Goal: Transaction & Acquisition: Book appointment/travel/reservation

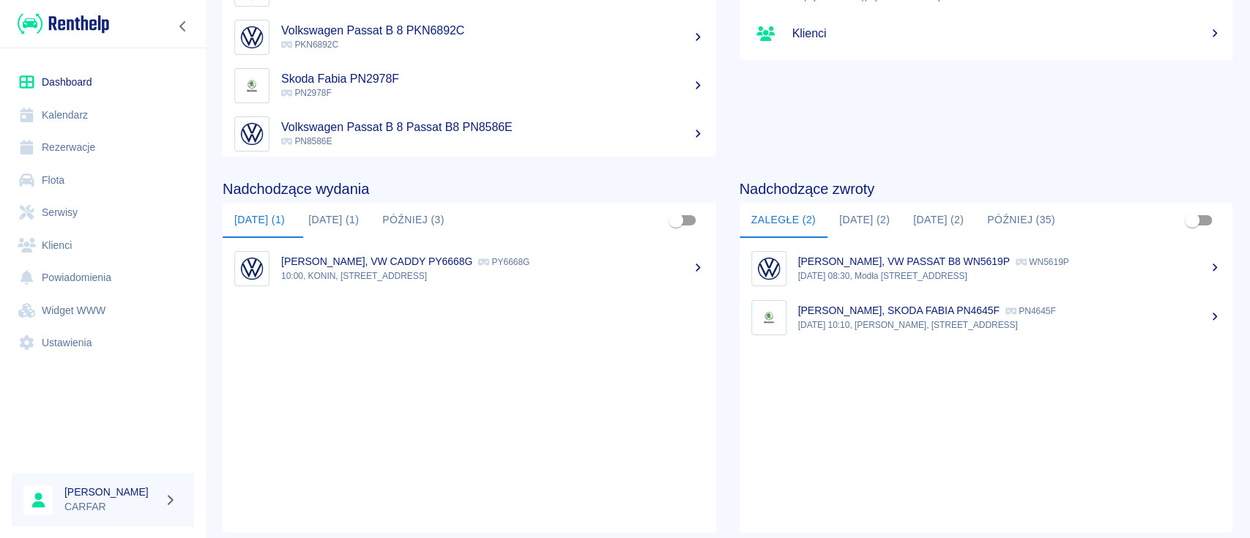
scroll to position [195, 0]
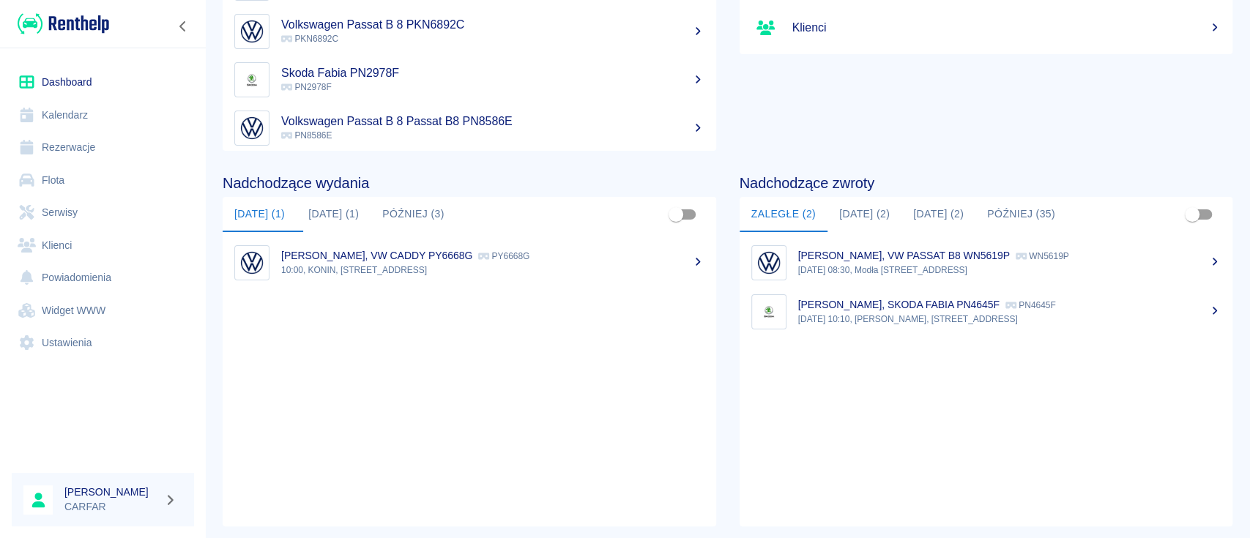
click at [866, 215] on button "[DATE] (2)" at bounding box center [864, 214] width 74 height 35
click at [928, 209] on button "[DATE] (2)" at bounding box center [938, 214] width 74 height 35
click at [869, 217] on button "[DATE] (2)" at bounding box center [864, 214] width 74 height 35
click at [67, 26] on img at bounding box center [64, 24] width 92 height 24
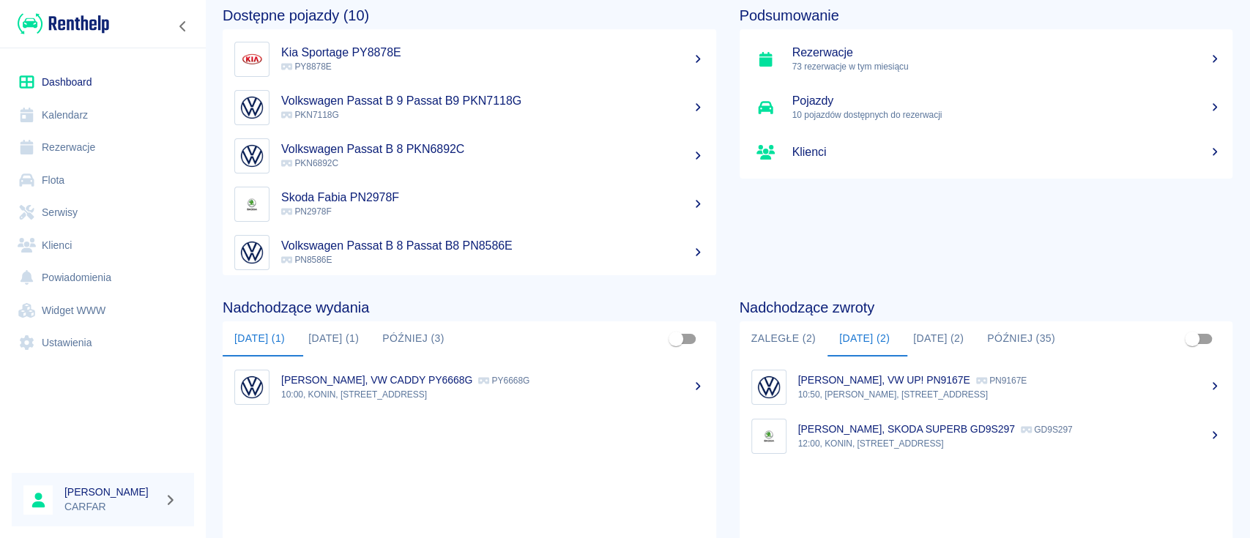
scroll to position [0, 0]
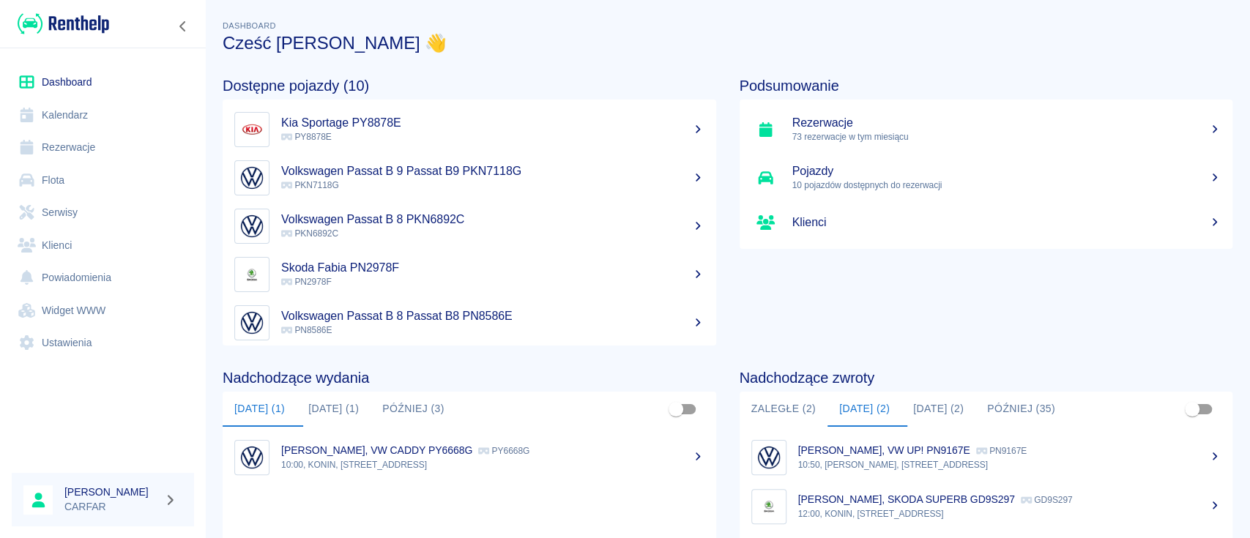
click at [681, 270] on link "Skoda Fabia PN2978F PN2978F" at bounding box center [469, 274] width 493 height 48
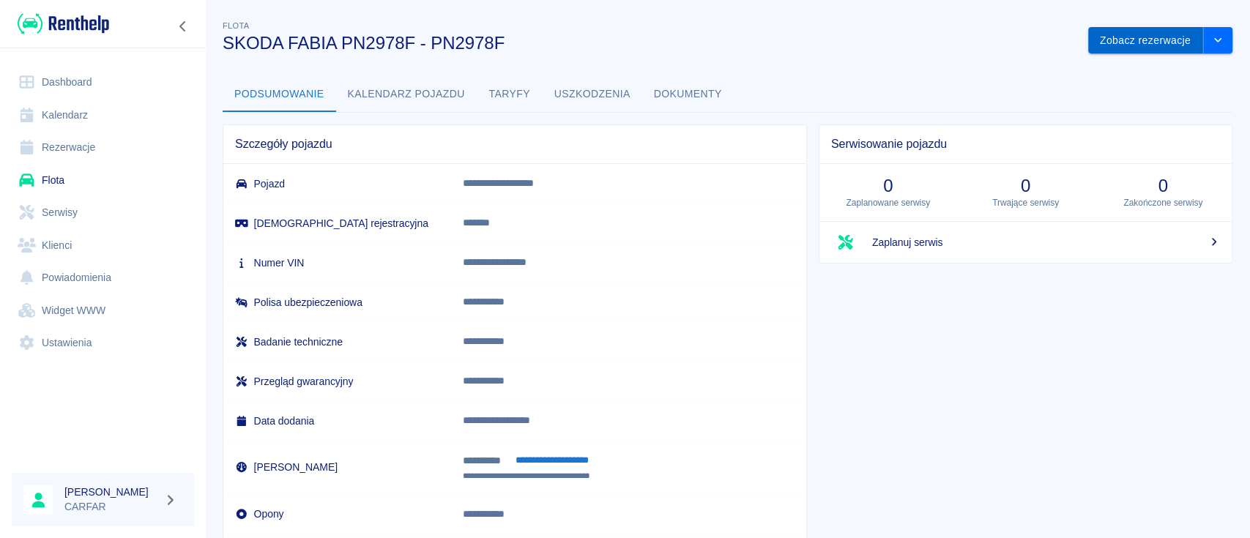
click at [1127, 29] on button "Zobacz rezerwacje" at bounding box center [1145, 40] width 115 height 27
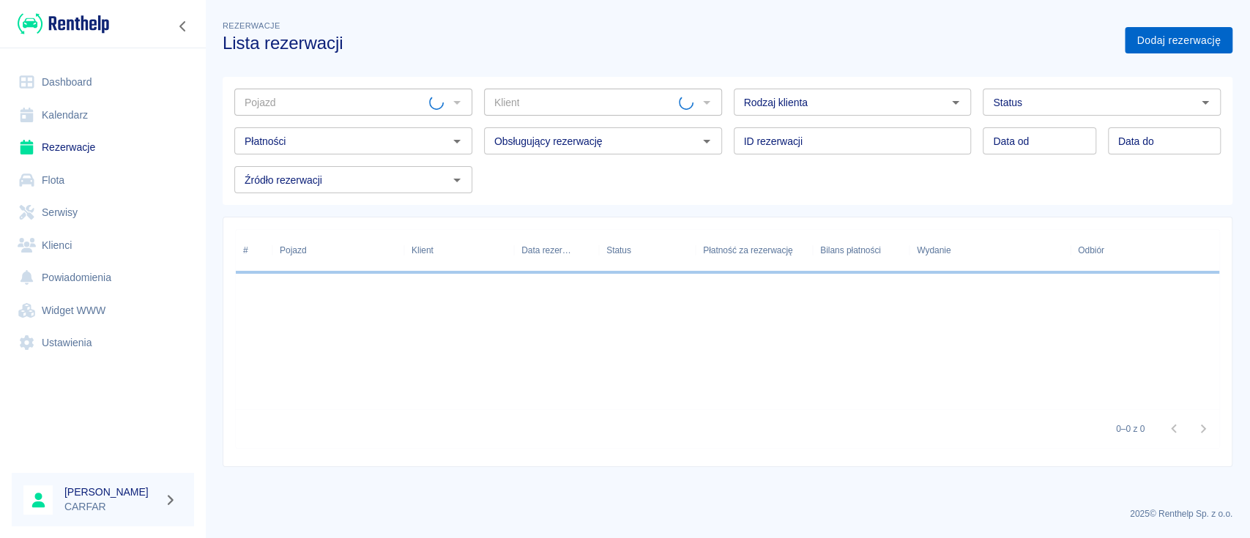
type input "SKODA FABIA PN2978F - PN2978F"
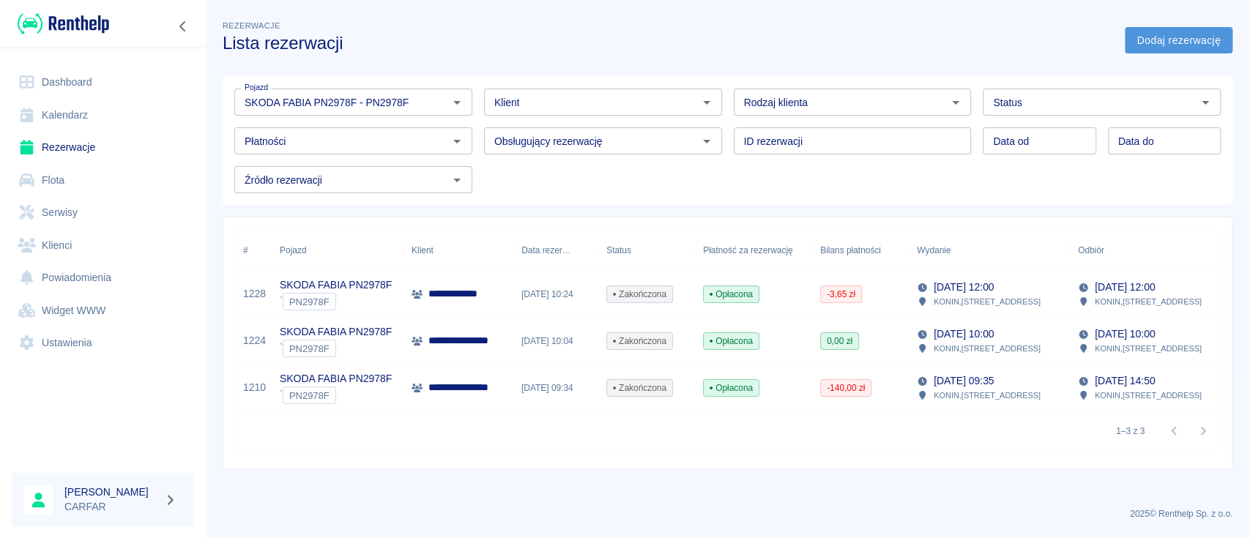
click at [1166, 38] on link "Dodaj rezerwację" at bounding box center [1179, 40] width 108 height 27
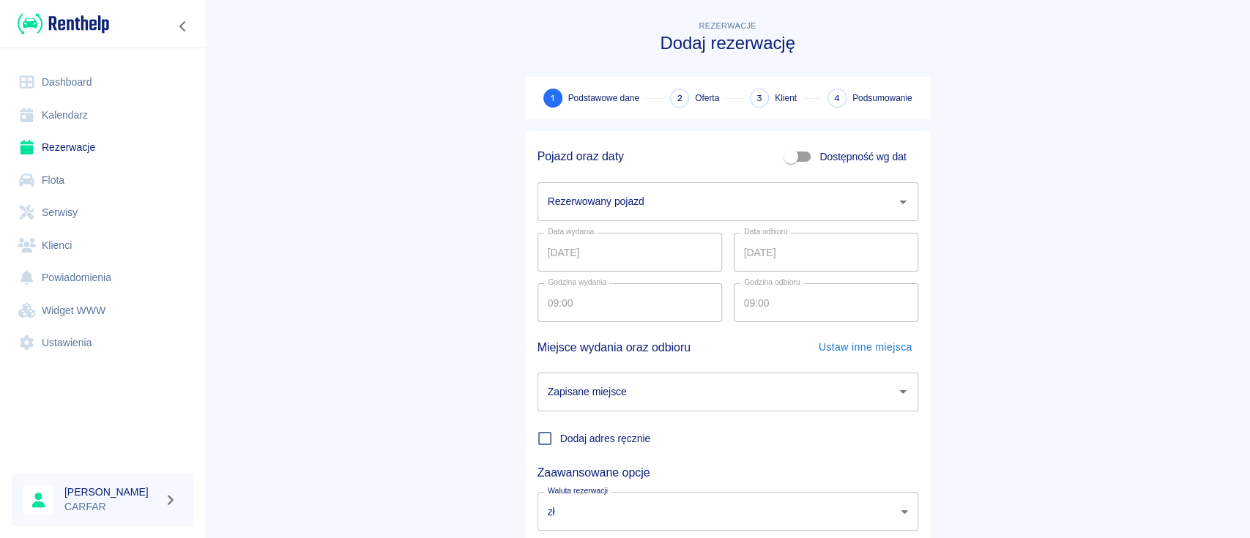
click at [633, 199] on input "Rezerwowany pojazd" at bounding box center [717, 202] width 346 height 26
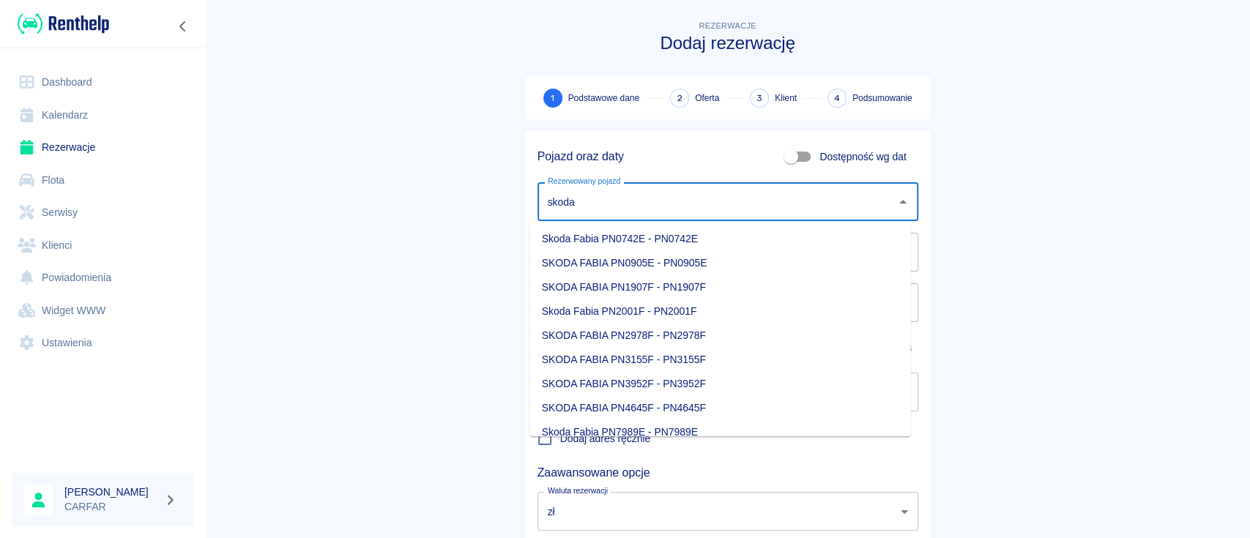
click at [707, 333] on li "SKODA FABIA PN2978F - PN2978F" at bounding box center [720, 336] width 381 height 24
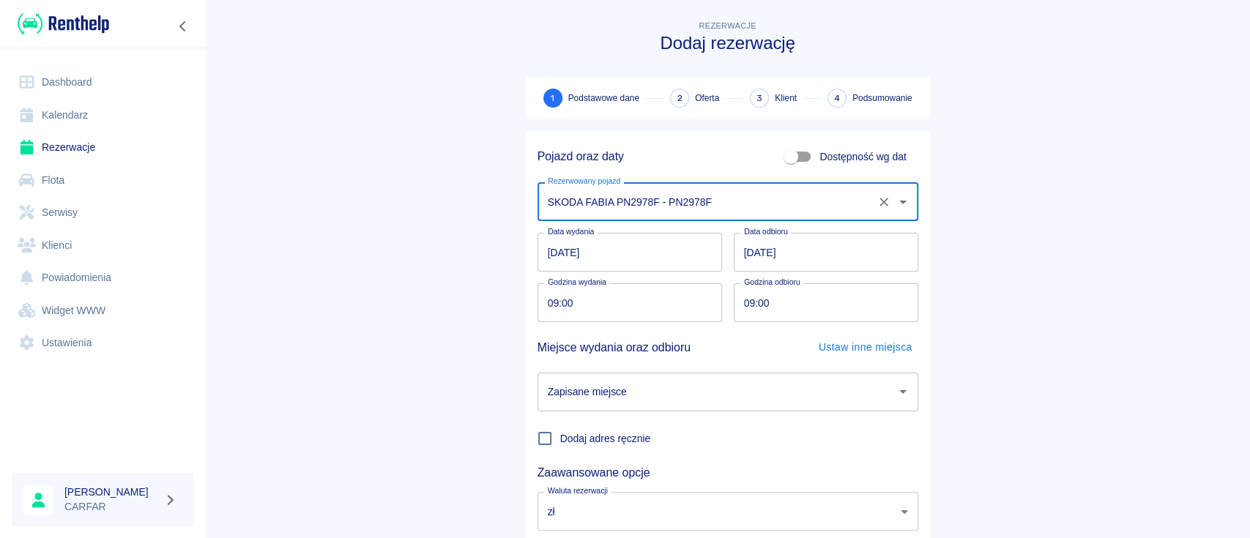
type input "SKODA FABIA PN2978F - PN2978F"
click at [799, 256] on input "[DATE]" at bounding box center [826, 252] width 184 height 39
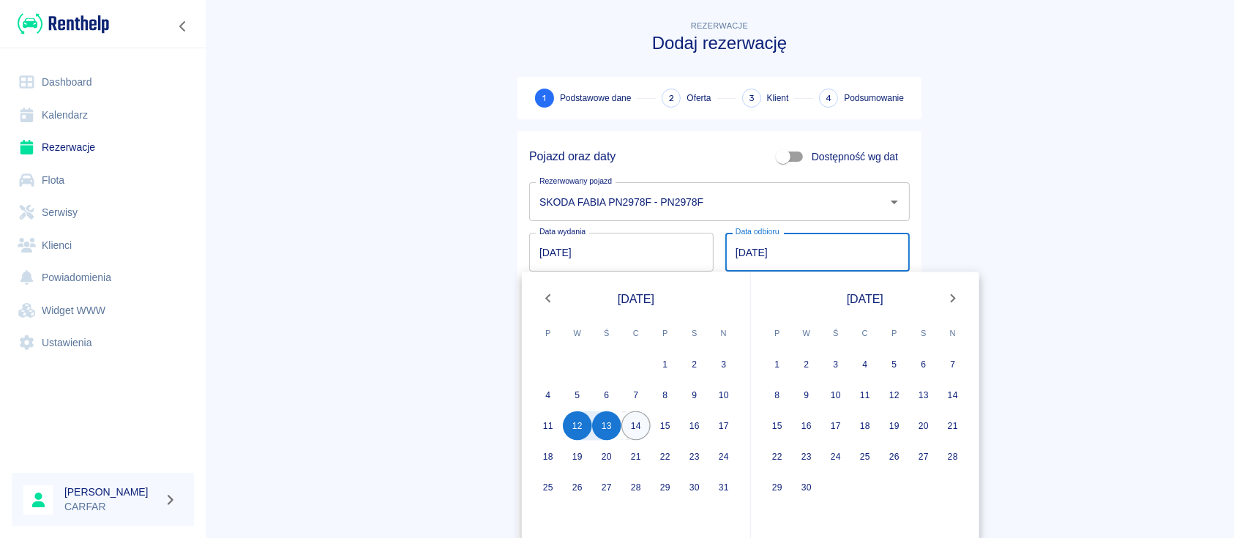
click at [633, 419] on button "14" at bounding box center [636, 425] width 29 height 29
type input "[DATE]"
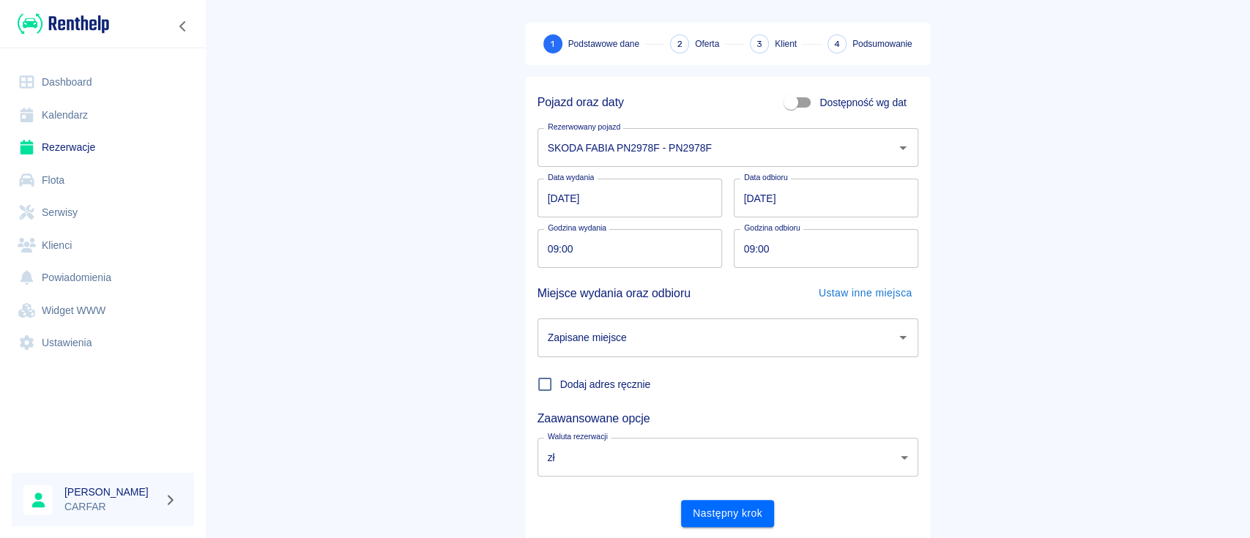
scroll to position [97, 0]
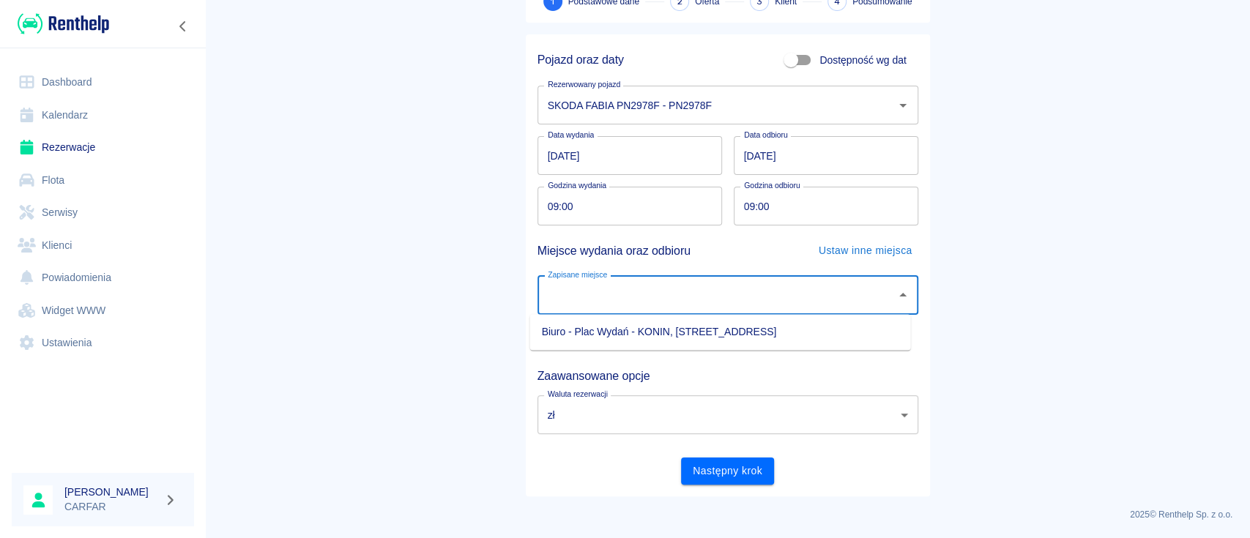
click at [708, 286] on input "Zapisane miejsce" at bounding box center [717, 296] width 346 height 26
click at [621, 332] on li "Biuro - Plac Wydań - KONIN, [STREET_ADDRESS]" at bounding box center [720, 332] width 381 height 24
type input "Biuro - Plac Wydań - KONIN, [STREET_ADDRESS]"
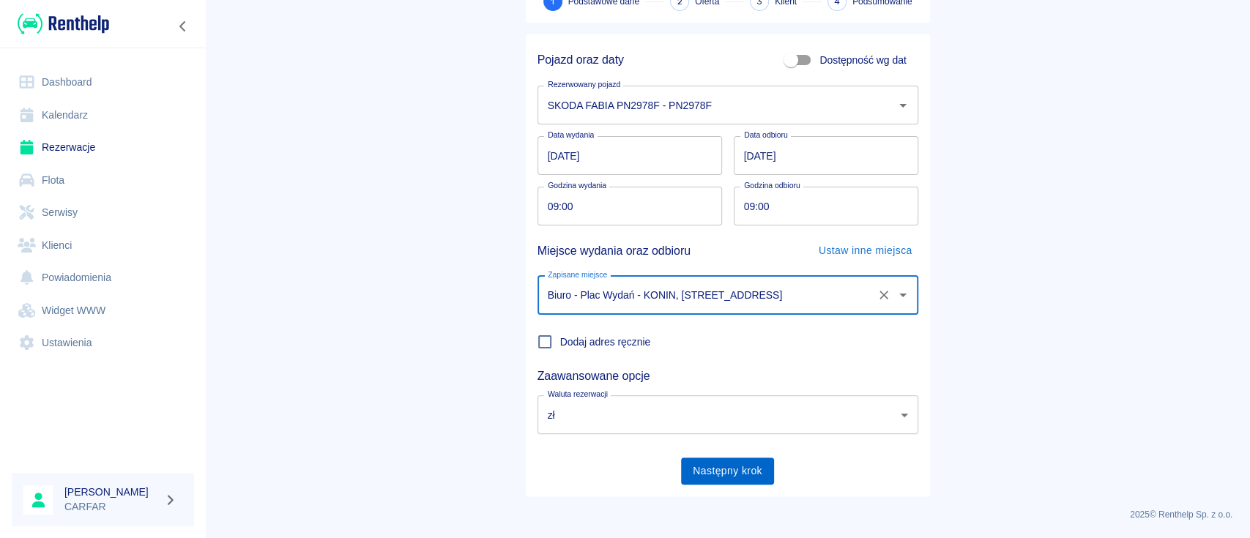
click at [712, 468] on button "Następny krok" at bounding box center [727, 471] width 93 height 27
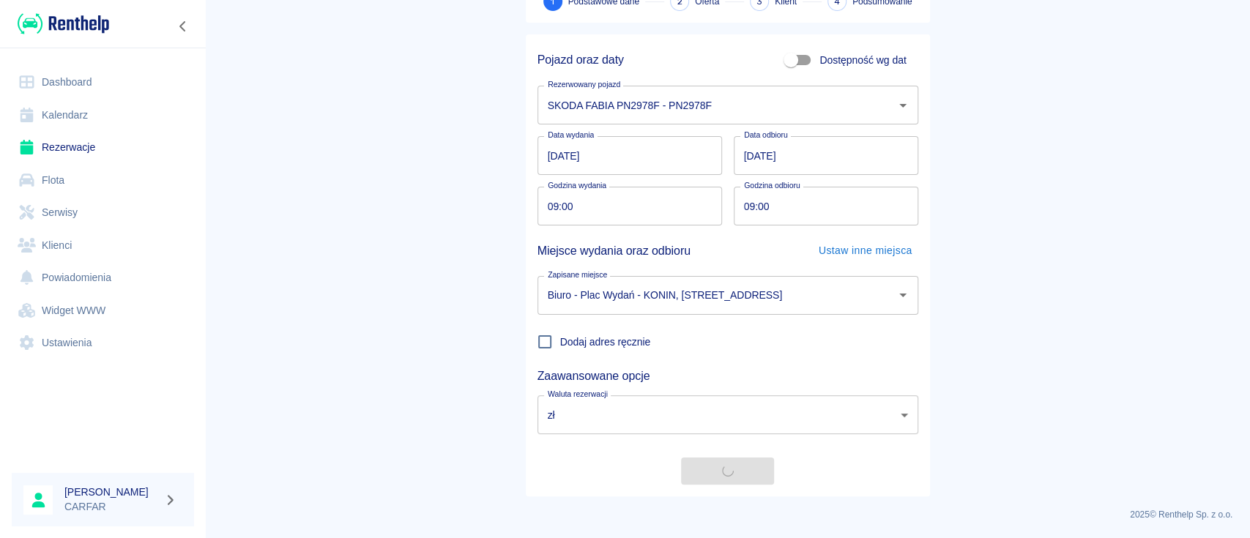
scroll to position [0, 0]
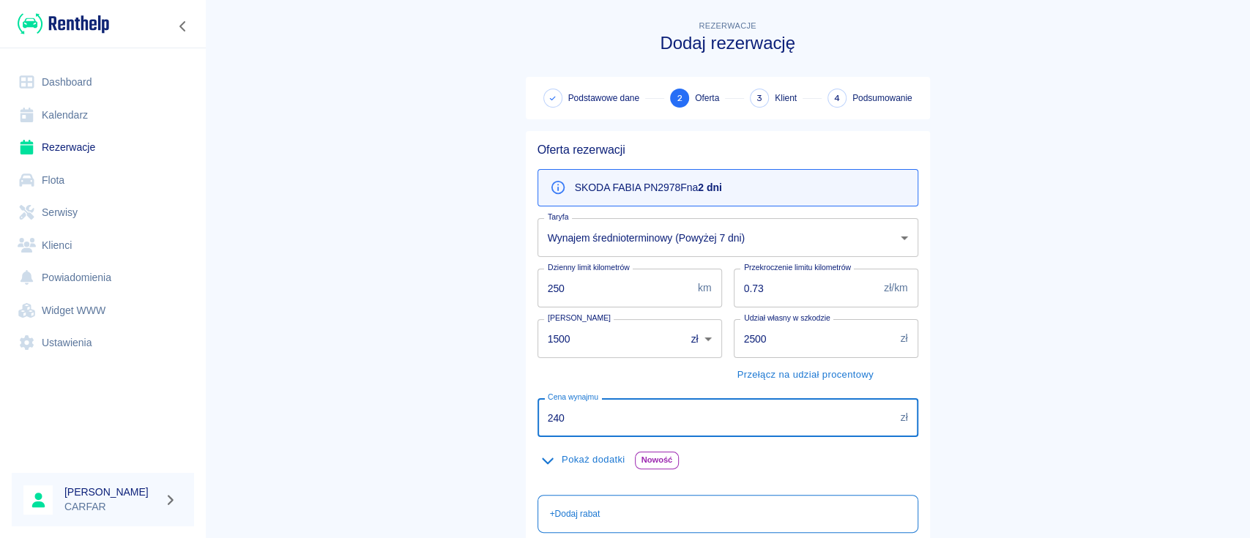
drag, startPoint x: 594, startPoint y: 422, endPoint x: 474, endPoint y: 423, distance: 119.3
click at [474, 423] on main "Rezerwacje Dodaj rezerwację Podstawowe dane 2 Oferta 3 Klient 4 Podsumowanie Of…" at bounding box center [727, 381] width 1045 height 726
click at [685, 231] on body "Używamy plików Cookies, by zapewnić Ci najlepsze możliwe doświadczenie. Aby dow…" at bounding box center [625, 269] width 1250 height 538
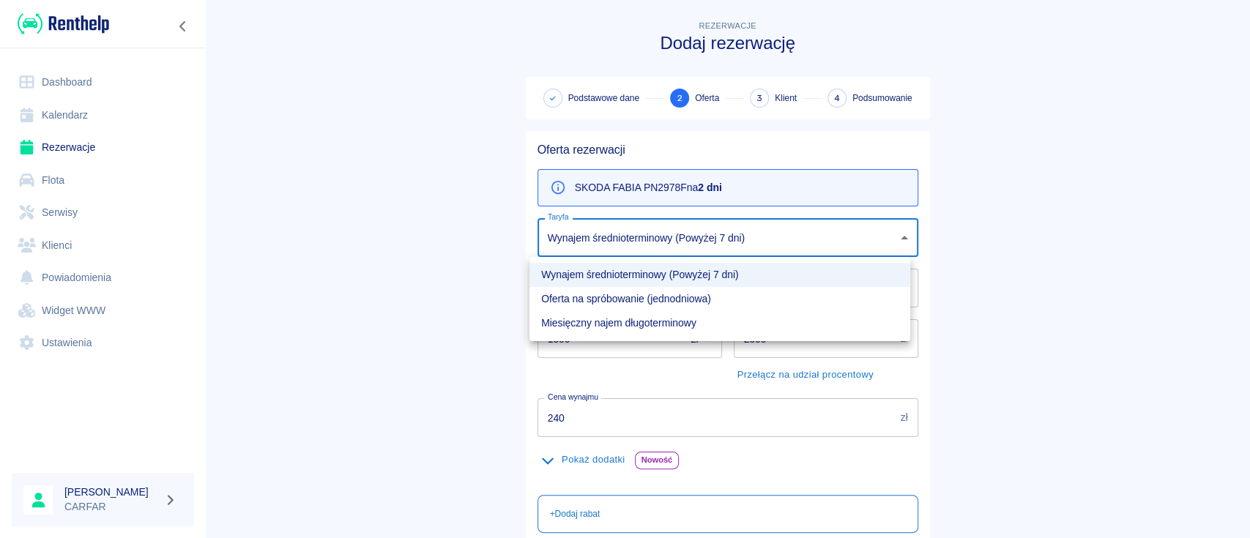
click at [690, 299] on li "Oferta na spróbowanie (jednodniowa)" at bounding box center [719, 299] width 381 height 24
type input "89aeb6e7-7889-482d-88b5-67bb22162e6f"
type input "280"
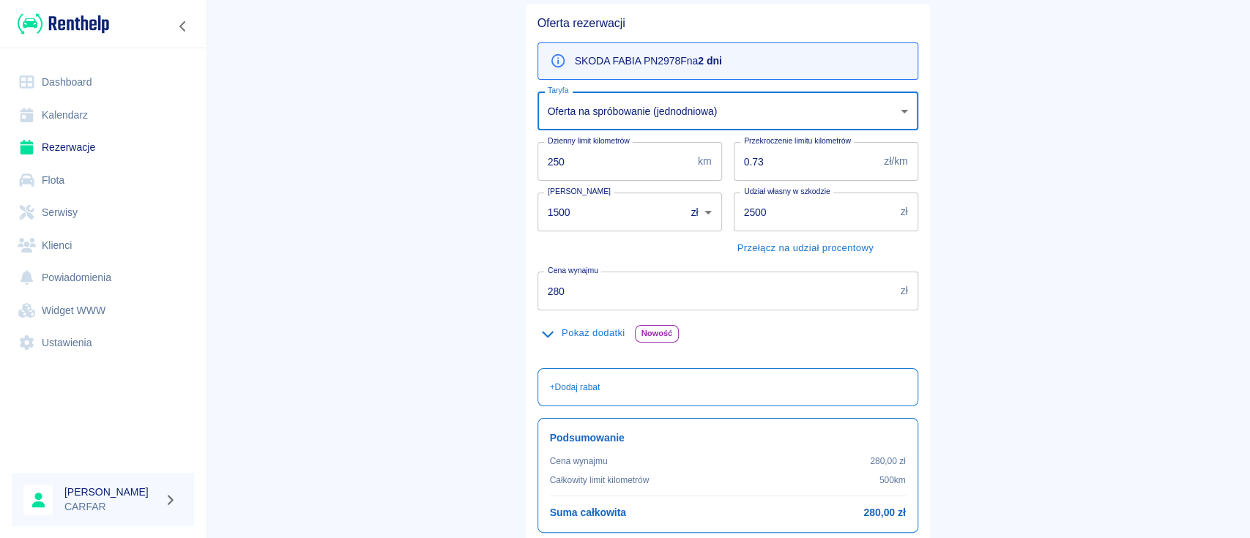
scroll to position [247, 0]
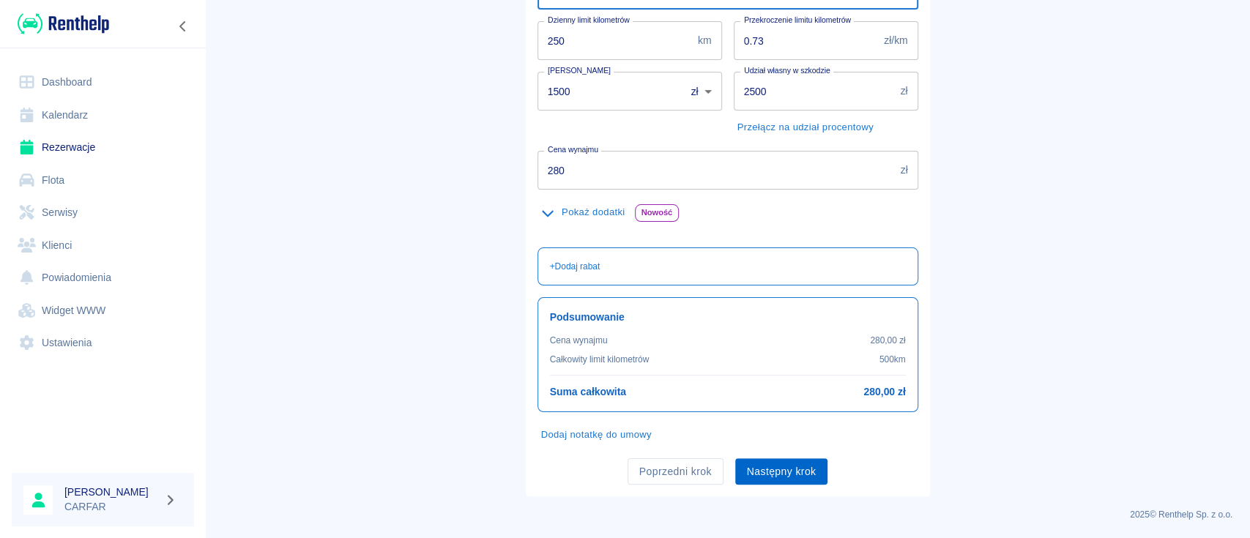
click at [810, 463] on button "Następny krok" at bounding box center [781, 471] width 93 height 27
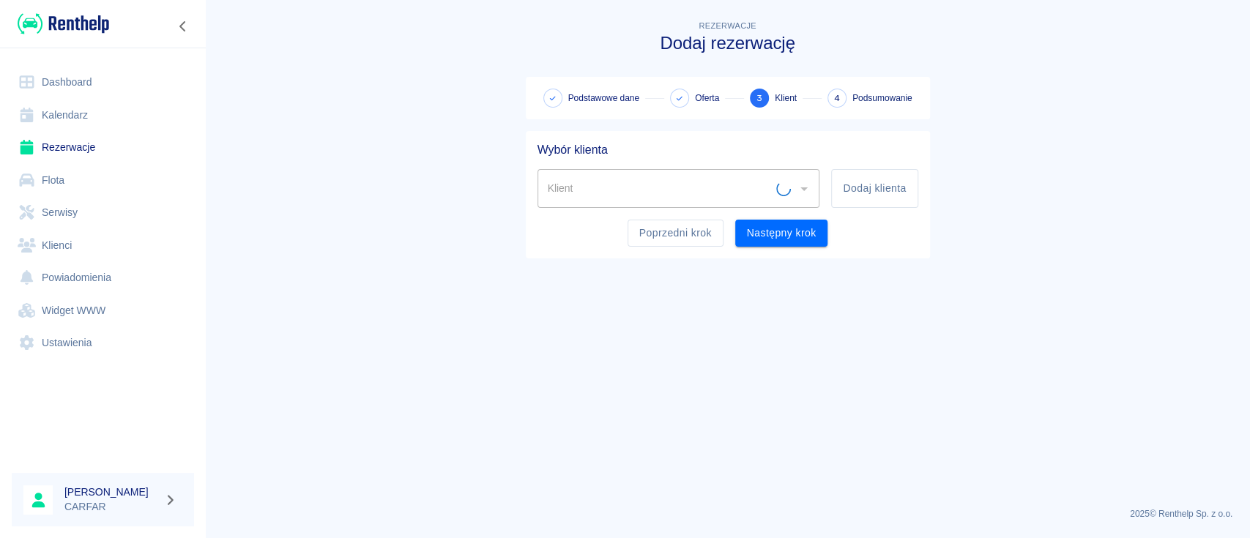
scroll to position [0, 0]
click at [893, 182] on button "Dodaj klienta" at bounding box center [874, 188] width 86 height 39
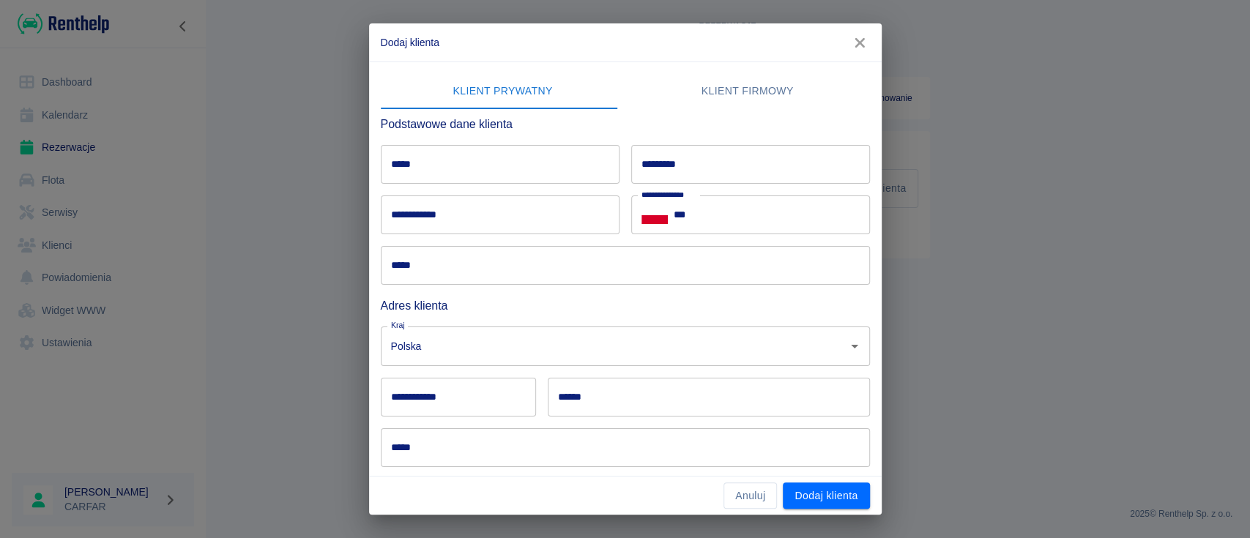
click at [537, 164] on input "*****" at bounding box center [500, 164] width 239 height 39
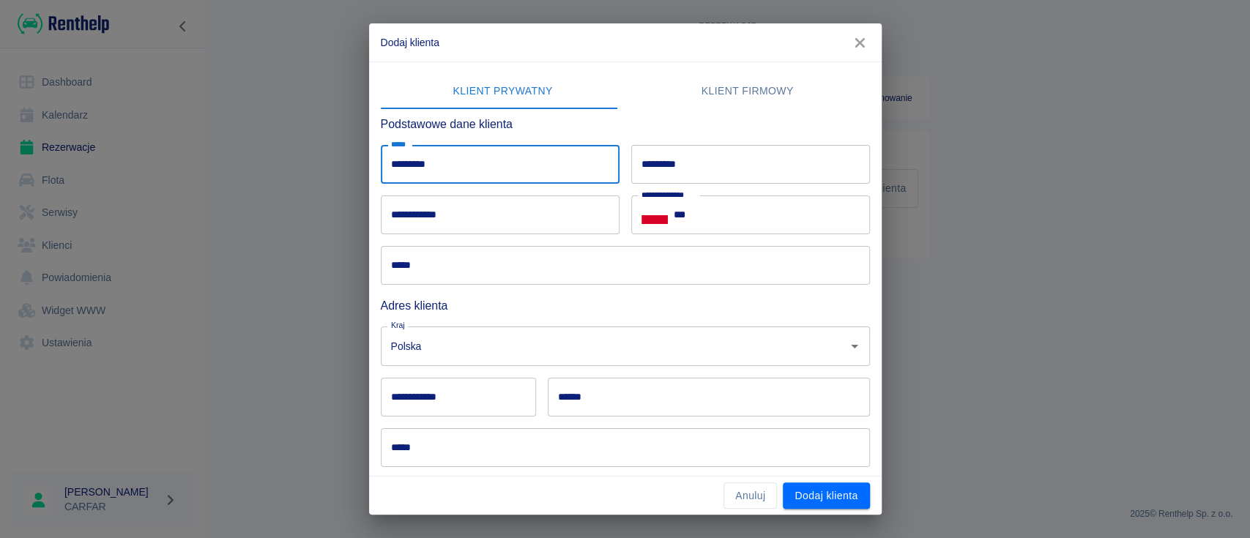
type input "*********"
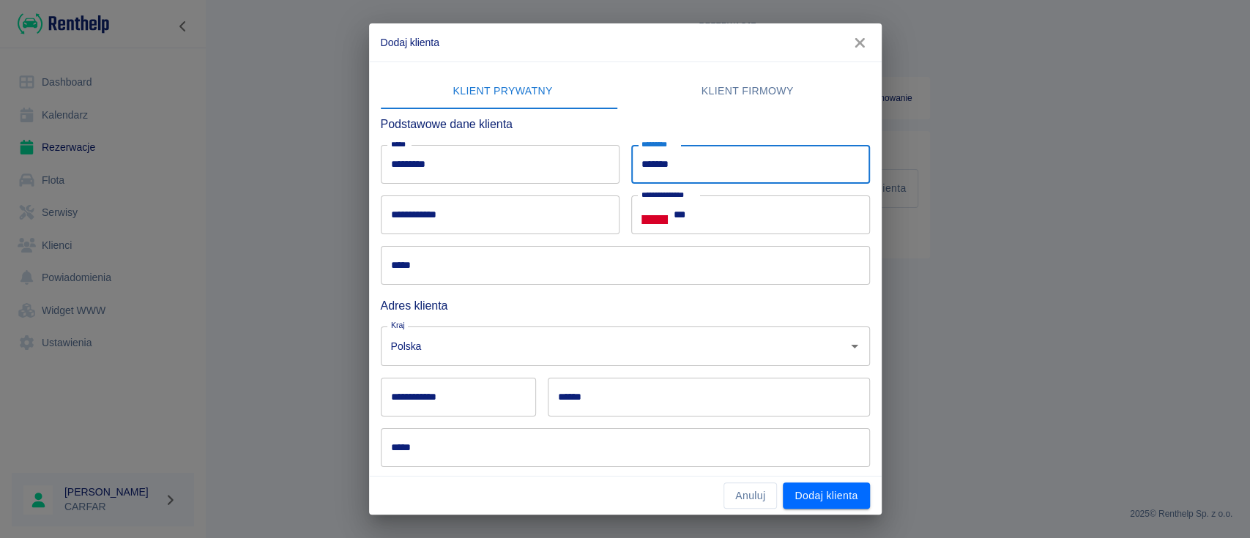
type input "*******"
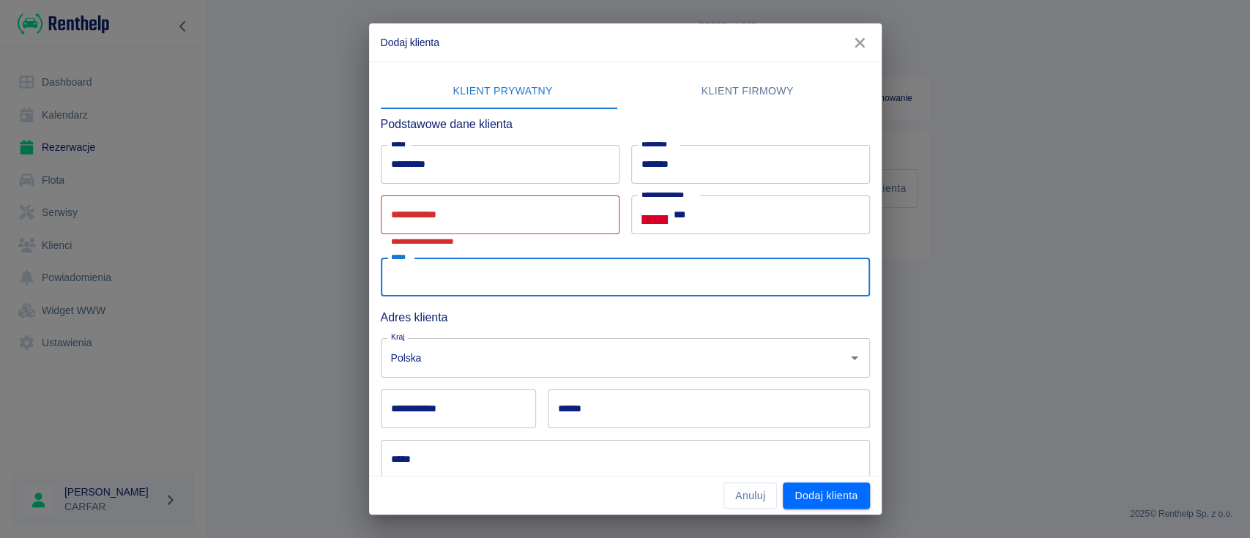
click at [445, 279] on input "*****" at bounding box center [625, 277] width 489 height 39
click at [515, 216] on input "**********" at bounding box center [500, 214] width 239 height 39
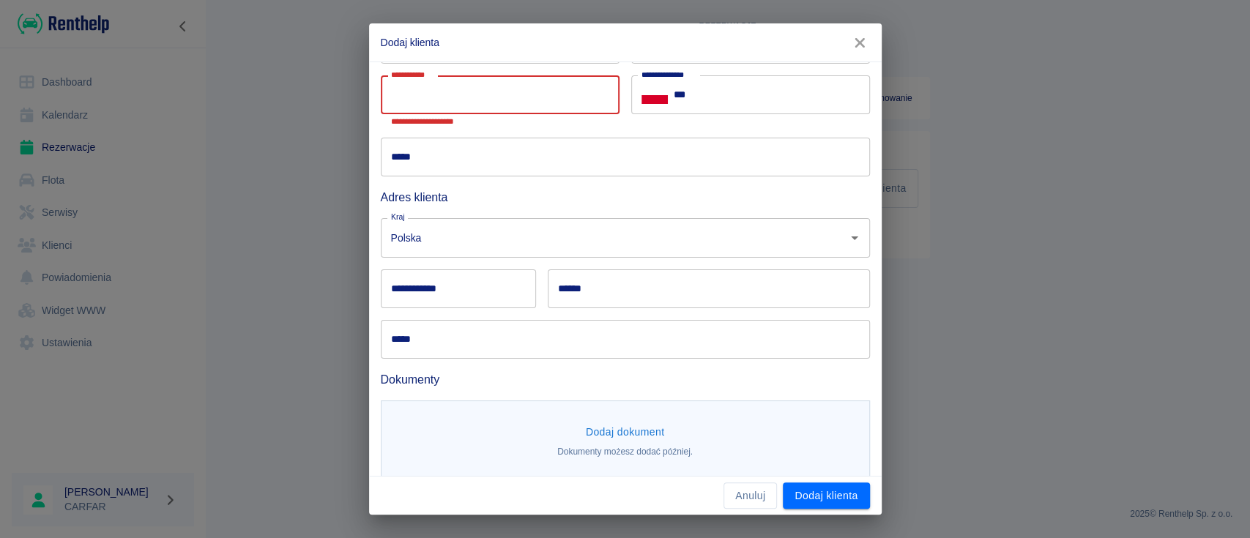
scroll to position [133, 0]
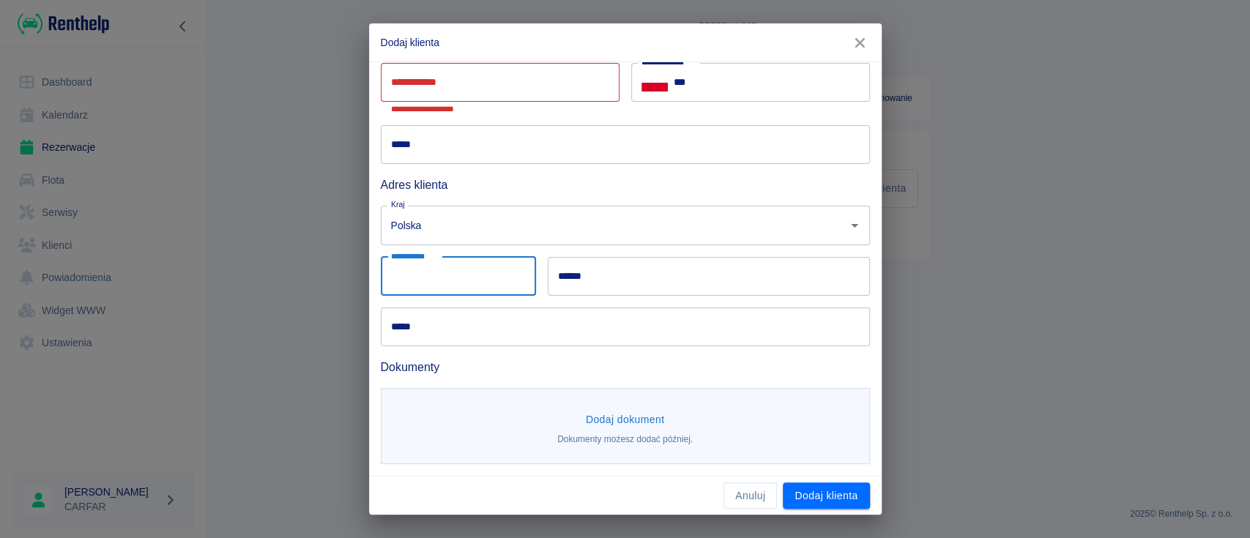
click at [424, 278] on input "**********" at bounding box center [458, 276] width 155 height 39
click at [858, 44] on icon "button" at bounding box center [860, 43] width 10 height 10
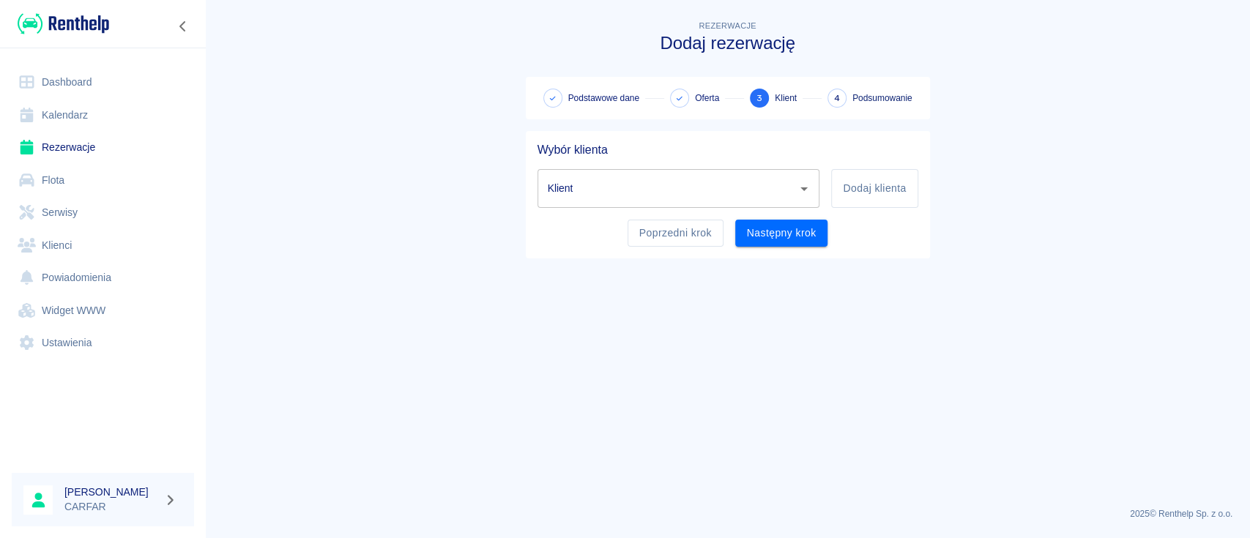
click at [52, 85] on link "Dashboard" at bounding box center [103, 82] width 182 height 33
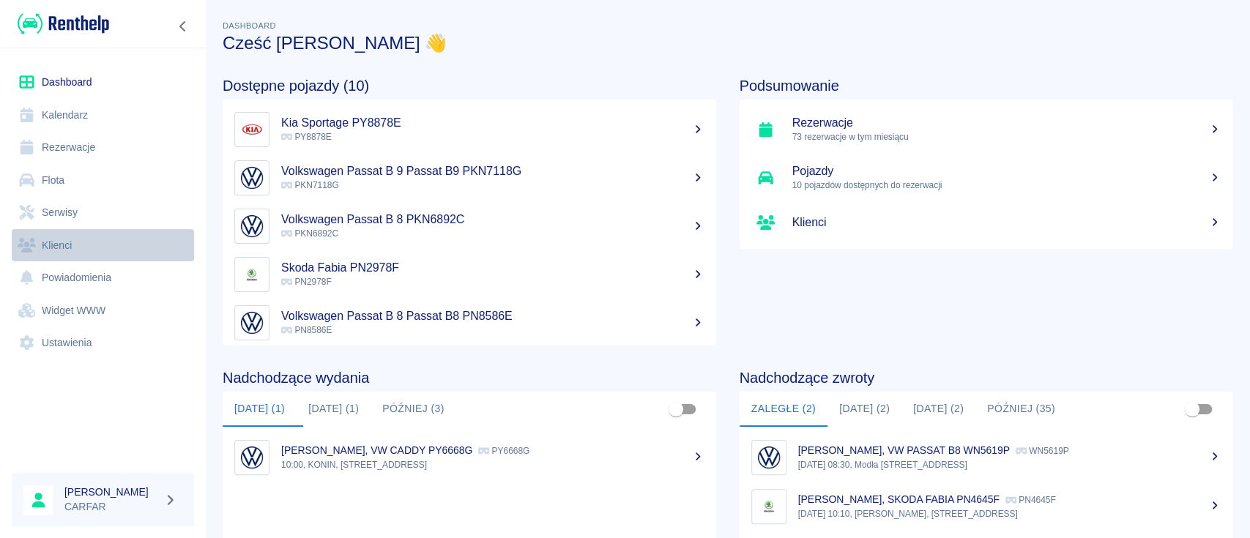
click at [82, 238] on link "Klienci" at bounding box center [103, 245] width 182 height 33
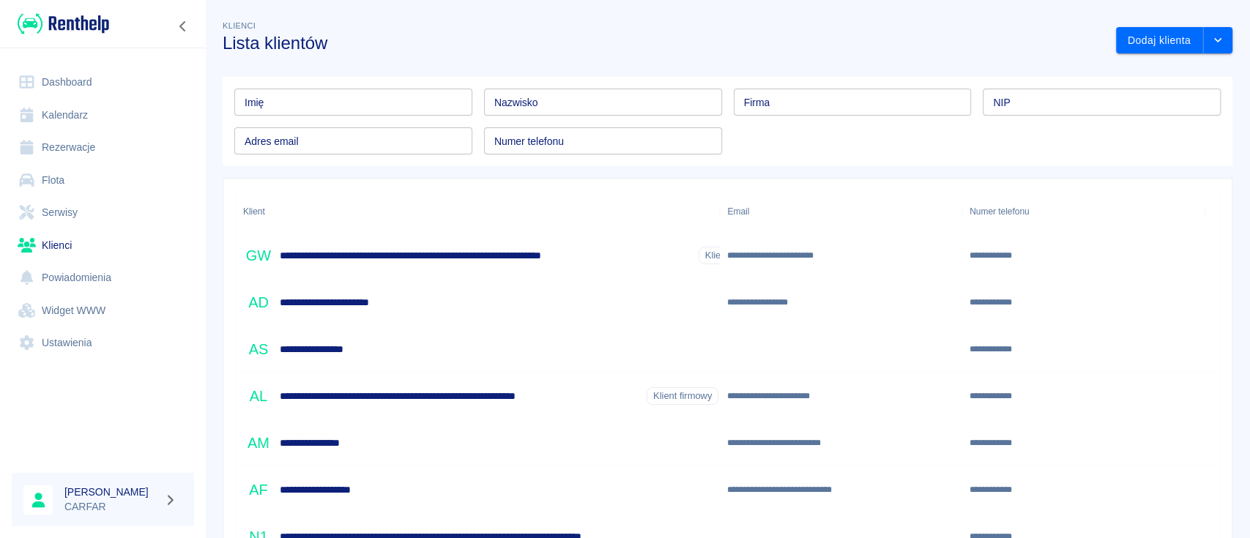
click at [371, 102] on input "Imię" at bounding box center [353, 102] width 238 height 27
type input "p"
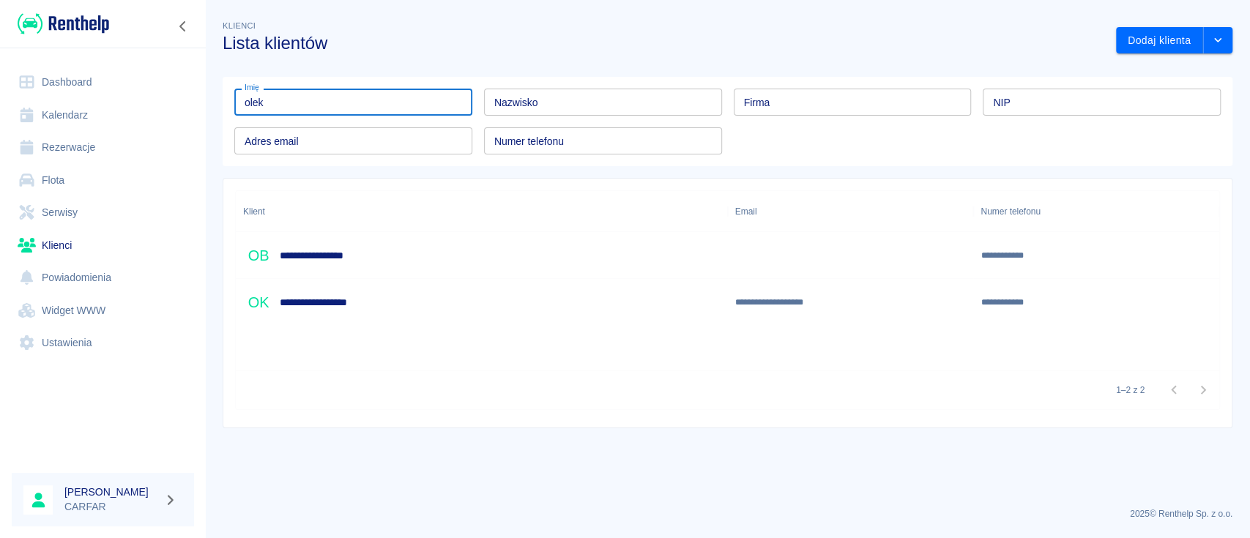
type input "olek"
click at [72, 88] on link "Dashboard" at bounding box center [103, 82] width 182 height 33
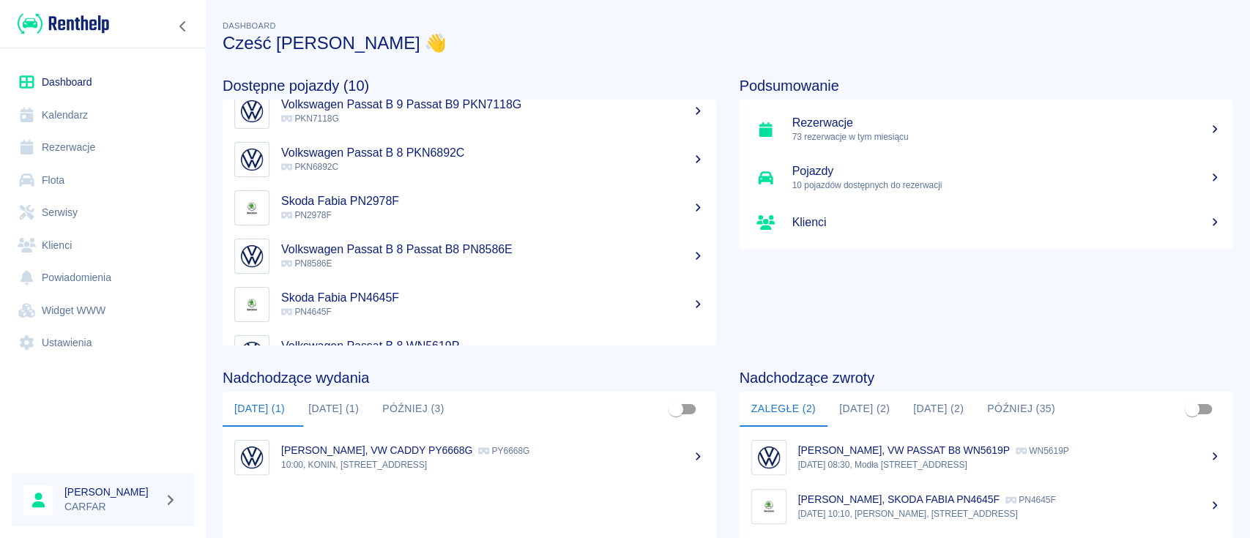
scroll to position [97, 0]
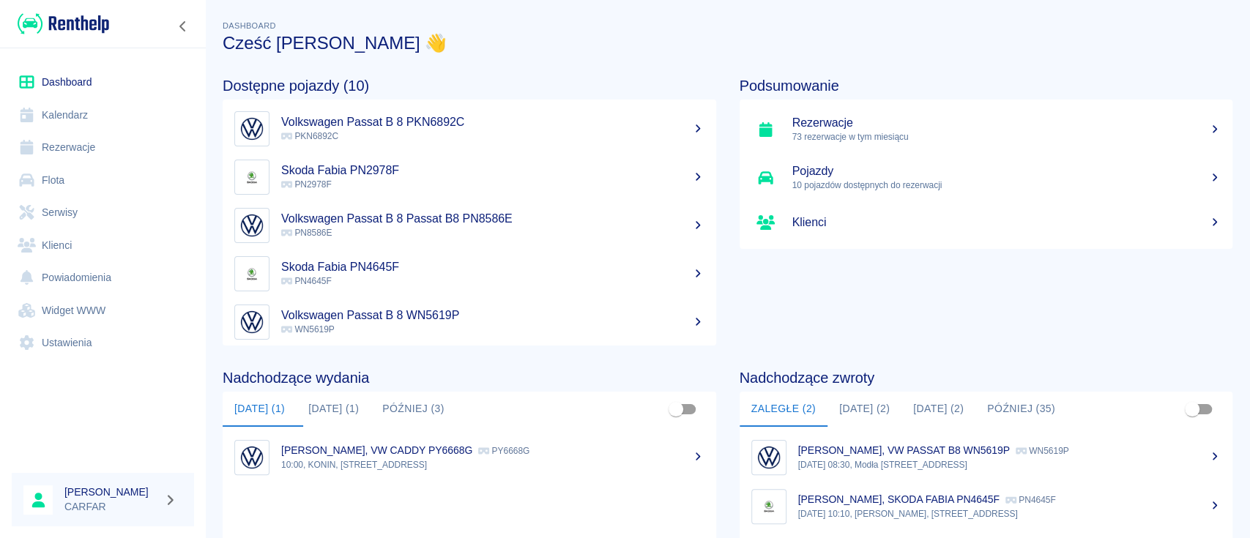
click at [439, 171] on h5 "Skoda Fabia PN2978F" at bounding box center [492, 170] width 423 height 15
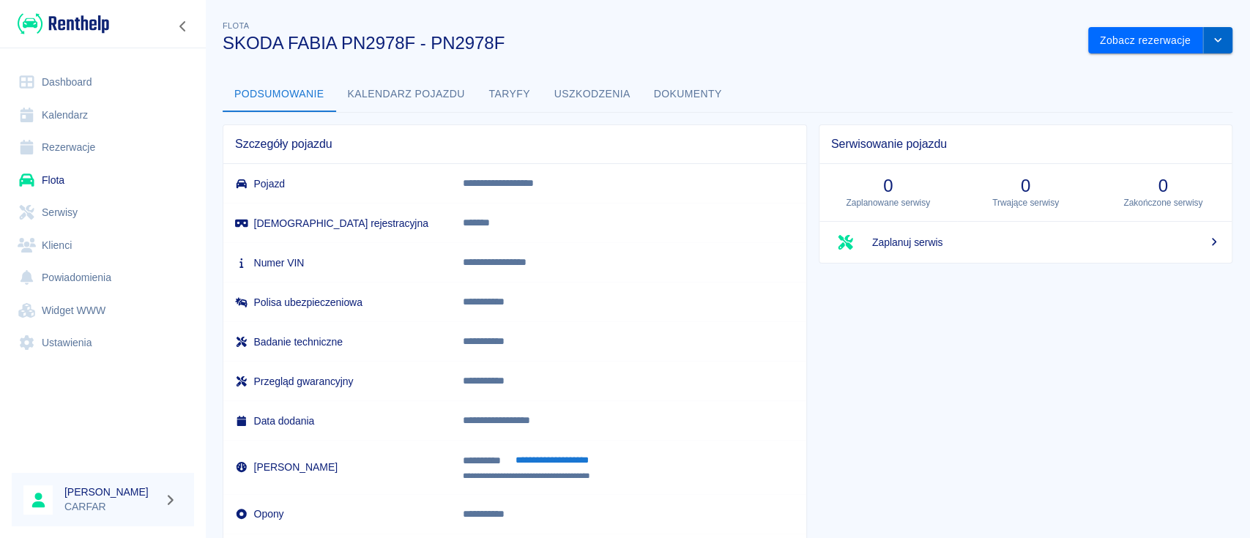
click at [1212, 38] on icon "drop-down" at bounding box center [1218, 40] width 12 height 10
click at [1148, 43] on button "Zobacz rezerwacje" at bounding box center [1145, 40] width 115 height 27
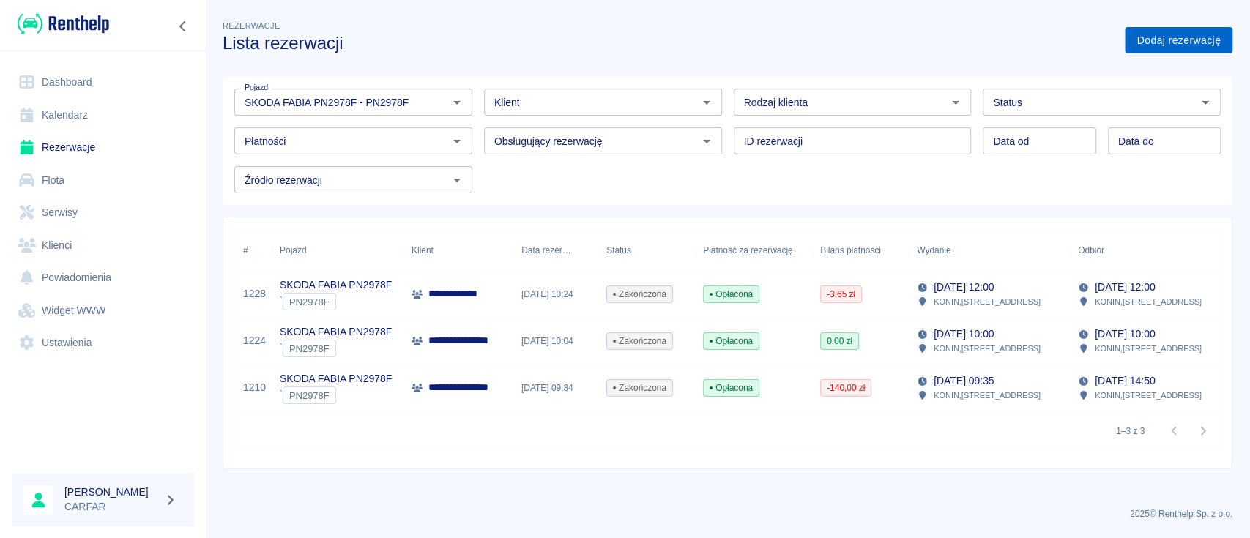
click at [1192, 45] on link "Dodaj rezerwację" at bounding box center [1179, 40] width 108 height 27
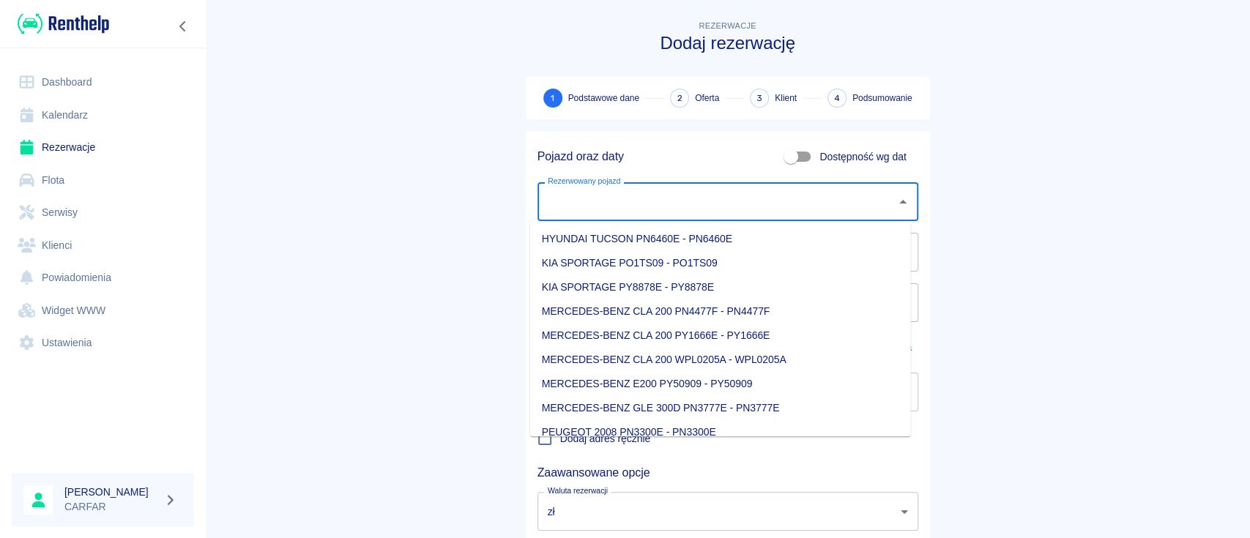
click at [659, 214] on input "Rezerwowany pojazd" at bounding box center [717, 202] width 346 height 26
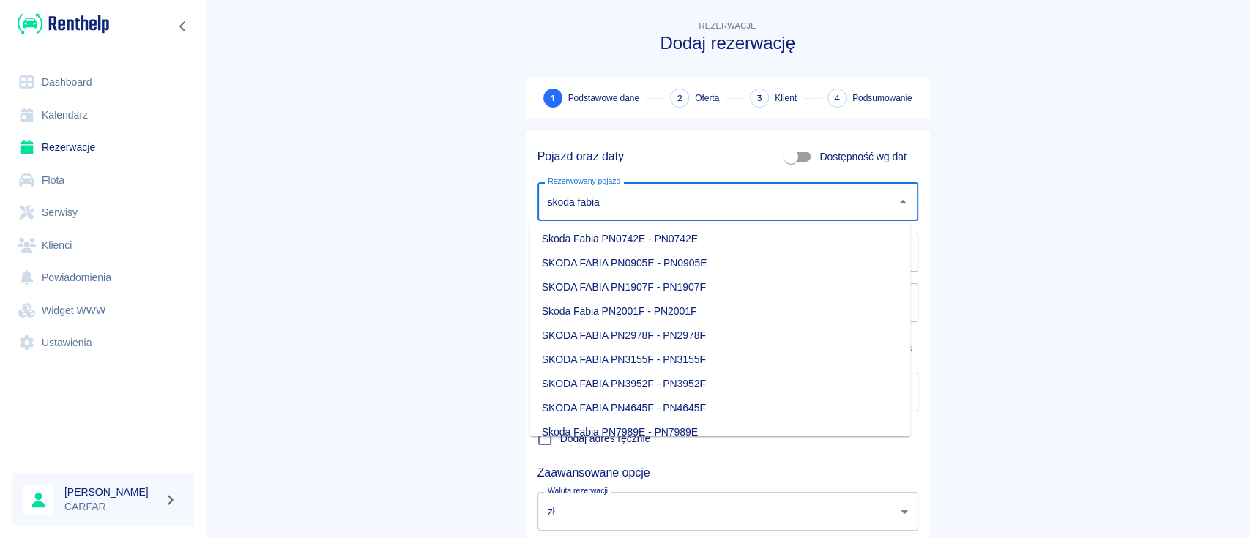
click at [723, 332] on li "SKODA FABIA PN2978F - PN2978F" at bounding box center [720, 336] width 381 height 24
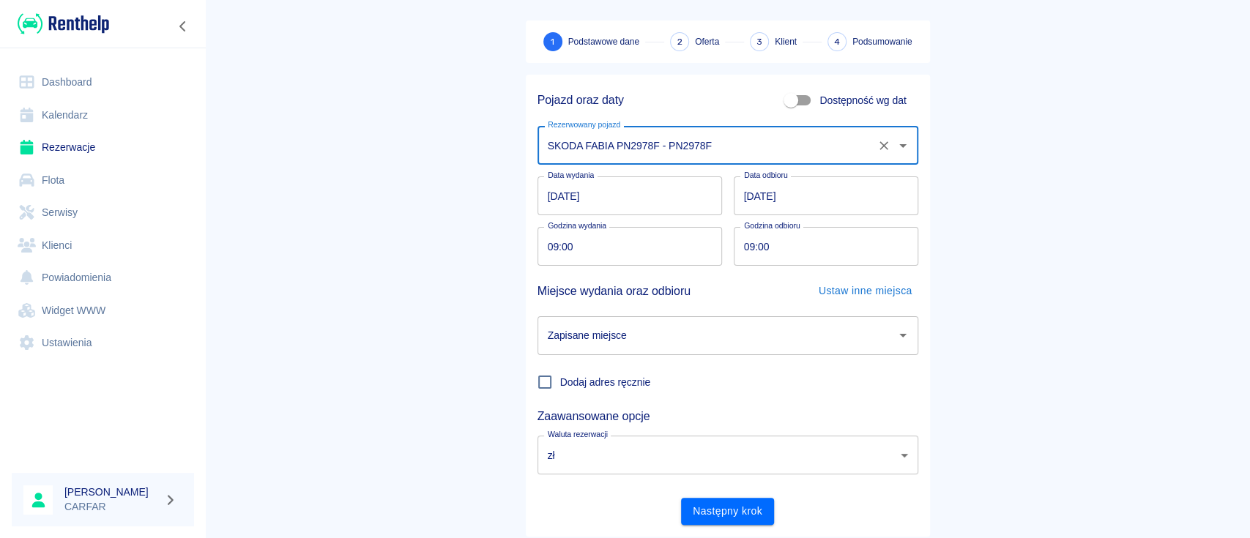
scroll to position [97, 0]
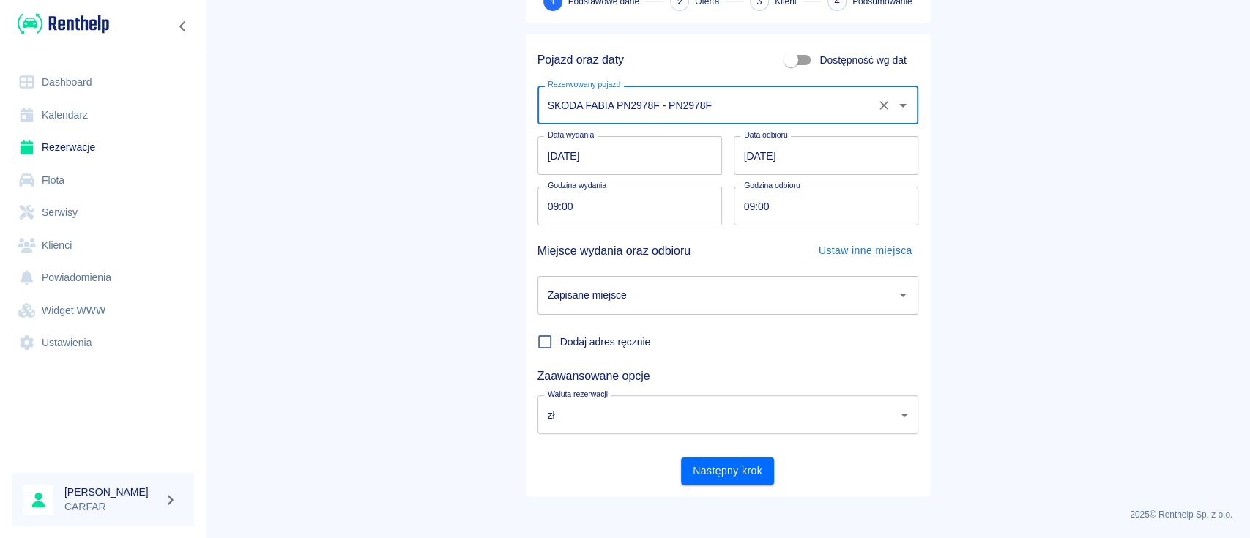
type input "SKODA FABIA PN2978F - PN2978F"
click at [783, 148] on input "[DATE]" at bounding box center [826, 155] width 184 height 39
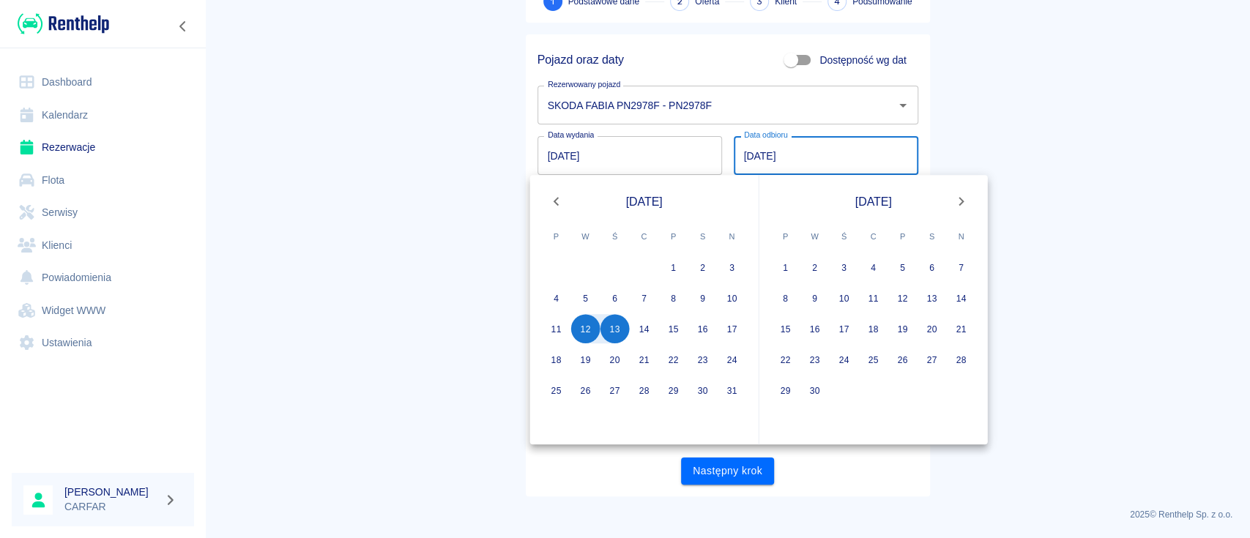
click at [745, 146] on input "[DATE]" at bounding box center [826, 155] width 184 height 39
click at [641, 323] on button "14" at bounding box center [644, 328] width 29 height 29
type input "[DATE]"
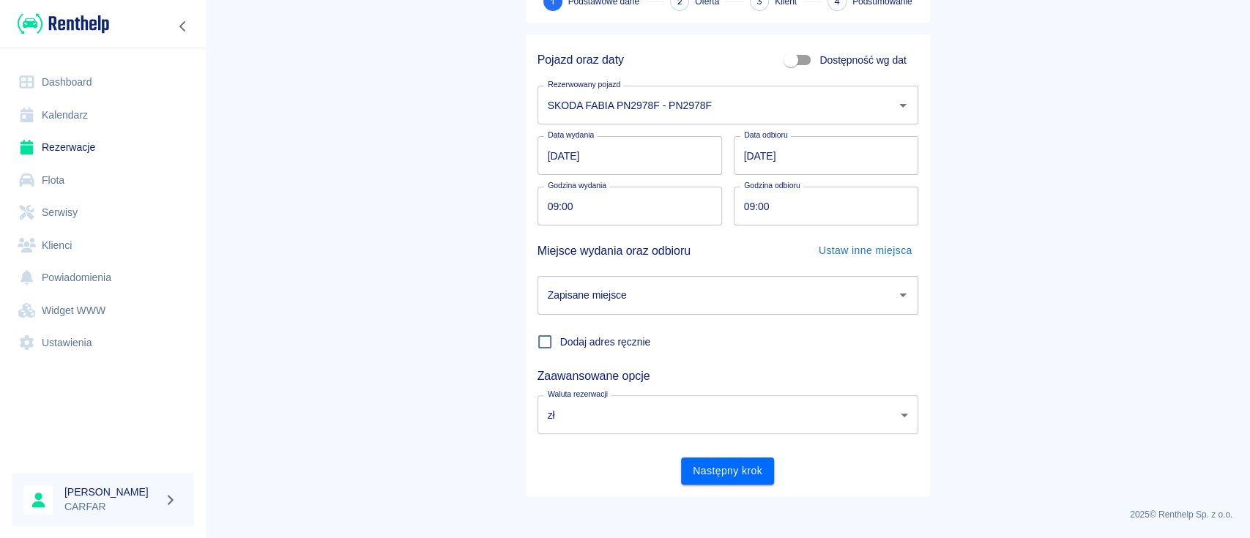
click at [382, 234] on main "Rezerwacje Dodaj rezerwację 1 Podstawowe dane 2 Oferta 3 Klient 4 Podsumowanie …" at bounding box center [727, 208] width 1045 height 575
click at [665, 279] on div "Zapisane miejsce" at bounding box center [727, 295] width 381 height 39
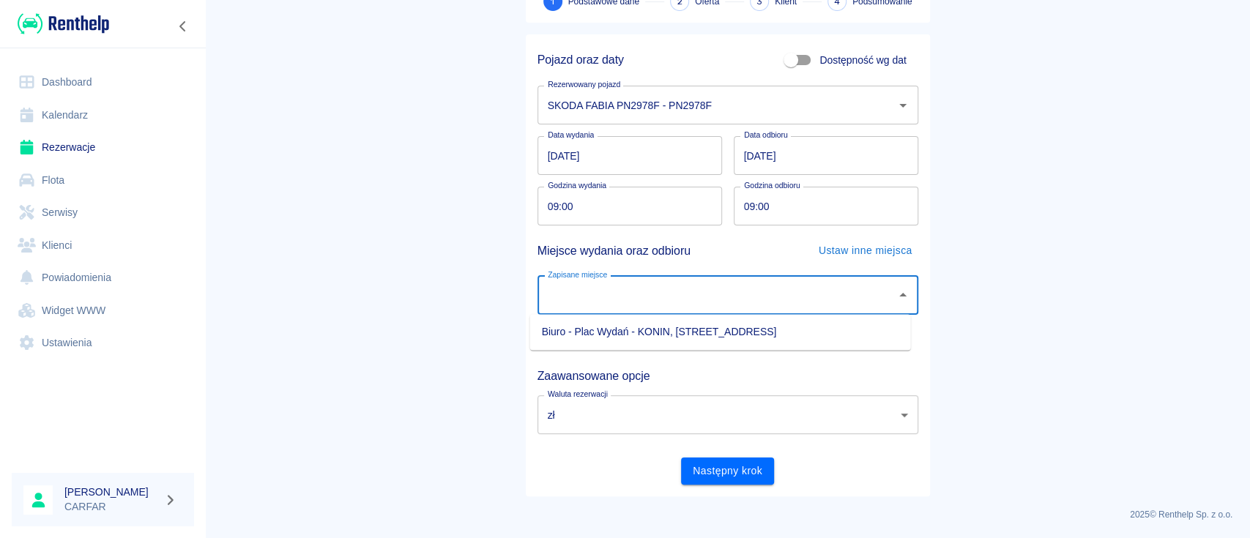
click at [657, 324] on li "Biuro - Plac Wydań - KONIN, [STREET_ADDRESS]" at bounding box center [720, 332] width 381 height 24
type input "Biuro - Plac Wydań - KONIN, [STREET_ADDRESS]"
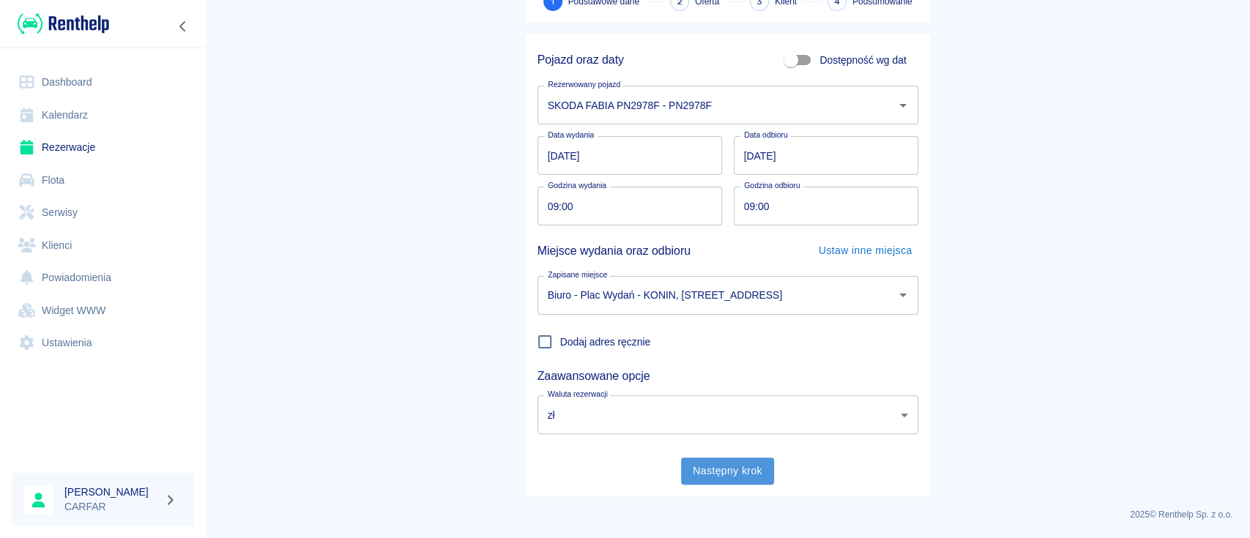
click at [720, 466] on button "Następny krok" at bounding box center [727, 471] width 93 height 27
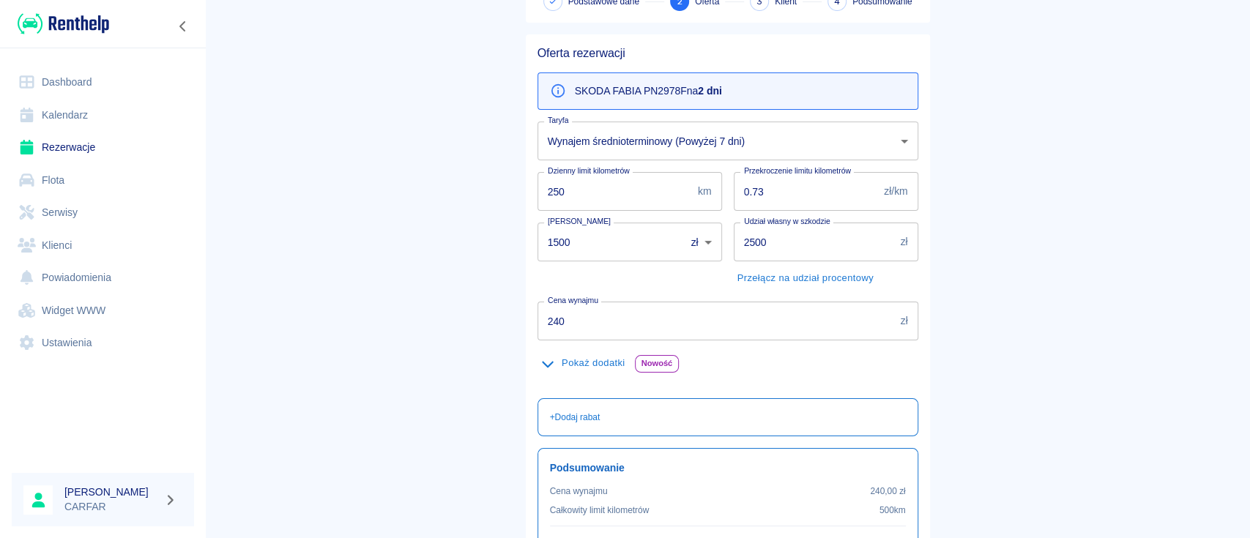
click at [652, 143] on body "Używamy plików Cookies, by zapewnić Ci najlepsze możliwe doświadczenie. Aby dow…" at bounding box center [625, 269] width 1250 height 538
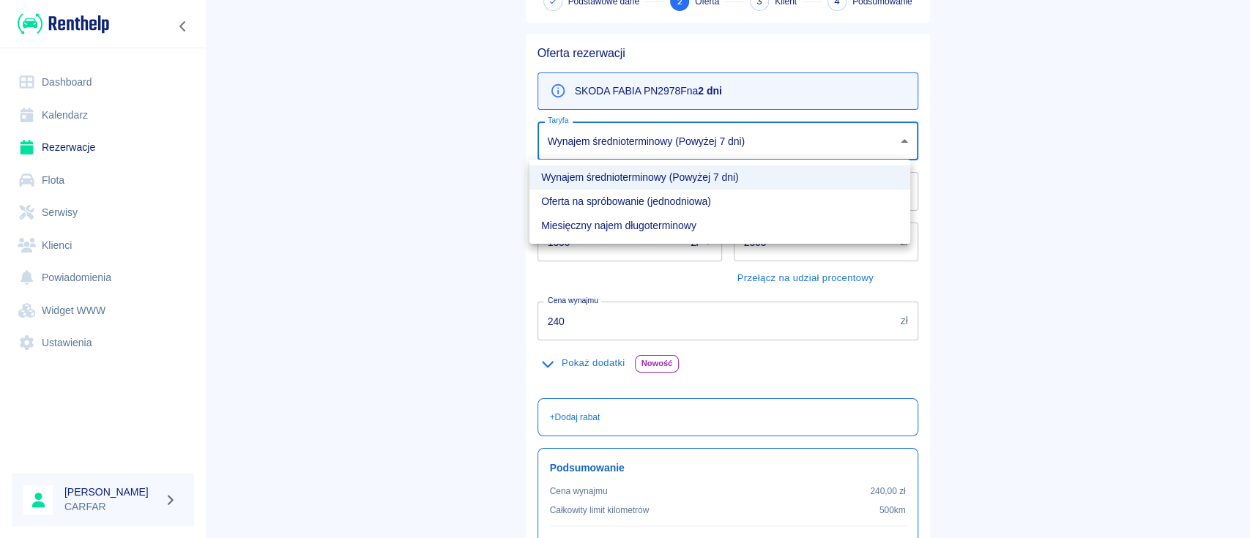
click at [650, 201] on li "Oferta na spróbowanie (jednodniowa)" at bounding box center [719, 202] width 381 height 24
type input "89aeb6e7-7889-482d-88b5-67bb22162e6f"
type input "280"
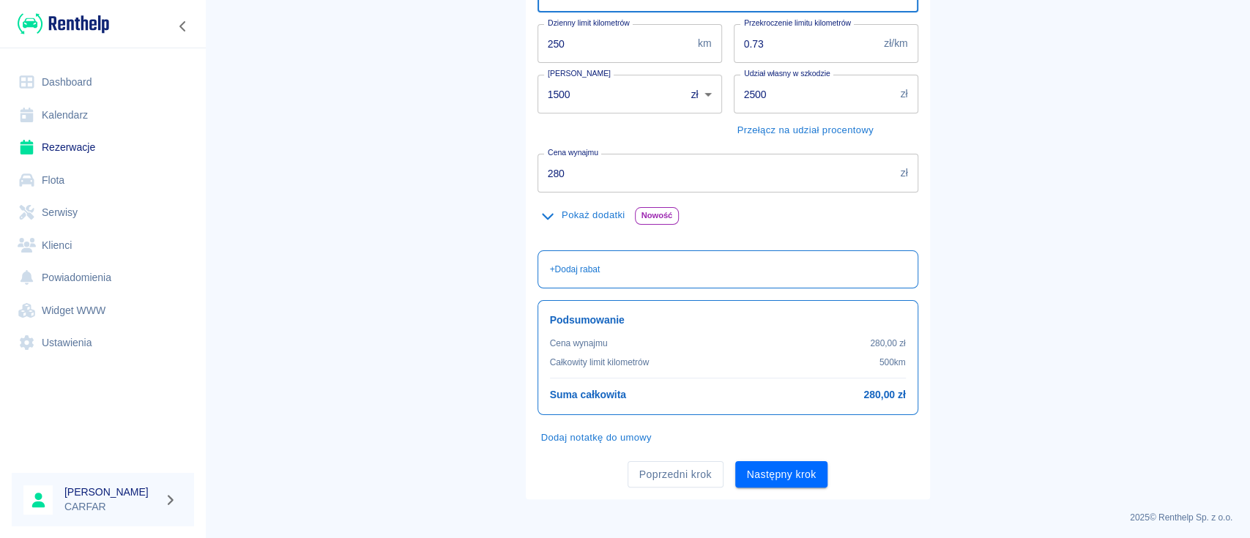
scroll to position [247, 0]
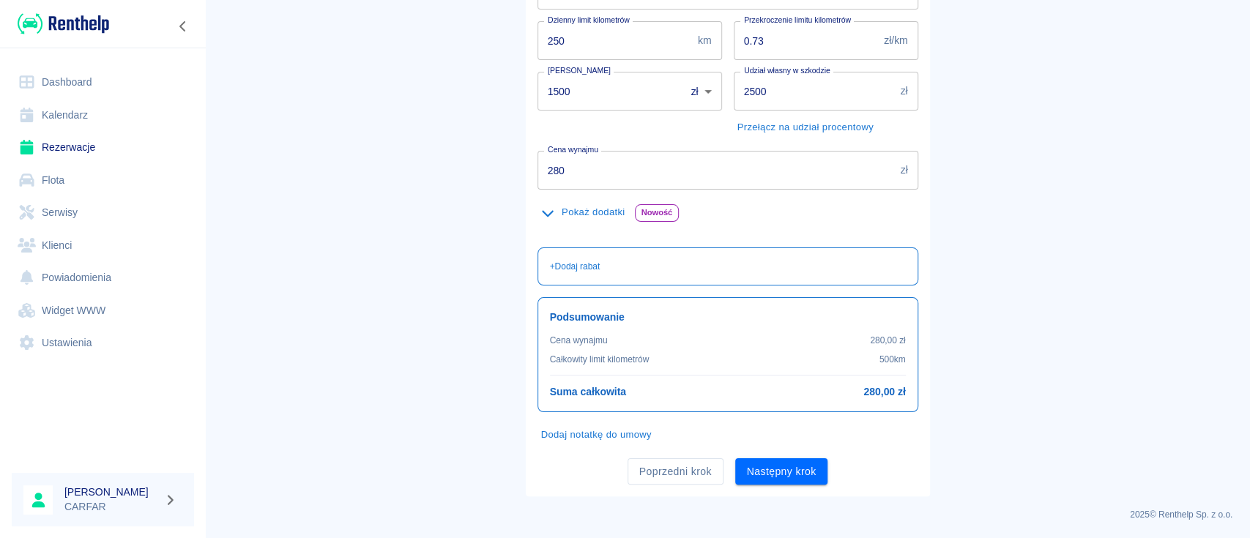
click at [767, 450] on div "Poprzedni krok Następny krok" at bounding box center [722, 466] width 392 height 39
click at [762, 470] on button "Następny krok" at bounding box center [781, 471] width 93 height 27
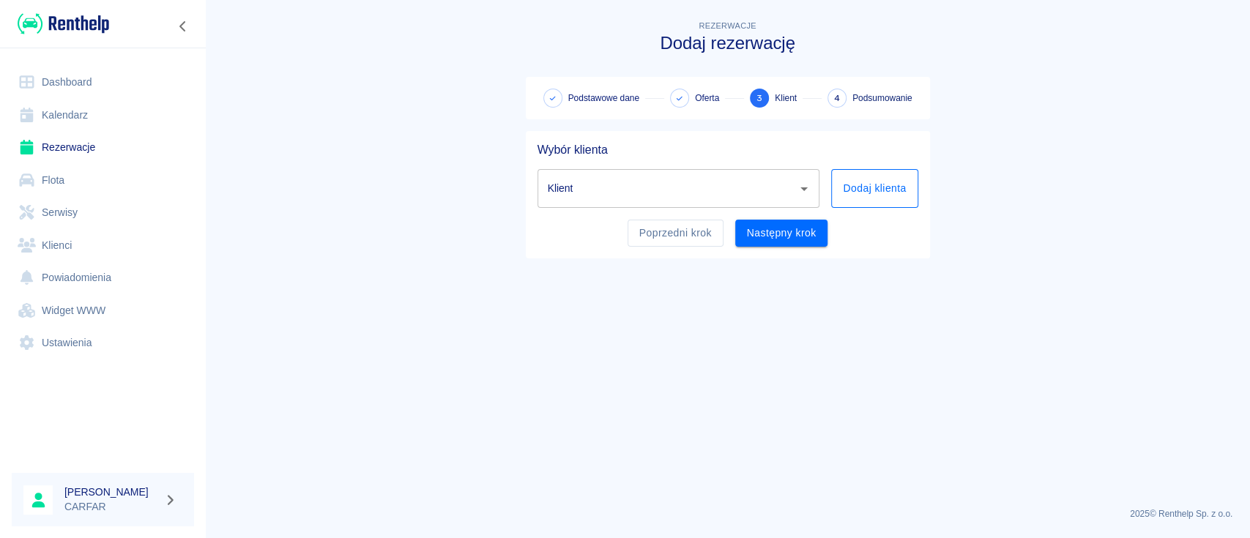
click at [861, 188] on button "Dodaj klienta" at bounding box center [874, 188] width 86 height 39
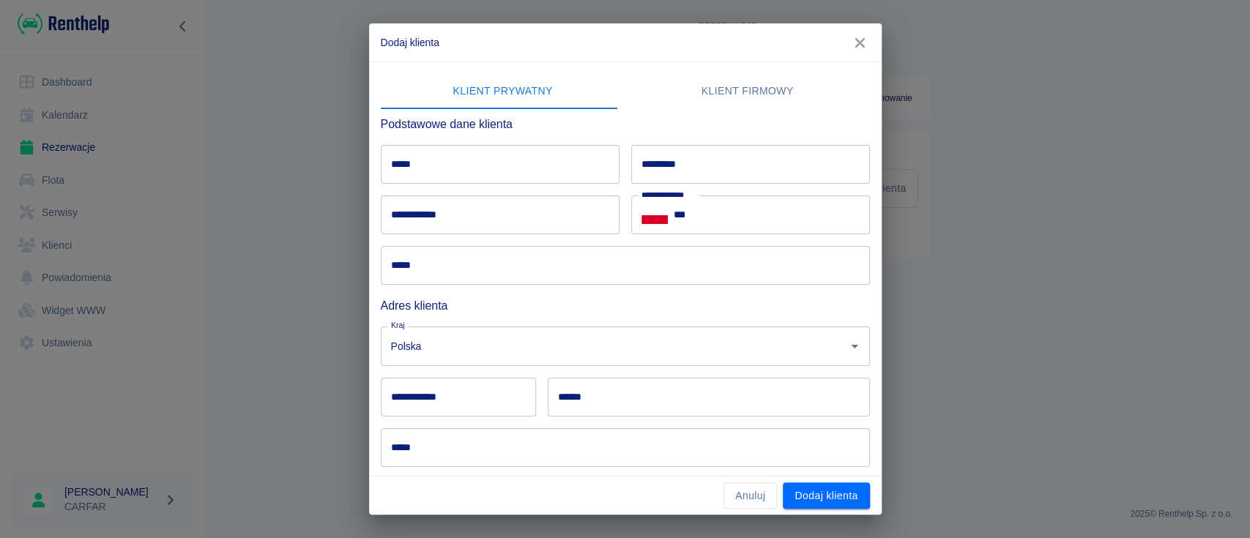
click at [489, 159] on input "*****" at bounding box center [500, 164] width 239 height 39
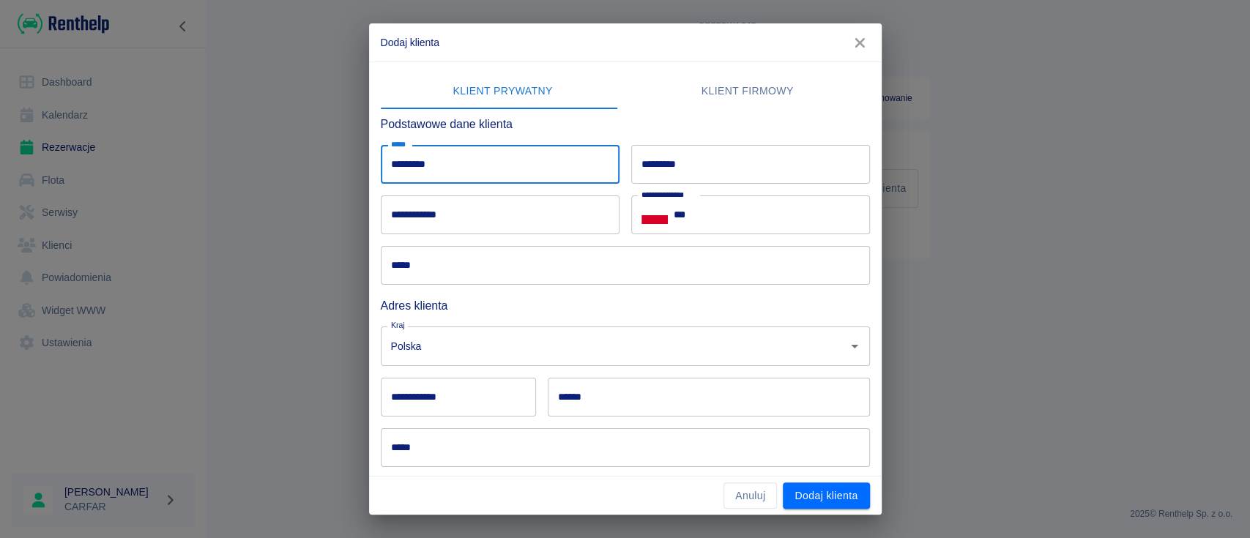
type input "*********"
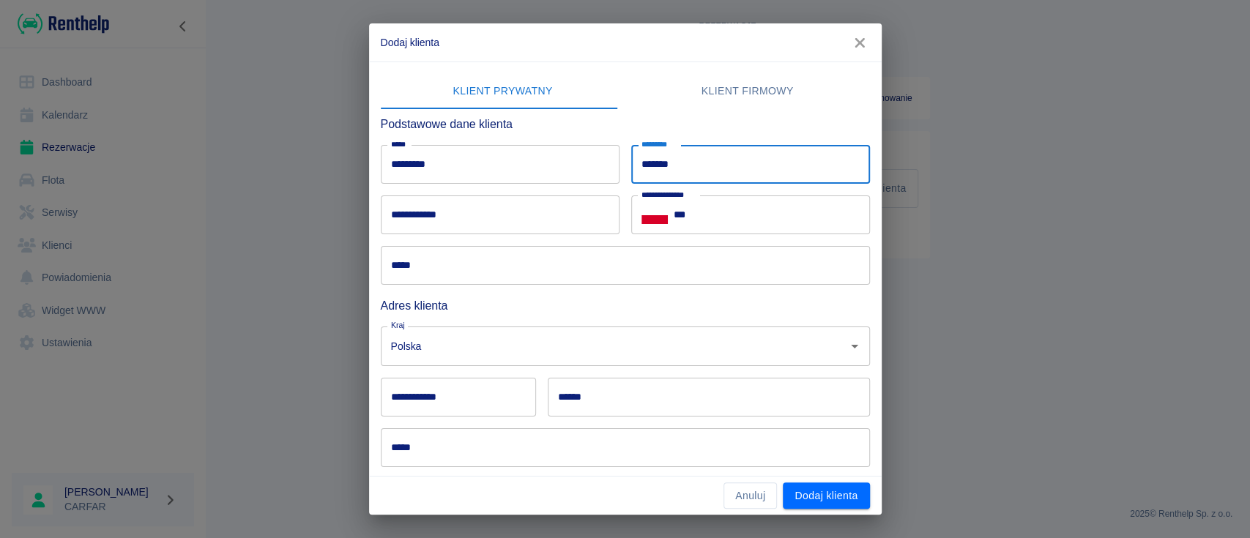
type input "*******"
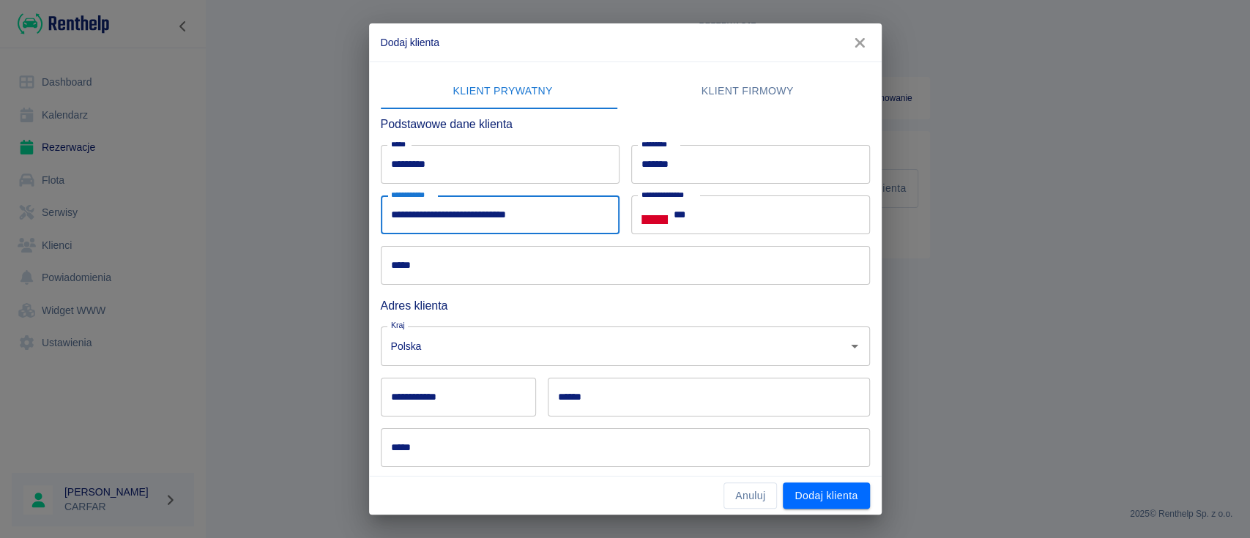
type input "**********"
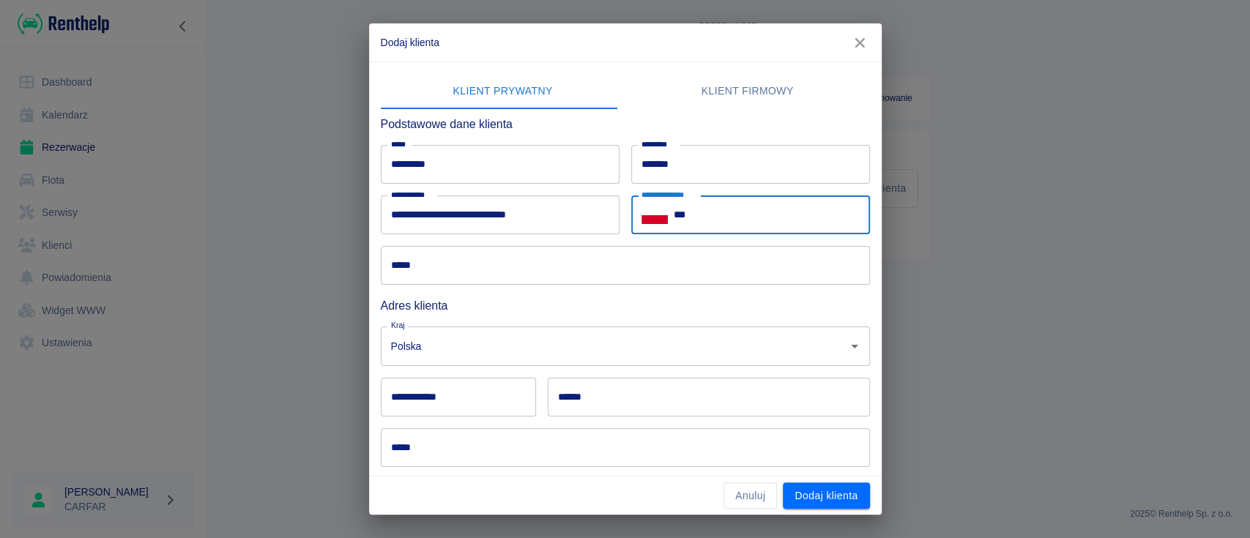
click at [756, 222] on input "***" at bounding box center [772, 214] width 196 height 39
type input "**********"
click at [566, 348] on input "Polska" at bounding box center [604, 346] width 435 height 26
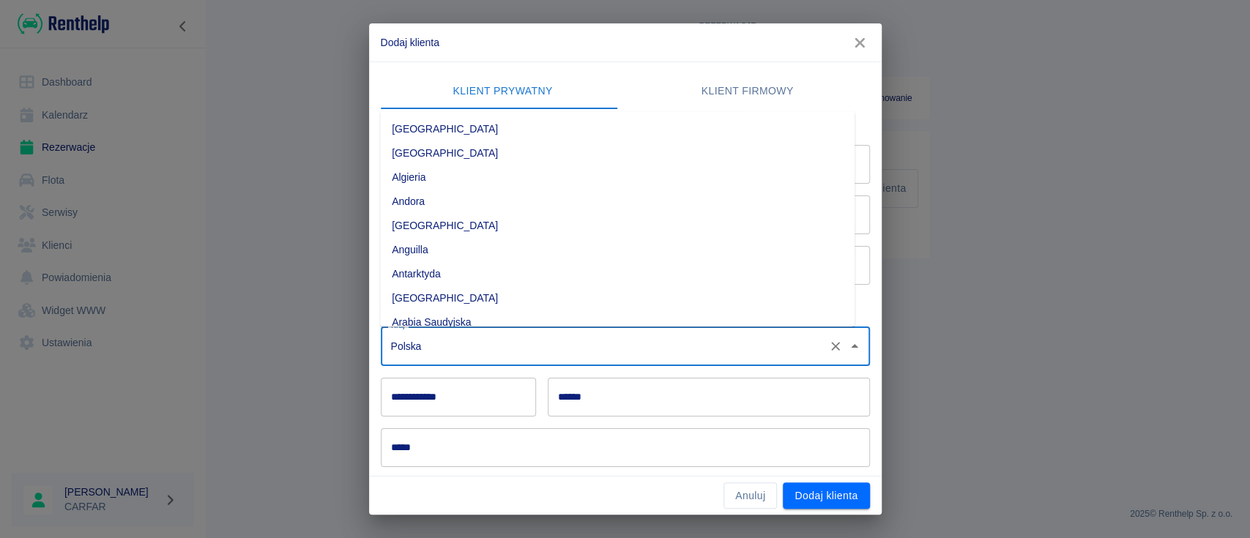
scroll to position [3873, 0]
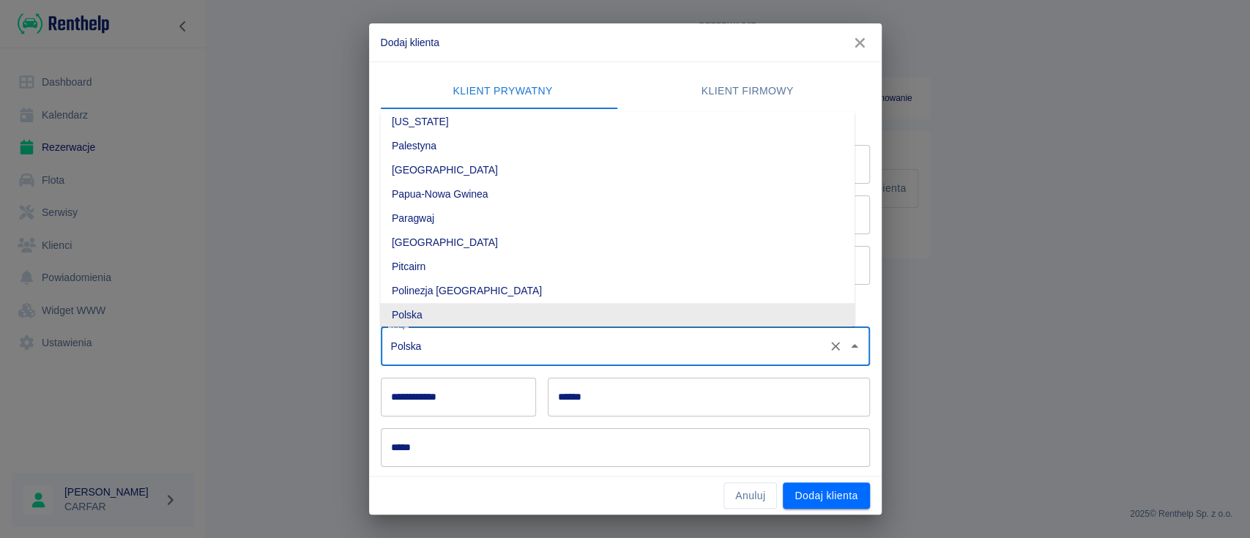
click at [455, 384] on input "**********" at bounding box center [458, 397] width 155 height 39
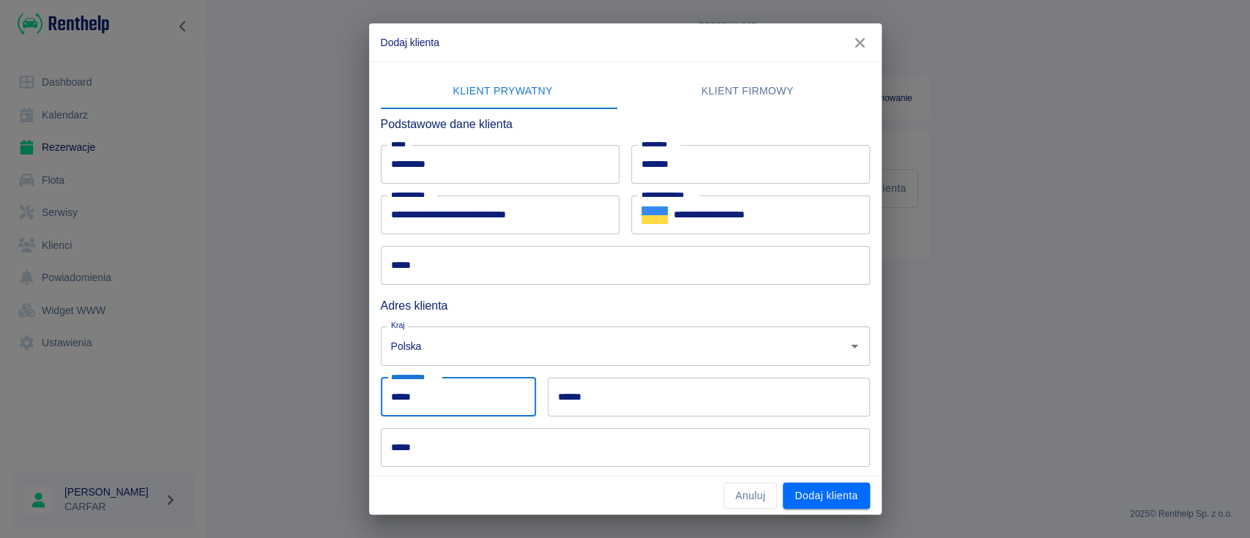
type input "*****"
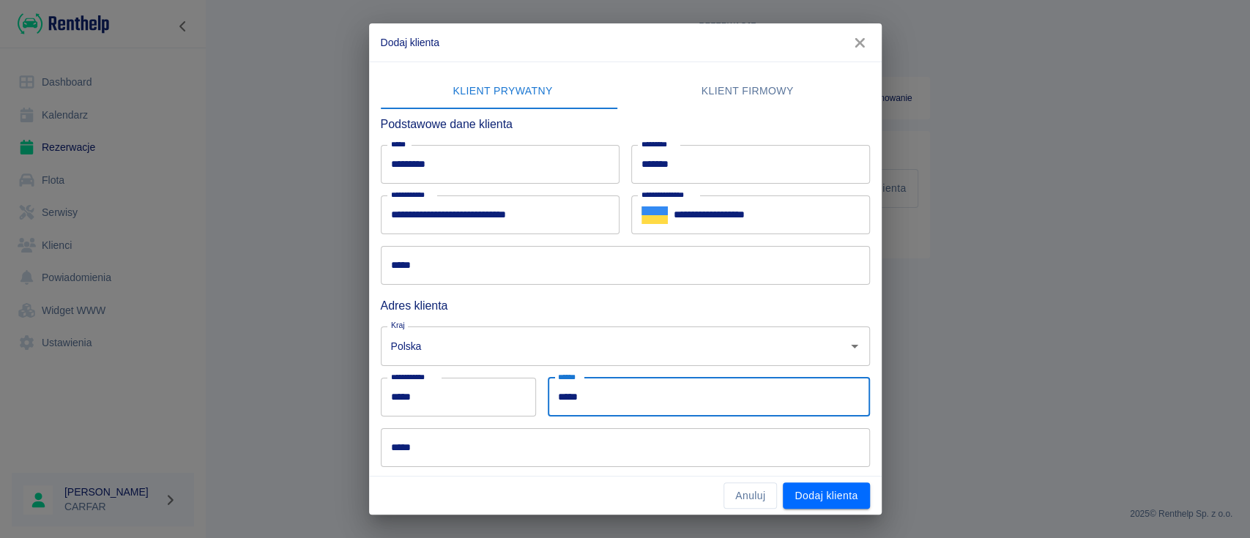
type input "*****"
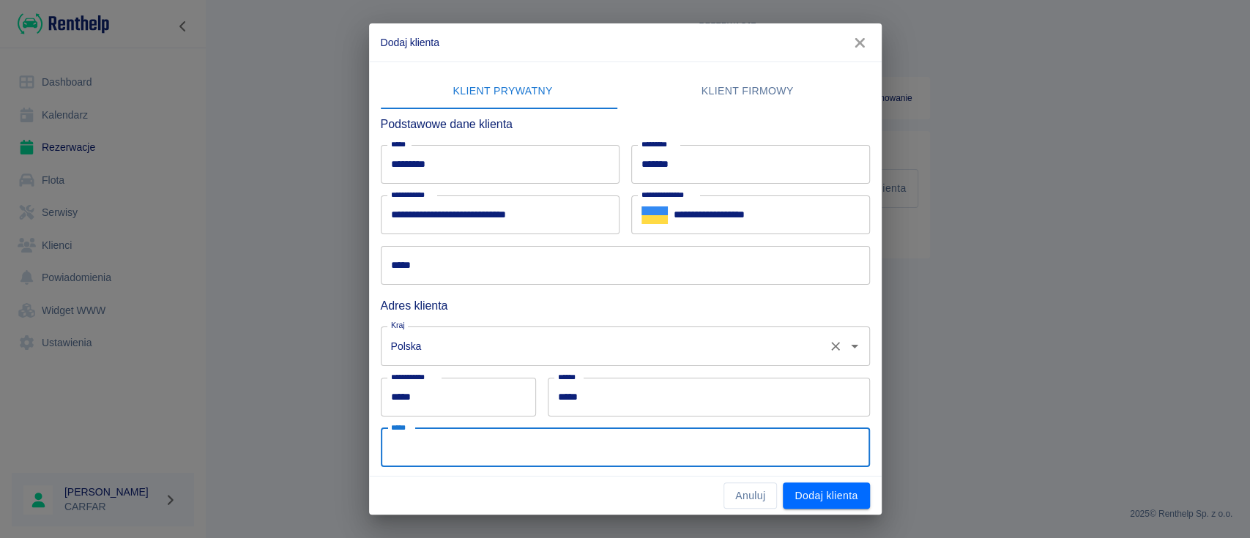
paste input "**********"
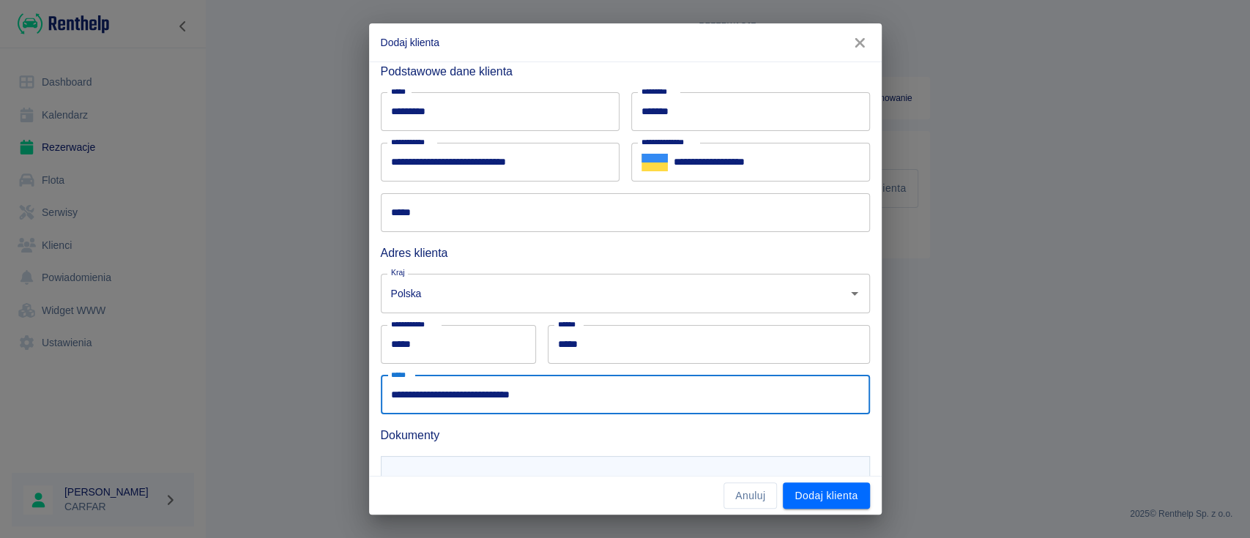
scroll to position [121, 0]
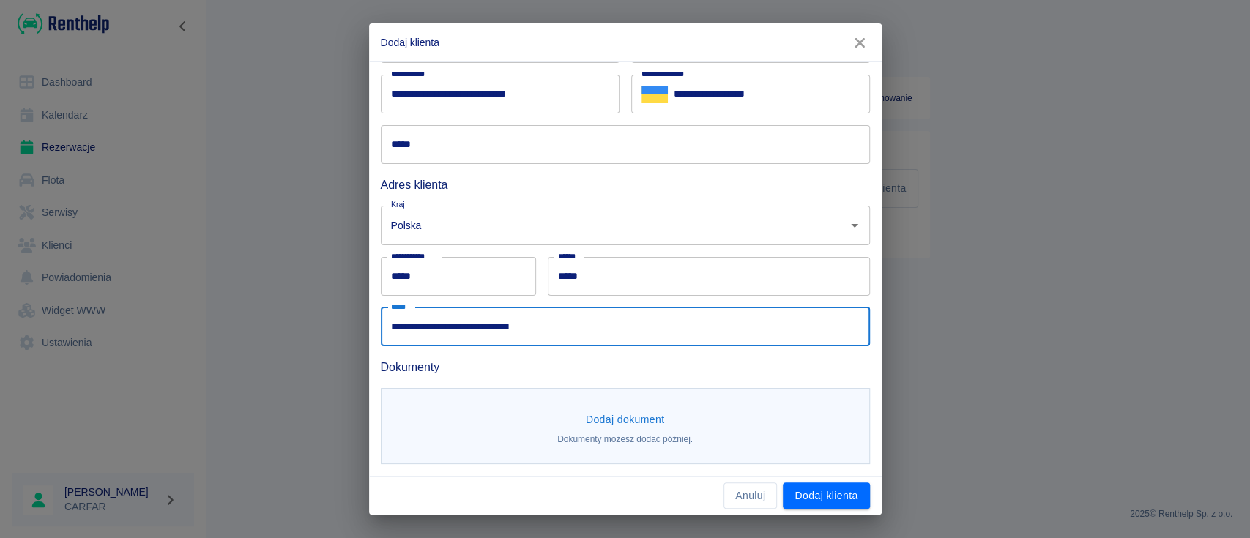
click at [398, 331] on input "**********" at bounding box center [625, 326] width 489 height 39
type input "**********"
click at [624, 419] on button "Dodaj dokument" at bounding box center [625, 419] width 91 height 27
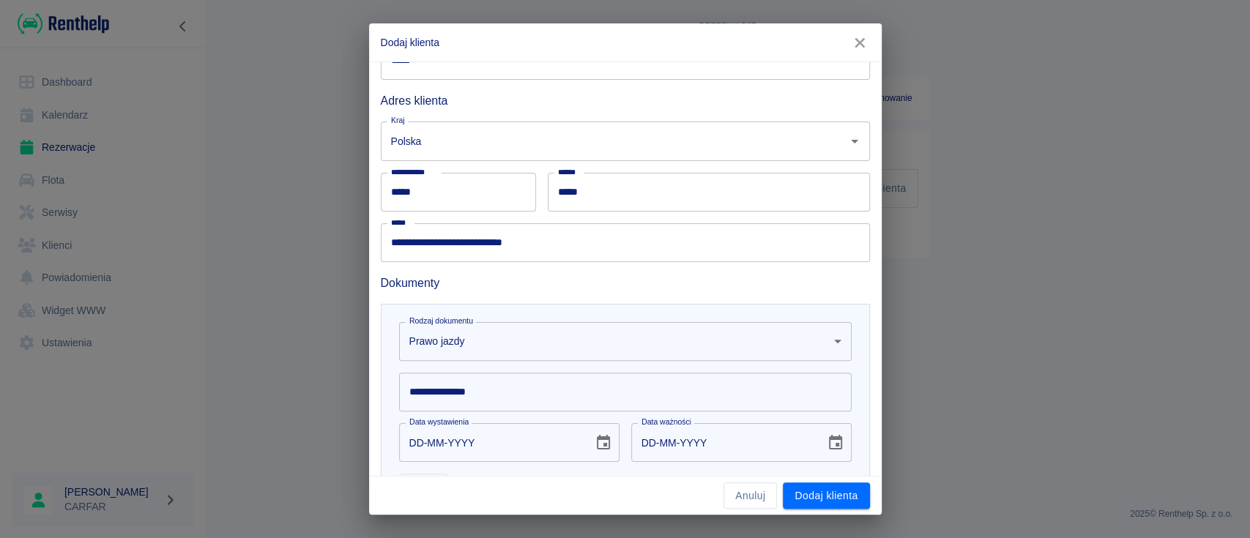
scroll to position [316, 0]
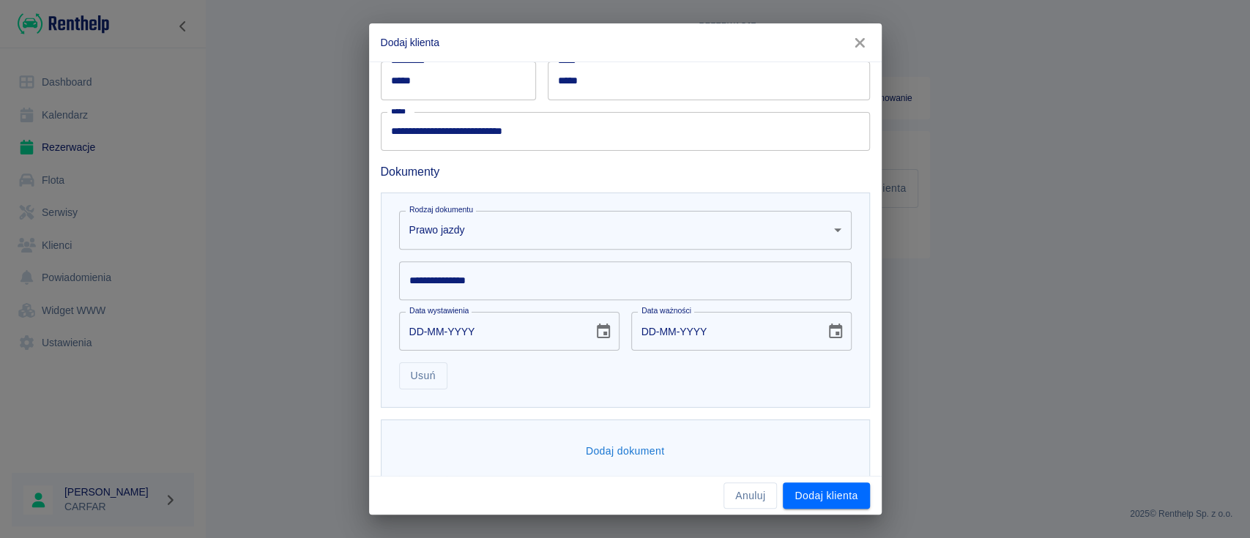
click at [577, 224] on body "**********" at bounding box center [625, 269] width 1250 height 538
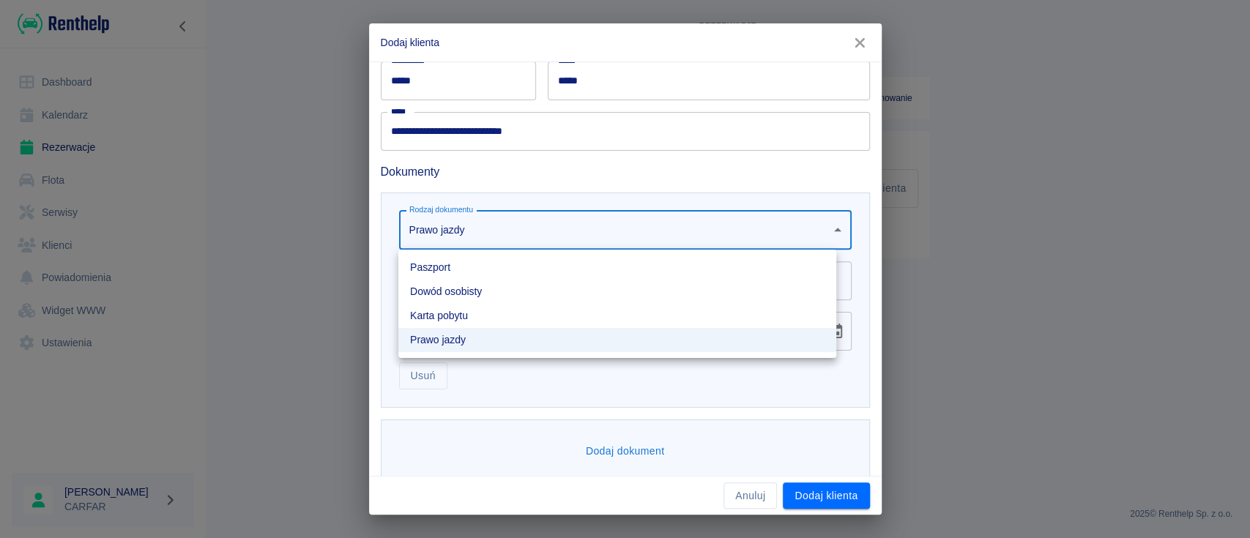
click at [574, 224] on div at bounding box center [625, 269] width 1250 height 538
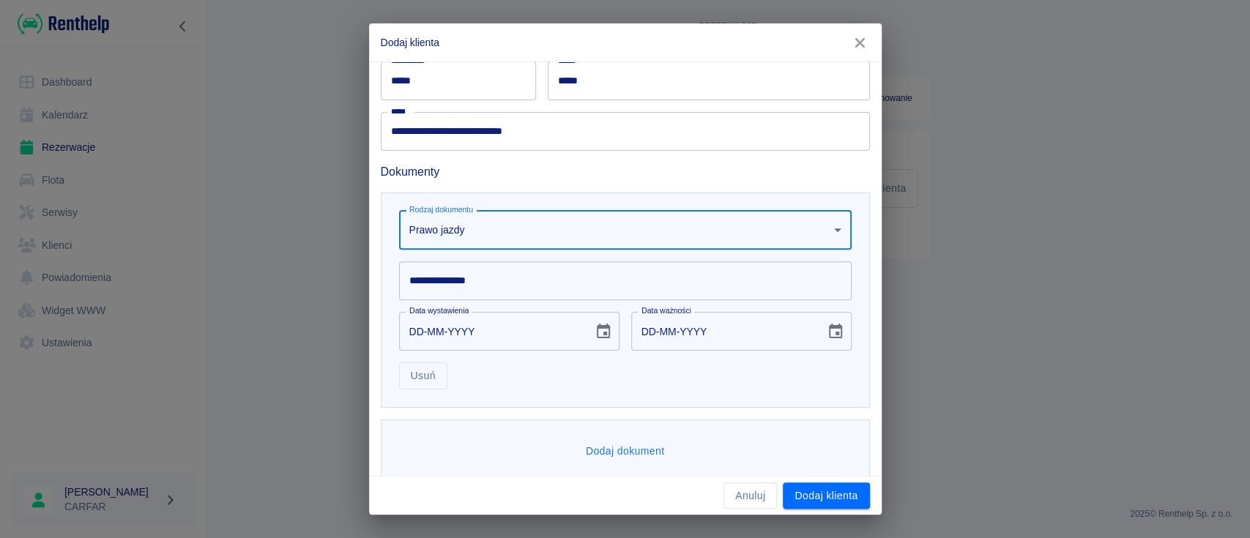
click at [474, 278] on input "**********" at bounding box center [625, 280] width 452 height 39
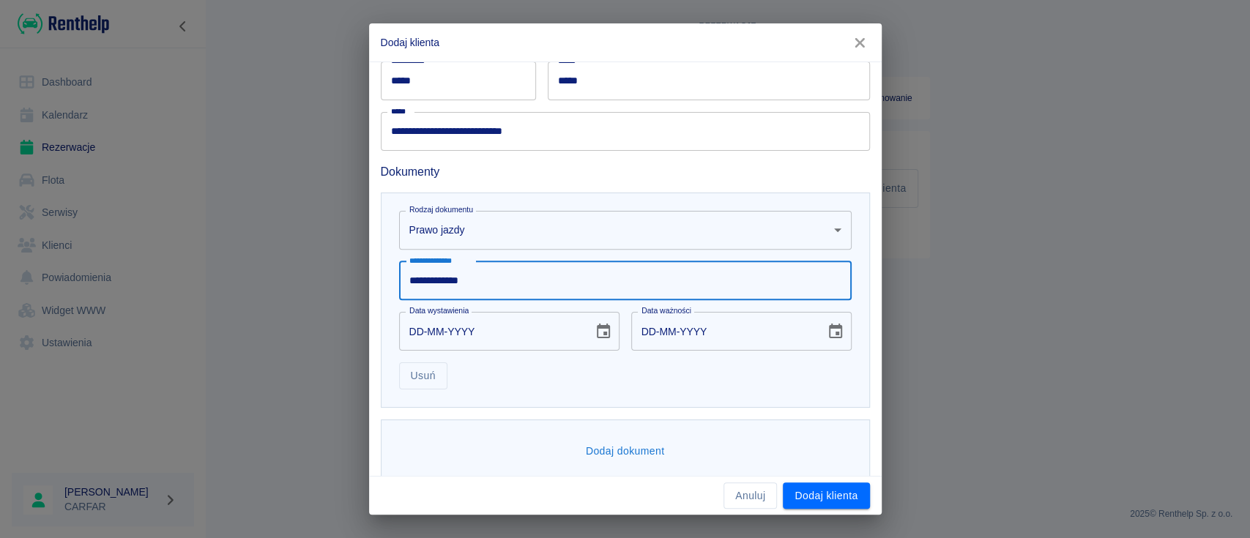
type input "**********"
click at [594, 337] on icon "Choose date" at bounding box center [603, 332] width 18 height 18
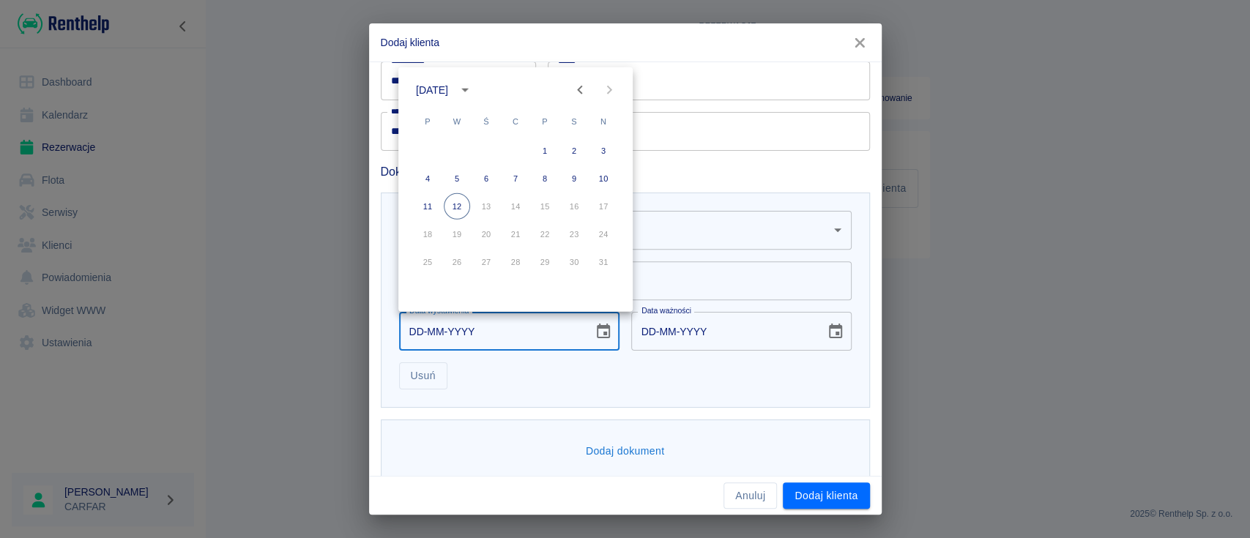
click at [474, 84] on icon "calendar view is open, switch to year view" at bounding box center [465, 90] width 18 height 18
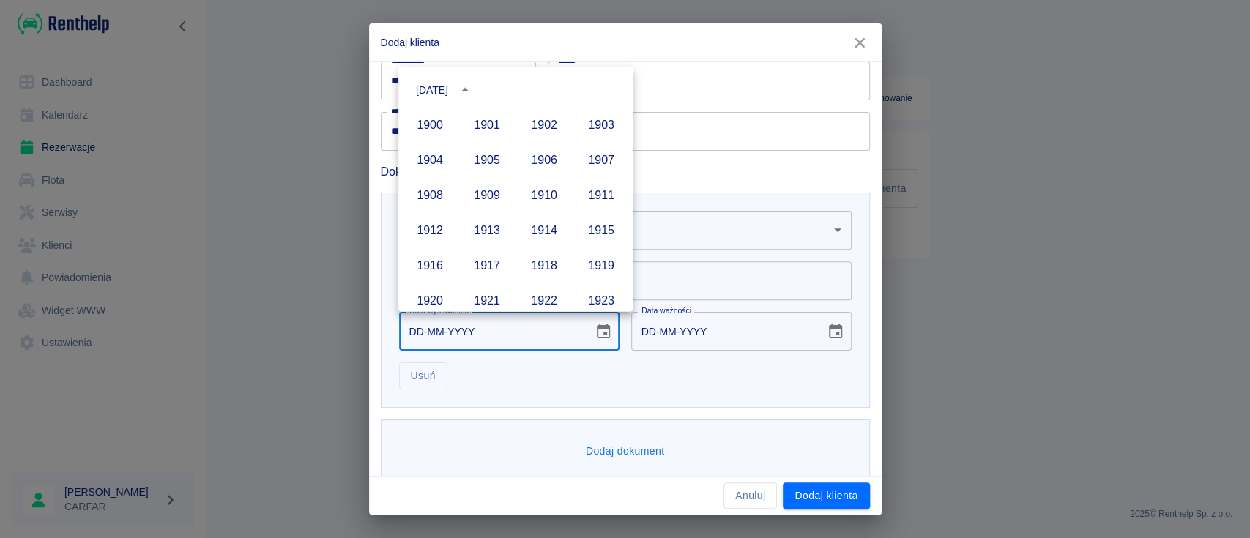
scroll to position [1004, 0]
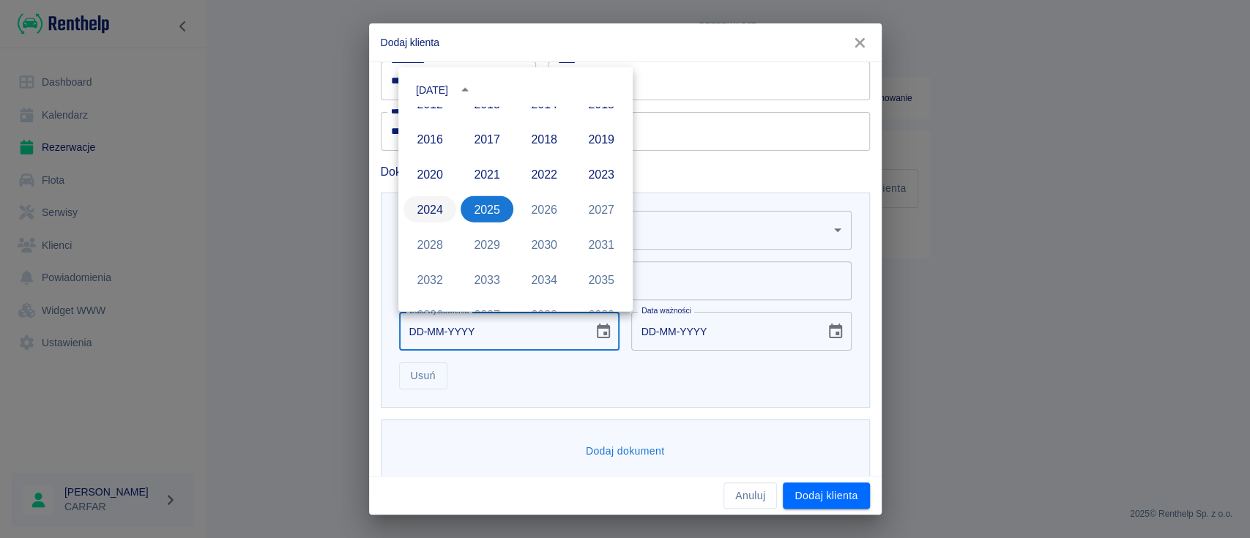
click at [433, 209] on button "2024" at bounding box center [429, 209] width 53 height 26
type input "[DATE]"
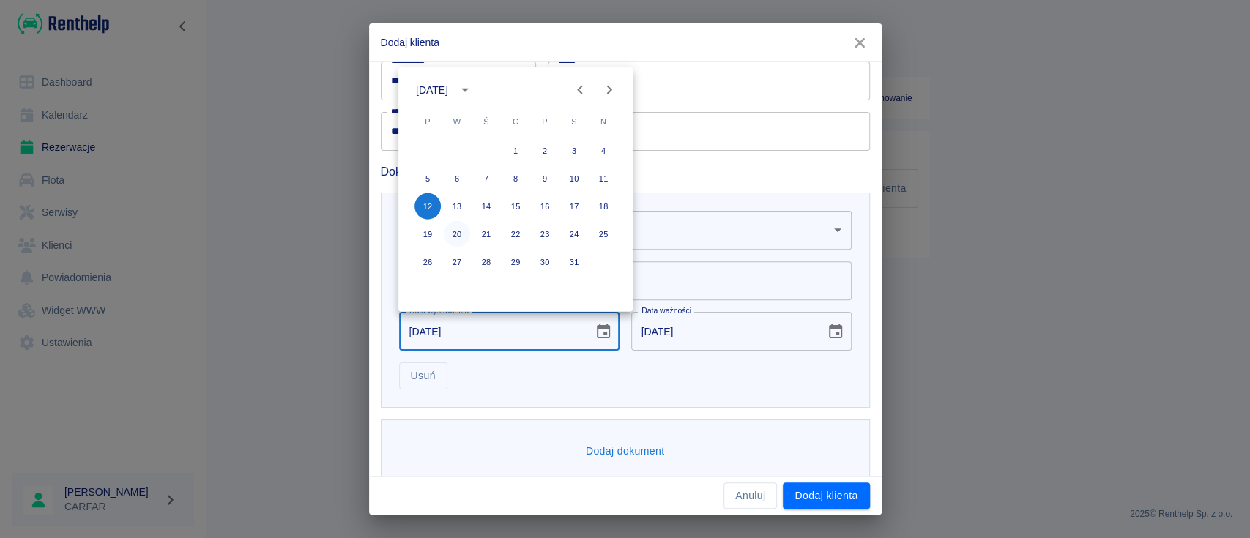
click at [463, 228] on button "20" at bounding box center [457, 234] width 26 height 26
type input "[DATE]"
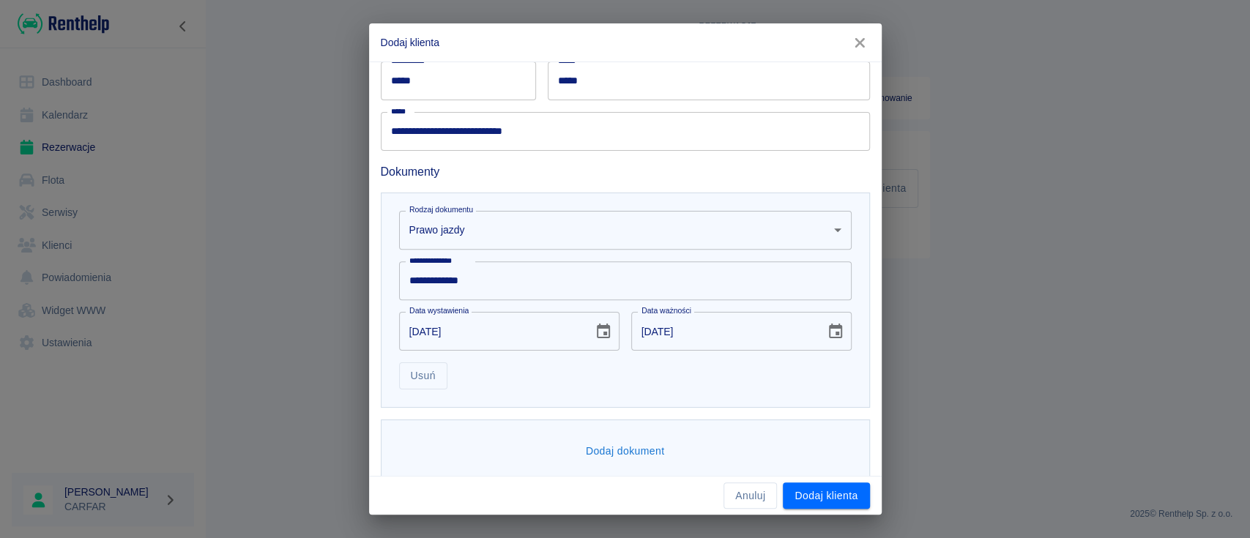
scroll to position [334, 0]
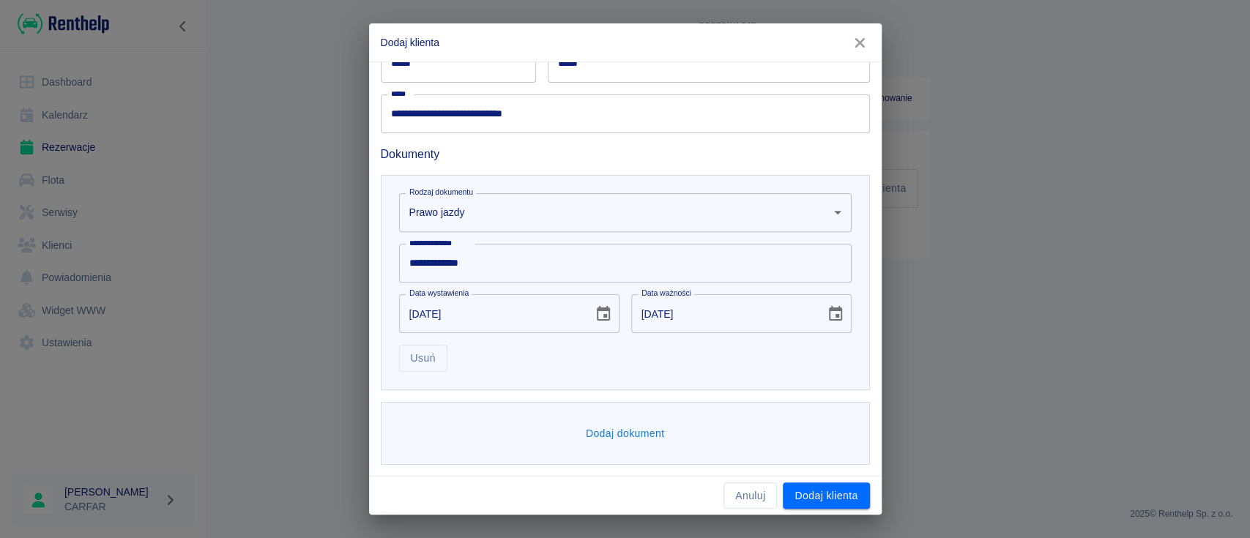
click at [609, 422] on button "Dodaj dokument" at bounding box center [625, 433] width 91 height 27
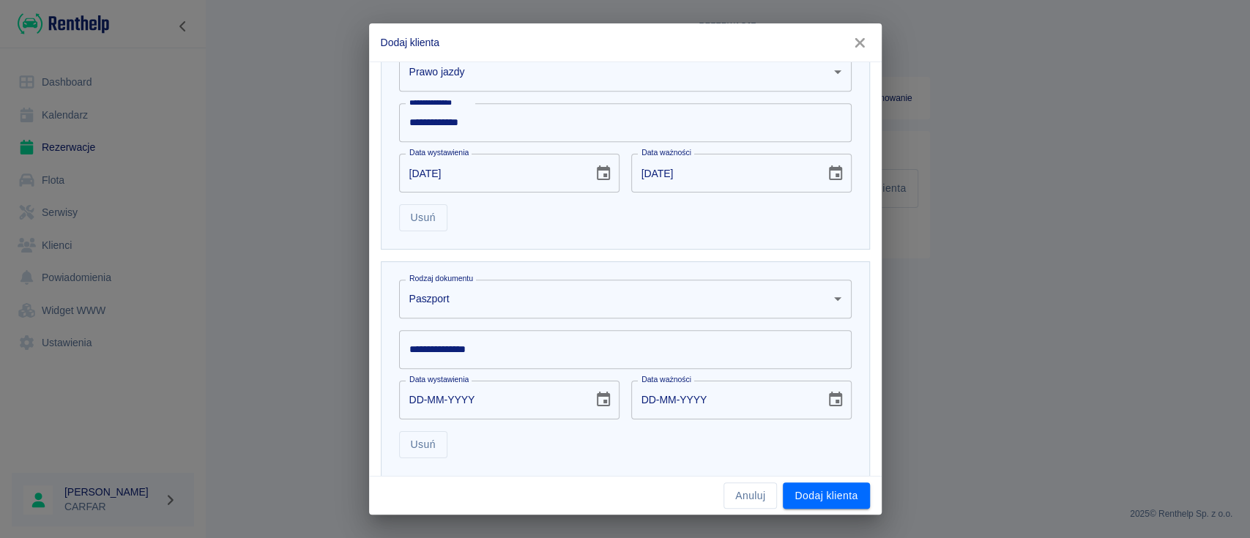
scroll to position [529, 0]
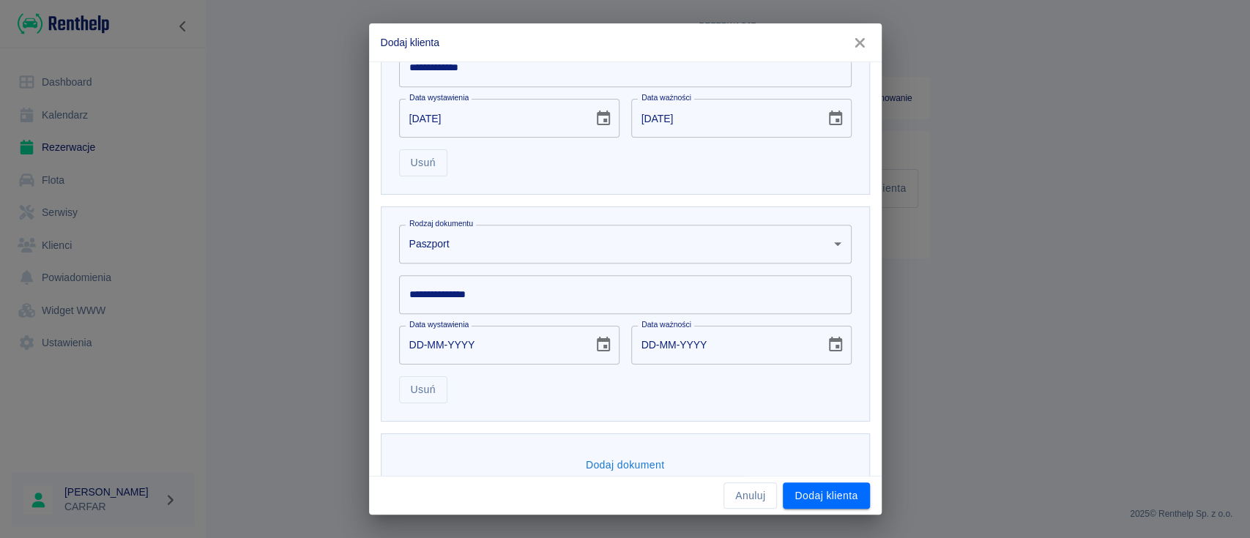
click at [562, 264] on div "**********" at bounding box center [619, 289] width 464 height 51
click at [567, 242] on body "**********" at bounding box center [625, 269] width 1250 height 538
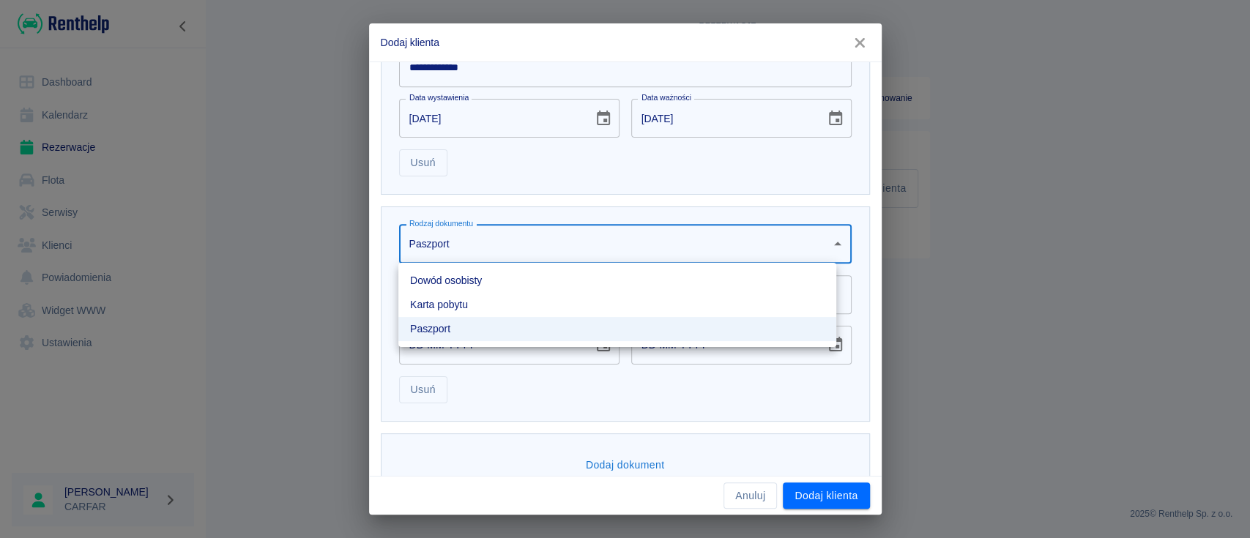
click at [542, 306] on li "Karta pobytu" at bounding box center [617, 305] width 438 height 24
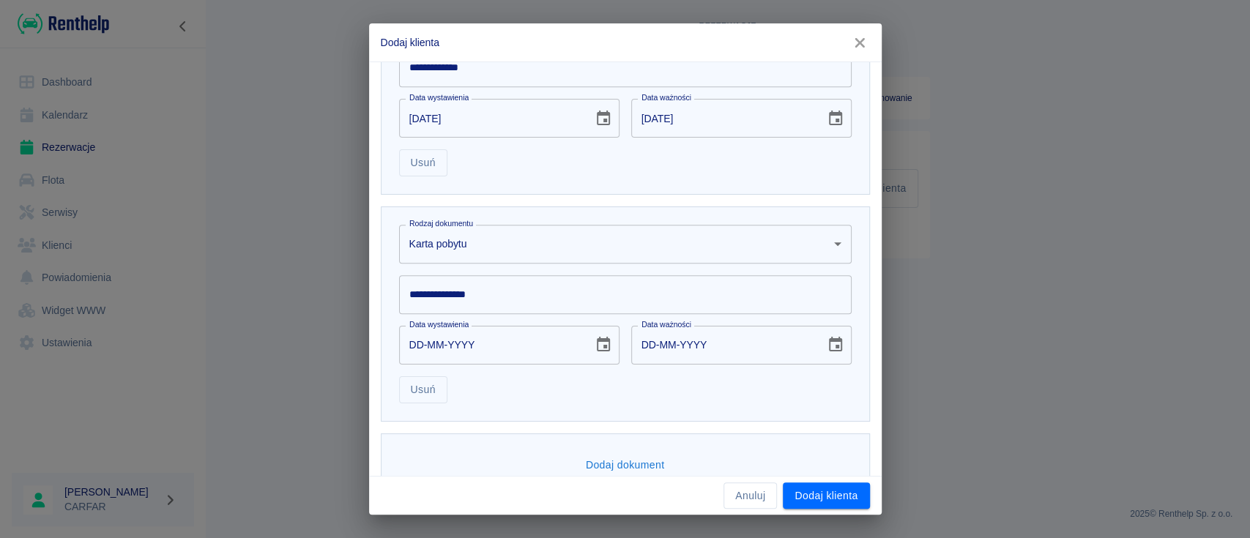
click at [507, 283] on input "**********" at bounding box center [625, 294] width 452 height 39
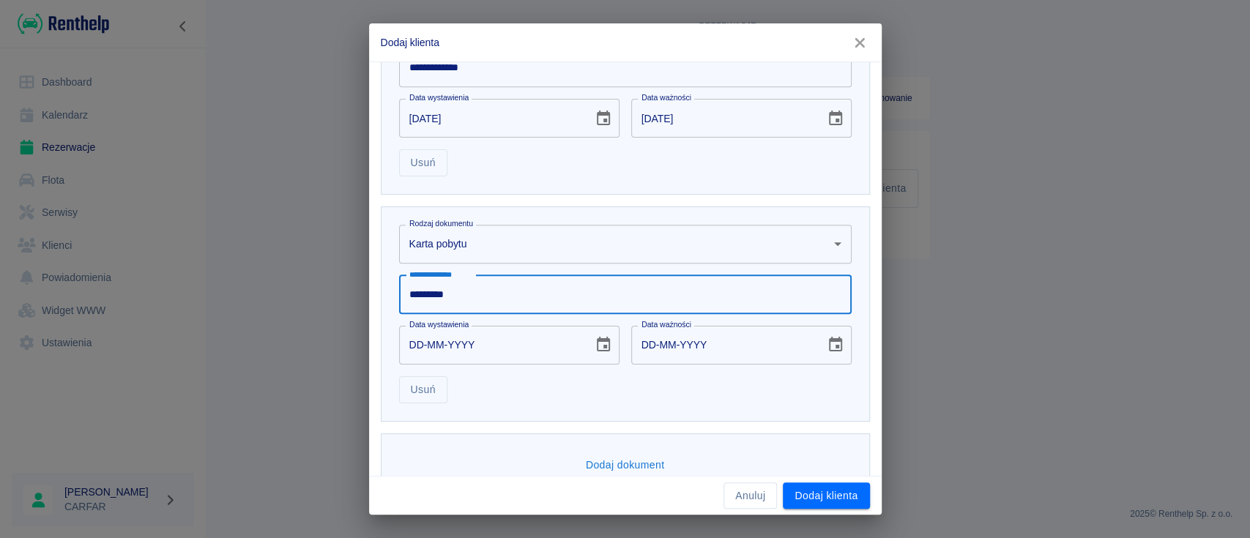
type input "*********"
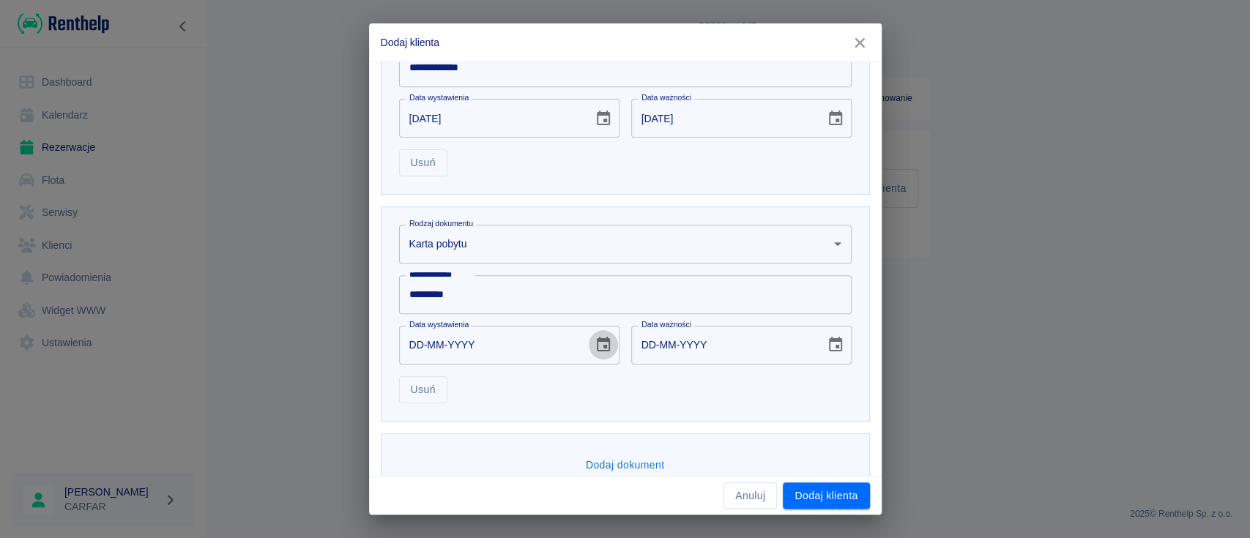
click at [597, 350] on icon "Choose date" at bounding box center [603, 344] width 13 height 15
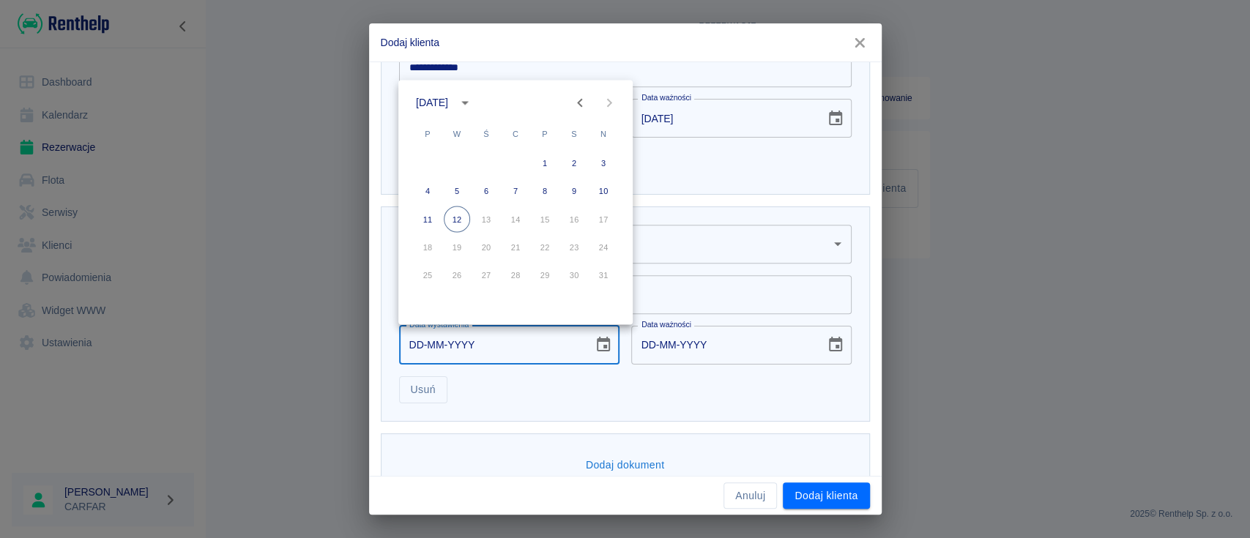
click at [452, 100] on div "[DATE]" at bounding box center [434, 102] width 37 height 15
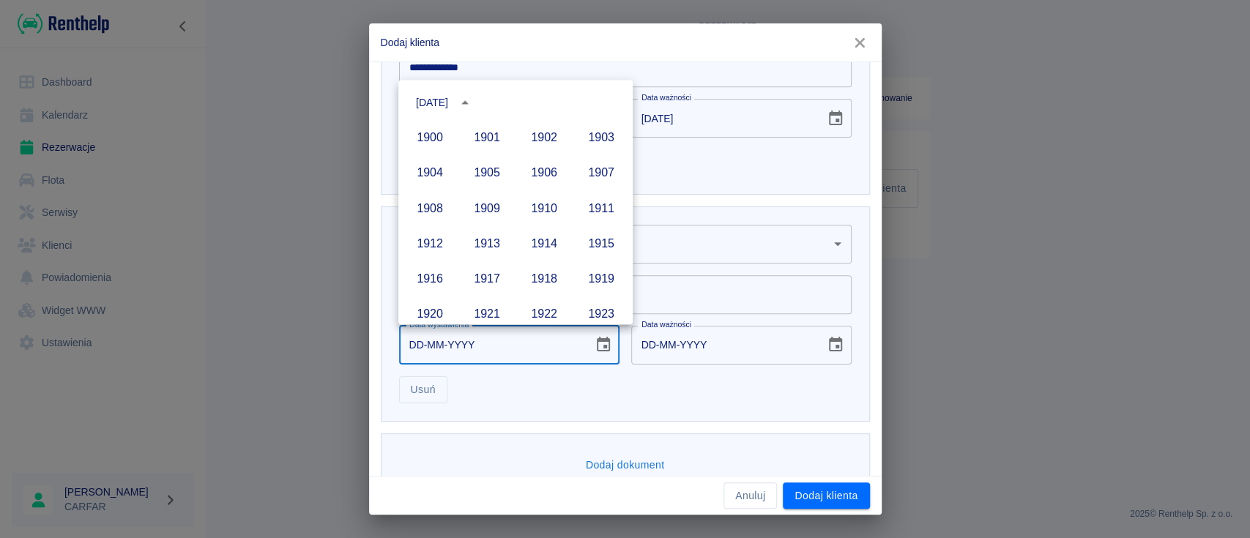
scroll to position [1004, 0]
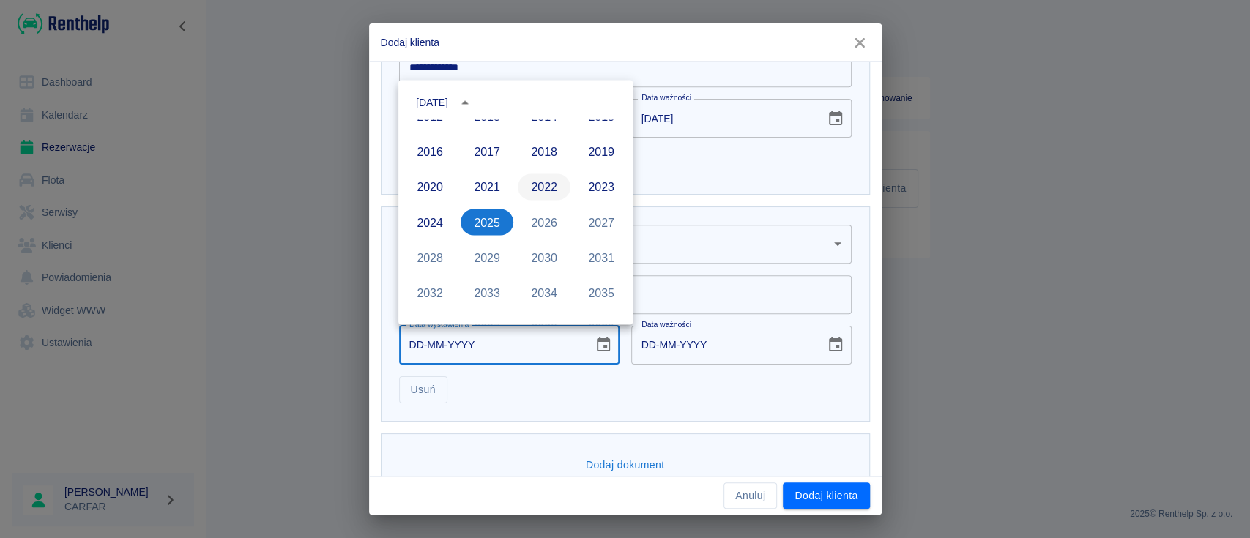
click at [537, 188] on button "2022" at bounding box center [544, 187] width 53 height 26
type input "[DATE]"
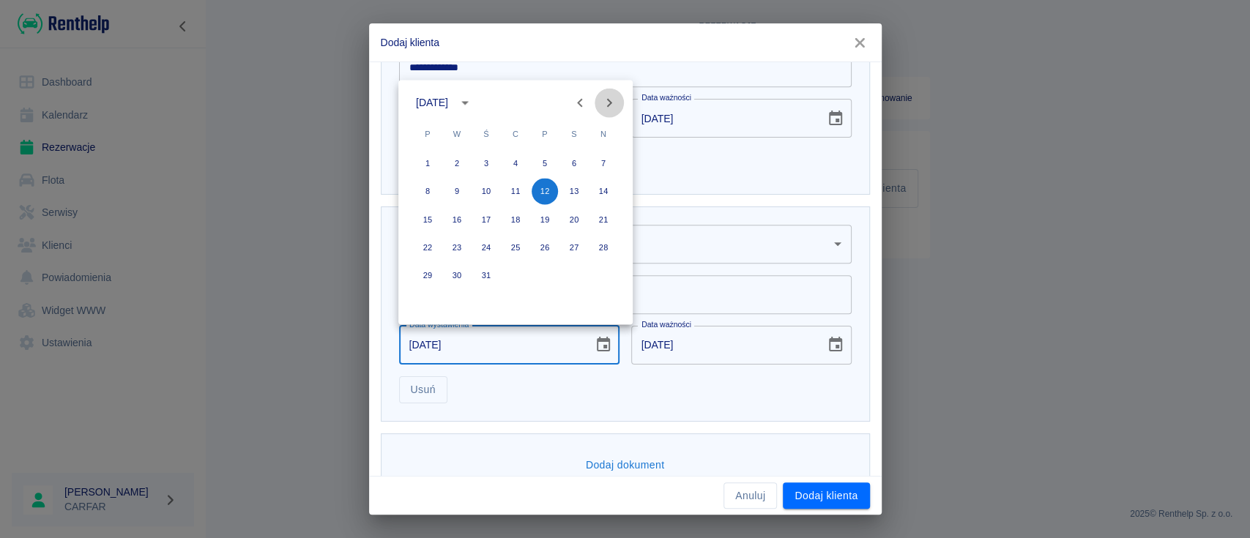
click at [609, 102] on icon "Next month" at bounding box center [609, 103] width 18 height 18
click at [611, 102] on icon "Next month" at bounding box center [609, 102] width 5 height 9
click at [424, 190] on button "3" at bounding box center [427, 191] width 26 height 26
type input "[DATE]"
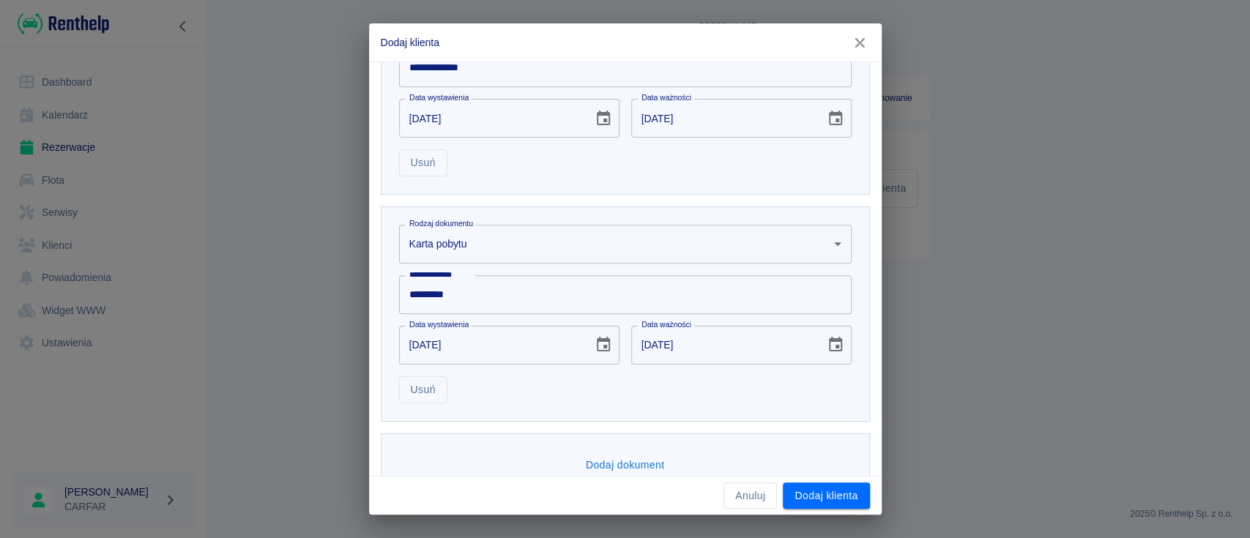
click at [728, 411] on div "**********" at bounding box center [625, 313] width 489 height 215
click at [820, 495] on button "Dodaj klienta" at bounding box center [826, 495] width 86 height 27
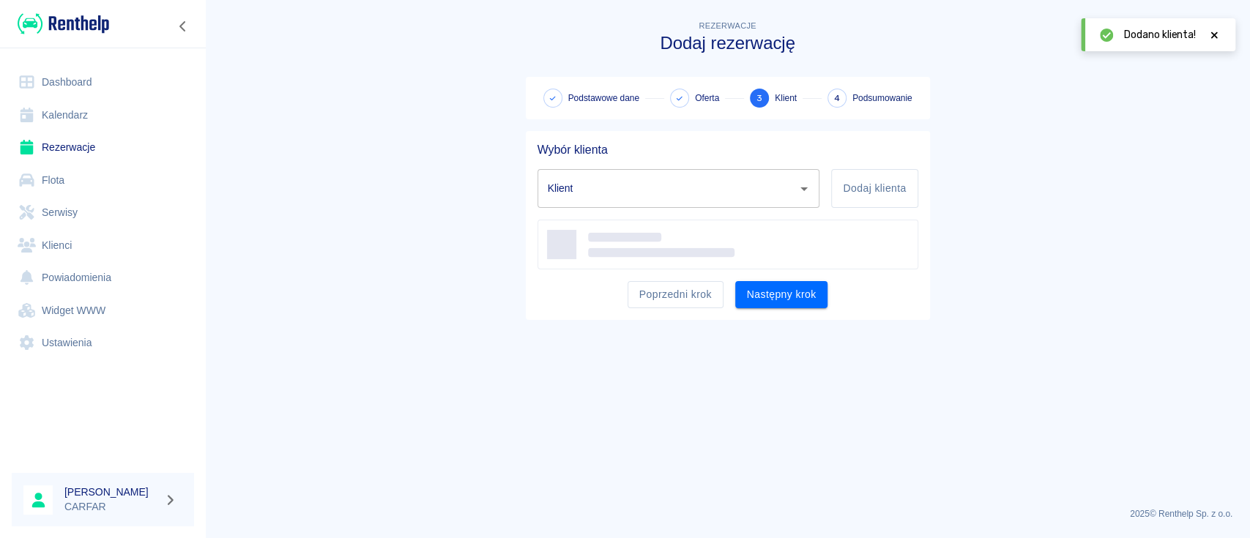
type input "[PERSON_NAME] ([PHONE_NUMBER])"
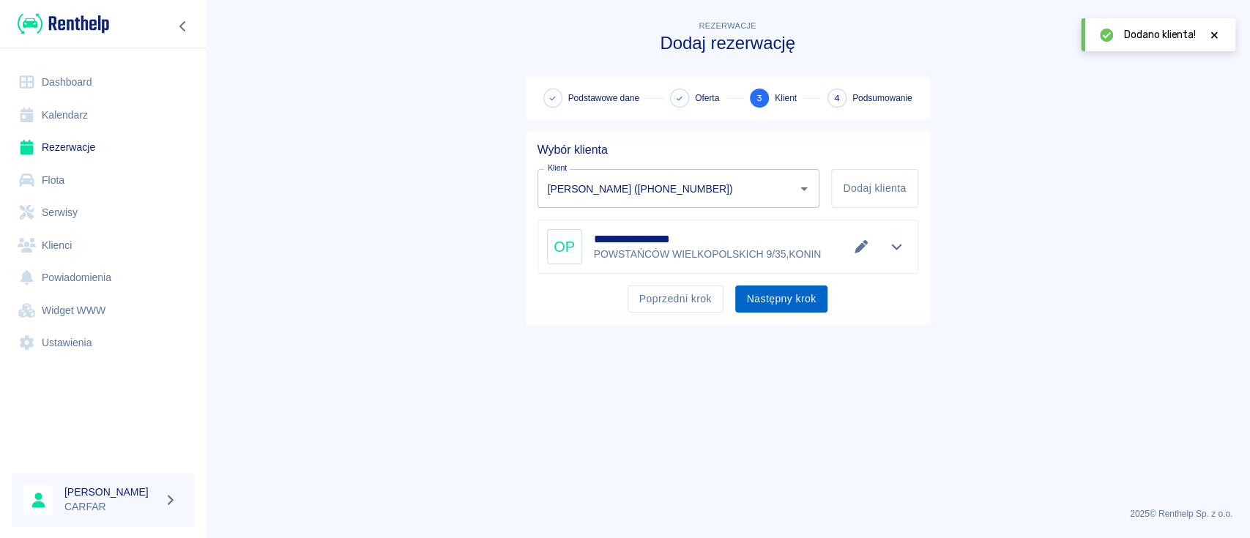
click at [812, 298] on button "Następny krok" at bounding box center [781, 299] width 93 height 27
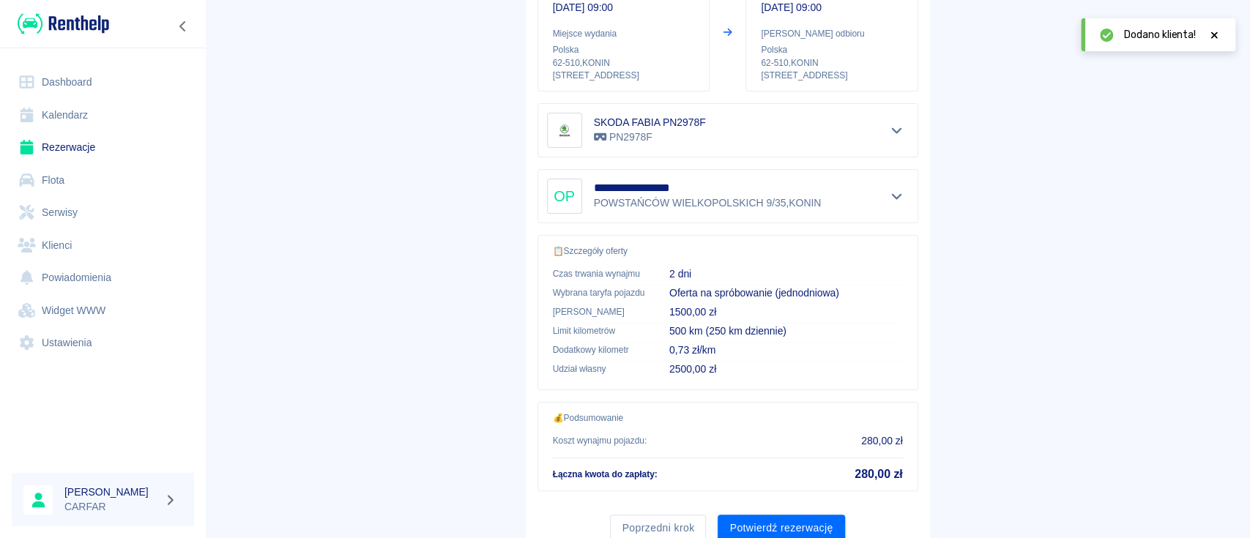
scroll to position [250, 0]
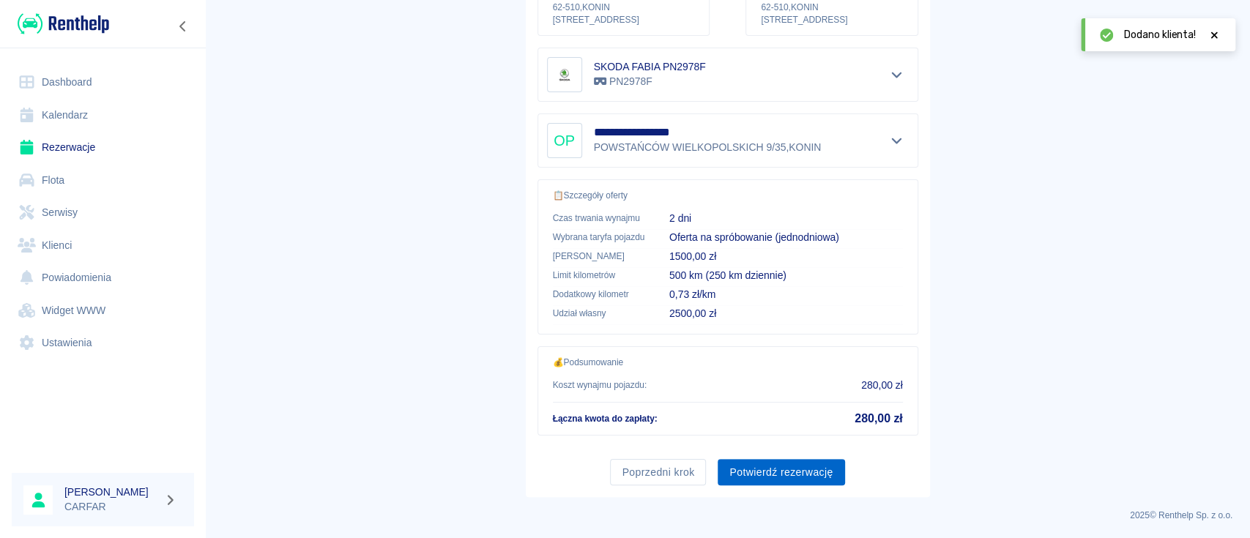
click at [800, 471] on button "Potwierdź rezerwację" at bounding box center [780, 472] width 127 height 27
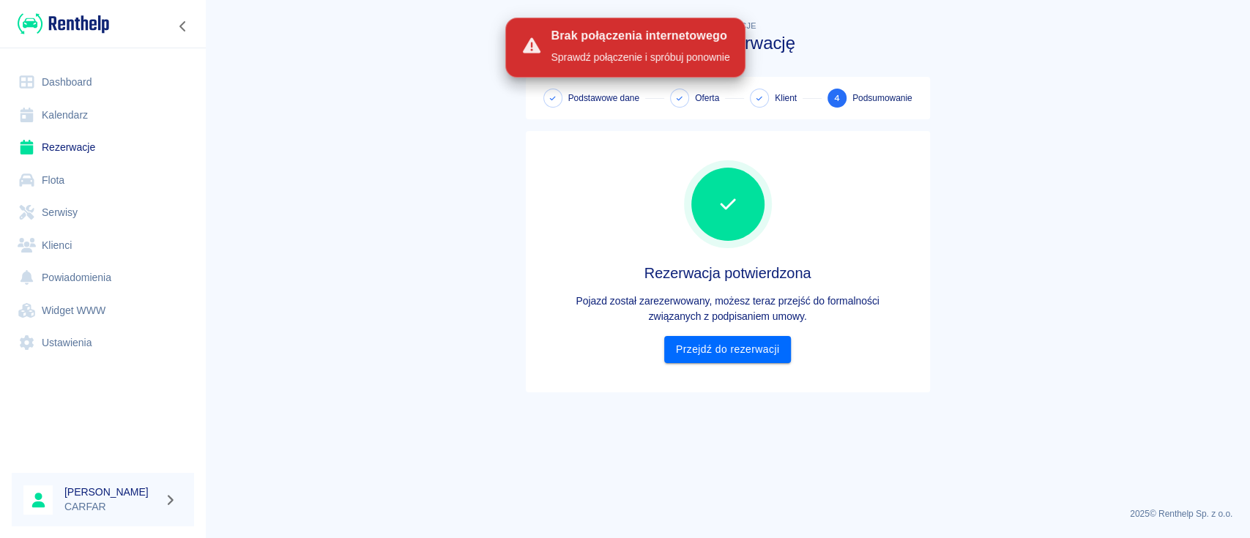
drag, startPoint x: 927, startPoint y: 214, endPoint x: 791, endPoint y: 161, distance: 146.0
click at [928, 214] on div "Rezerwacja potwierdzona Pojazd został zarezerwowany, możesz teraz przejść do fo…" at bounding box center [728, 261] width 404 height 261
click at [782, 91] on span "Klient" at bounding box center [773, 98] width 47 height 19
click at [76, 77] on link "Dashboard" at bounding box center [103, 82] width 182 height 33
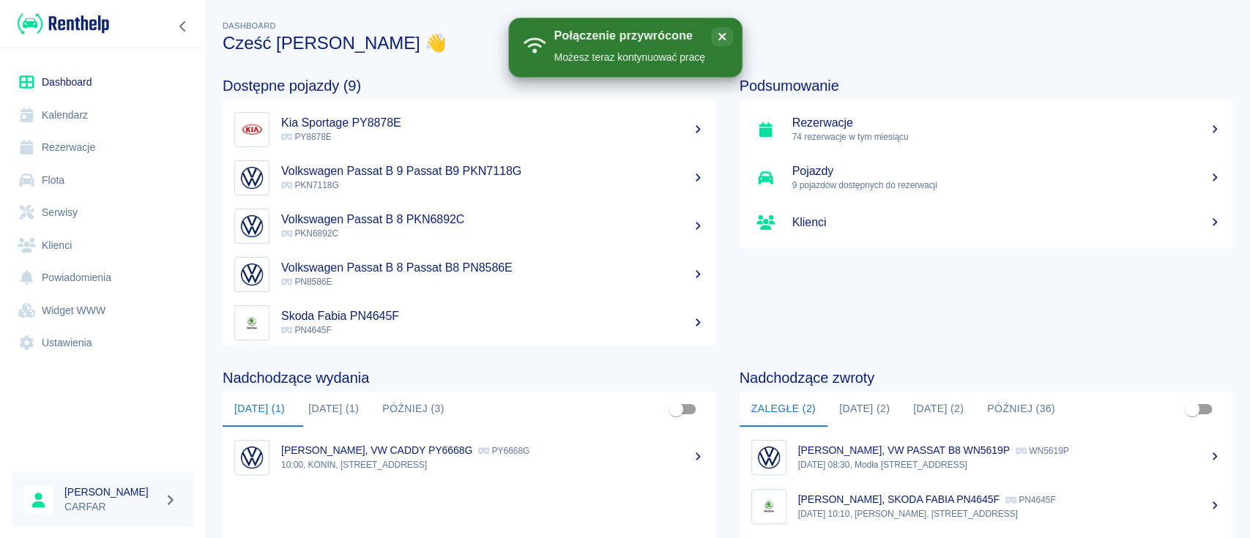
click at [97, 250] on link "Klienci" at bounding box center [103, 245] width 182 height 33
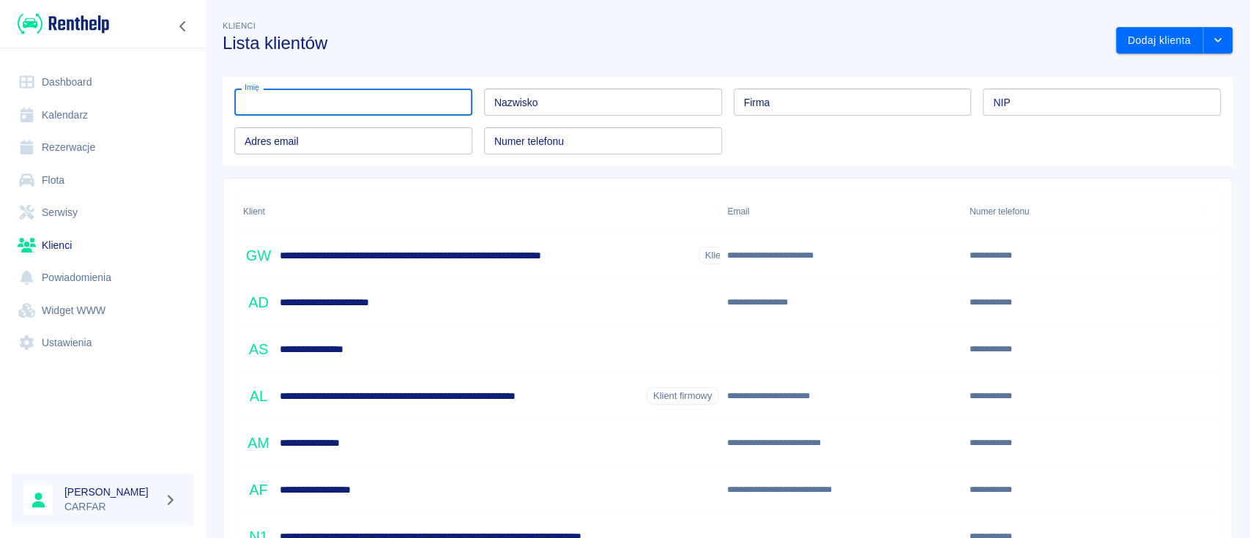
click at [376, 105] on input "Imię" at bounding box center [353, 102] width 238 height 27
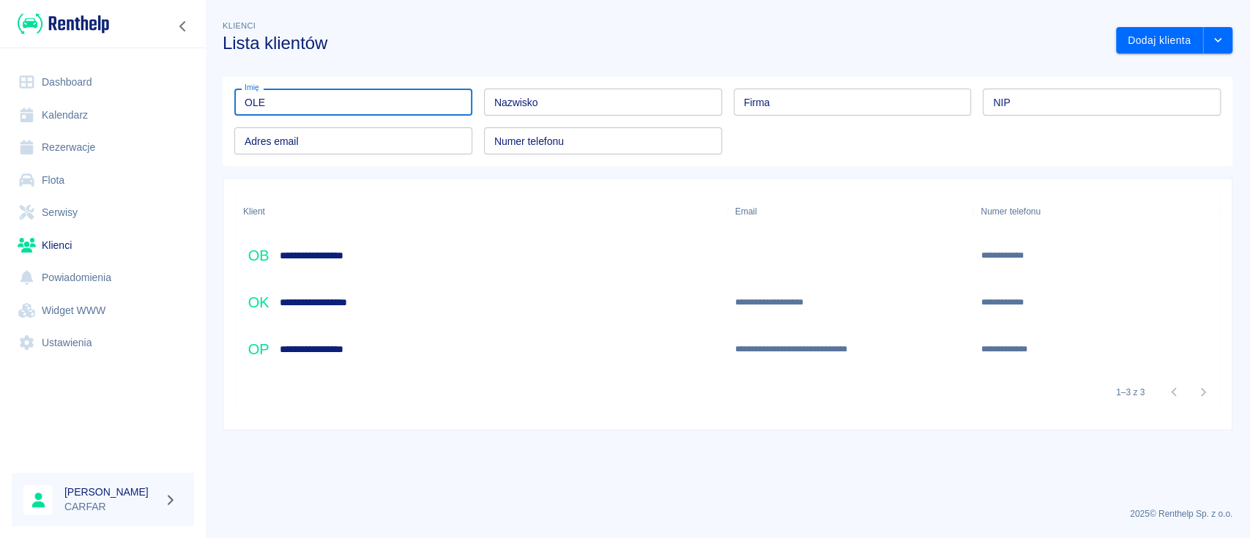
type input "OLE"
click at [387, 357] on div "**********" at bounding box center [317, 349] width 149 height 31
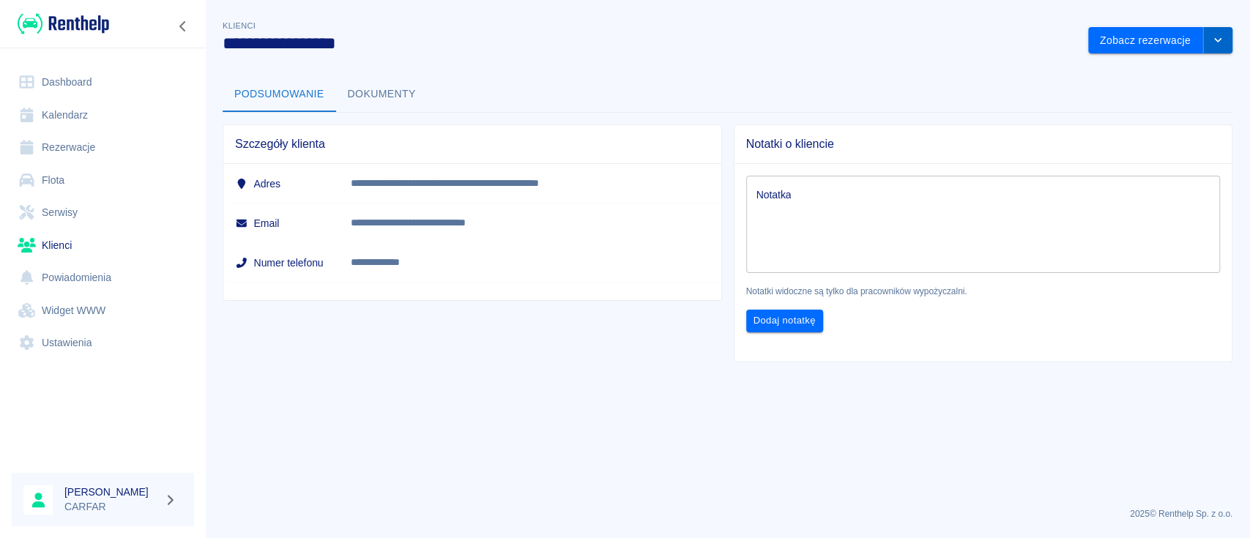
click at [1227, 40] on button "drop-down" at bounding box center [1217, 40] width 29 height 27
click at [1168, 70] on li "Edytuj klienta" at bounding box center [1160, 71] width 132 height 24
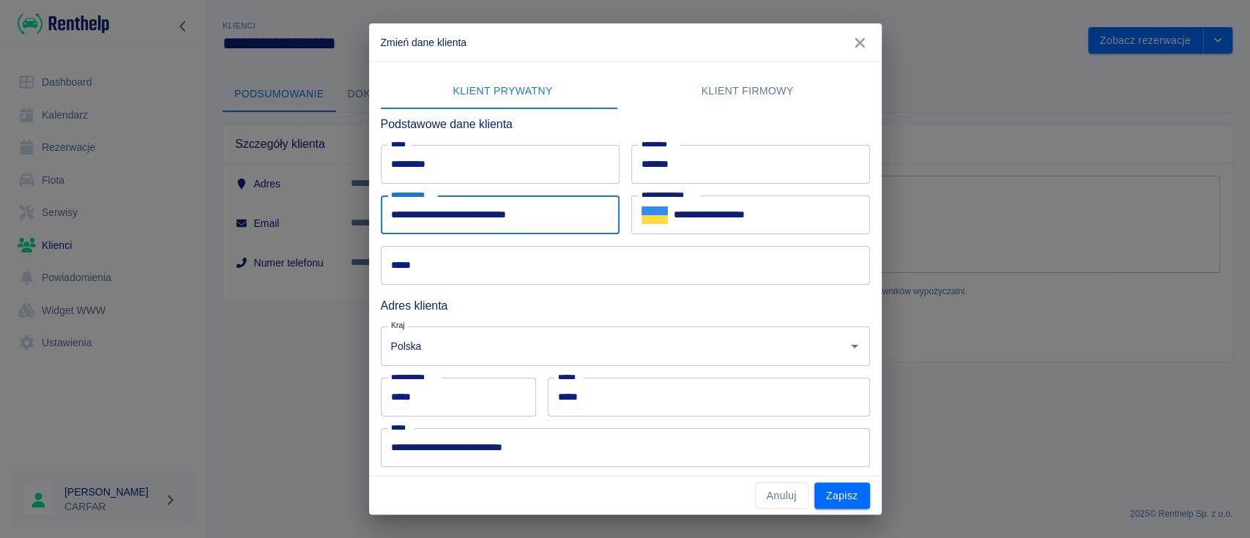
click at [394, 214] on input "**********" at bounding box center [500, 214] width 239 height 39
type input "**********"
click at [829, 497] on button "Zapisz" at bounding box center [842, 495] width 56 height 27
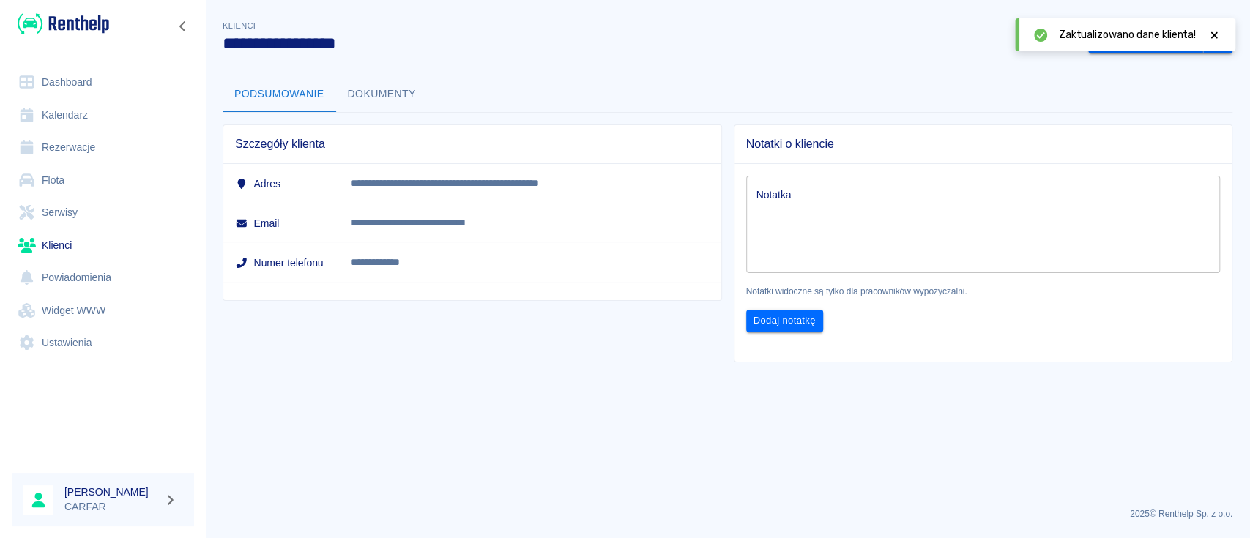
click at [1220, 35] on div "Zaktualizowano dane klienta!" at bounding box center [1125, 34] width 220 height 33
click at [1217, 35] on icon at bounding box center [1213, 35] width 13 height 10
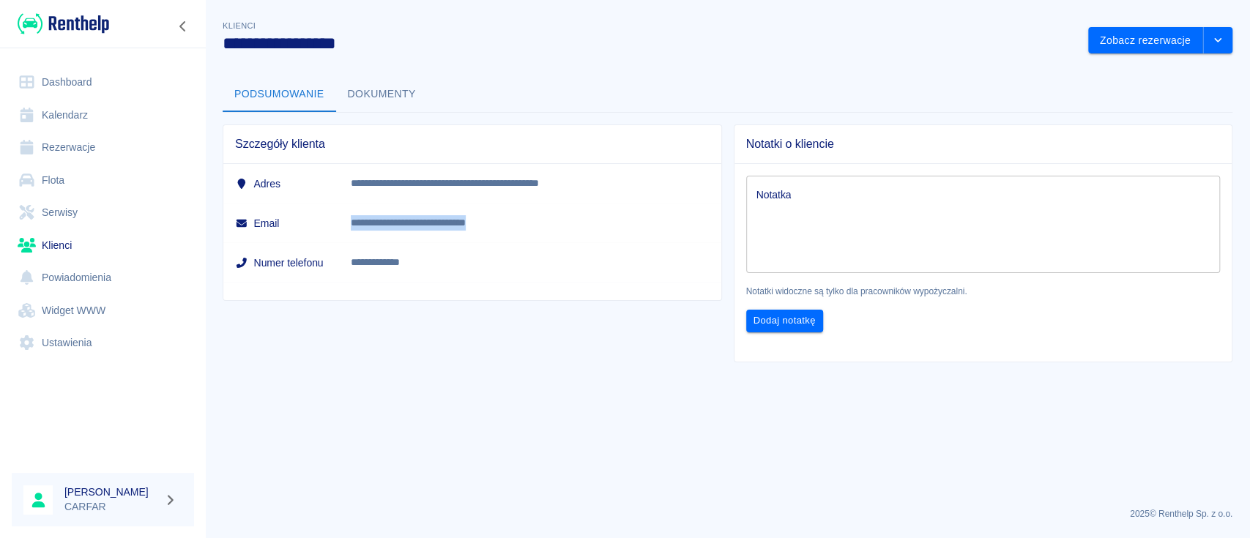
drag, startPoint x: 539, startPoint y: 223, endPoint x: 364, endPoint y: 231, distance: 175.2
click at [364, 231] on td "**********" at bounding box center [530, 224] width 382 height 40
copy p "**********"
click at [1119, 39] on button "Zobacz rezerwacje" at bounding box center [1145, 40] width 115 height 27
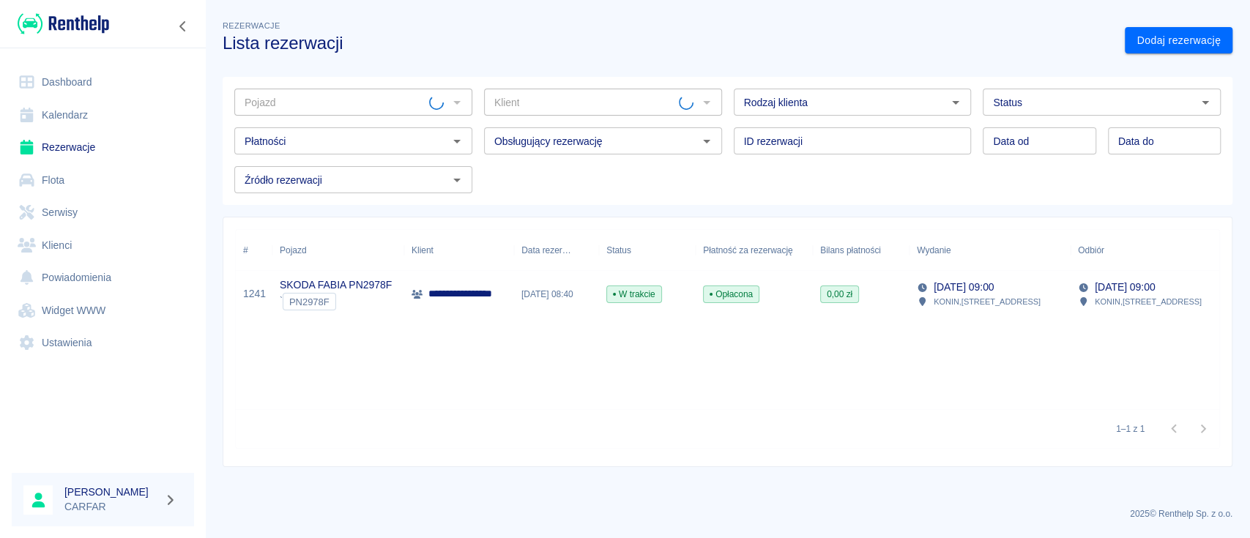
type input "[PERSON_NAME] ([PHONE_NUMBER])"
click at [433, 284] on div "**********" at bounding box center [459, 294] width 110 height 47
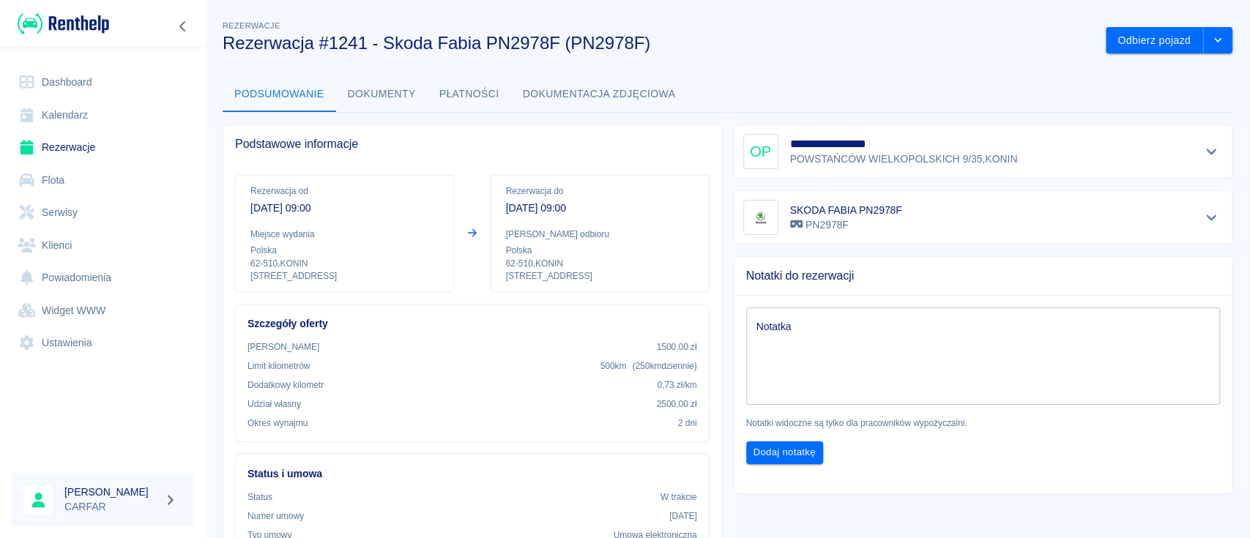
click at [396, 105] on button "Dokumenty" at bounding box center [382, 94] width 92 height 35
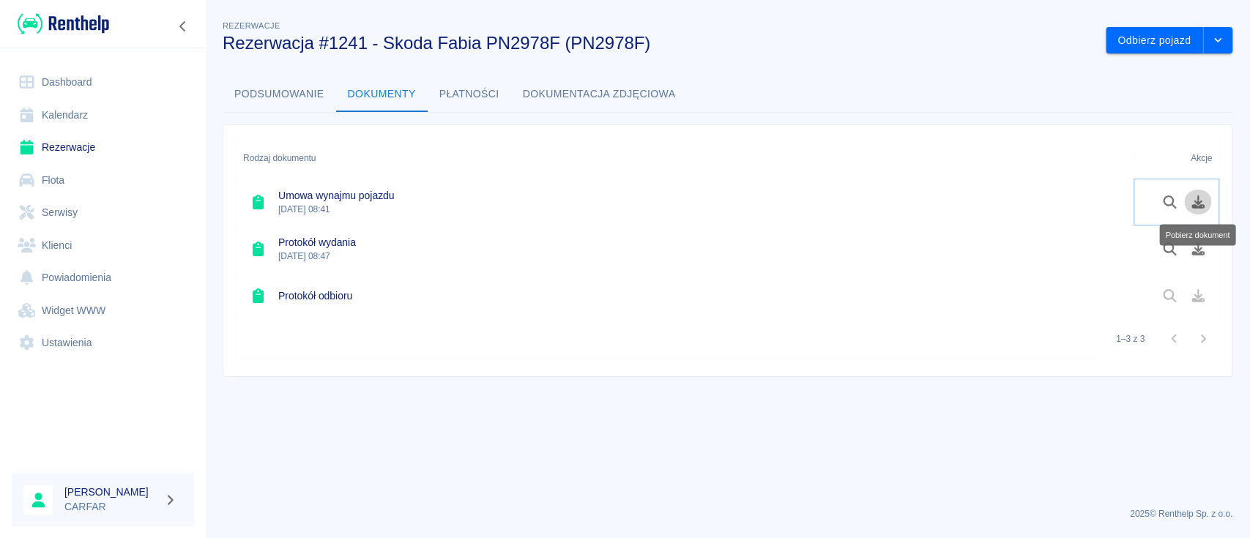
click at [1198, 198] on icon "Pobierz dokument" at bounding box center [1198, 201] width 17 height 13
click at [1198, 248] on icon "Pobierz dokument" at bounding box center [1197, 248] width 13 height 13
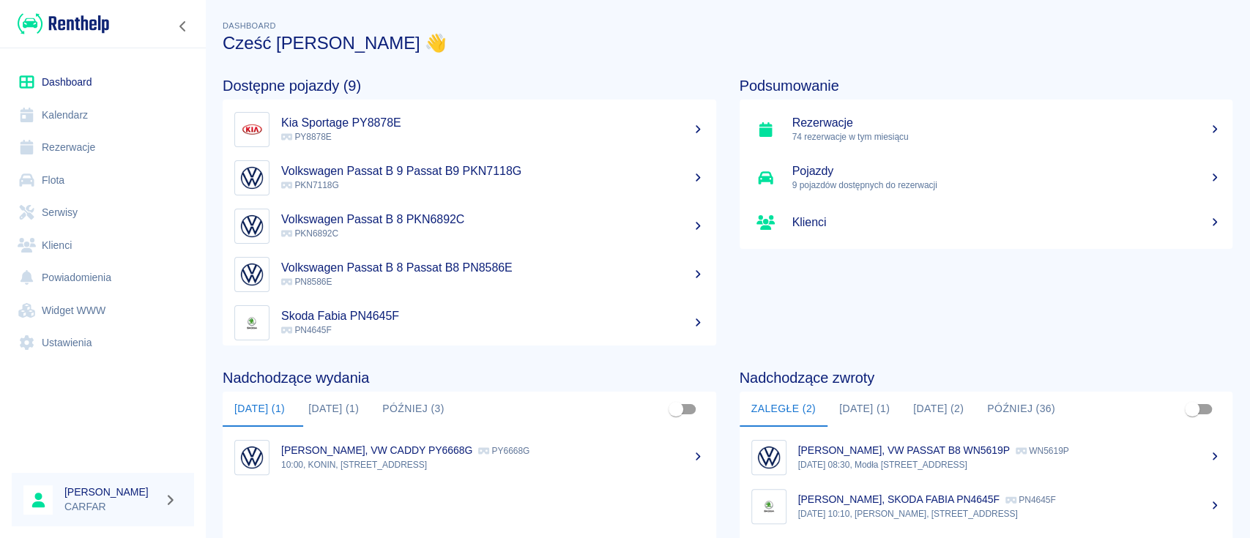
scroll to position [97, 0]
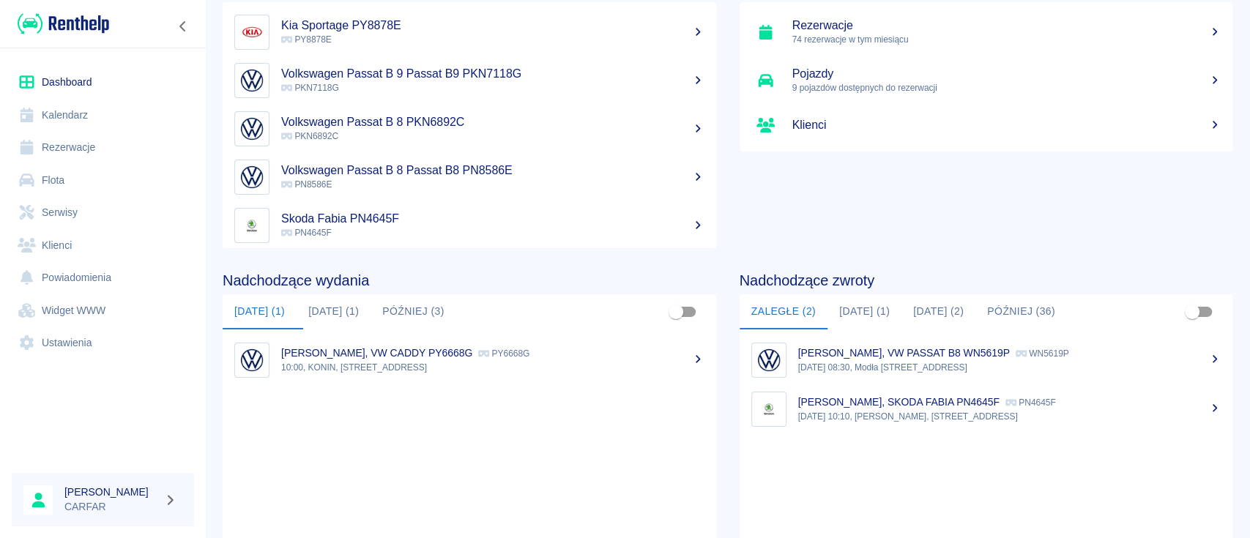
click at [949, 407] on div "IGOR CIECHANOWSKI, SKODA FABIA PN4645F PN4645F" at bounding box center [1009, 402] width 423 height 15
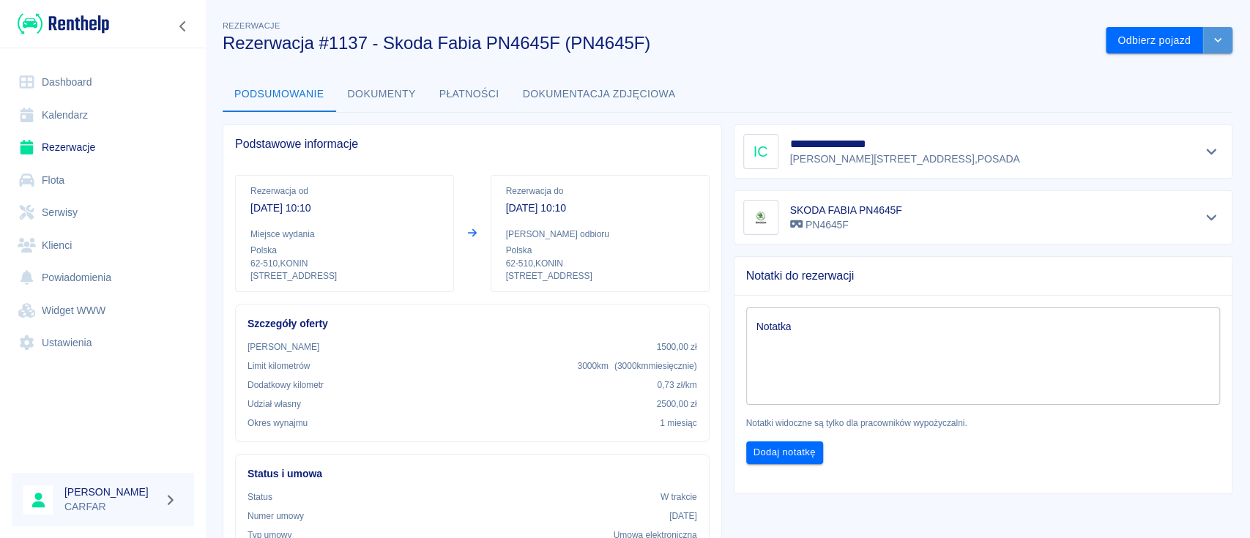
click at [1204, 31] on button "drop-down" at bounding box center [1217, 40] width 29 height 27
click at [1173, 72] on li "Przedłuż rezerwację" at bounding box center [1153, 71] width 115 height 24
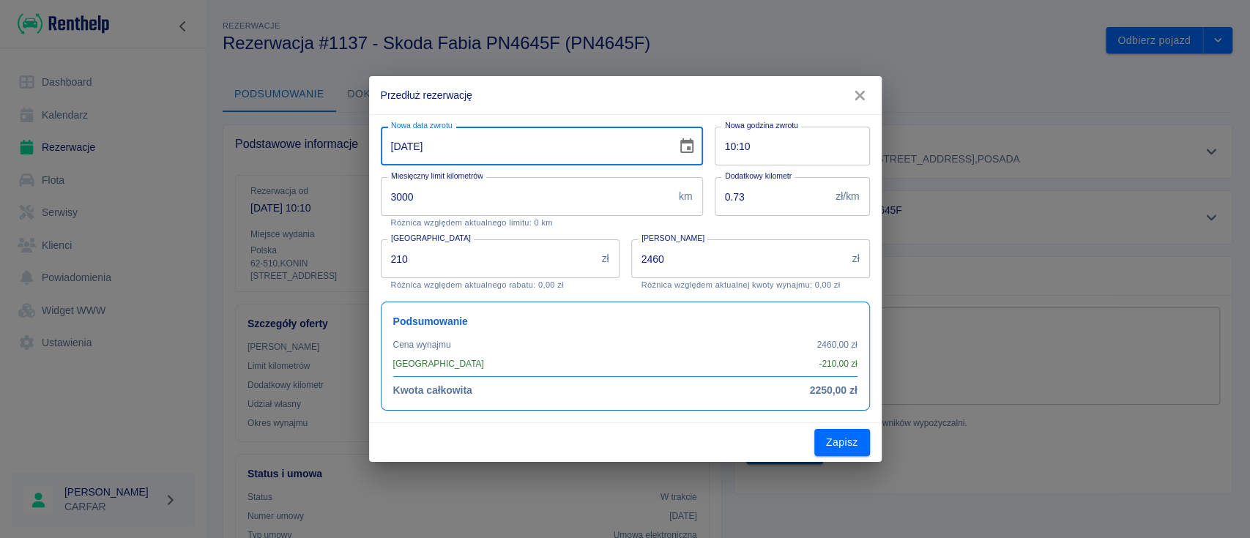
click at [491, 149] on input "11-08-2025" at bounding box center [524, 146] width 286 height 39
type input "13-08-2025"
type input "4920"
click at [710, 173] on div "Dodatkowy kilometr 0.73 zł/km Dodatkowy kilometr" at bounding box center [786, 196] width 167 height 62
click at [395, 151] on input "13-08-2025" at bounding box center [524, 146] width 286 height 39
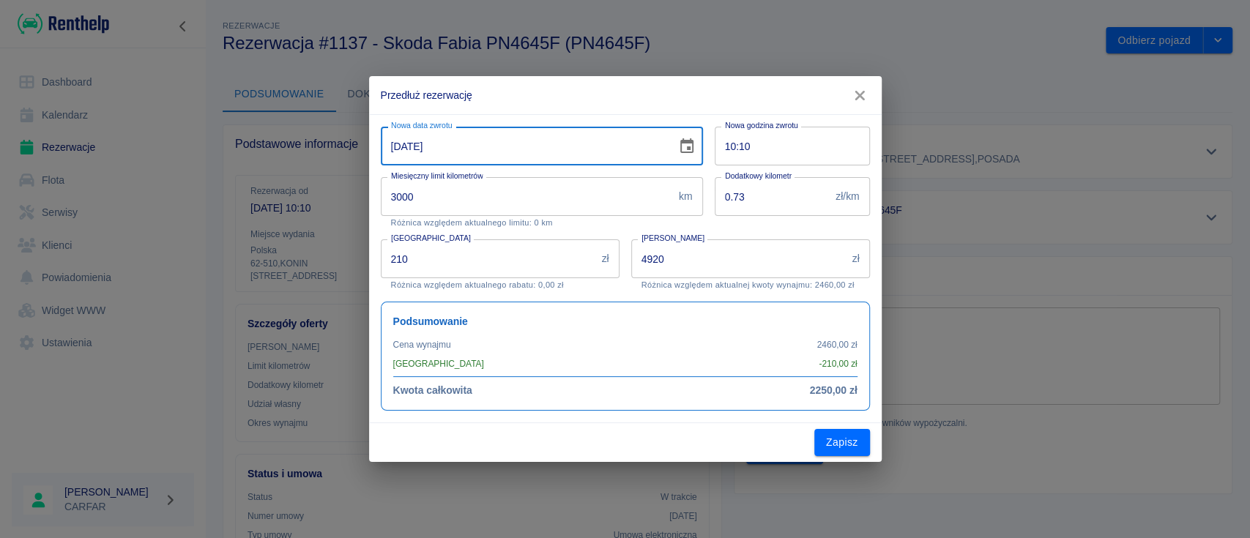
type input "11-08-2025"
type input "2460"
click at [397, 149] on input "11-08-2025" at bounding box center [524, 146] width 286 height 39
type input "13-08-2025"
type input "4920"
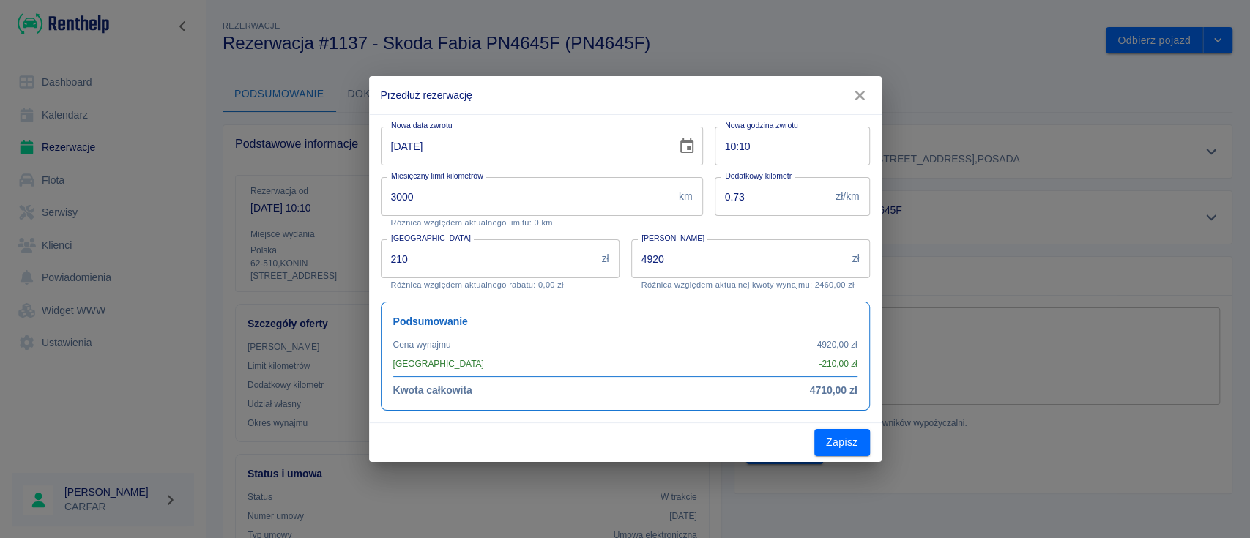
click at [512, 117] on div "Nowa data zwrotu 13-08-2025 Nowa data zwrotu" at bounding box center [536, 140] width 334 height 51
drag, startPoint x: 532, startPoint y: 255, endPoint x: 381, endPoint y: 263, distance: 150.3
click at [381, 263] on input "210" at bounding box center [488, 258] width 215 height 39
type input "2220"
click at [608, 224] on p "Różnica względem aktualnego limitu: 0 km" at bounding box center [542, 223] width 302 height 10
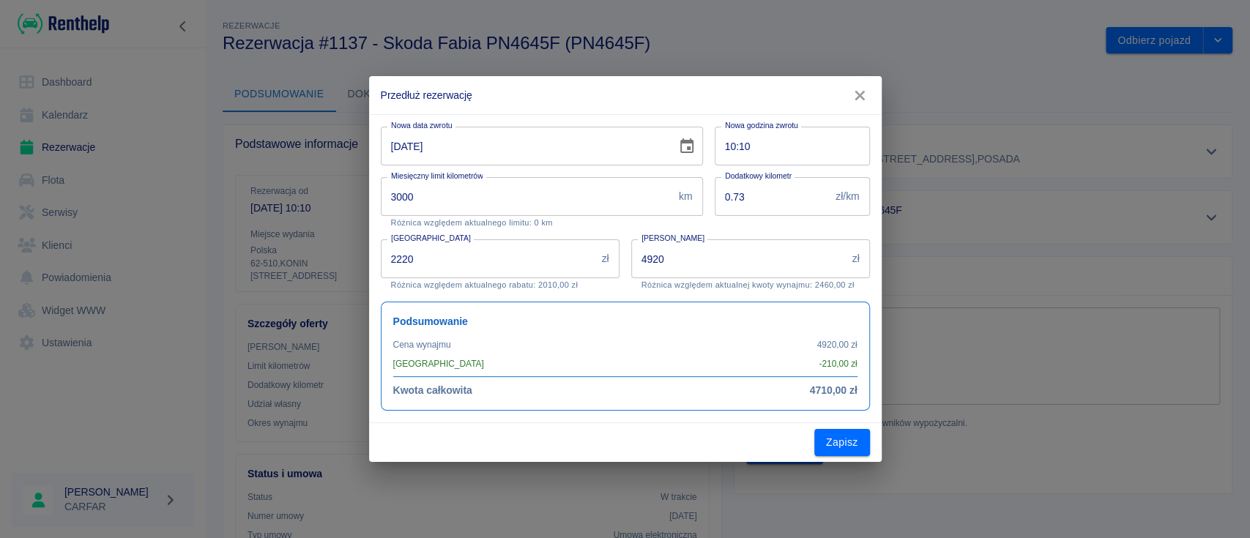
click at [627, 289] on div "Kwota wynajmu 4920 zł Kwota wynajmu Różnica względem aktualnej kwoty wynajmu: 2…" at bounding box center [744, 259] width 250 height 62
click at [857, 100] on icon "button" at bounding box center [859, 95] width 19 height 15
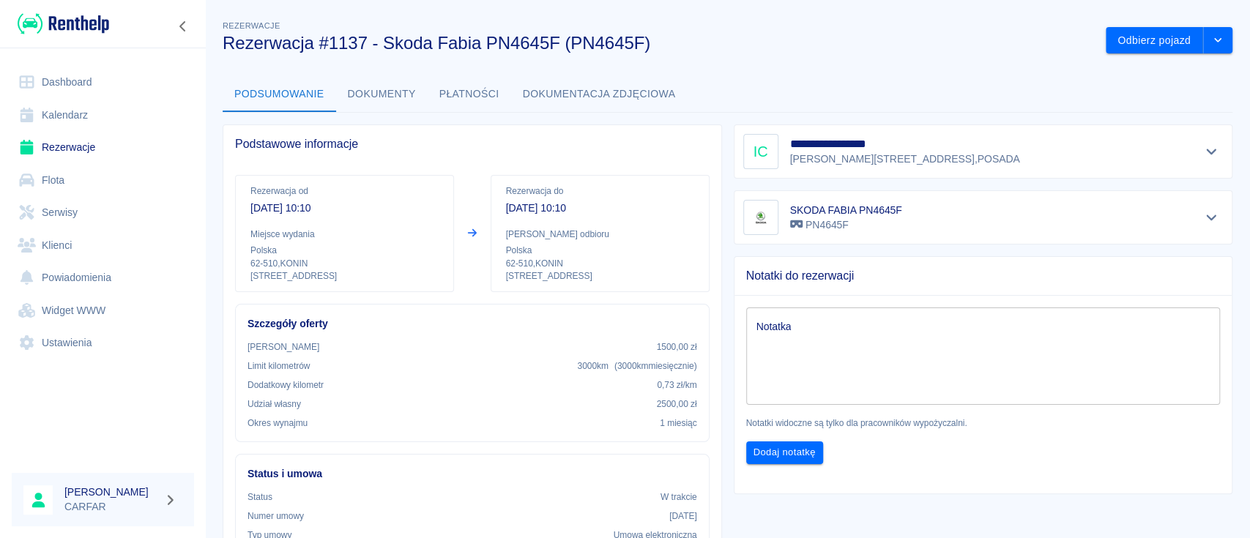
click at [102, 86] on link "Dashboard" at bounding box center [103, 82] width 182 height 33
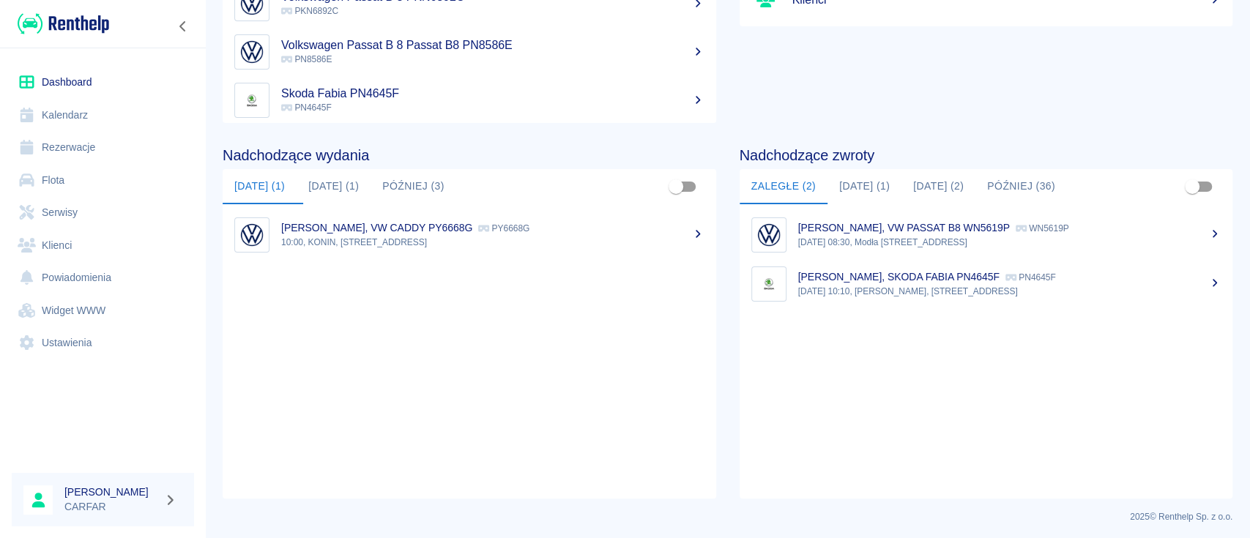
scroll to position [225, 0]
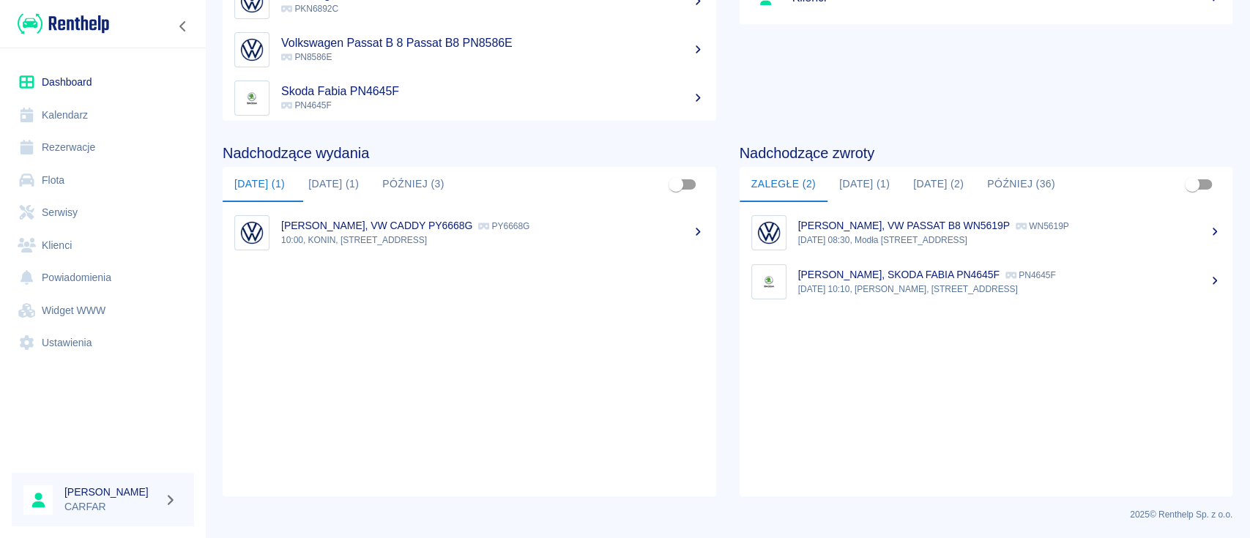
click at [876, 184] on button "[DATE] (1)" at bounding box center [864, 184] width 74 height 35
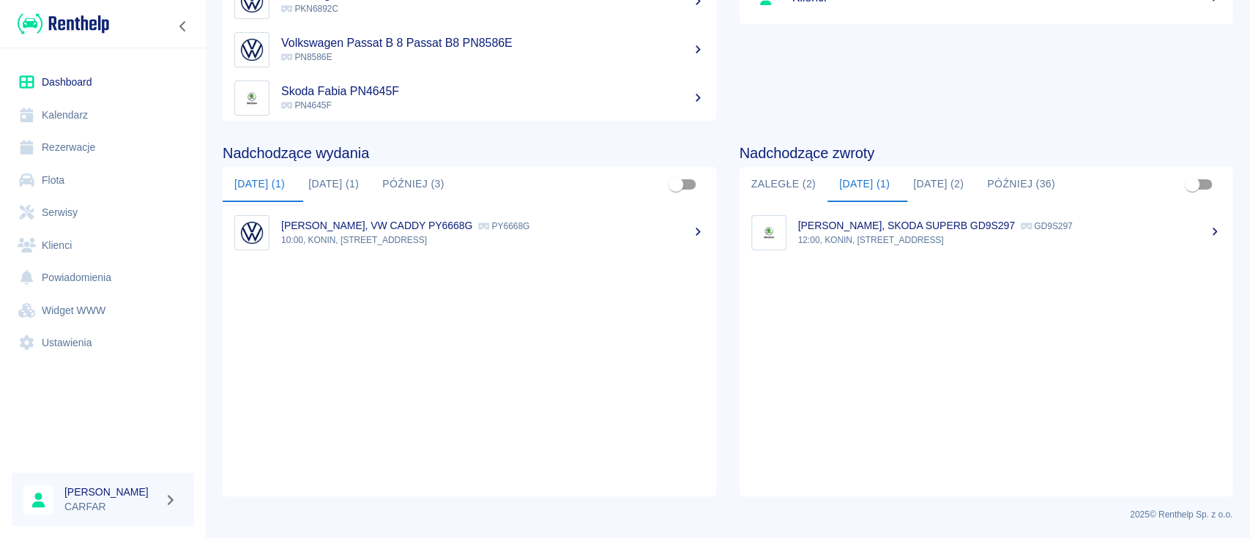
click at [926, 184] on button "[DATE] (2)" at bounding box center [938, 184] width 74 height 35
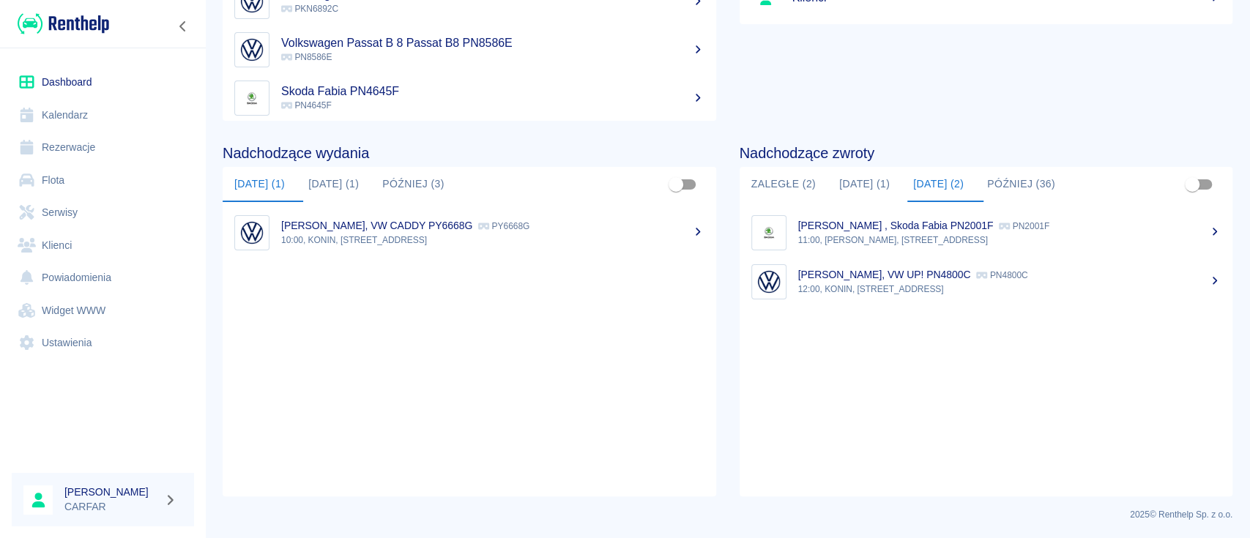
click at [865, 182] on button "[DATE] (1)" at bounding box center [864, 184] width 74 height 35
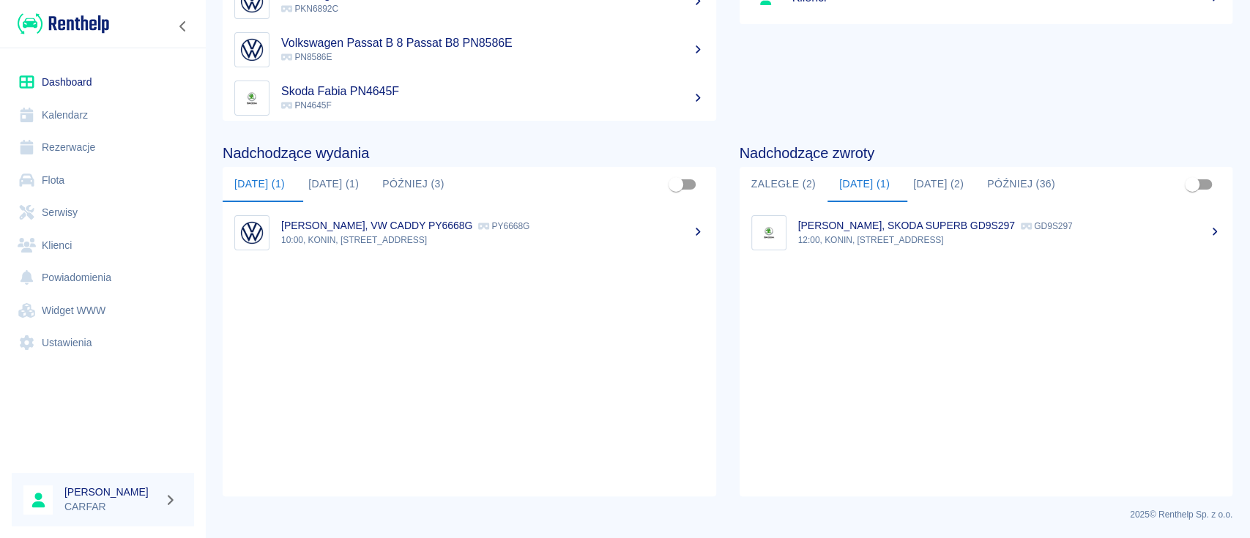
click at [1208, 234] on icon at bounding box center [1214, 232] width 13 height 10
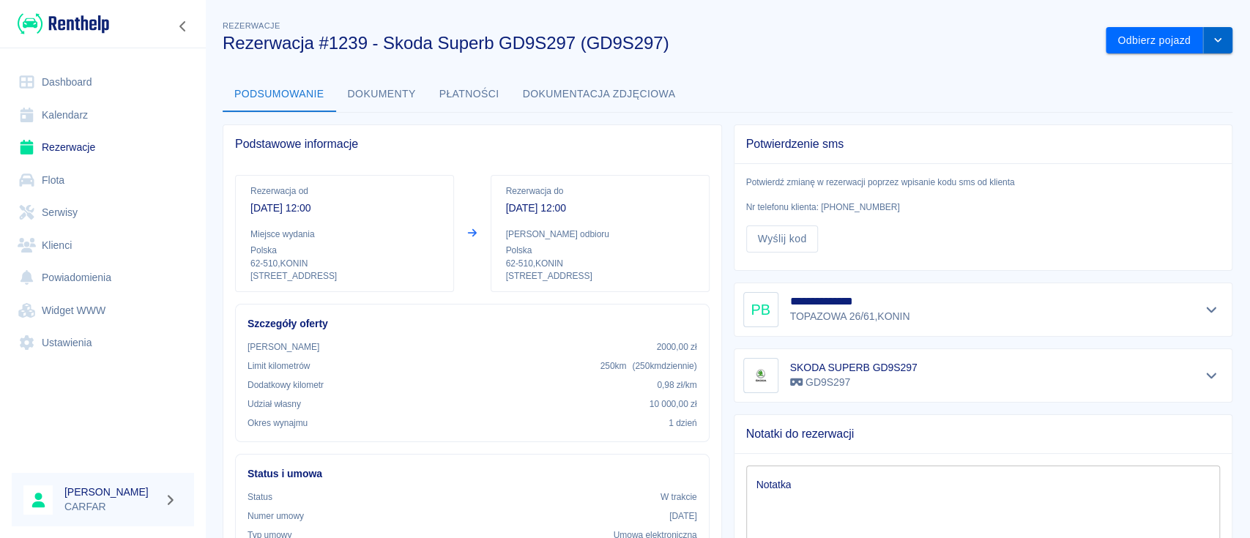
click at [1212, 40] on icon "drop-down" at bounding box center [1218, 40] width 12 height 10
click at [1148, 75] on li "Przedłuż rezerwację" at bounding box center [1153, 71] width 115 height 24
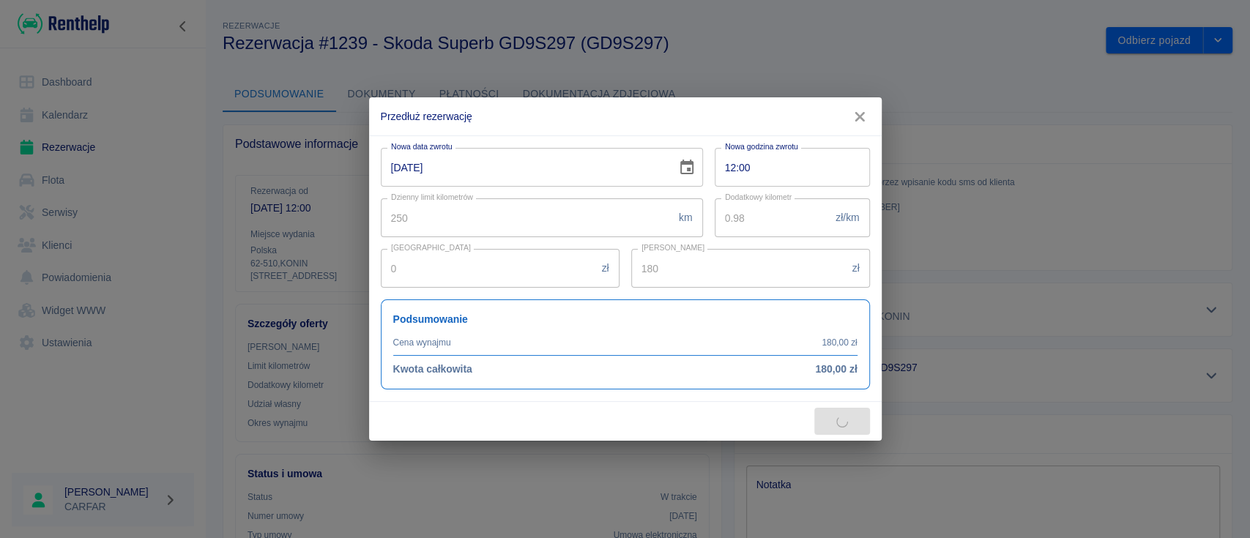
type input "250"
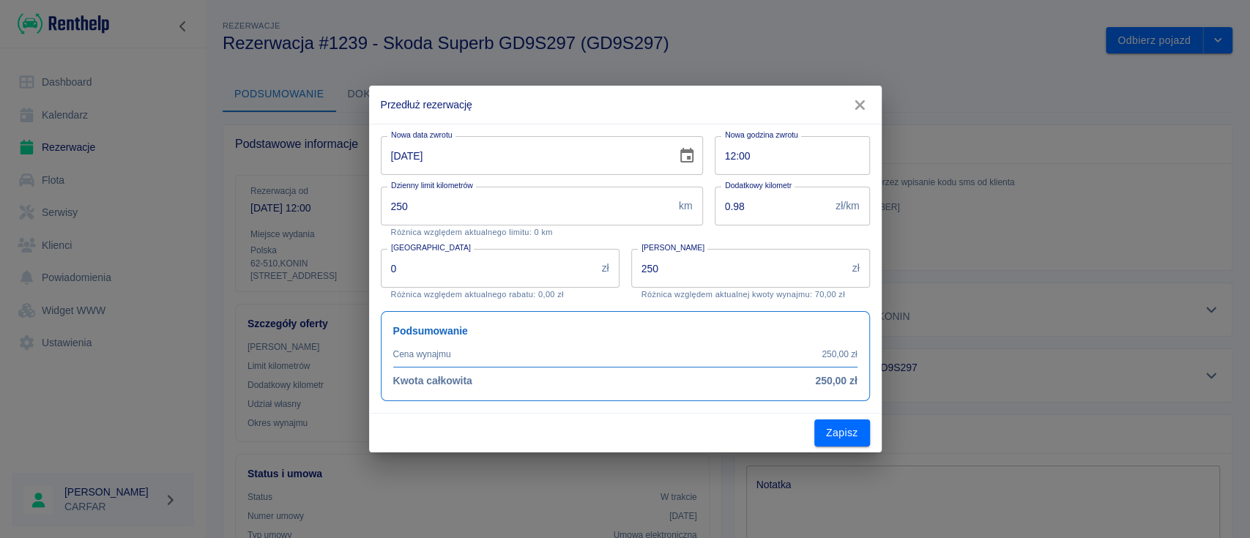
click at [397, 154] on input "12-08-2025" at bounding box center [524, 155] width 286 height 39
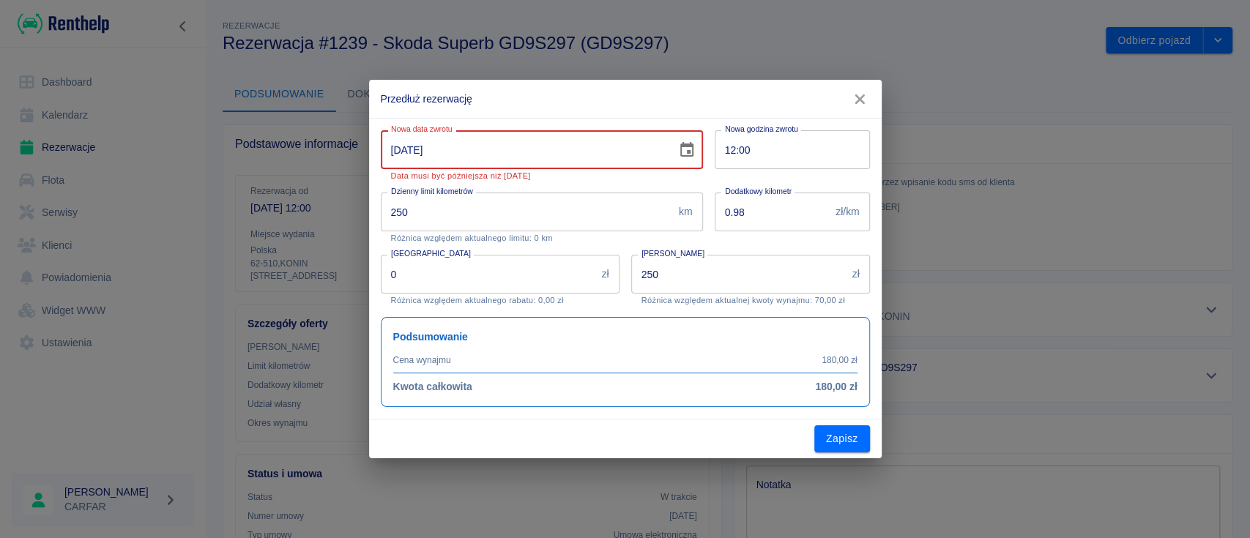
type input "13-08-2025"
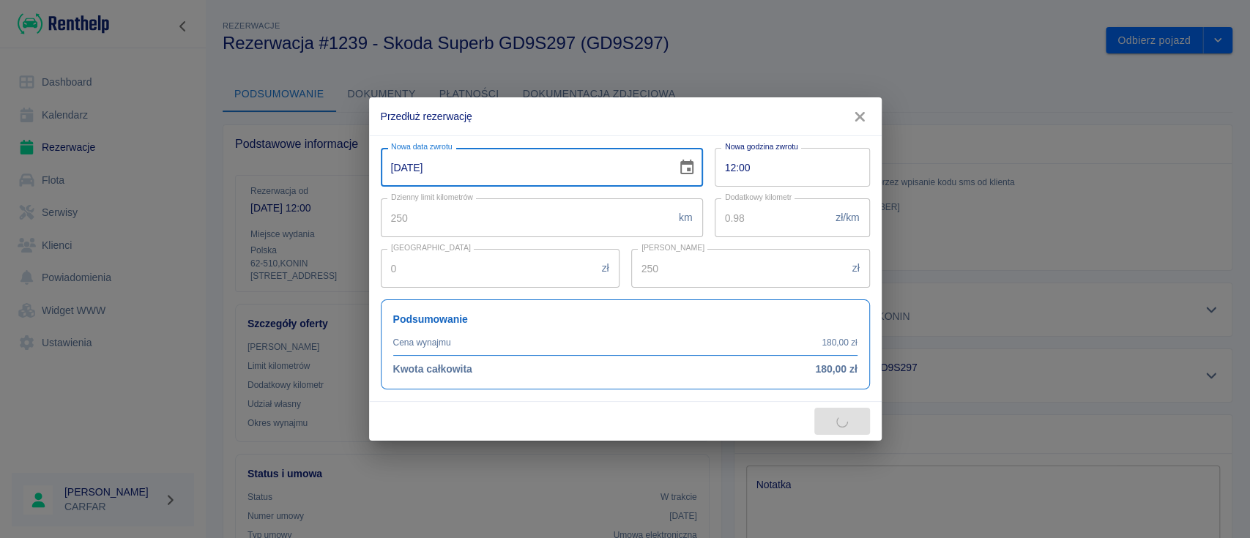
type input "500"
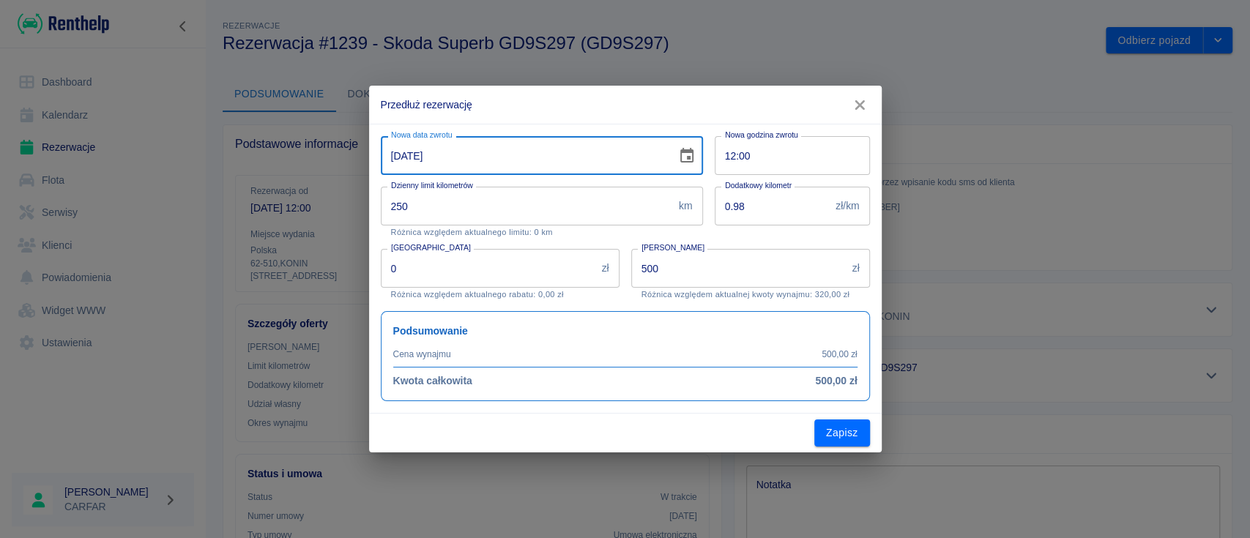
type input "13-08-2025"
click at [715, 236] on div "Dodatkowy kilometr 0.98 zł/km Dodatkowy kilometr" at bounding box center [786, 206] width 167 height 62
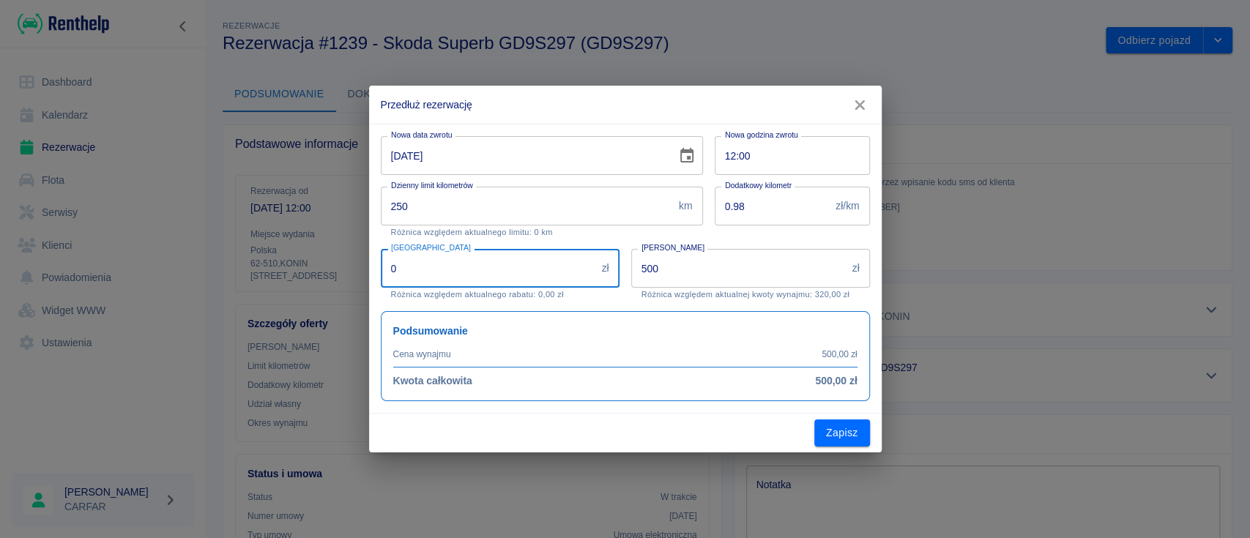
drag, startPoint x: 431, startPoint y: 272, endPoint x: 295, endPoint y: 296, distance: 138.2
click at [295, 296] on div "Przedłuż rezerwację Nowa data zwrotu 13-08-2025 Nowa data zwrotu Nowa godzina z…" at bounding box center [625, 269] width 1250 height 538
click at [630, 294] on div "Kwota wynajmu 500 zł Kwota wynajmu Różnica względem aktualnej kwoty wynajmu: 32…" at bounding box center [744, 268] width 250 height 62
drag, startPoint x: 422, startPoint y: 278, endPoint x: 275, endPoint y: 277, distance: 147.2
click at [275, 277] on div "Przedłuż rezerwację Nowa data zwrotu 13-08-2025 Nowa data zwrotu Nowa godzina z…" at bounding box center [625, 269] width 1250 height 538
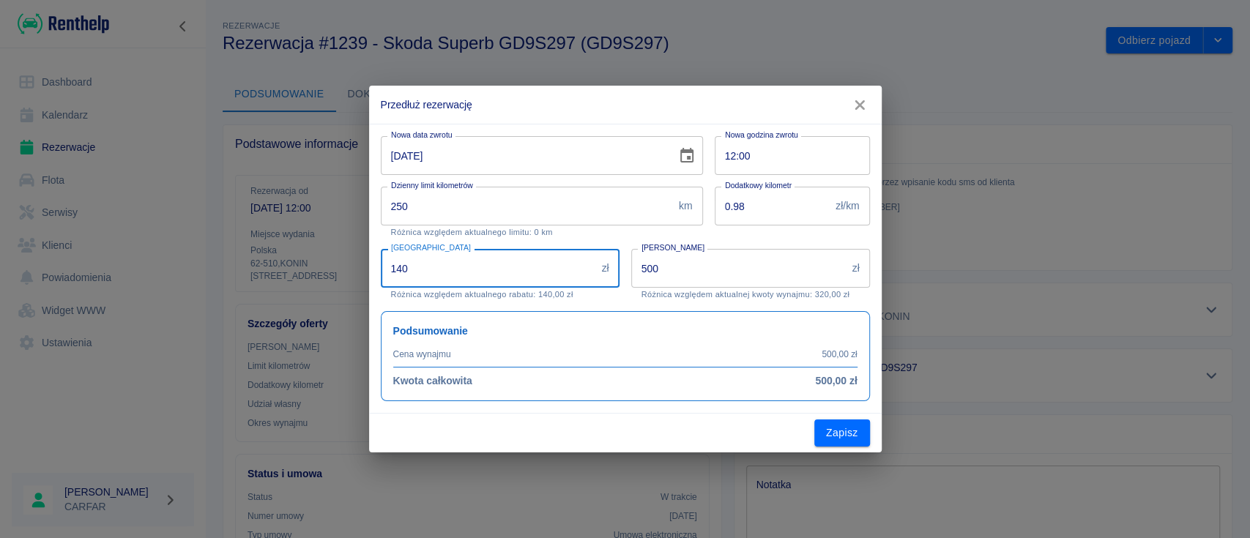
type input "140"
click at [614, 297] on div "Rabat 140 zł Rabat Różnica względem aktualnego rabatu: 140,00 zł" at bounding box center [500, 274] width 239 height 51
click at [823, 433] on button "Zapisz" at bounding box center [842, 432] width 56 height 27
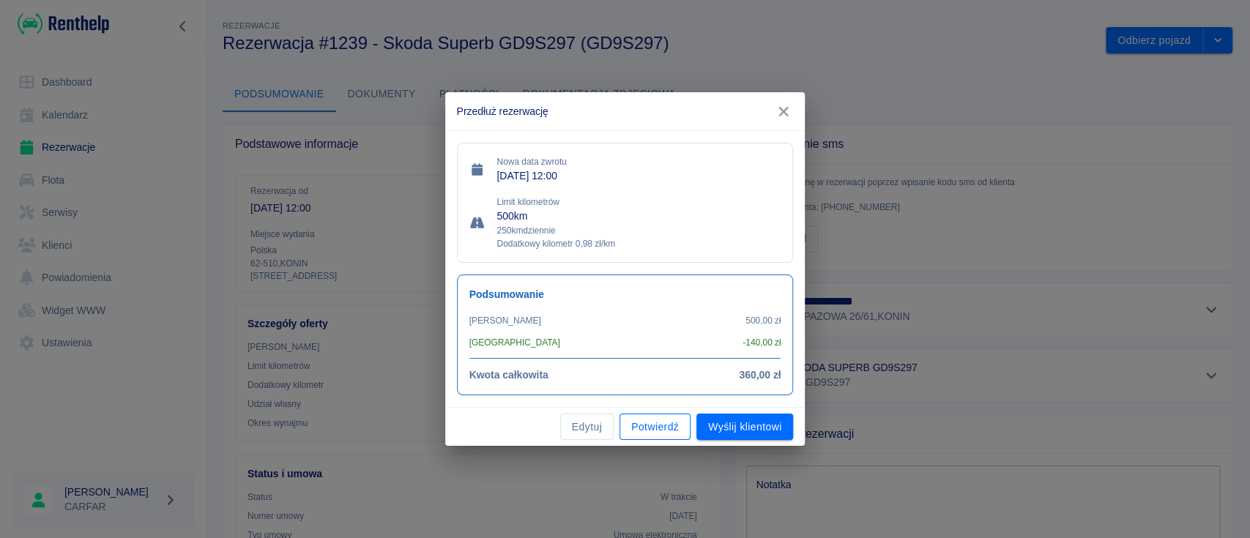
click at [650, 427] on button "Potwierdź" at bounding box center [654, 427] width 71 height 27
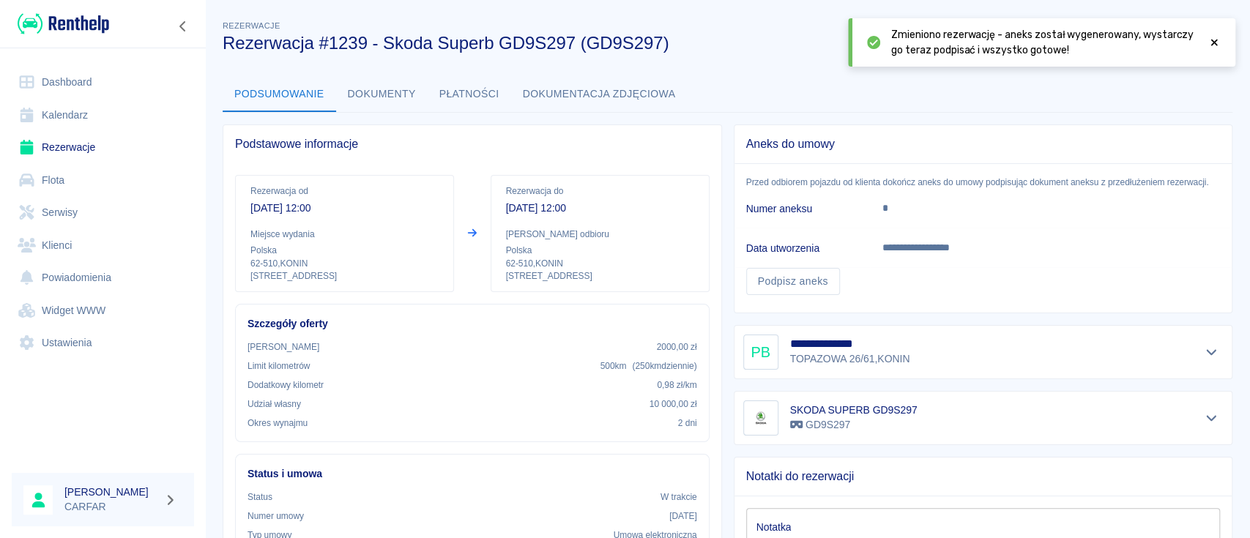
click at [54, 90] on link "Dashboard" at bounding box center [103, 82] width 182 height 33
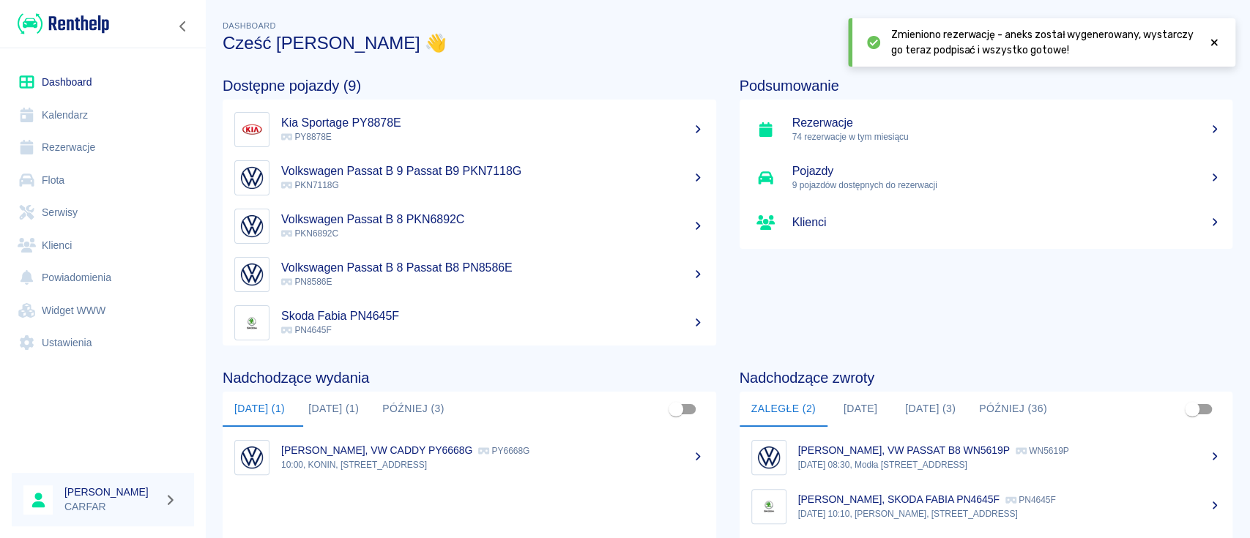
click at [861, 401] on button "[DATE]" at bounding box center [860, 409] width 66 height 35
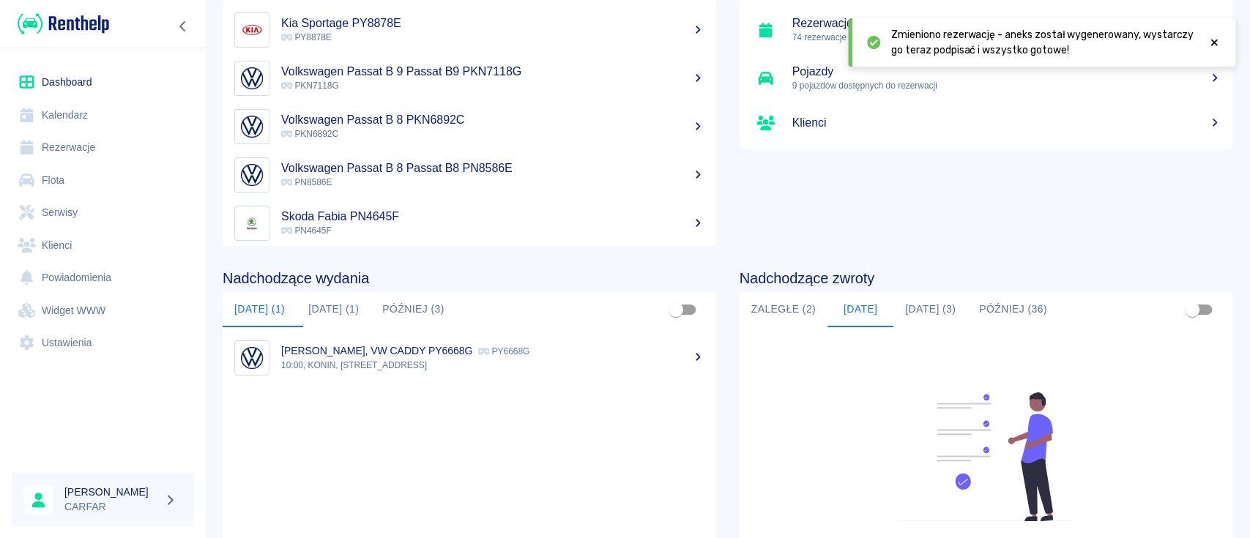
scroll to position [195, 0]
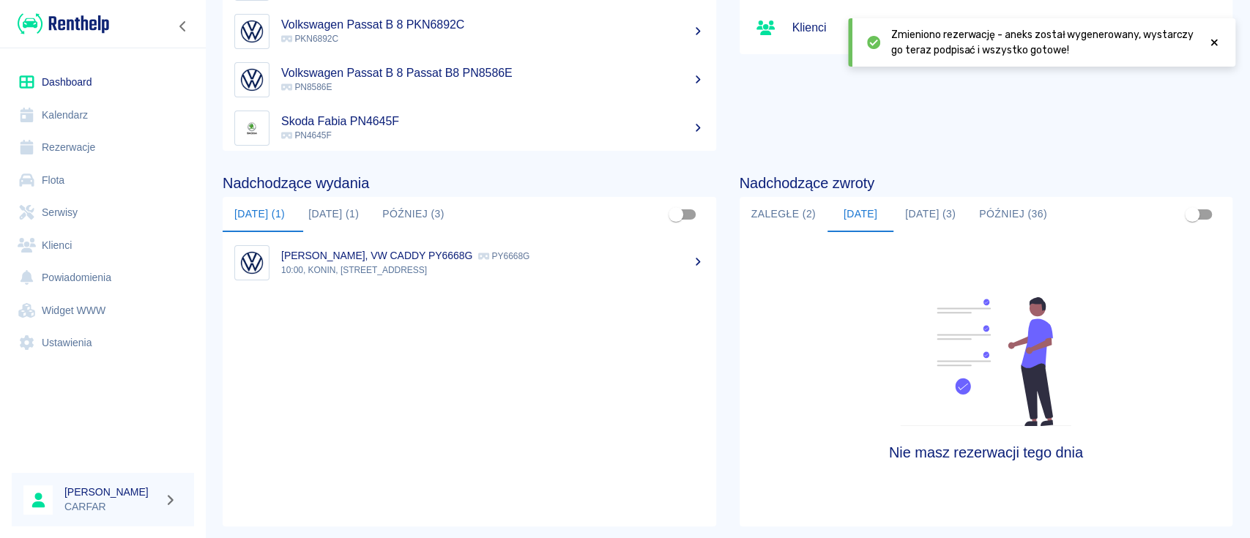
click at [933, 213] on button "Jutro (3)" at bounding box center [930, 214] width 74 height 35
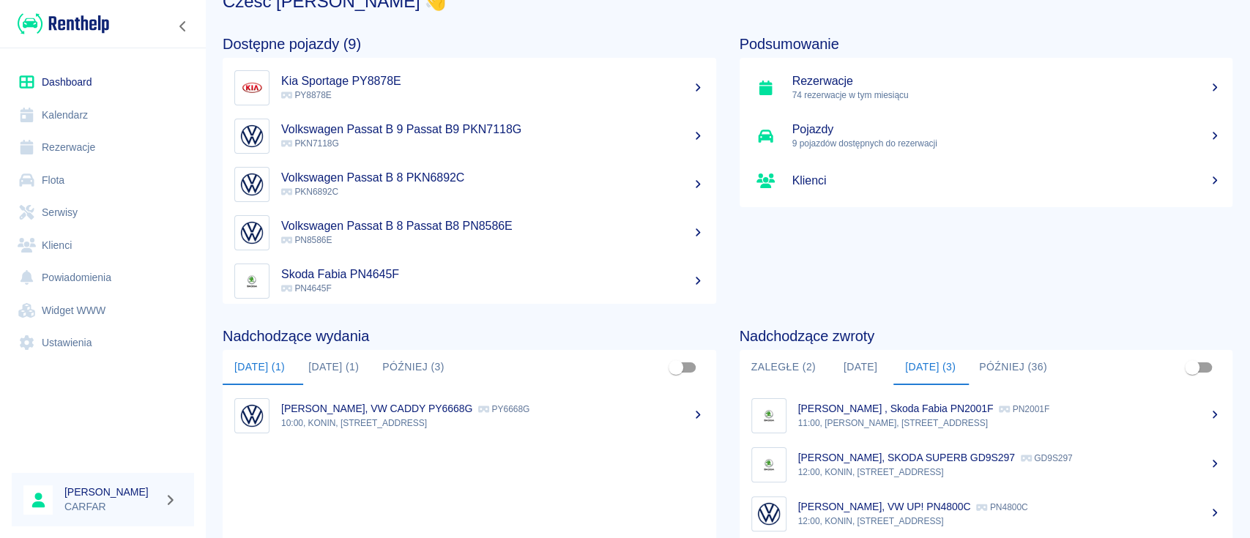
scroll to position [0, 0]
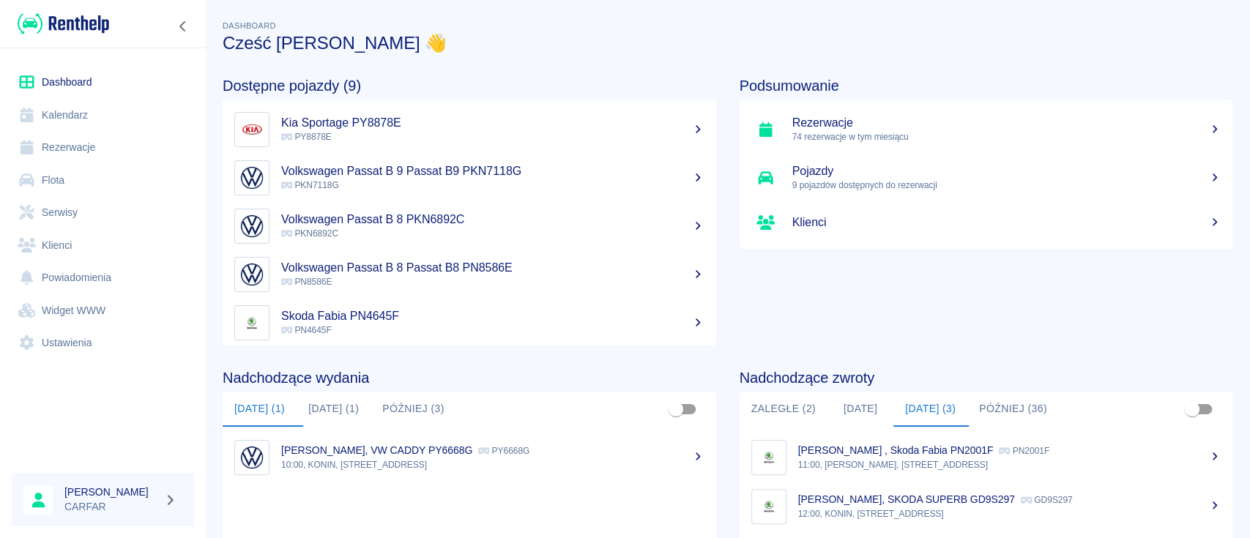
click at [67, 73] on link "Dashboard" at bounding box center [103, 82] width 182 height 33
click at [94, 18] on img at bounding box center [64, 24] width 92 height 24
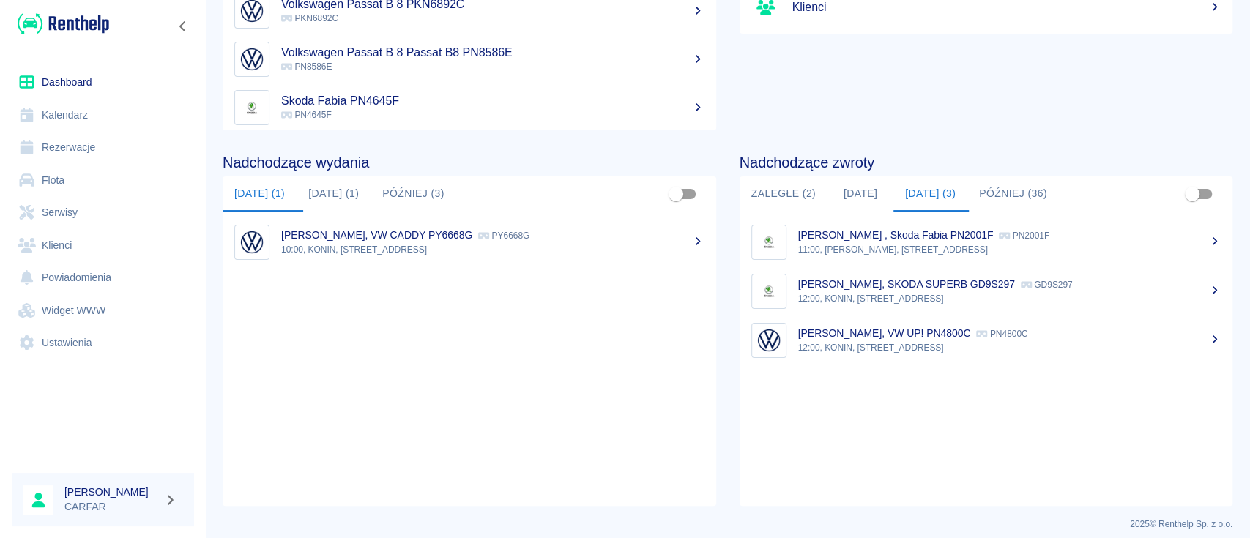
scroll to position [225, 0]
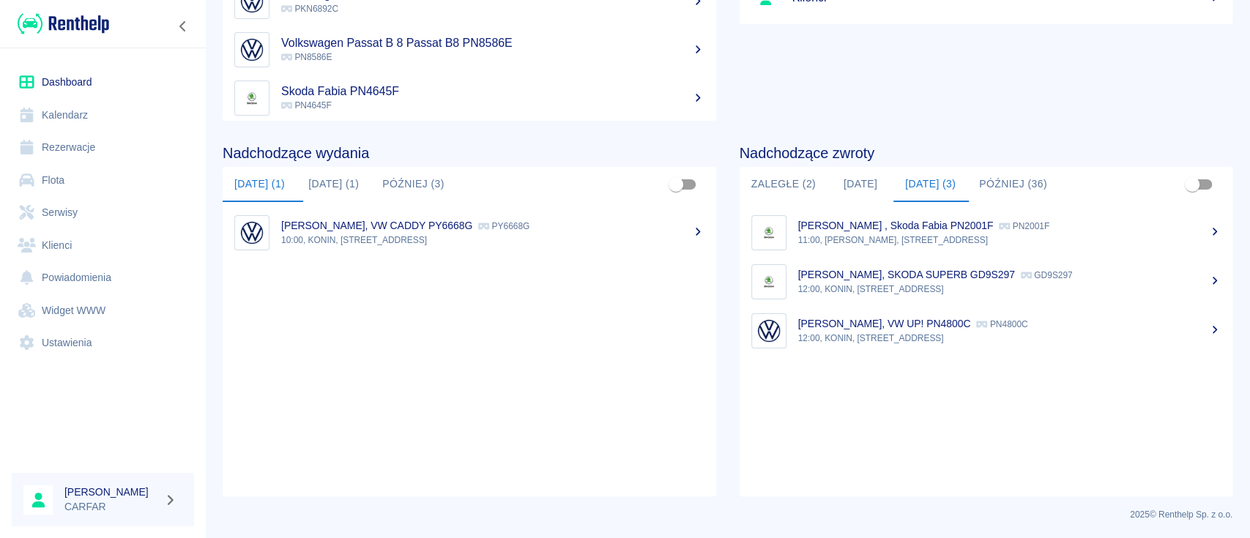
drag, startPoint x: 337, startPoint y: 233, endPoint x: 337, endPoint y: 241, distance: 8.1
click at [338, 234] on p "10:00, KONIN, [STREET_ADDRESS]" at bounding box center [492, 240] width 423 height 13
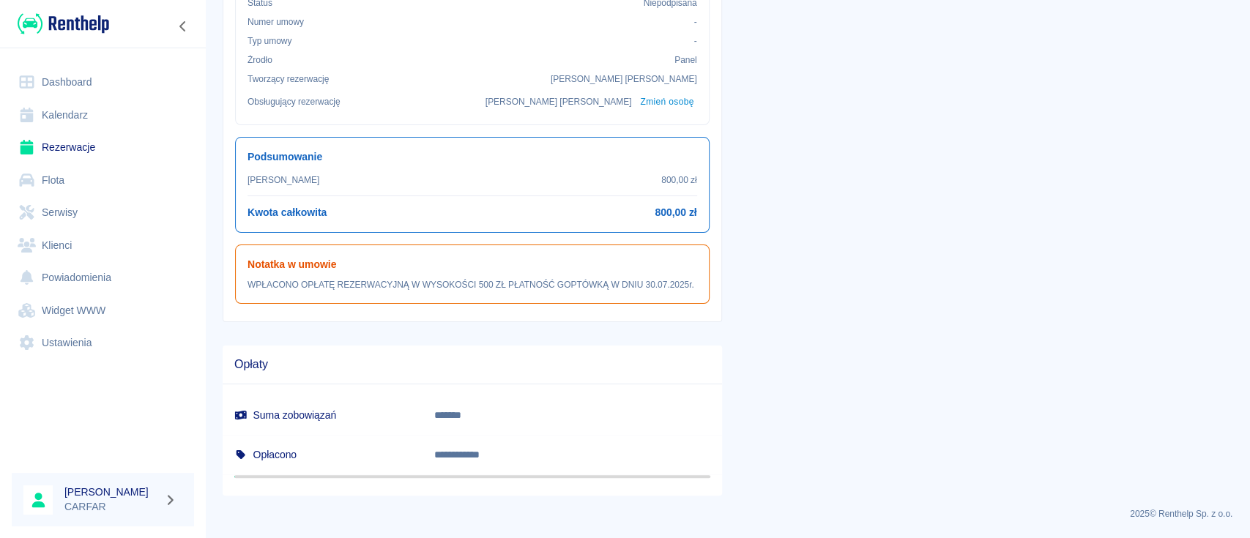
scroll to position [505, 0]
drag, startPoint x: 433, startPoint y: 267, endPoint x: 578, endPoint y: 283, distance: 145.8
click at [578, 283] on p "WPŁACONO OPŁATĘ REZERWACYJNĄ W WYSOKOŚCI 500 ZŁ PŁATNOŚĆ GOPTÓWKĄ W DNIU 30.07.…" at bounding box center [472, 284] width 450 height 13
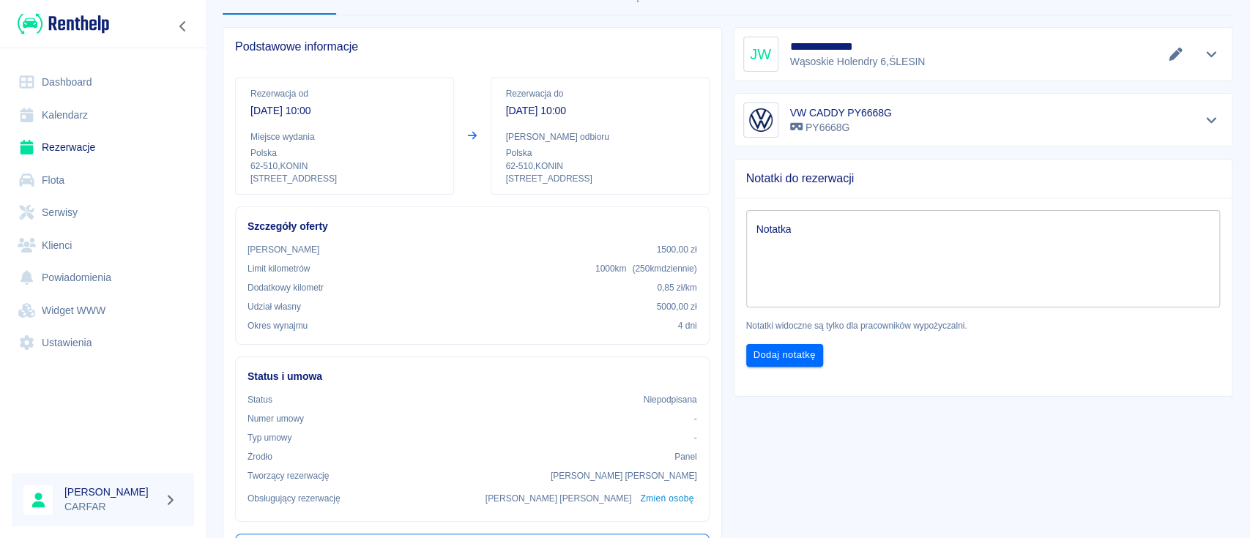
scroll to position [18, 0]
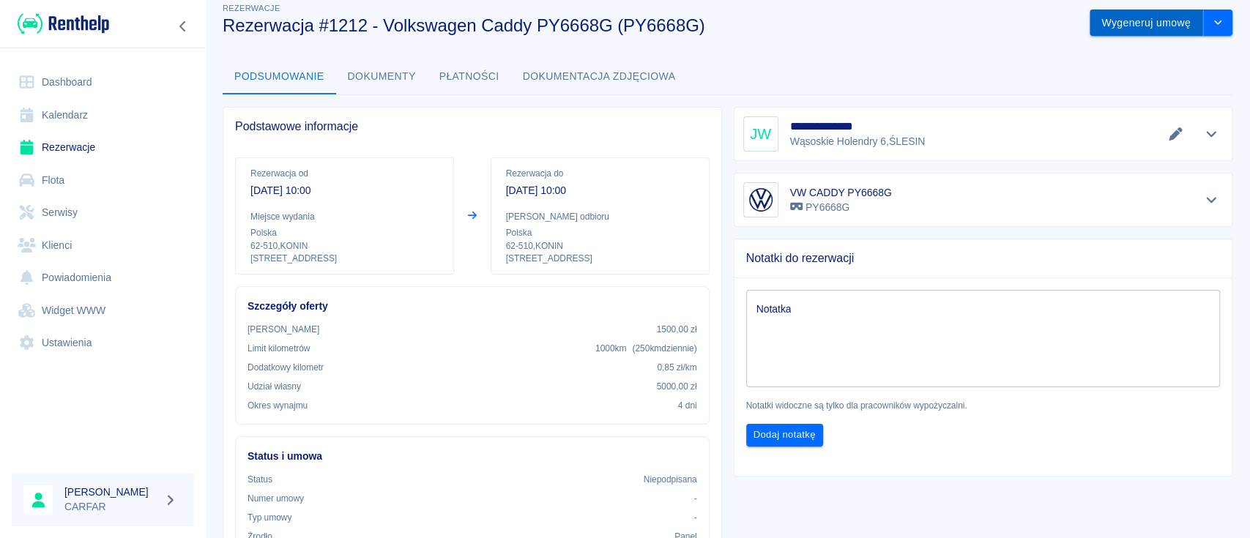
click at [1099, 15] on button "Wygeneruj umowę" at bounding box center [1145, 23] width 113 height 27
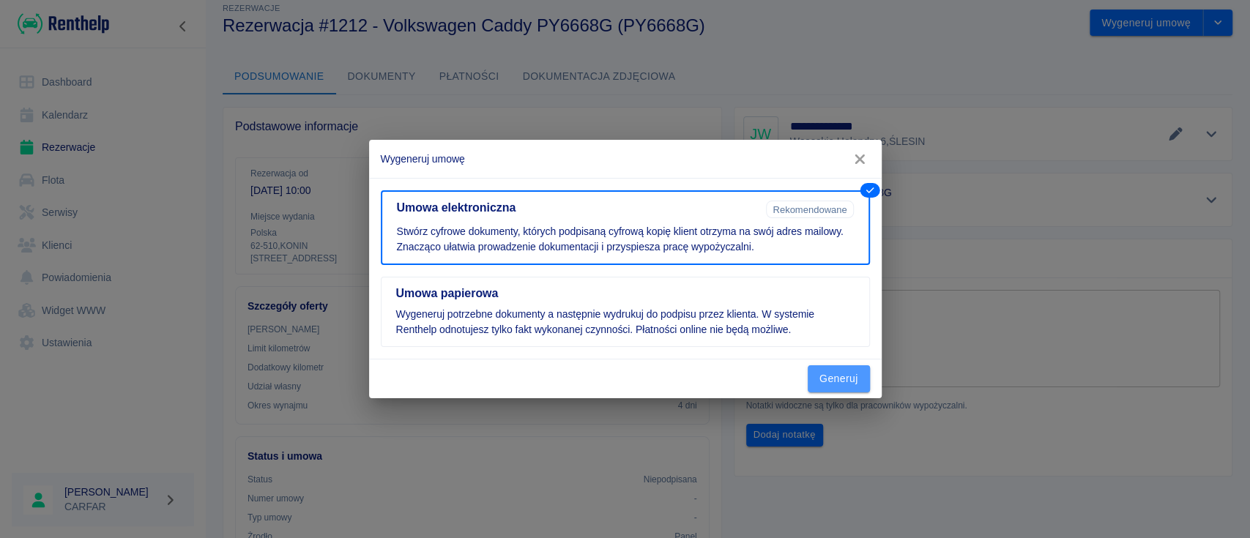
drag, startPoint x: 829, startPoint y: 381, endPoint x: 814, endPoint y: 373, distance: 17.4
click at [830, 381] on button "Generuj" at bounding box center [839, 378] width 62 height 27
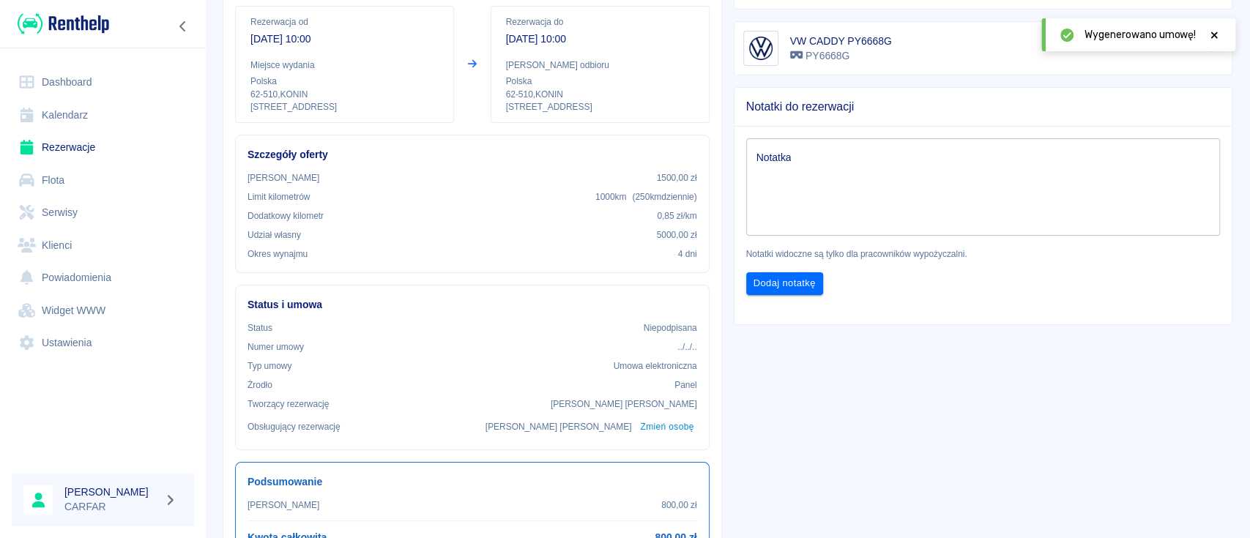
scroll to position [0, 0]
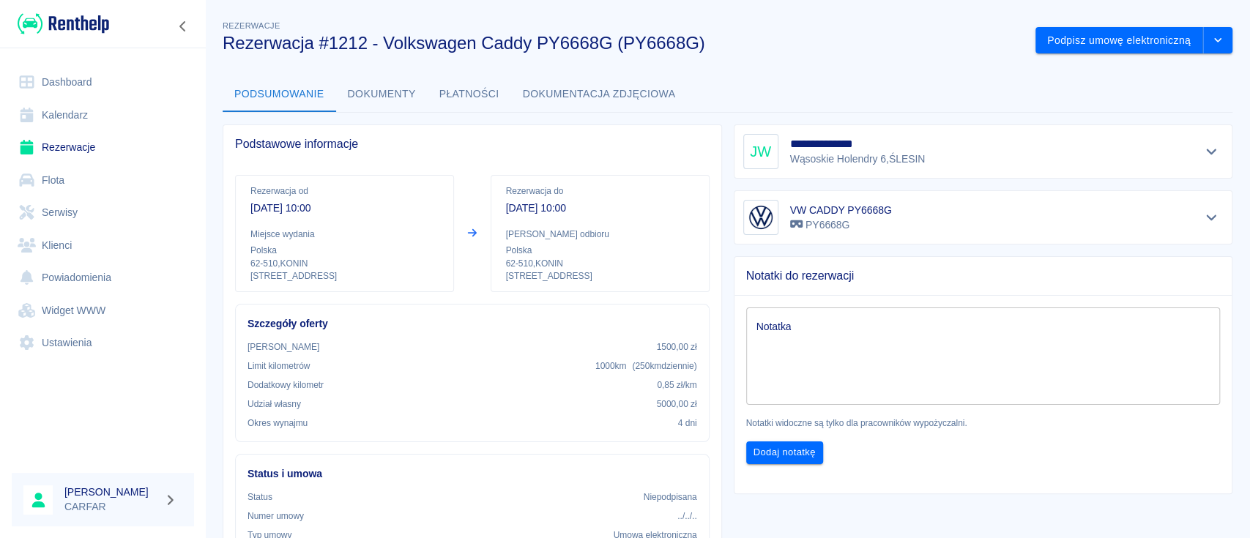
click at [90, 32] on img at bounding box center [64, 24] width 92 height 24
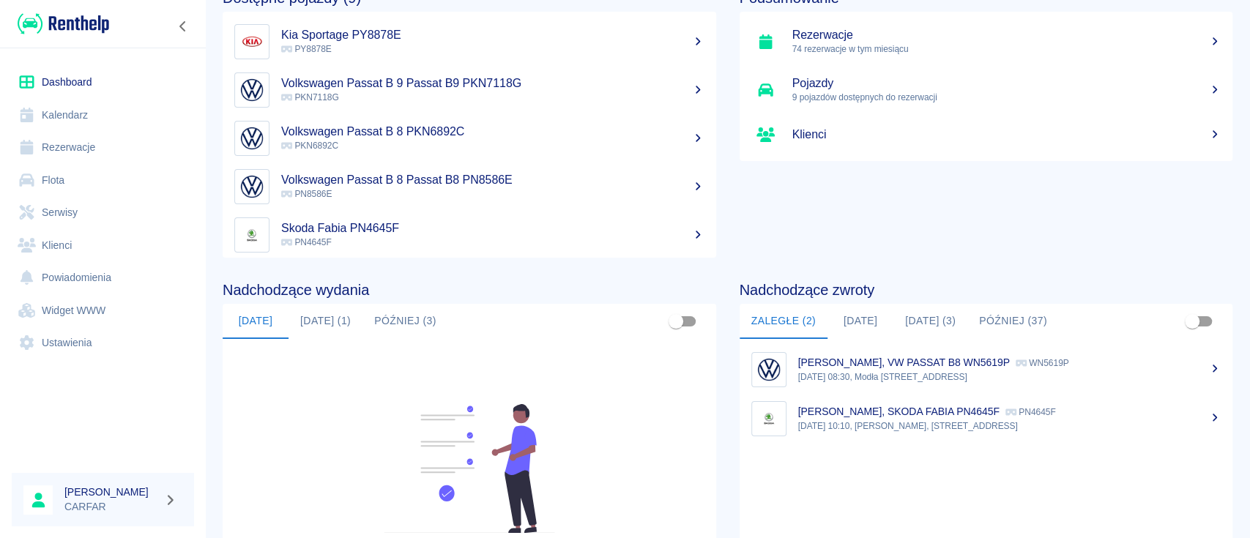
scroll to position [195, 0]
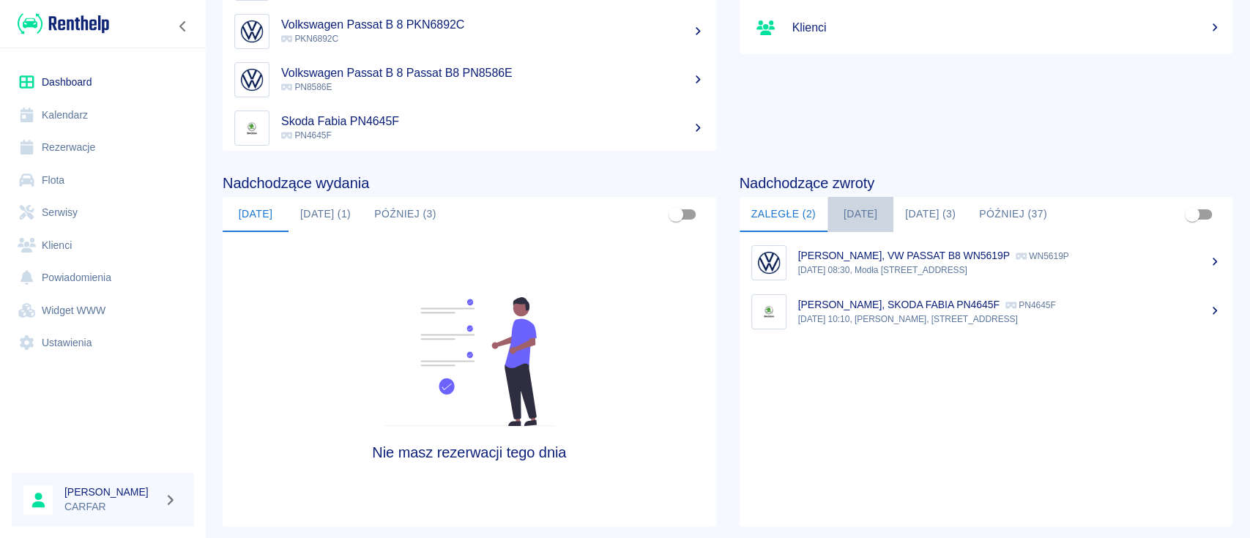
click at [843, 205] on button "[DATE]" at bounding box center [860, 214] width 66 height 35
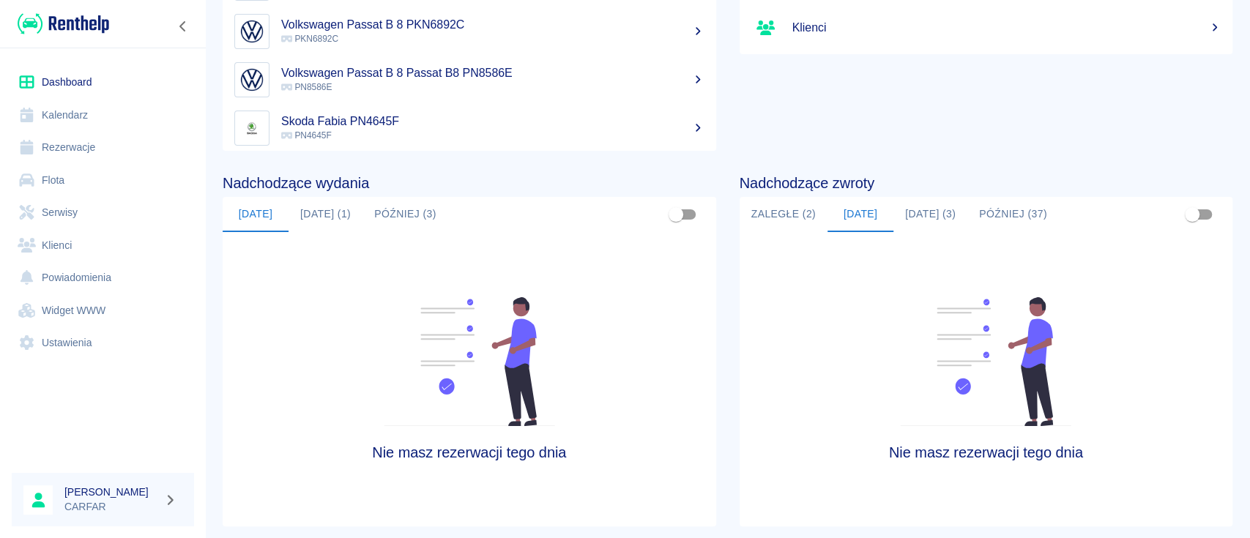
click at [911, 205] on button "Jutro (3)" at bounding box center [930, 214] width 74 height 35
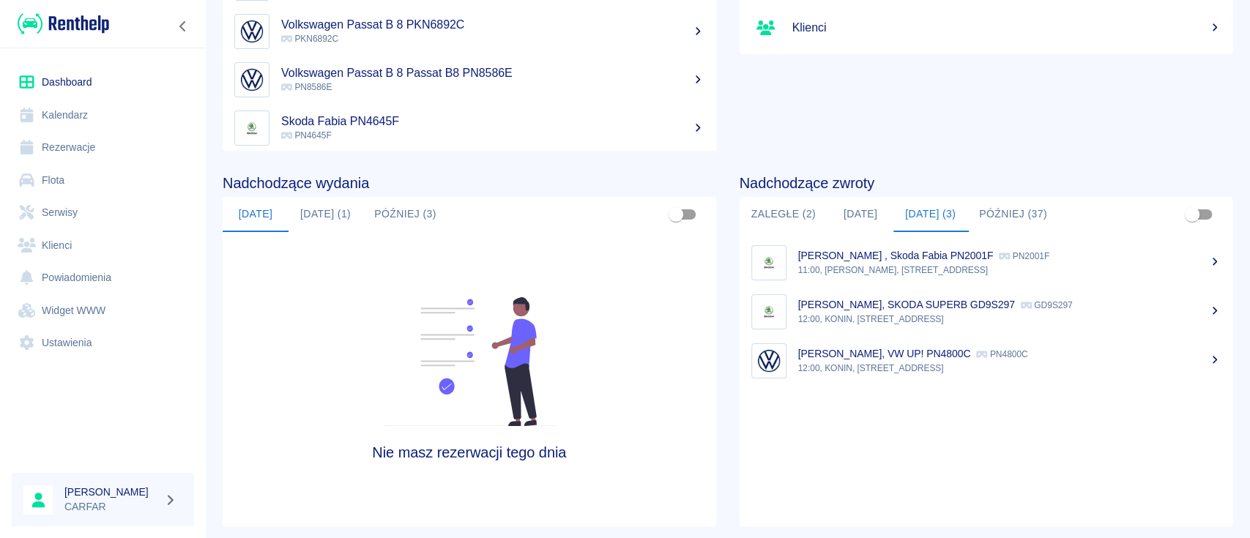
click at [1034, 214] on button "Później (37)" at bounding box center [1013, 214] width 92 height 35
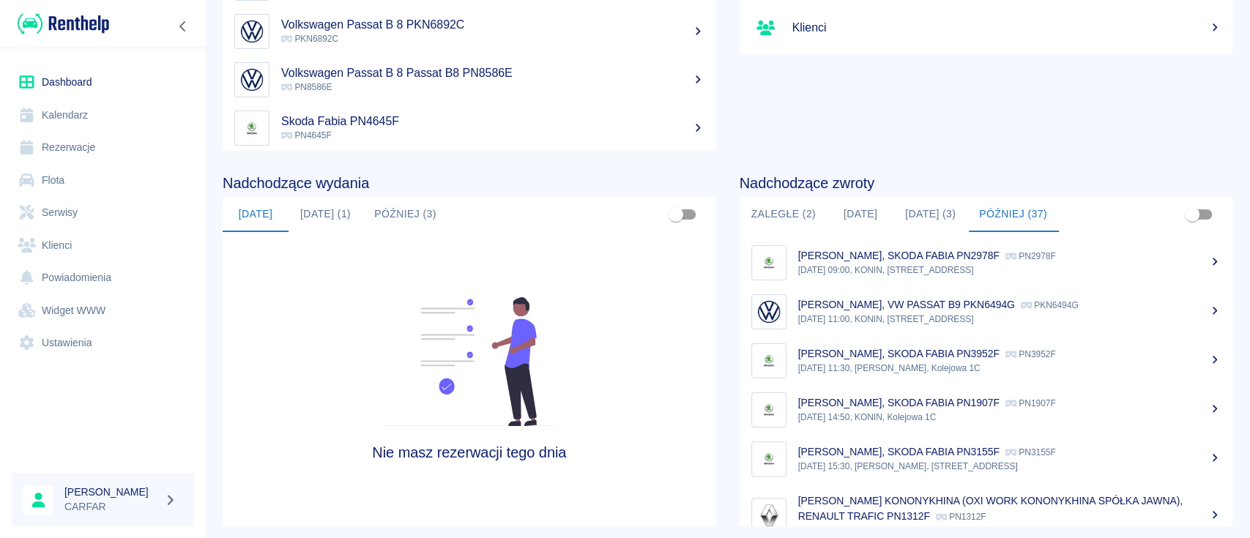
click at [840, 226] on button "[DATE]" at bounding box center [860, 214] width 66 height 35
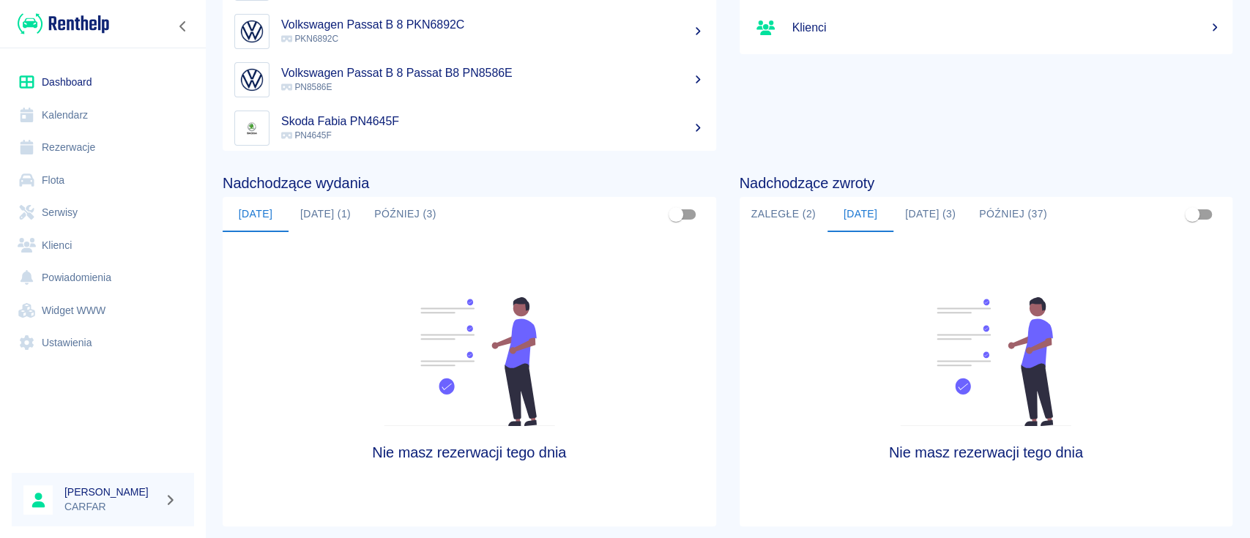
click at [64, 149] on link "Rezerwacje" at bounding box center [103, 147] width 182 height 33
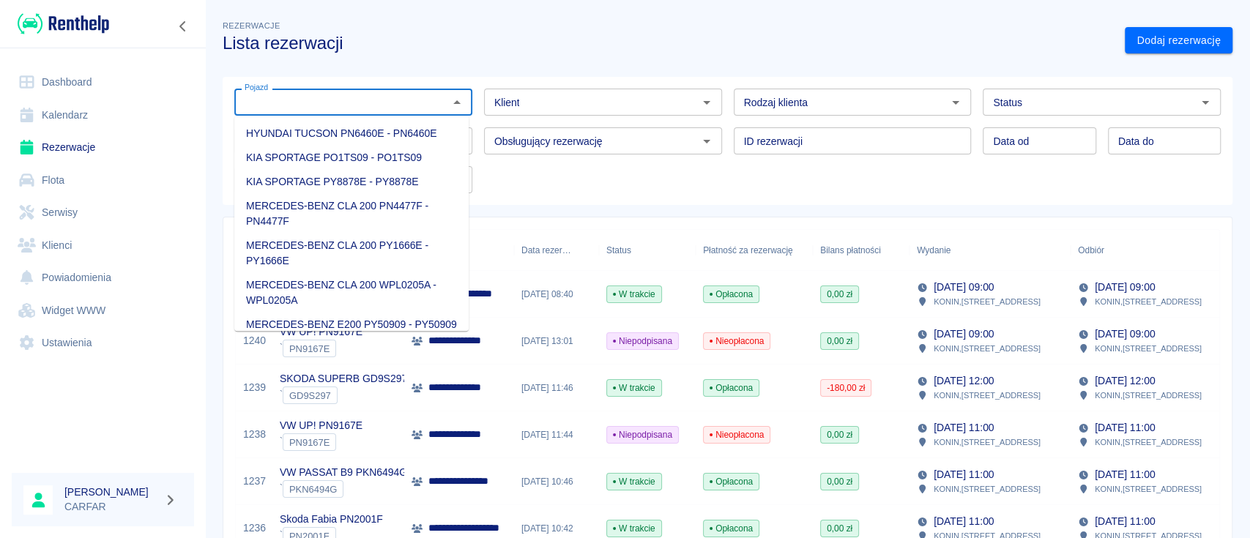
click at [429, 103] on input "Pojazd" at bounding box center [341, 102] width 205 height 18
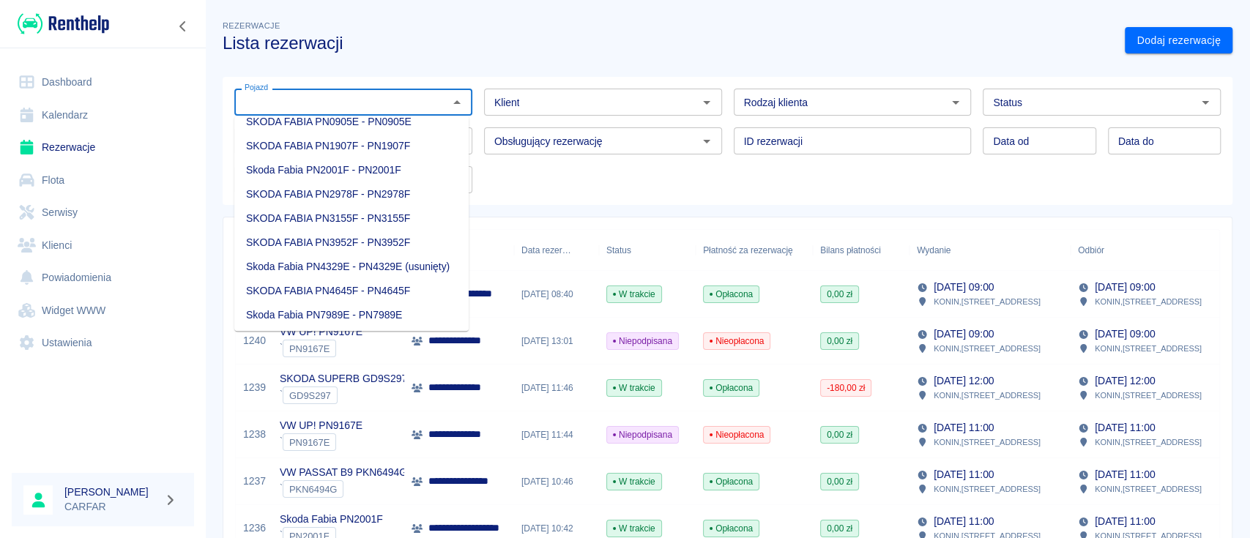
scroll to position [366, 0]
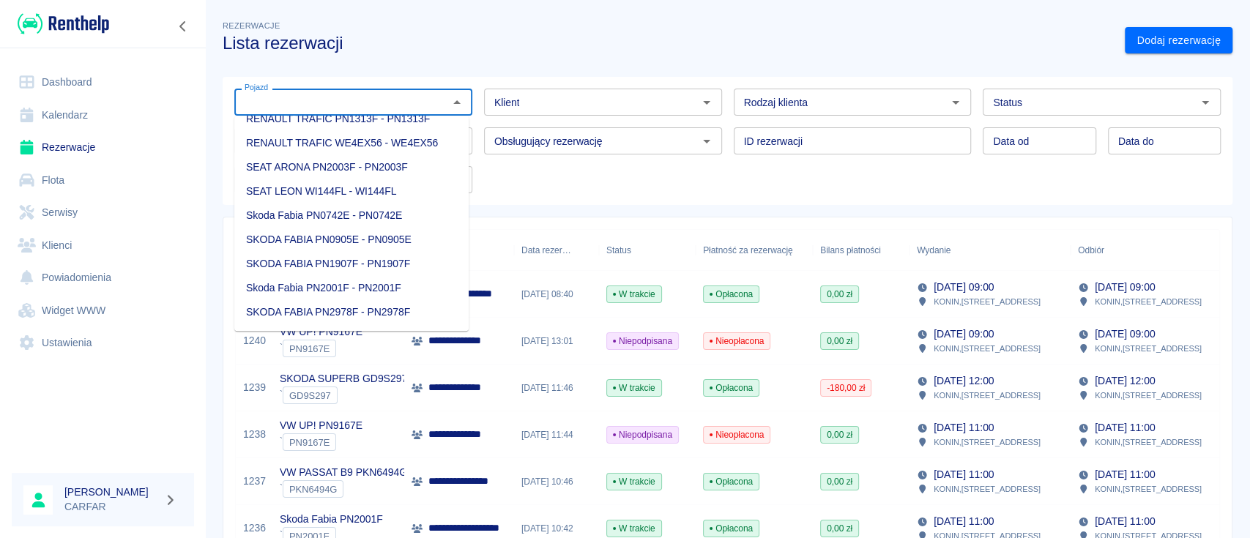
click at [81, 70] on link "Dashboard" at bounding box center [103, 82] width 182 height 33
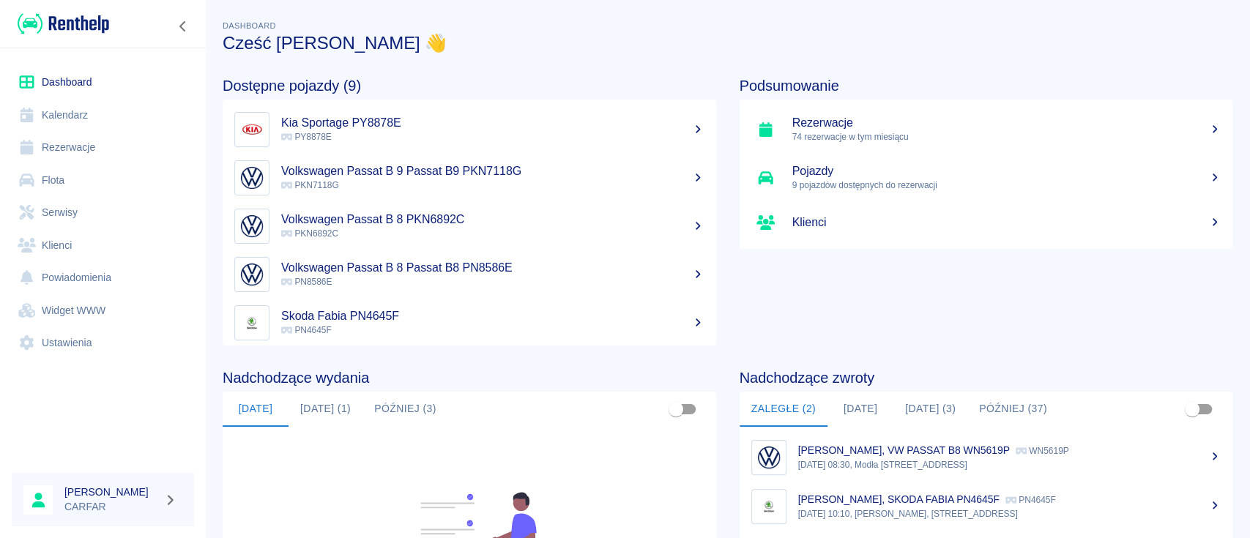
click at [542, 174] on h5 "Volkswagen Passat B 9 Passat B9 PKN7118G" at bounding box center [492, 171] width 423 height 15
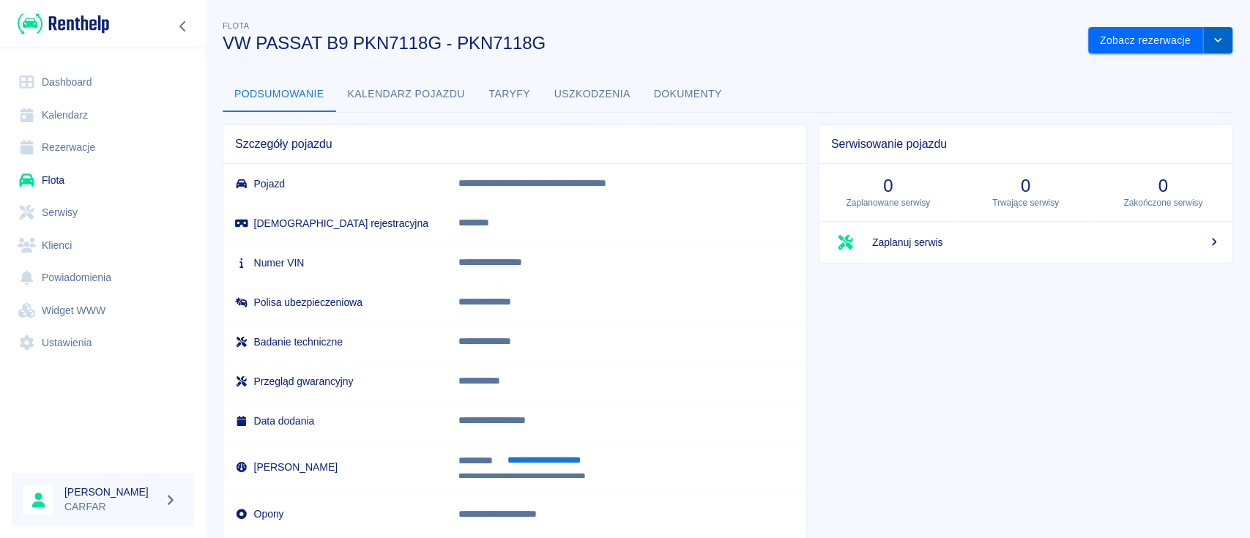
click at [1212, 37] on icon "drop-down" at bounding box center [1218, 40] width 12 height 10
click at [790, 64] on div "**********" at bounding box center [727, 290] width 1045 height 569
click at [371, 97] on button "Kalendarz pojazdu" at bounding box center [406, 94] width 141 height 35
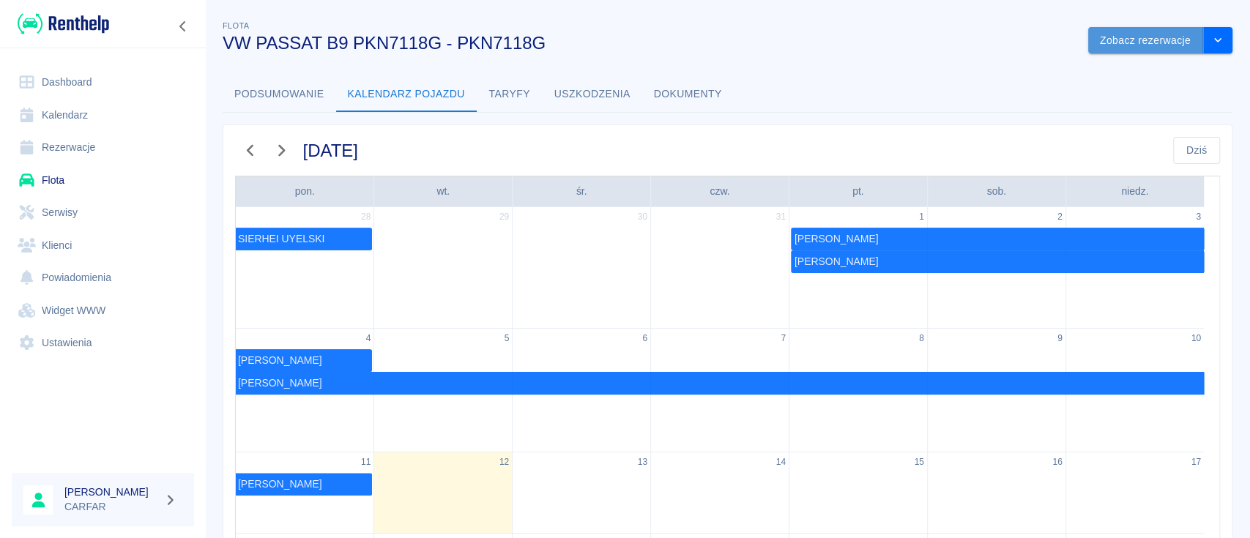
click at [1139, 44] on button "Zobacz rezerwacje" at bounding box center [1145, 40] width 115 height 27
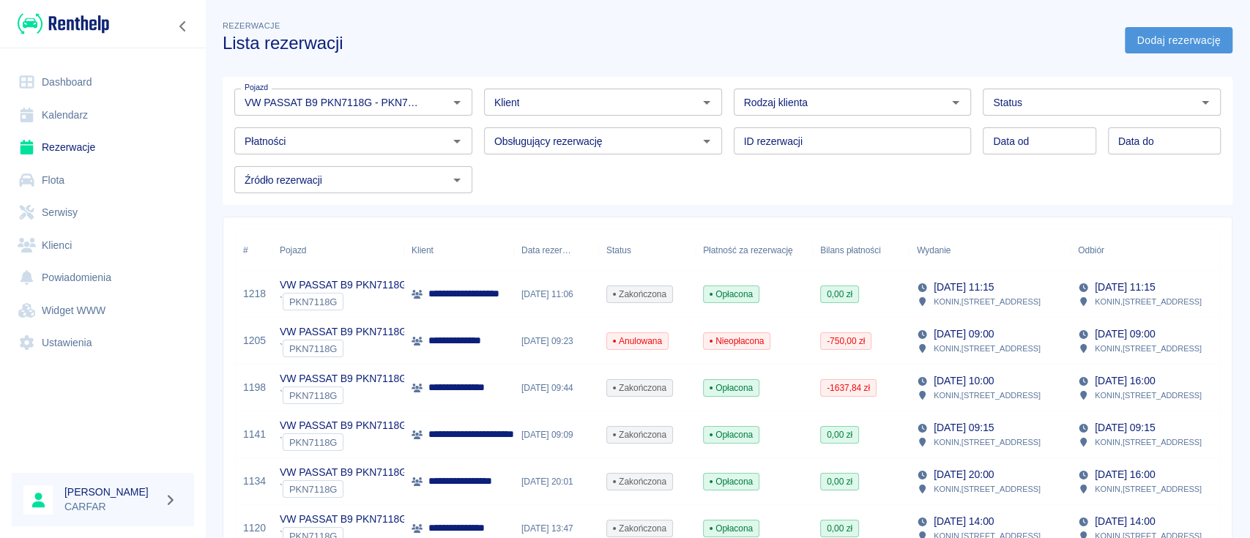
click at [1166, 38] on link "Dodaj rezerwację" at bounding box center [1179, 40] width 108 height 27
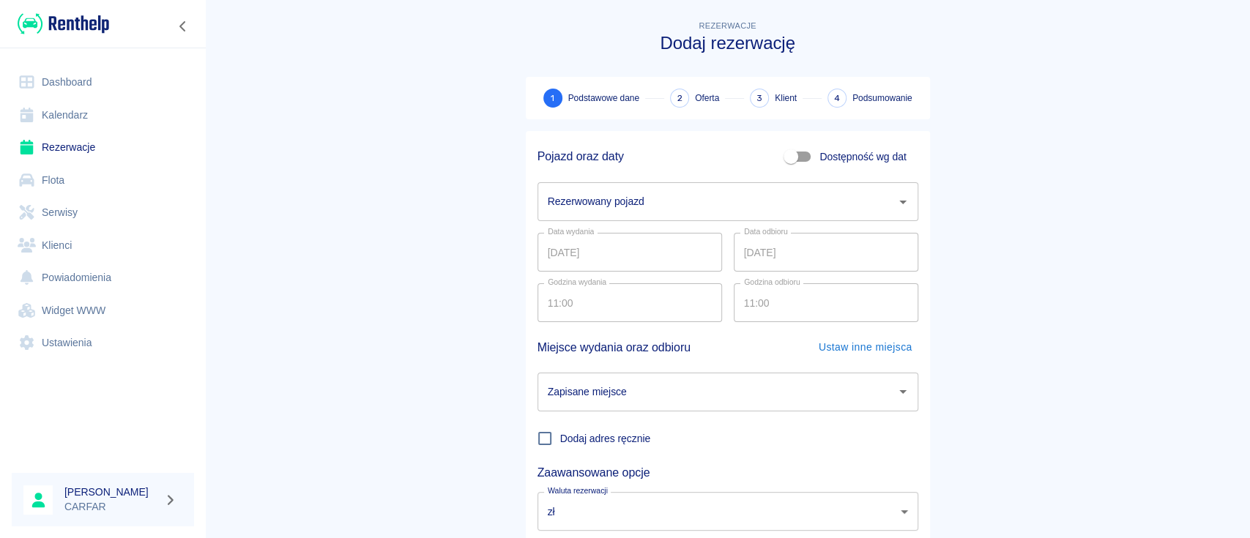
click at [640, 202] on input "Rezerwowany pojazd" at bounding box center [717, 202] width 346 height 26
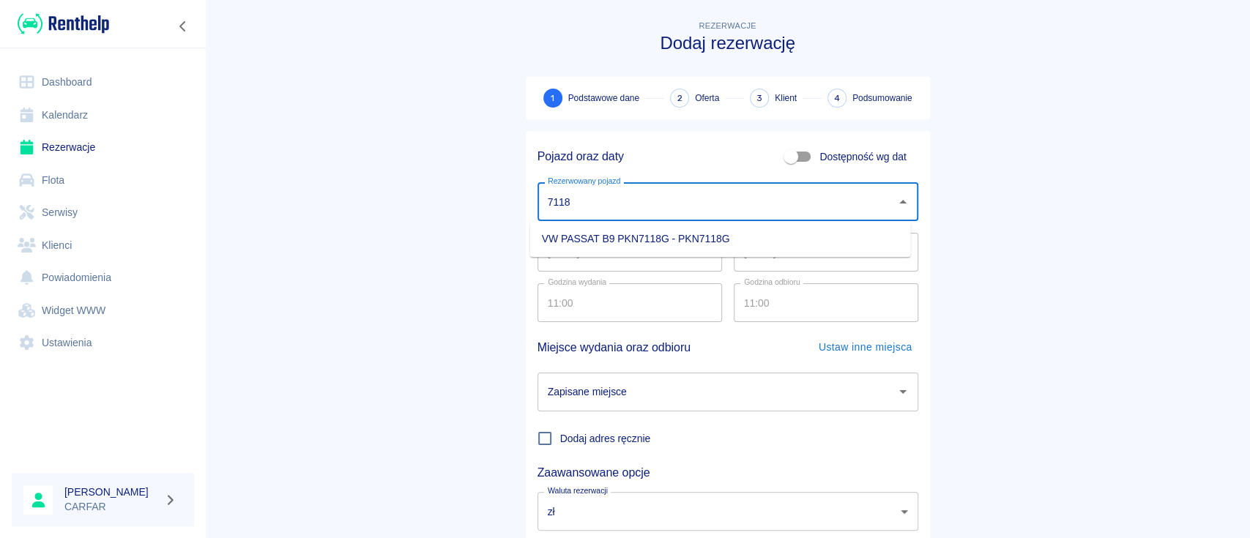
click at [619, 234] on li "VW PASSAT B9 PKN7118G - PKN7118G" at bounding box center [720, 239] width 381 height 24
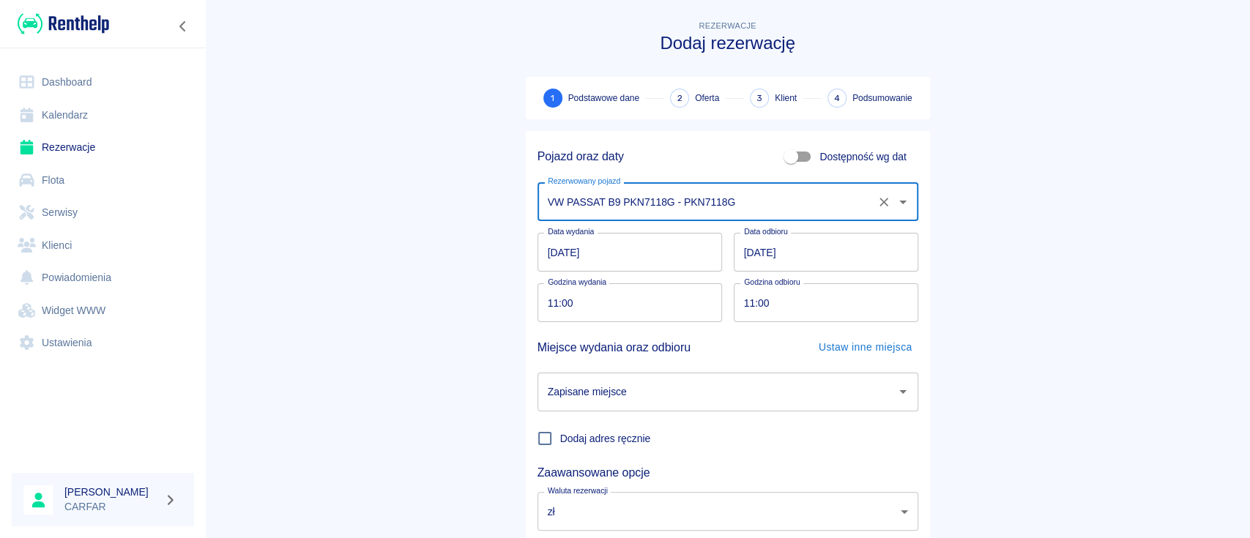
scroll to position [97, 0]
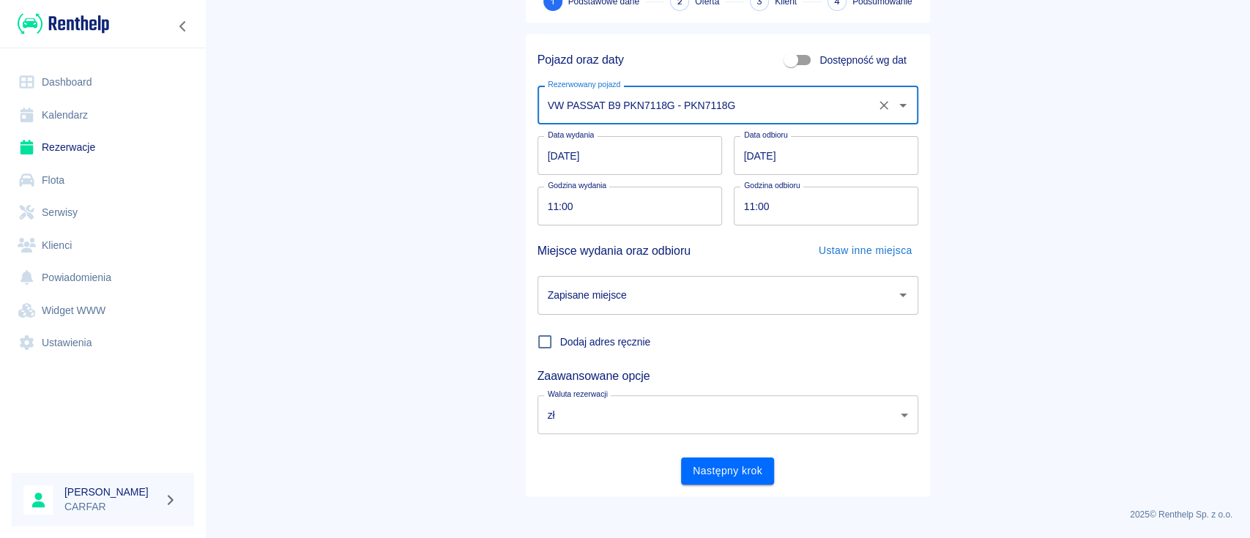
type input "VW PASSAT B9 PKN7118G - PKN7118G"
click at [647, 296] on input "Zapisane miejsce" at bounding box center [717, 296] width 346 height 26
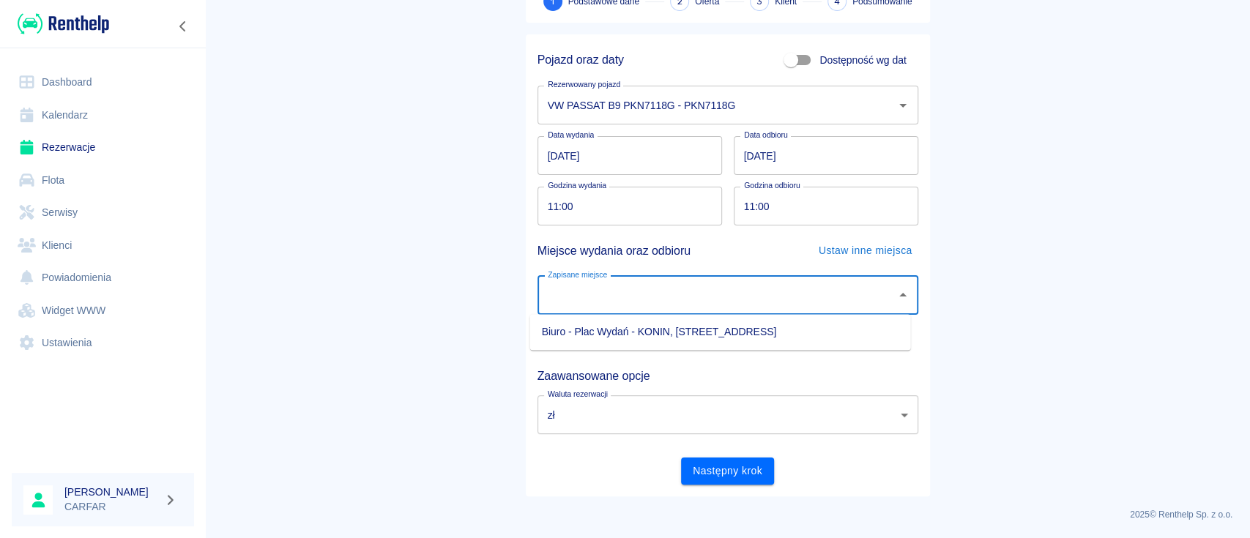
click at [627, 332] on li "Biuro - Plac Wydań - KONIN, [STREET_ADDRESS]" at bounding box center [720, 332] width 381 height 24
type input "Biuro - Plac Wydań - KONIN, [STREET_ADDRESS]"
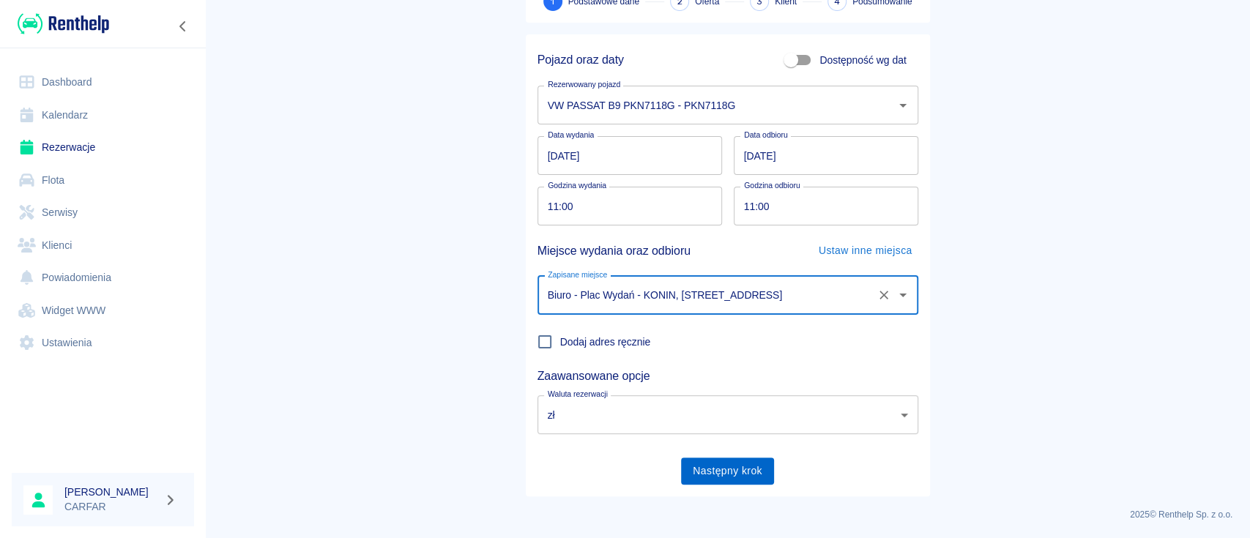
click at [726, 466] on button "Następny krok" at bounding box center [727, 471] width 93 height 27
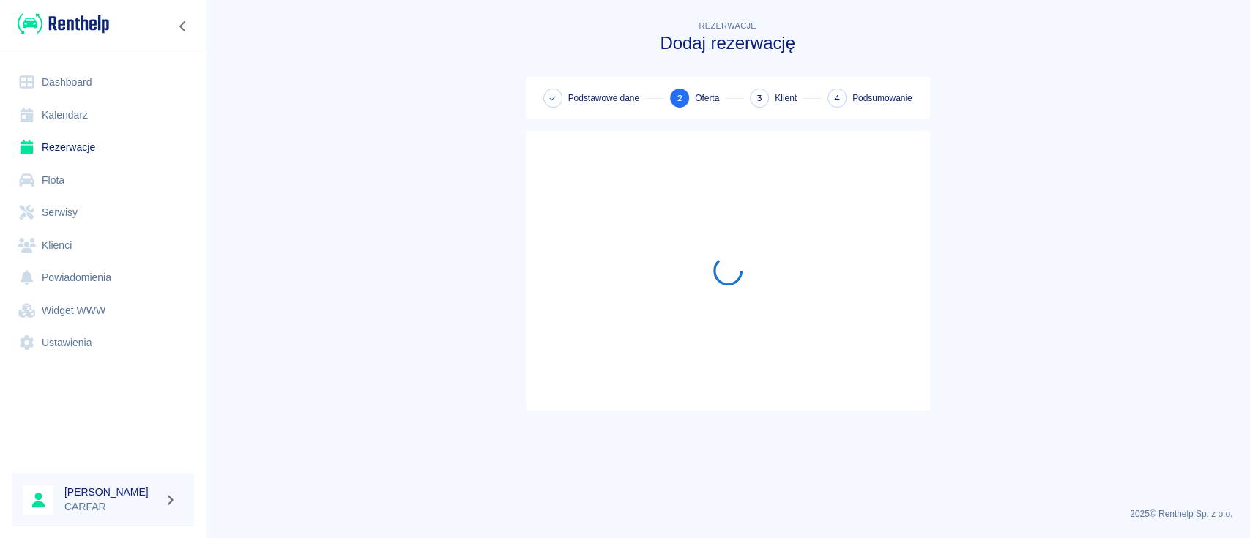
scroll to position [0, 0]
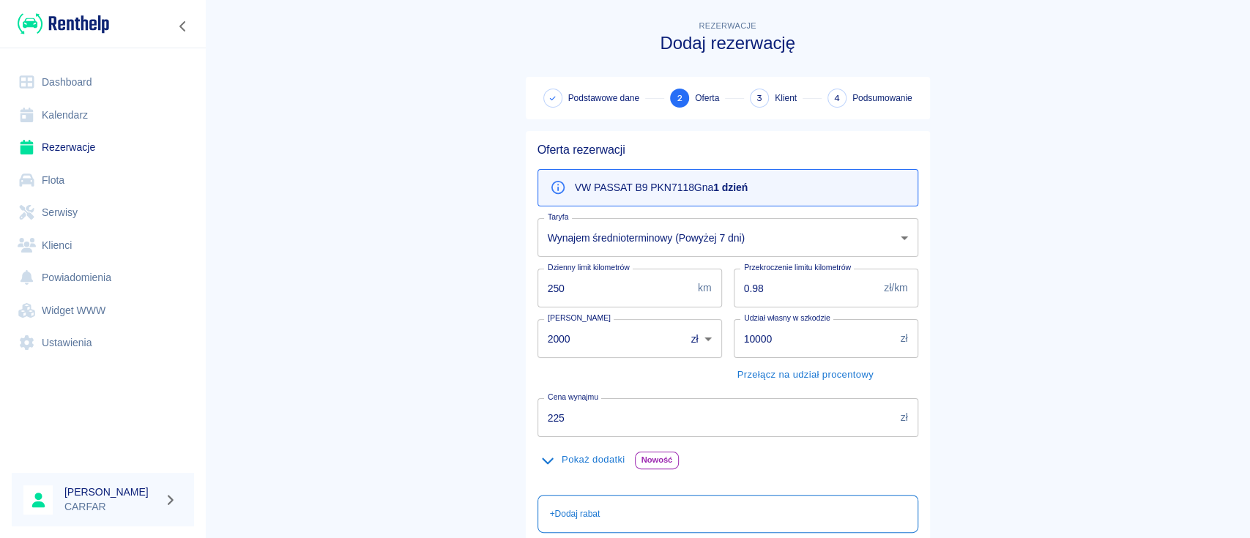
click at [687, 184] on p "VW PASSAT B9 PKN7118G na 1 dzień" at bounding box center [662, 187] width 174 height 15
click at [677, 231] on body "Używamy plików Cookies, by zapewnić Ci najlepsze możliwe doświadczenie. Aby dow…" at bounding box center [625, 269] width 1250 height 538
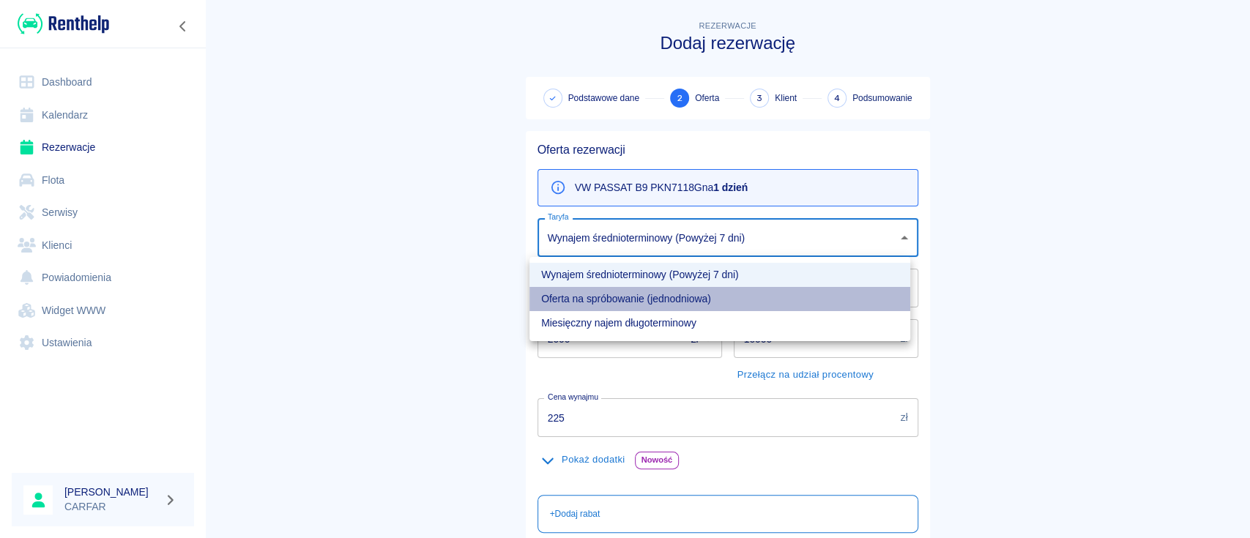
click at [653, 297] on li "Oferta na spróbowanie (jednodniowa)" at bounding box center [719, 299] width 381 height 24
type input "2d01a346-2d35-468f-b548-fca0640e5aa8"
type input "250"
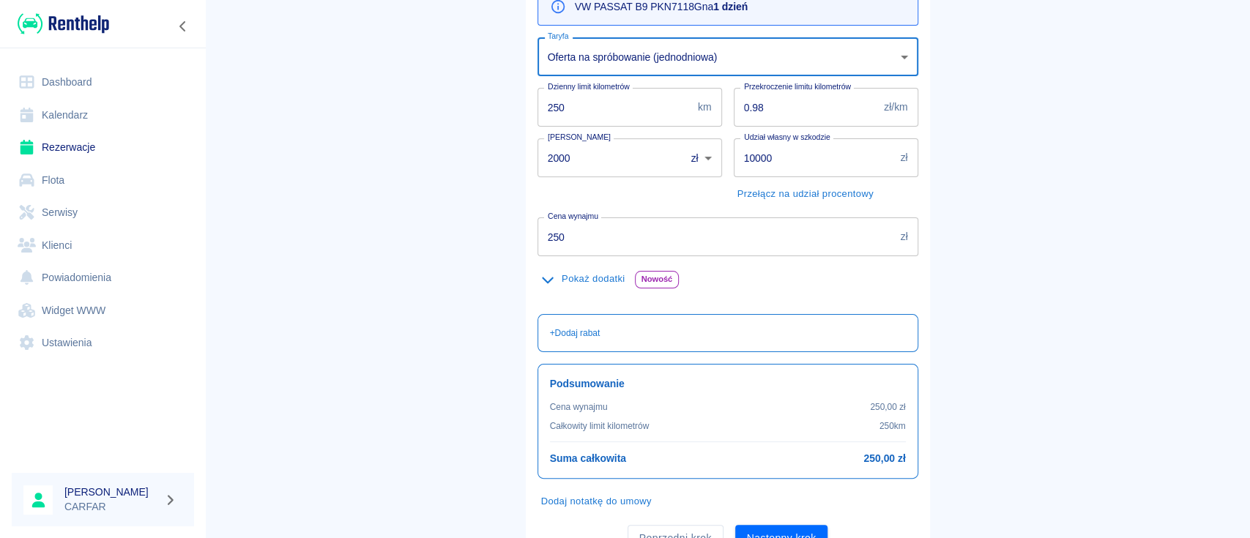
scroll to position [150, 0]
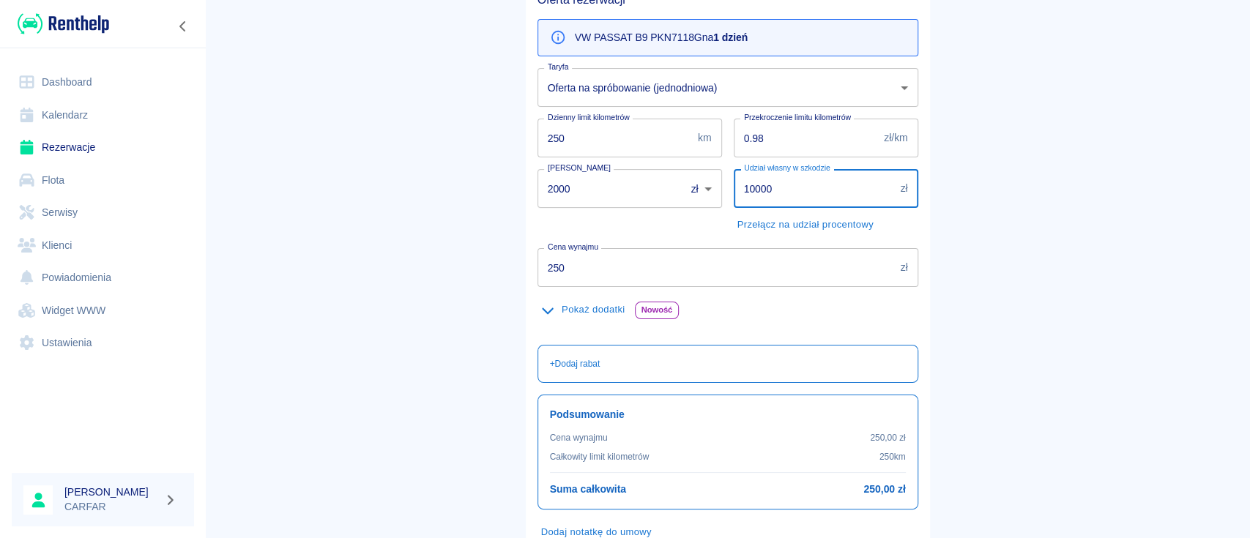
drag, startPoint x: 783, startPoint y: 190, endPoint x: 685, endPoint y: 196, distance: 97.5
click at [685, 196] on div "Oferta rezerwacji VW PASSAT B9 PKN7118G na 1 dzień Taryfa Oferta na spróbowanie…" at bounding box center [722, 281] width 392 height 601
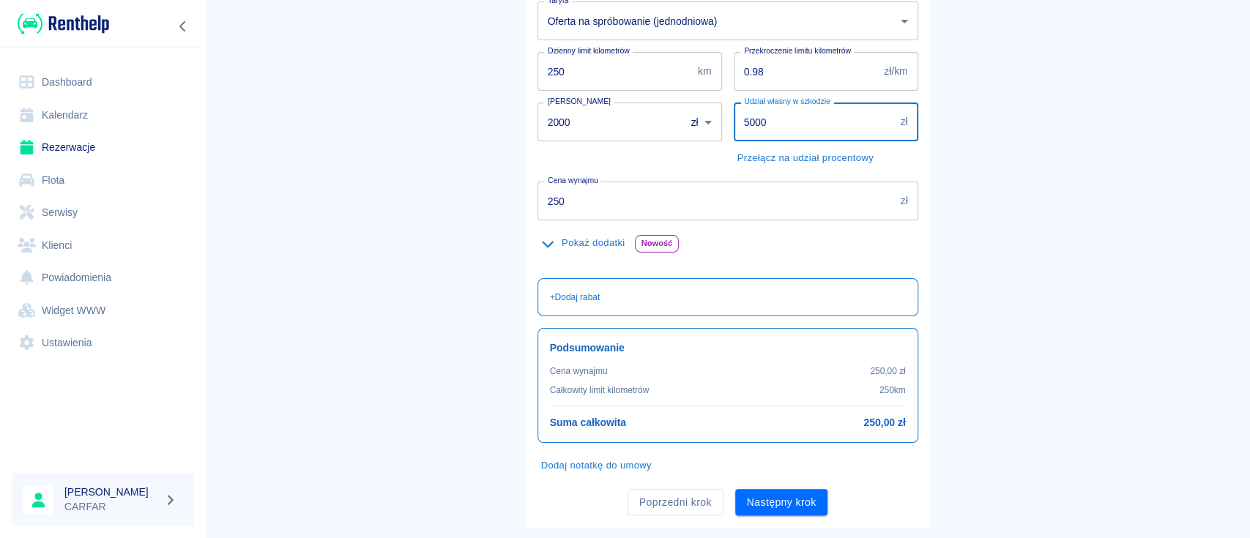
scroll to position [247, 0]
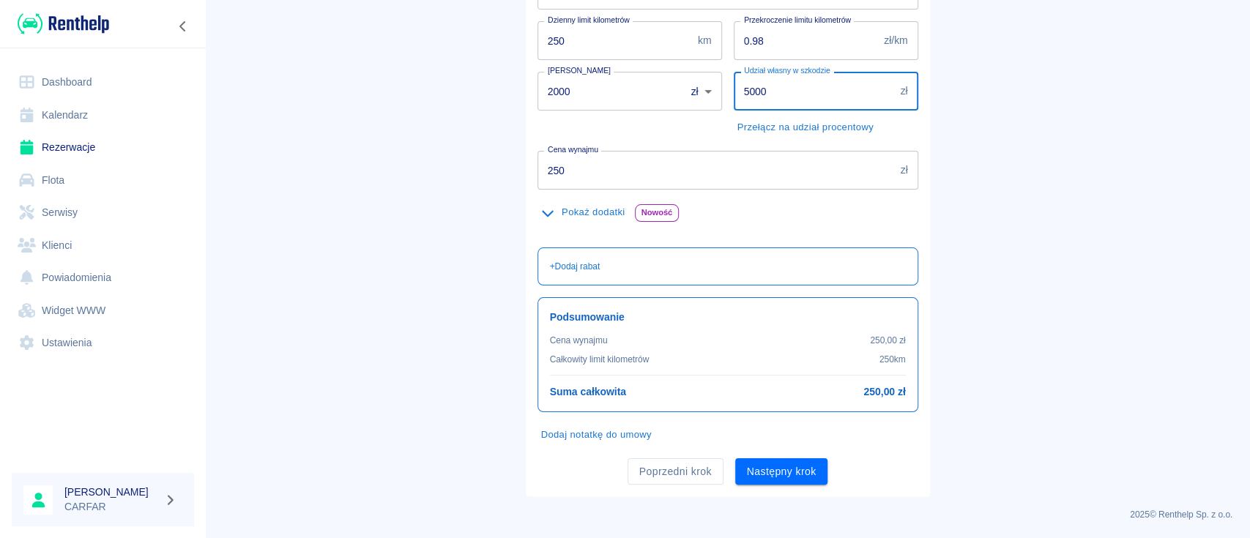
type input "5000"
click at [798, 468] on button "Następny krok" at bounding box center [781, 471] width 93 height 27
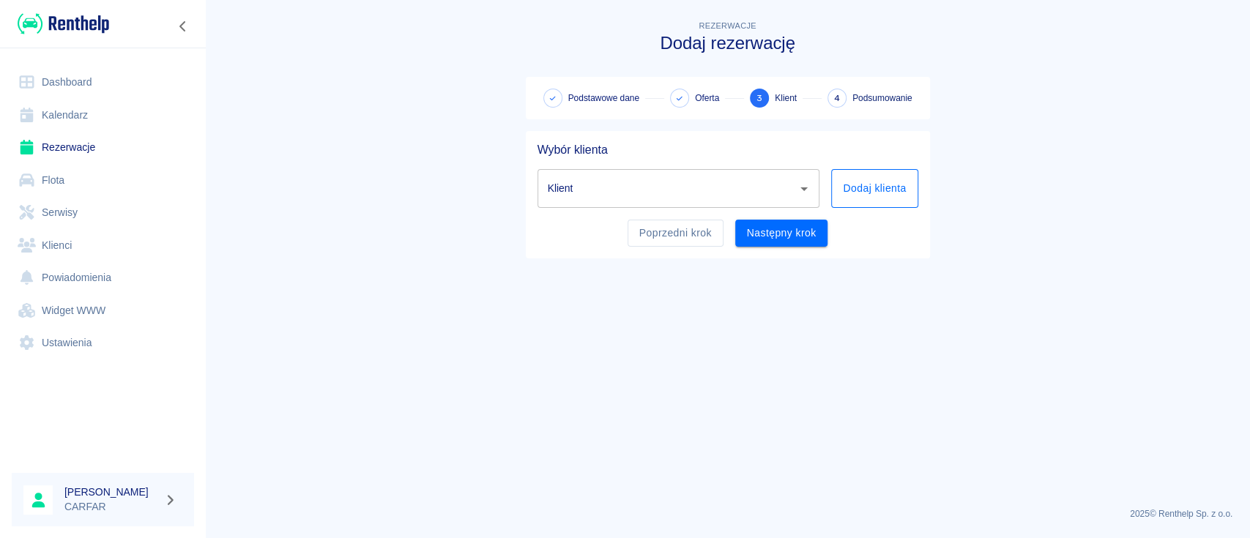
click at [845, 186] on button "Dodaj klienta" at bounding box center [874, 188] width 86 height 39
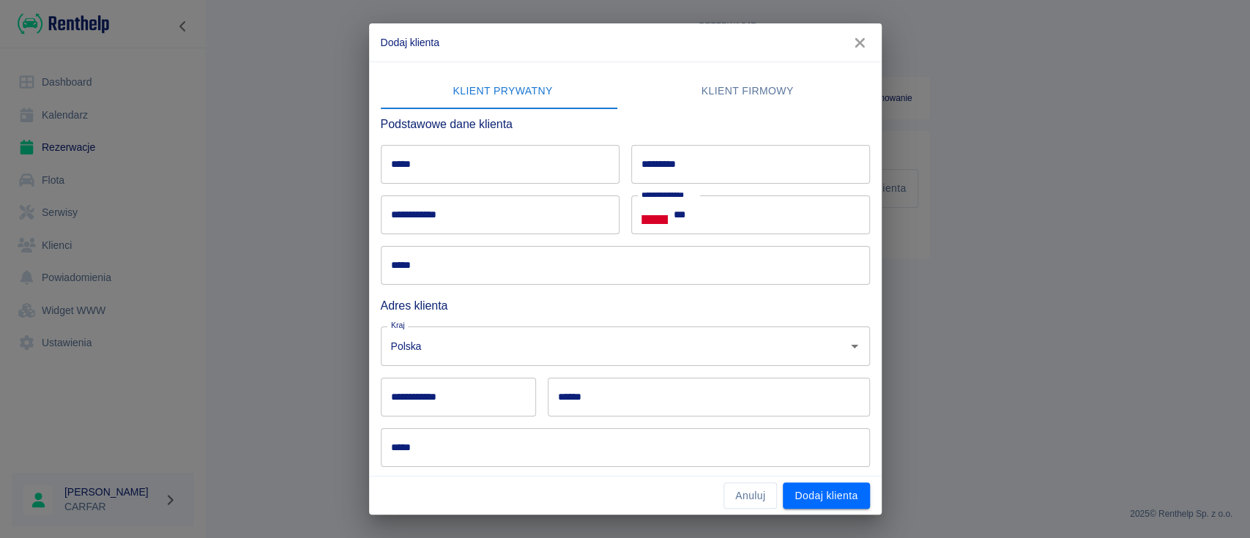
click at [452, 176] on input "*****" at bounding box center [500, 164] width 239 height 39
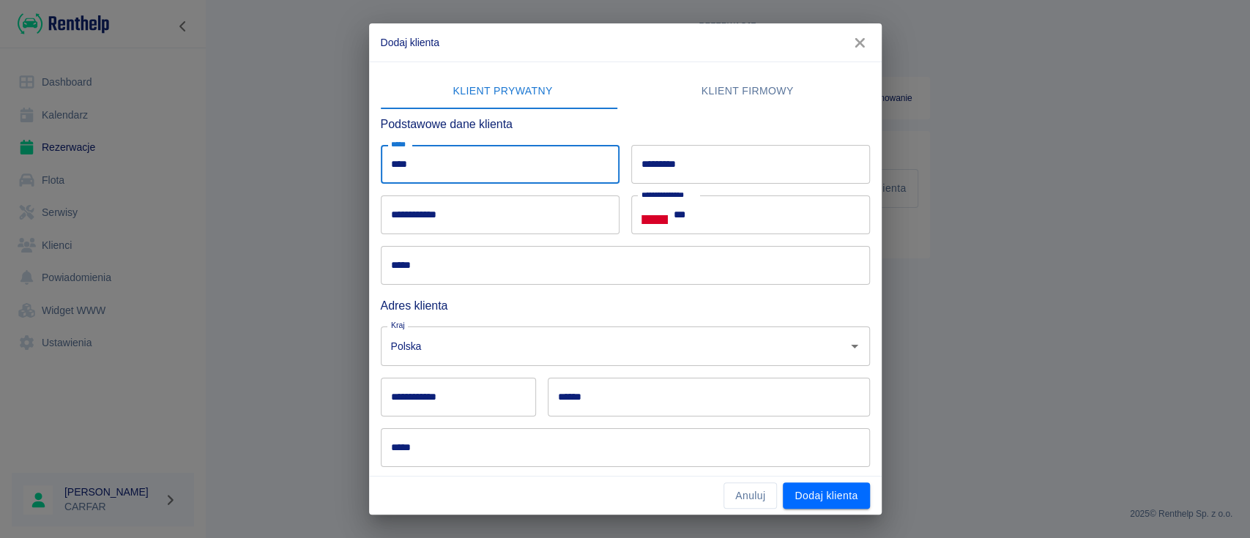
type input "****"
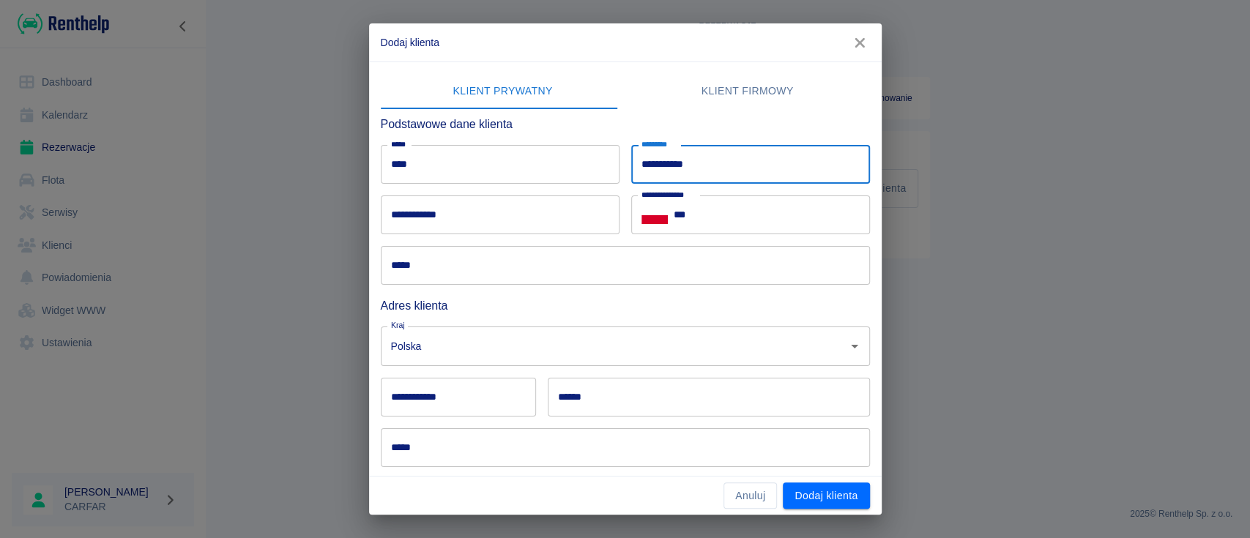
type input "**********"
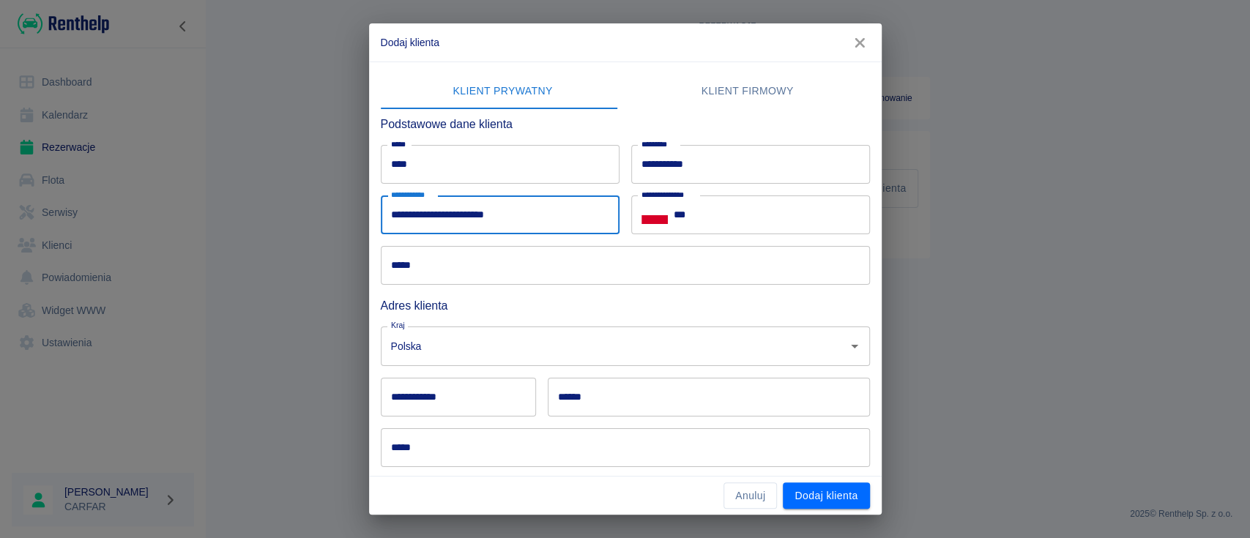
type input "**********"
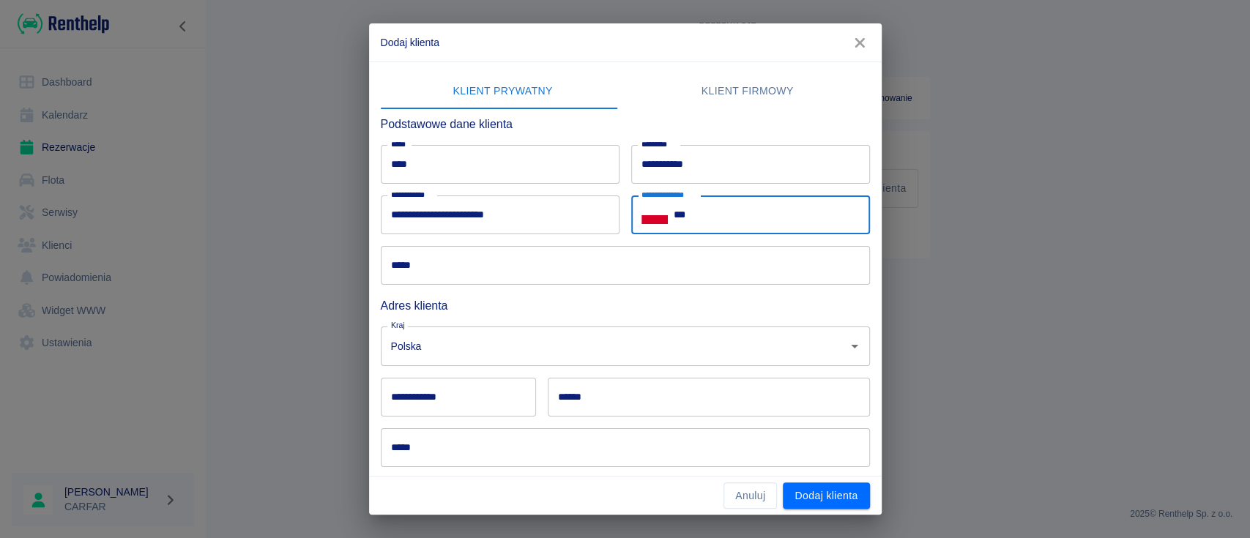
click at [737, 206] on input "***" at bounding box center [772, 214] width 196 height 39
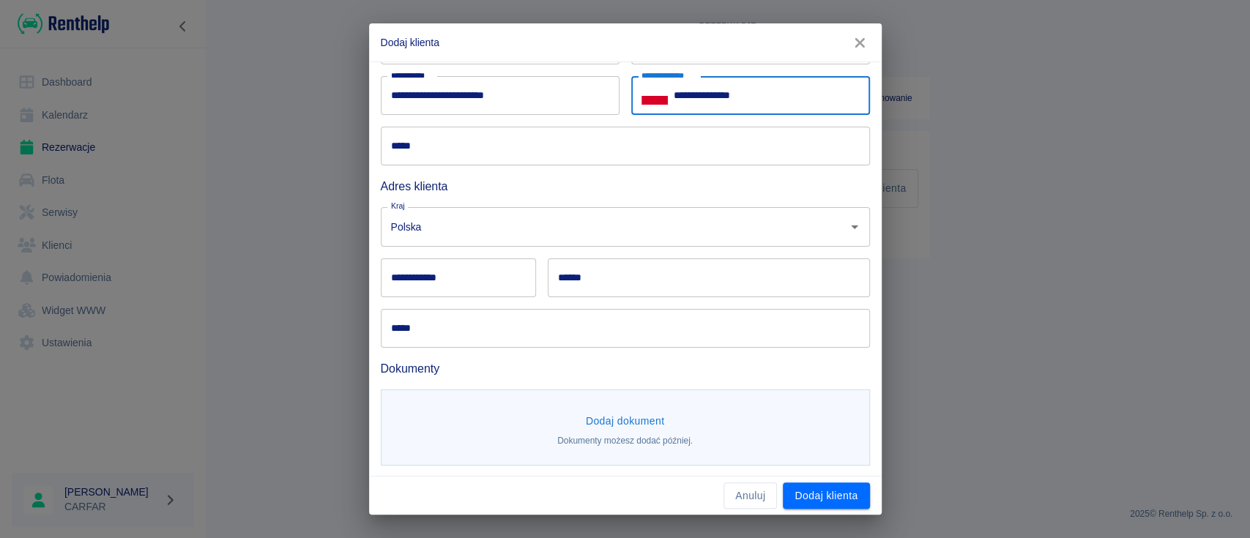
scroll to position [121, 0]
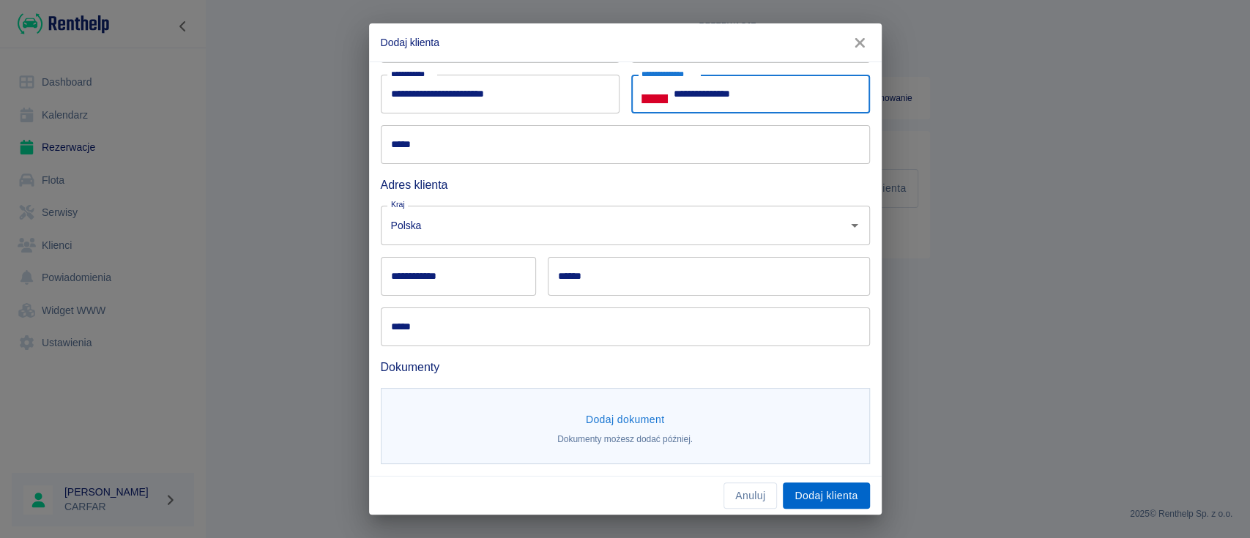
type input "**********"
click at [834, 495] on button "Dodaj klienta" at bounding box center [826, 495] width 86 height 27
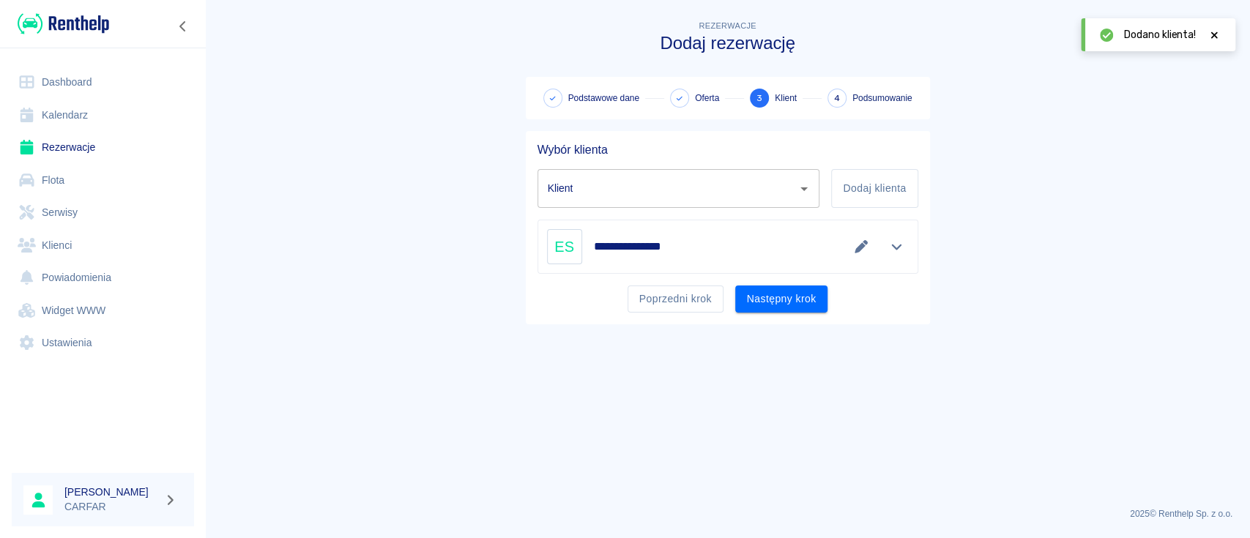
type input "EMIL SŁODZIŃSKI (+48695211728)"
click at [814, 303] on button "Następny krok" at bounding box center [781, 299] width 93 height 27
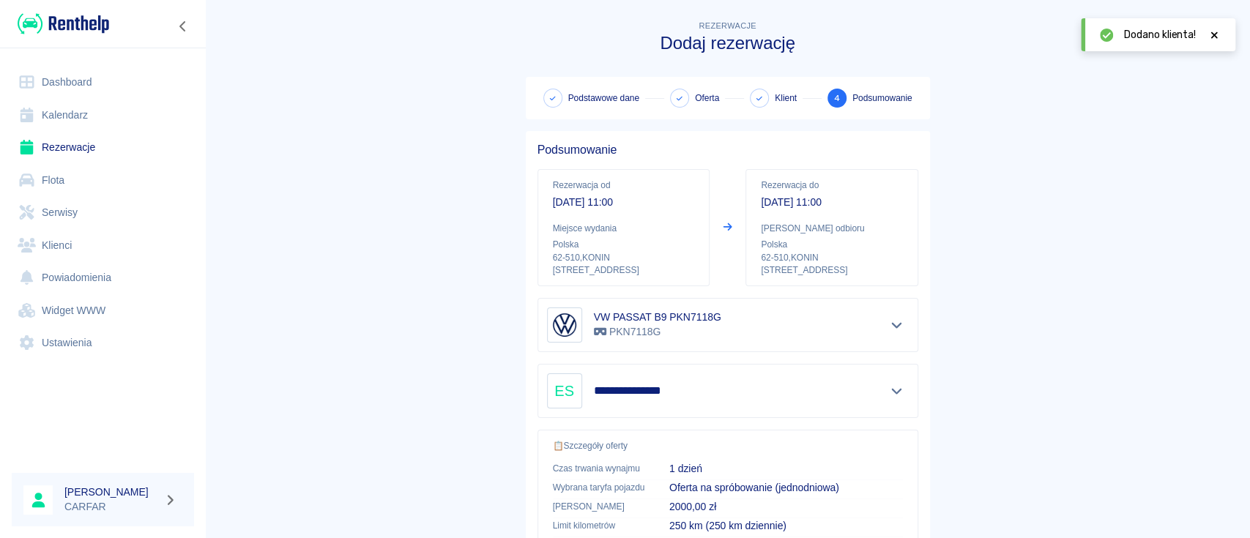
scroll to position [250, 0]
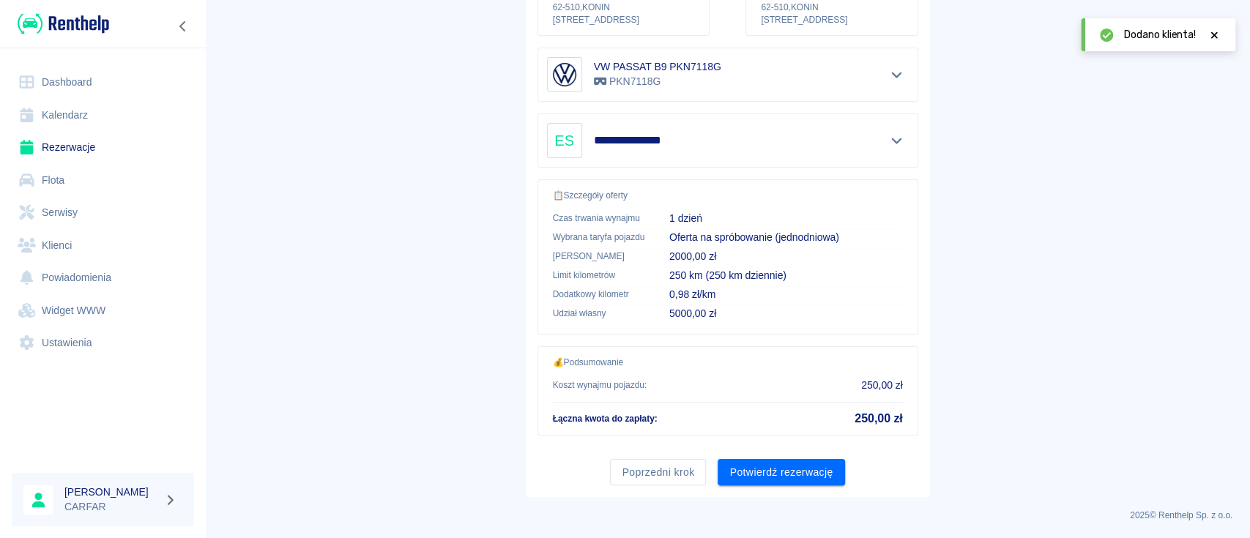
click at [1216, 34] on icon at bounding box center [1213, 35] width 13 height 10
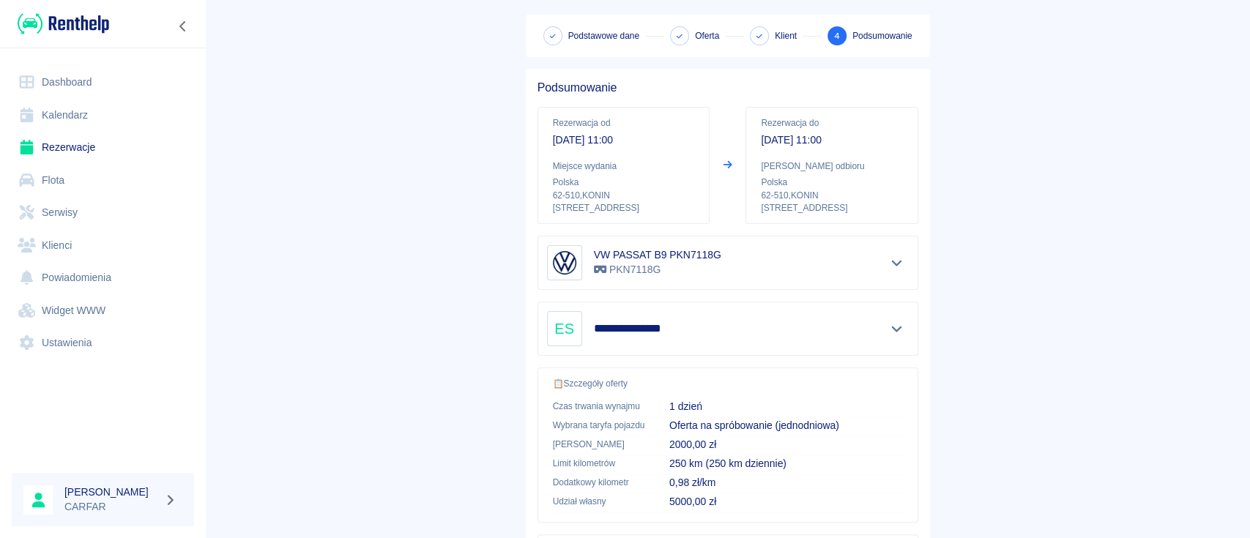
scroll to position [0, 0]
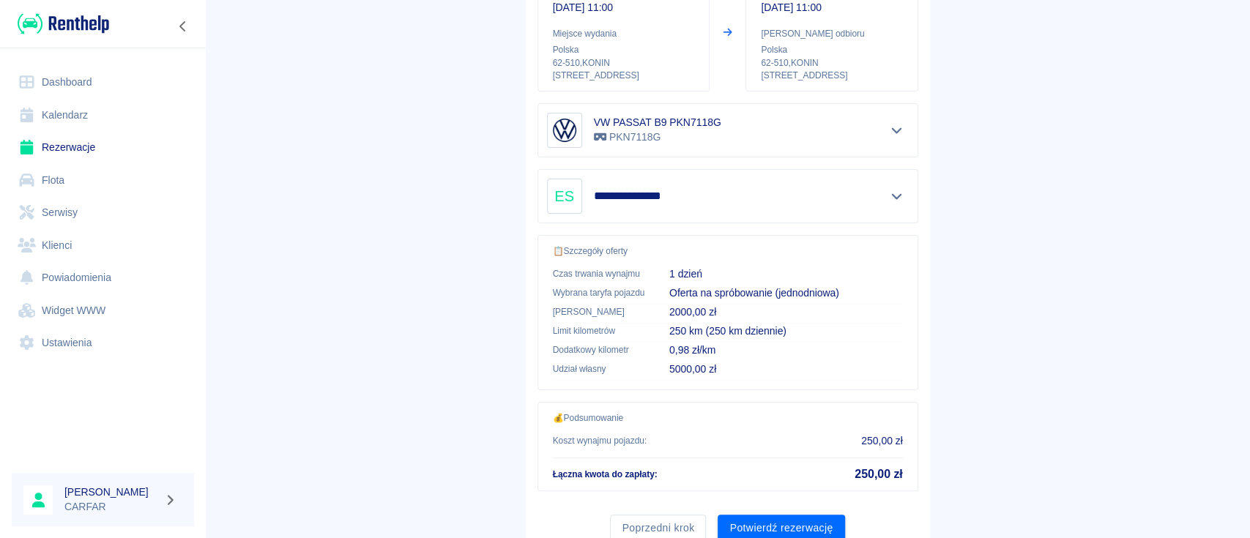
click at [862, 176] on div "**********" at bounding box center [727, 196] width 381 height 54
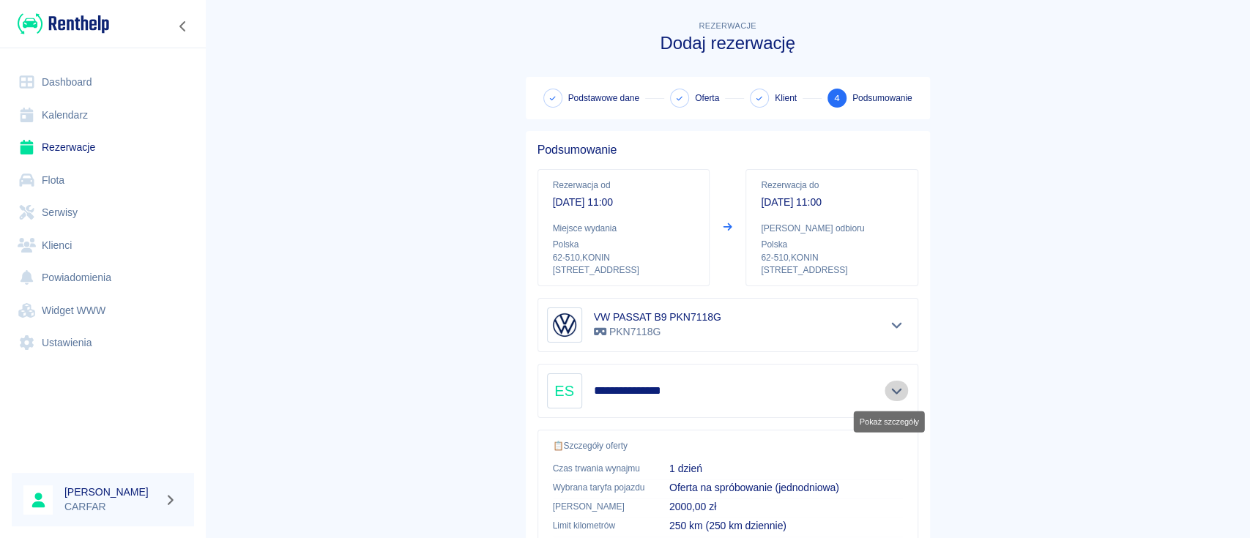
click at [895, 392] on icon "Pokaż szczegóły" at bounding box center [896, 390] width 17 height 13
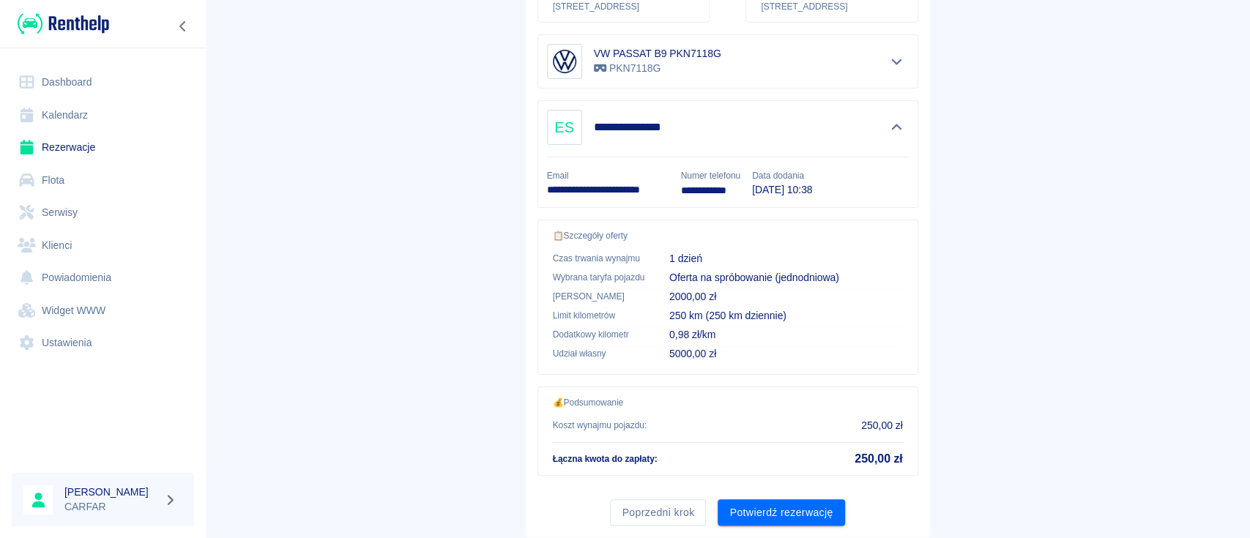
scroll to position [293, 0]
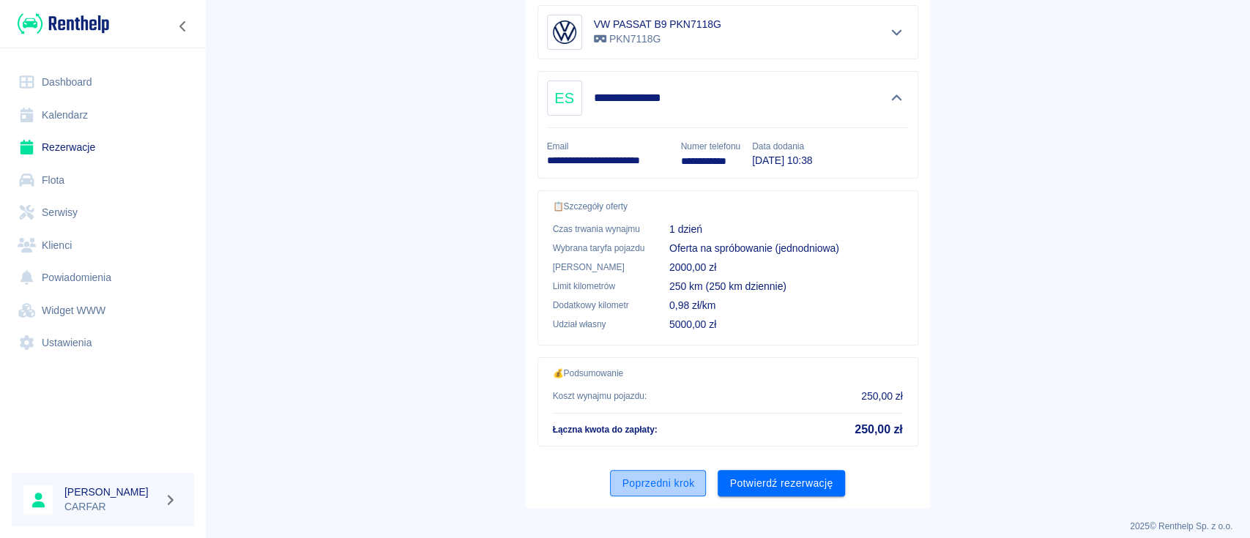
click at [661, 485] on button "Poprzedni krok" at bounding box center [658, 483] width 96 height 27
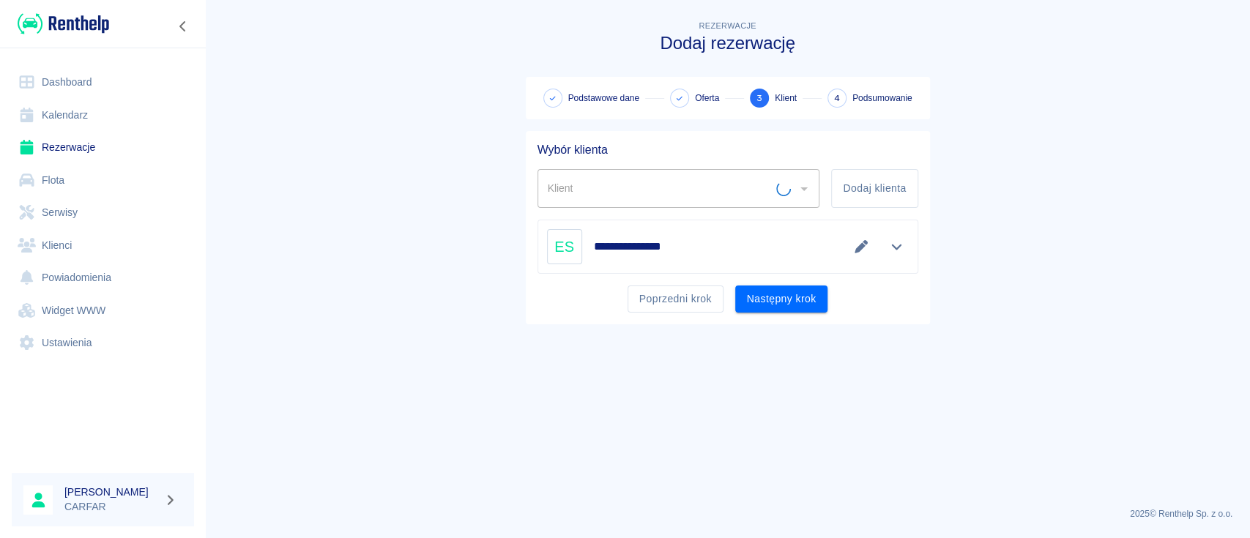
type input "EMIL SŁODZIŃSKI (+48695211728)"
click at [851, 248] on button "Edytuj dane" at bounding box center [861, 246] width 24 height 20
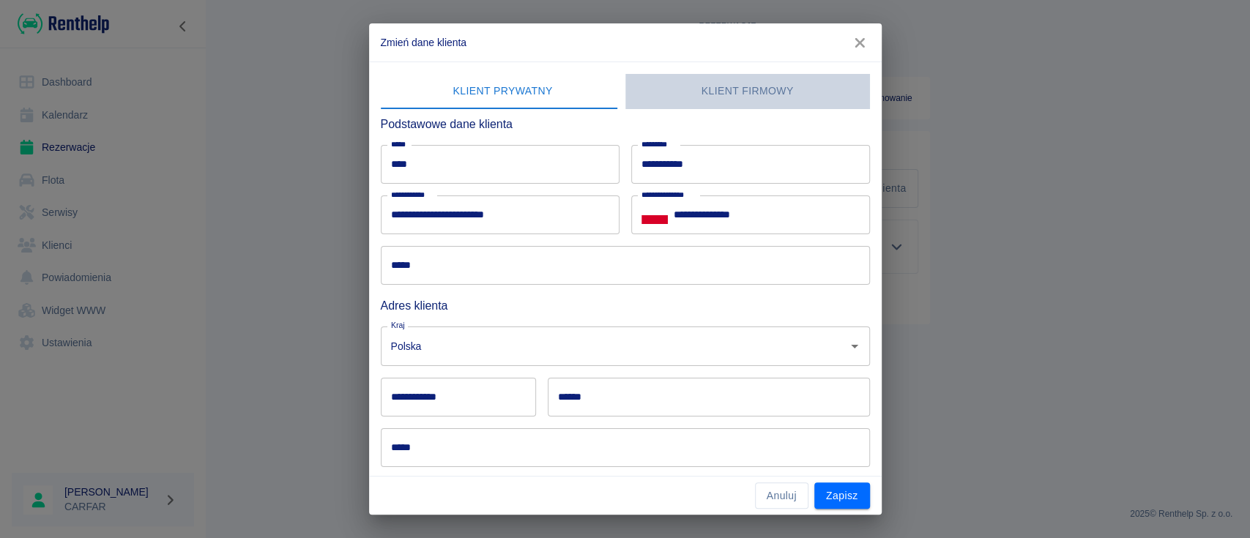
click at [750, 86] on button "Klient firmowy" at bounding box center [747, 91] width 245 height 35
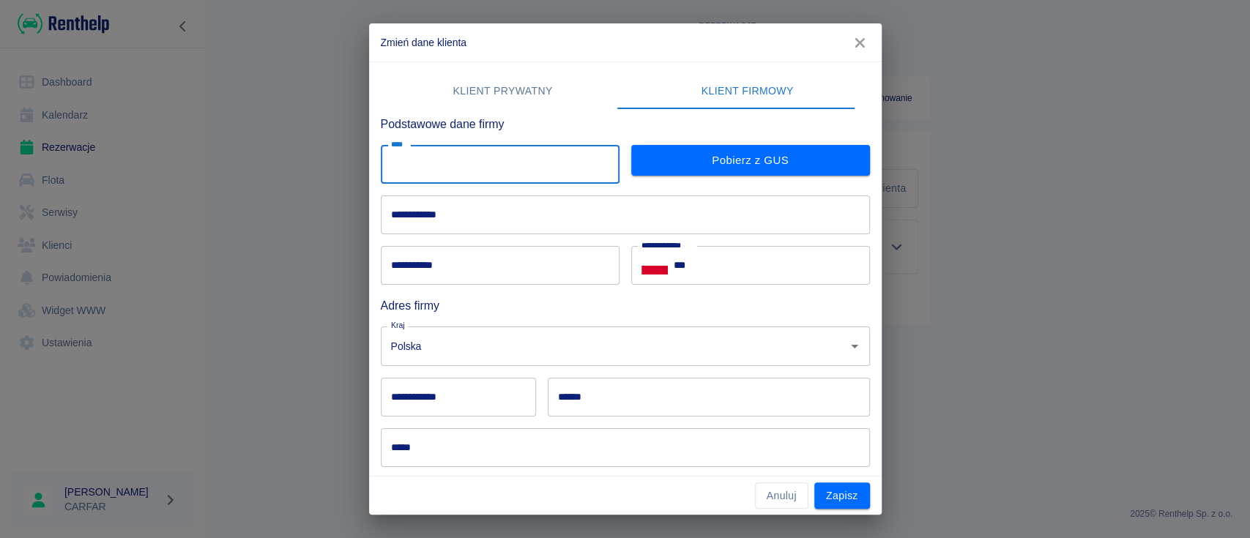
click at [521, 156] on input "****" at bounding box center [500, 164] width 239 height 39
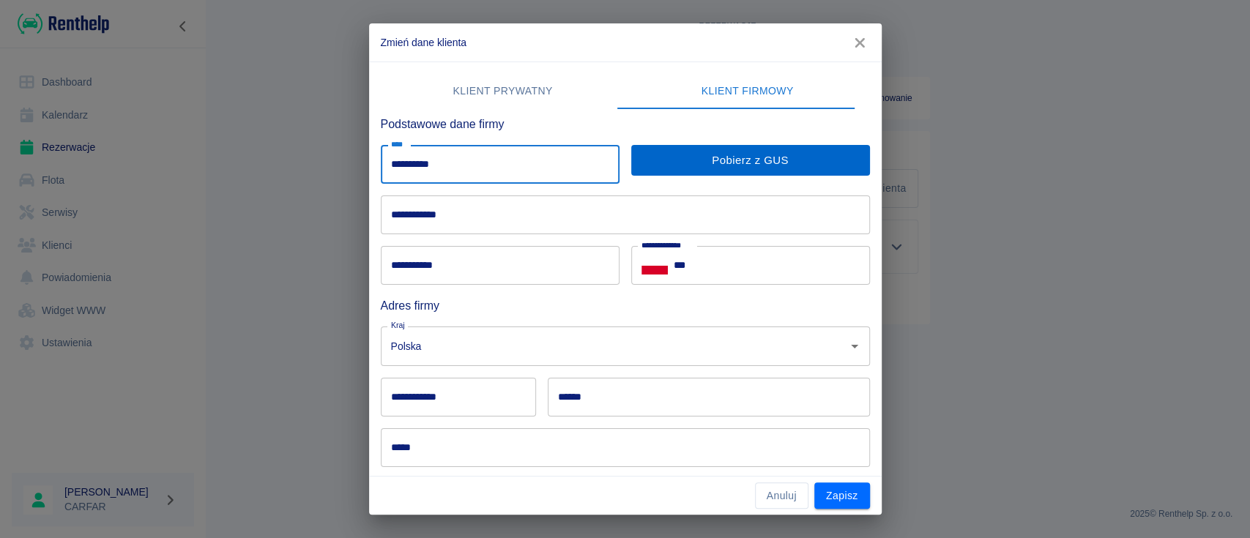
type input "**********"
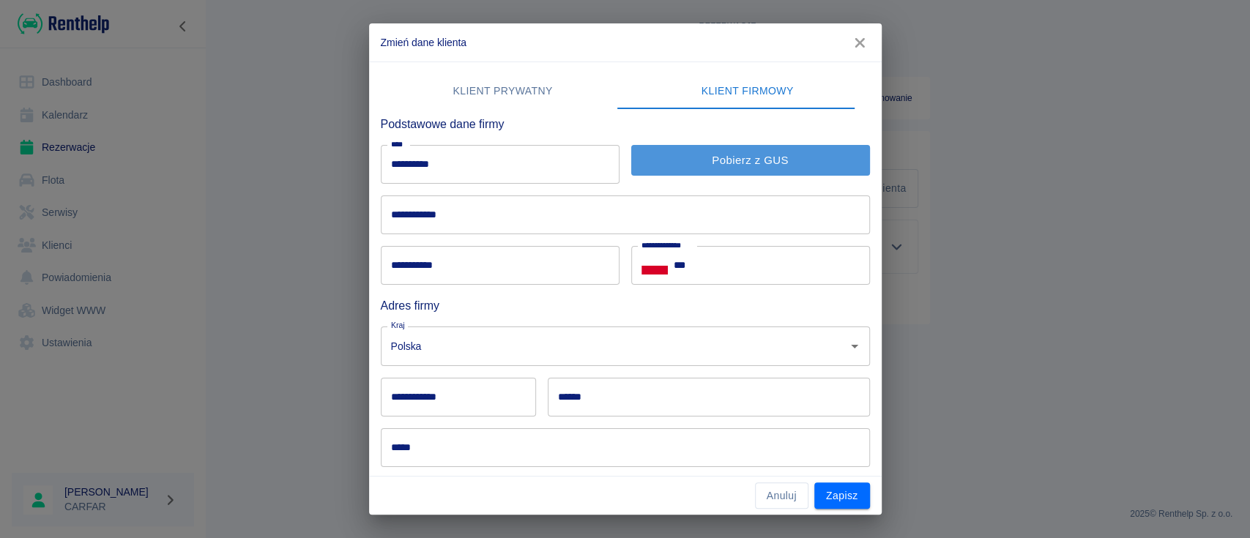
click at [804, 161] on button "Pobierz z GUS" at bounding box center [750, 160] width 239 height 31
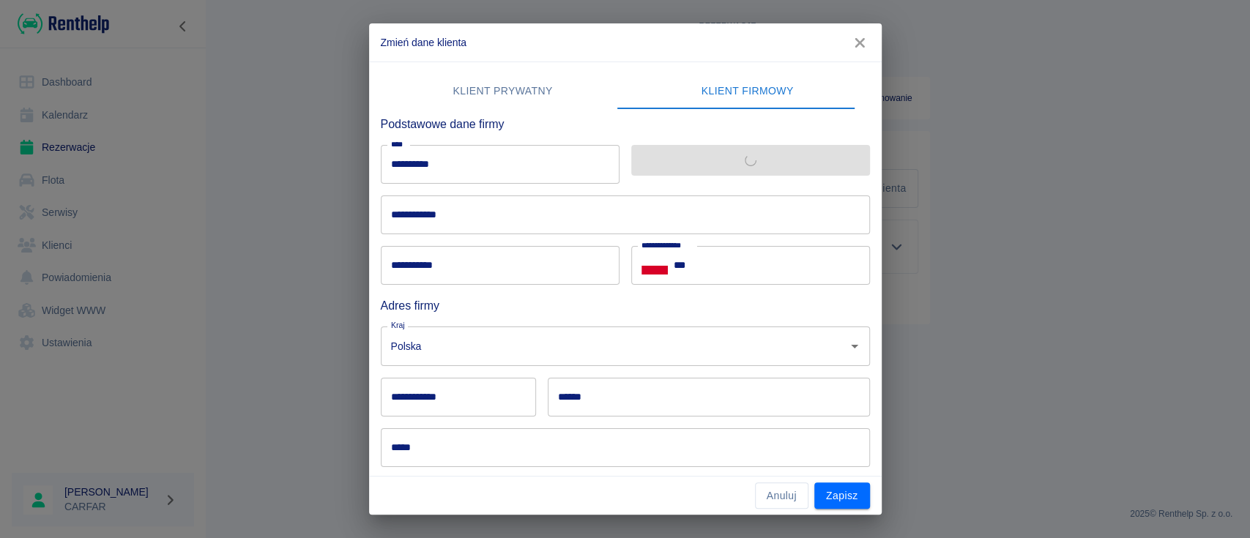
type input "**********"
type input "******"
type input "**"
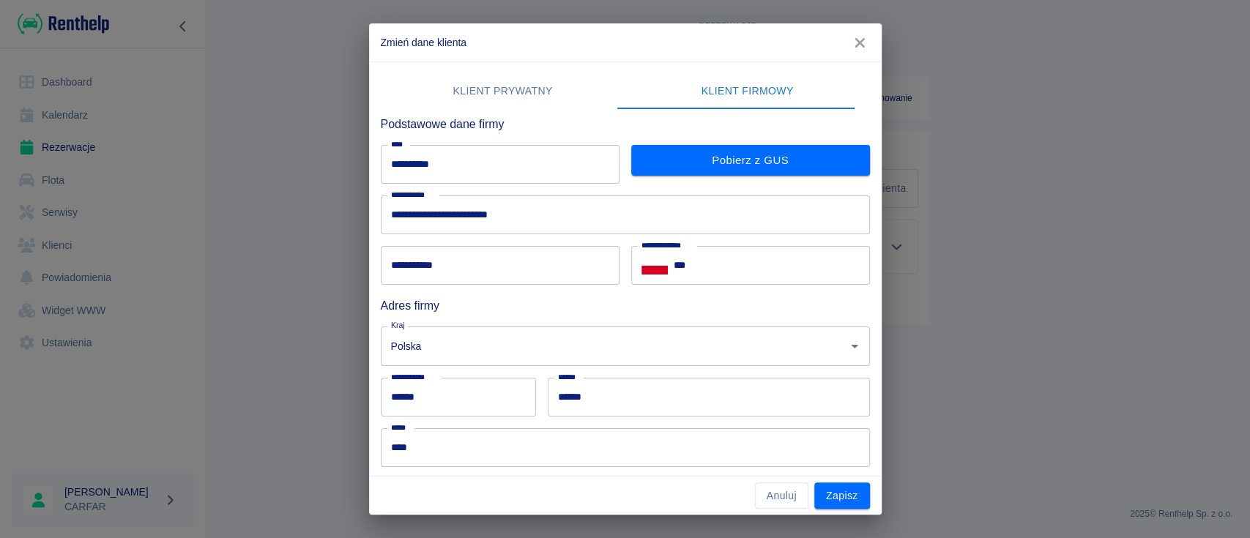
click at [504, 93] on button "Klient prywatny" at bounding box center [503, 91] width 245 height 35
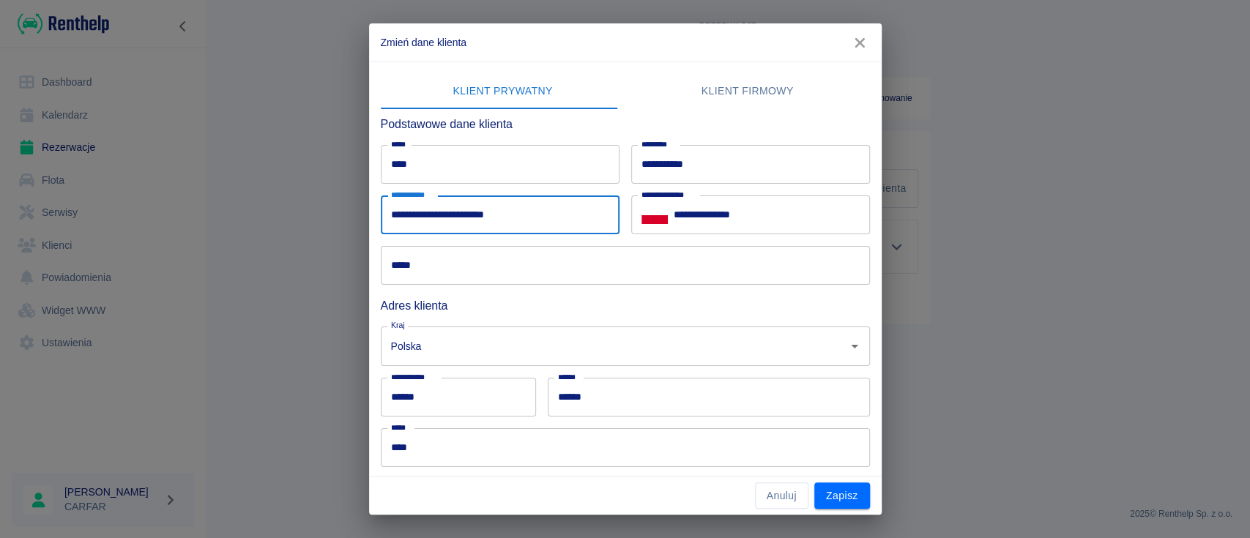
drag, startPoint x: 562, startPoint y: 211, endPoint x: 193, endPoint y: 195, distance: 368.6
click at [193, 195] on div "**********" at bounding box center [625, 269] width 1250 height 538
drag, startPoint x: 720, startPoint y: 84, endPoint x: 697, endPoint y: 104, distance: 30.7
click at [720, 83] on button "Klient firmowy" at bounding box center [747, 91] width 245 height 35
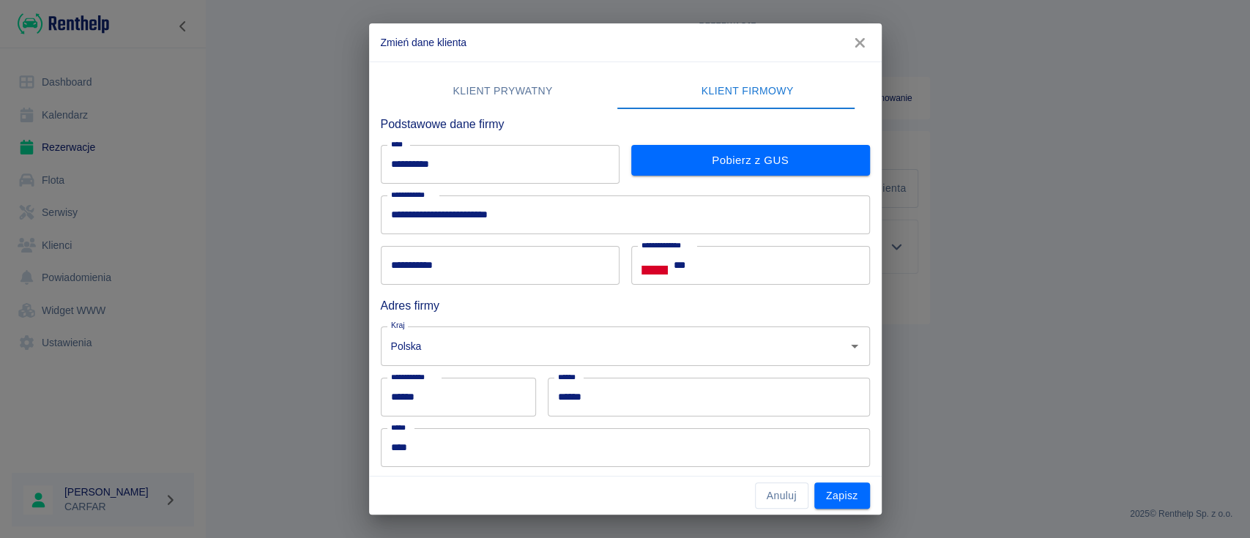
click at [491, 262] on input "**********" at bounding box center [500, 265] width 239 height 39
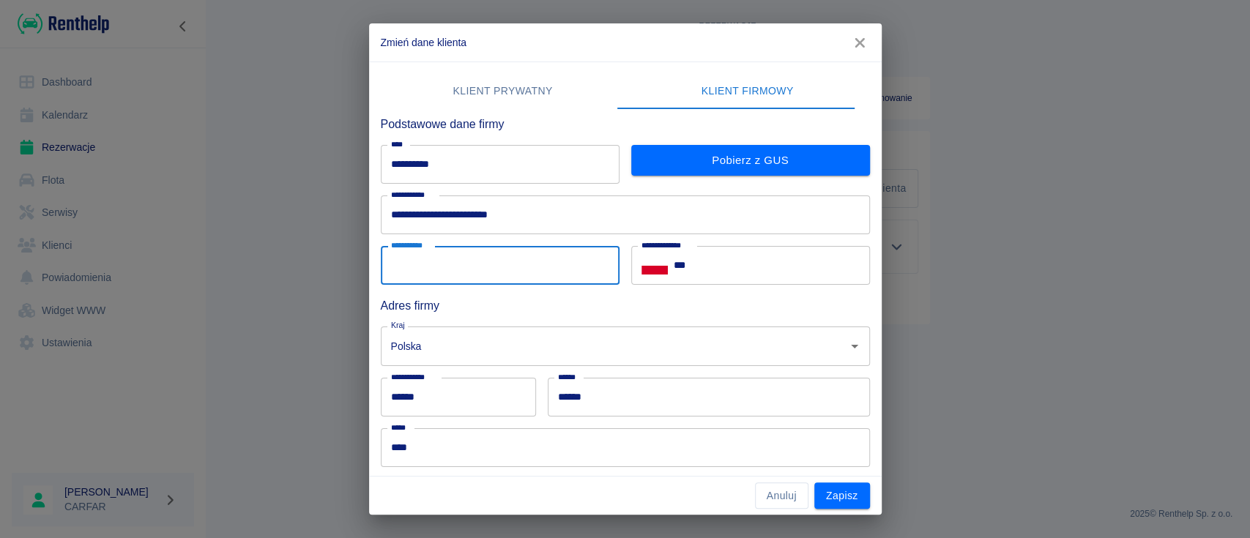
paste input "**********"
type input "**********"
click at [514, 92] on button "Klient prywatny" at bounding box center [503, 91] width 245 height 35
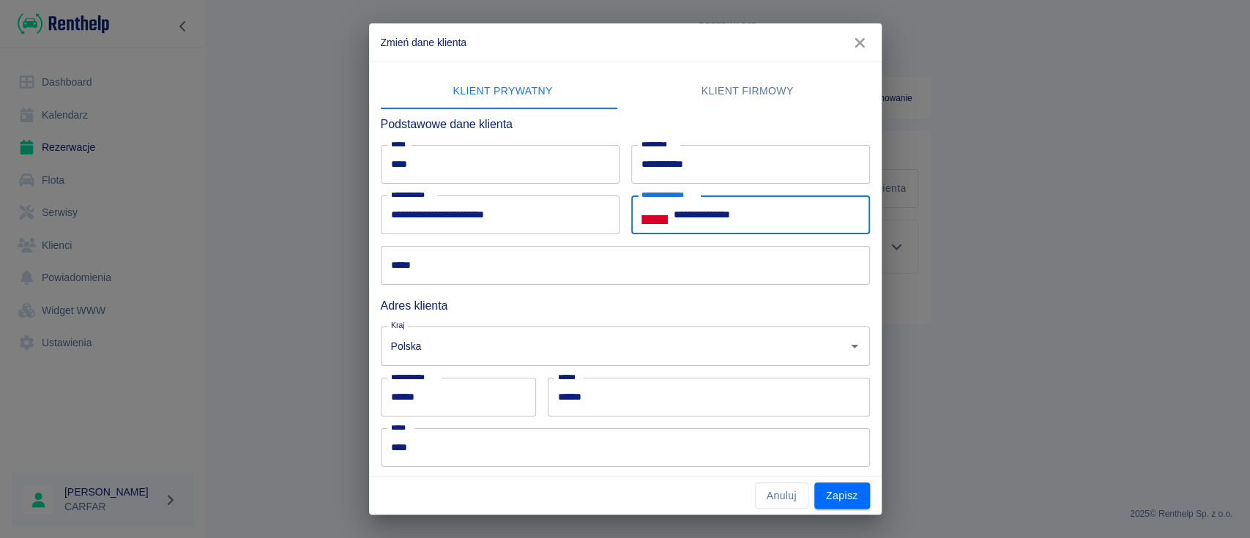
drag, startPoint x: 723, startPoint y: 220, endPoint x: 685, endPoint y: 220, distance: 38.1
click at [685, 220] on input "**********" at bounding box center [772, 214] width 196 height 39
click at [720, 83] on button "Klient firmowy" at bounding box center [747, 91] width 245 height 35
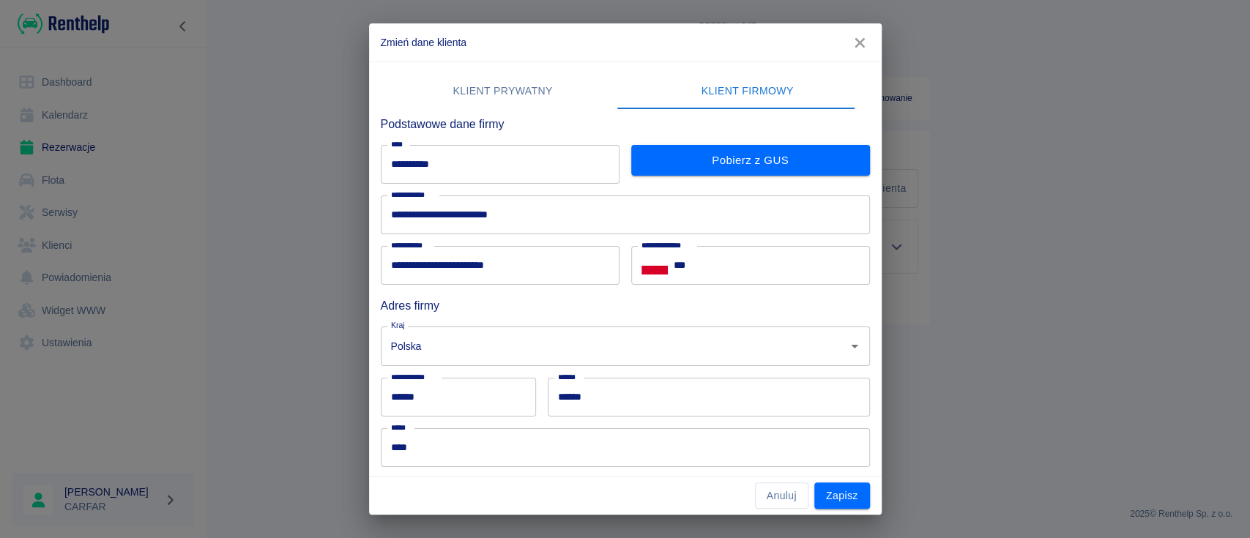
click at [729, 260] on input "***" at bounding box center [772, 265] width 196 height 39
paste input "**********"
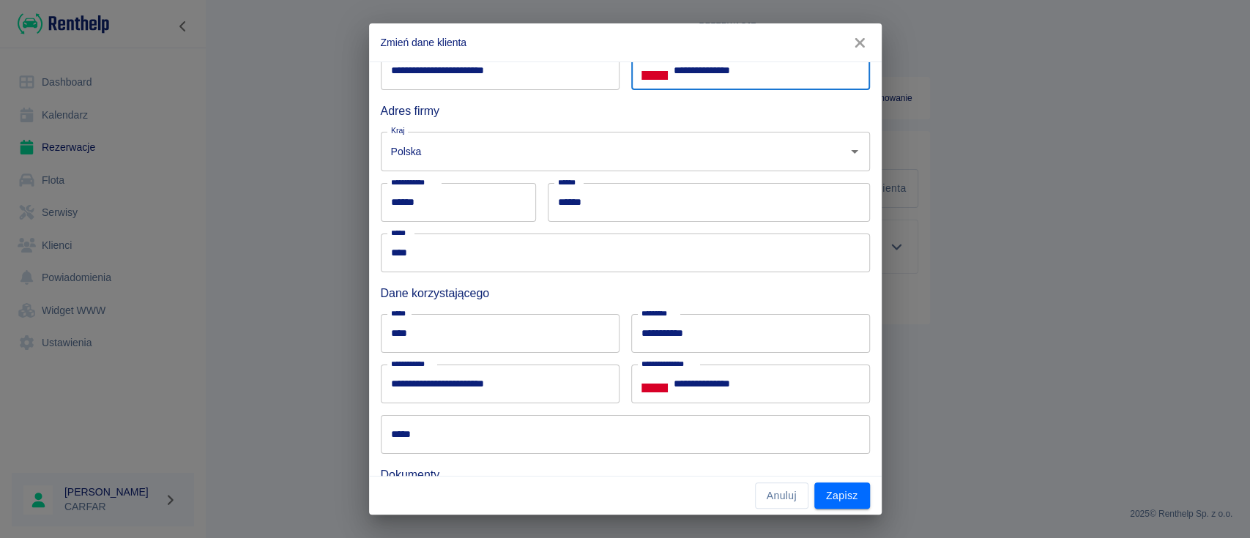
type input "**********"
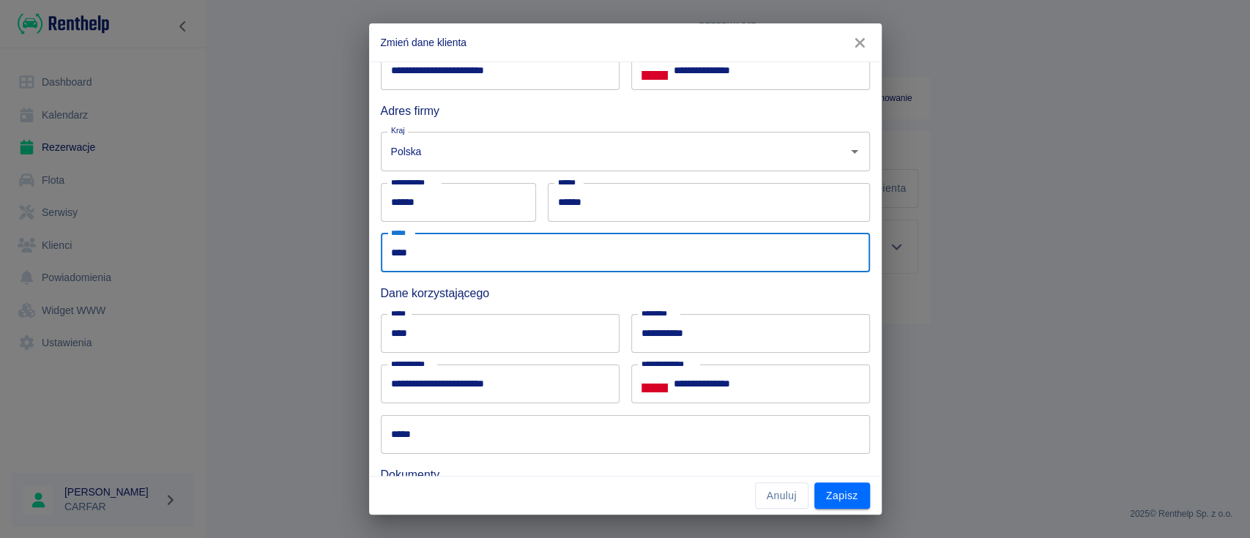
drag, startPoint x: 457, startPoint y: 261, endPoint x: 368, endPoint y: 250, distance: 90.0
click at [368, 250] on div "**********" at bounding box center [625, 269] width 1250 height 538
type input "*"
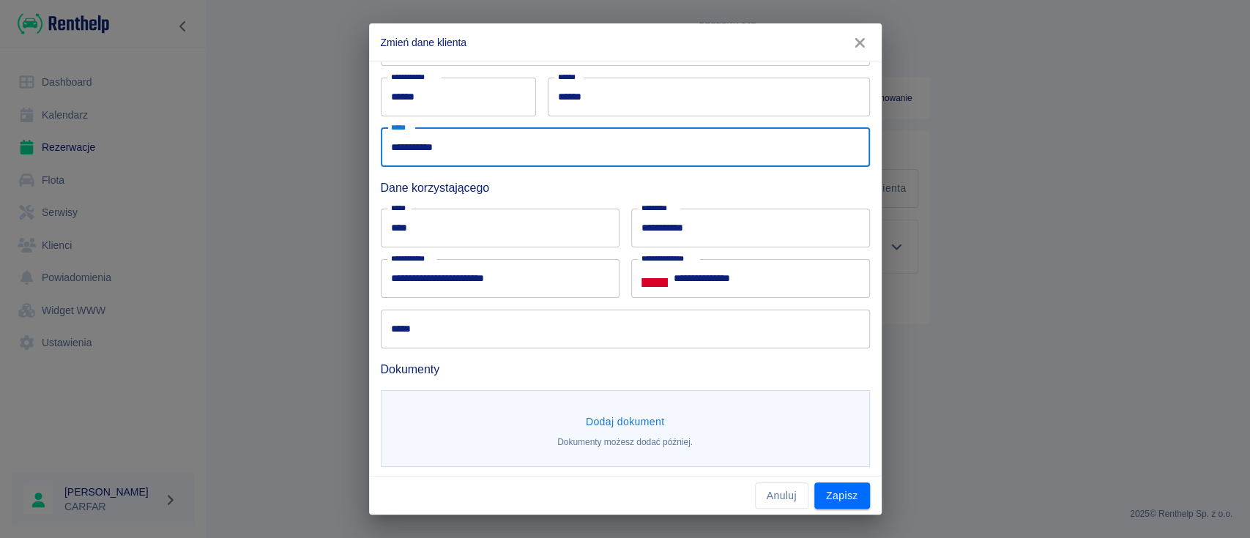
scroll to position [302, 0]
type input "**********"
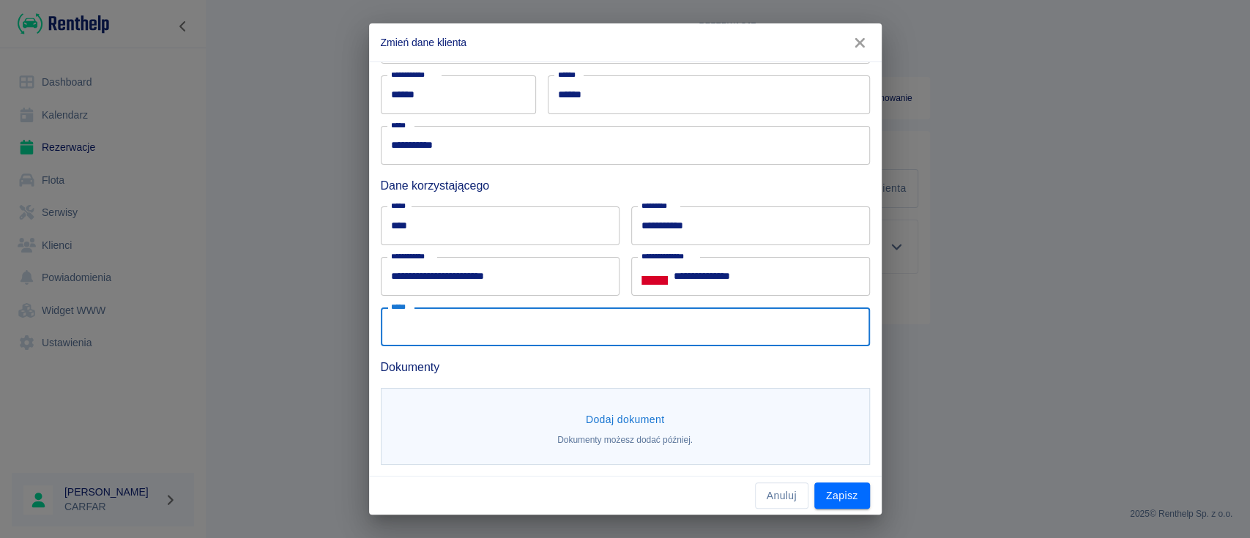
drag, startPoint x: 466, startPoint y: 332, endPoint x: 444, endPoint y: 337, distance: 21.8
click at [466, 332] on input "*****" at bounding box center [625, 326] width 489 height 39
type input "**********"
click at [622, 416] on button "Dodaj dokument" at bounding box center [625, 419] width 91 height 27
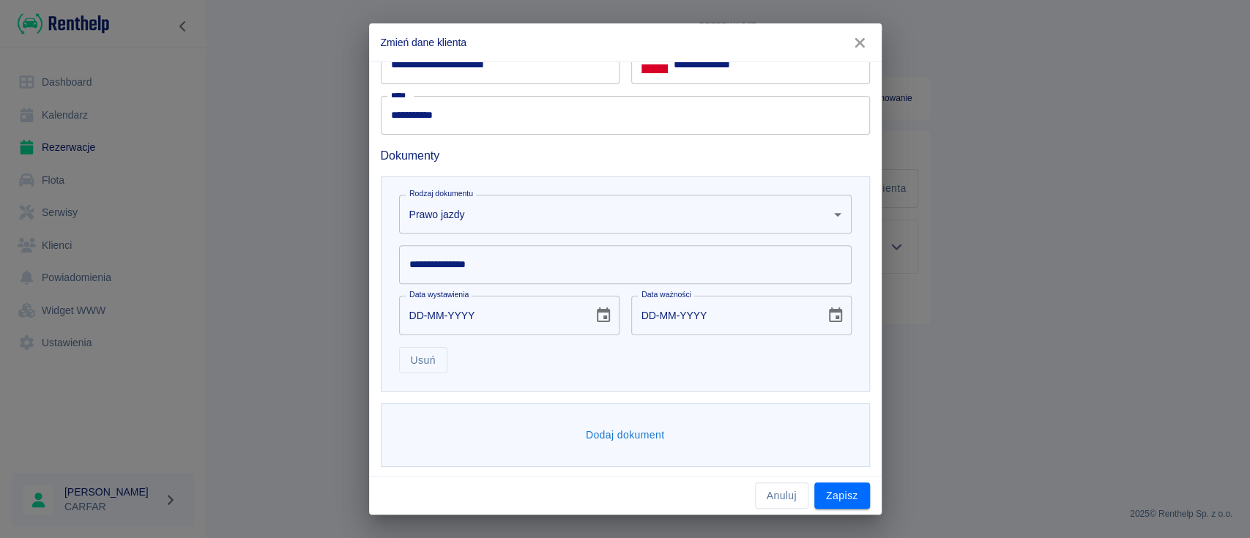
scroll to position [515, 0]
click at [541, 263] on input "**********" at bounding box center [625, 263] width 452 height 39
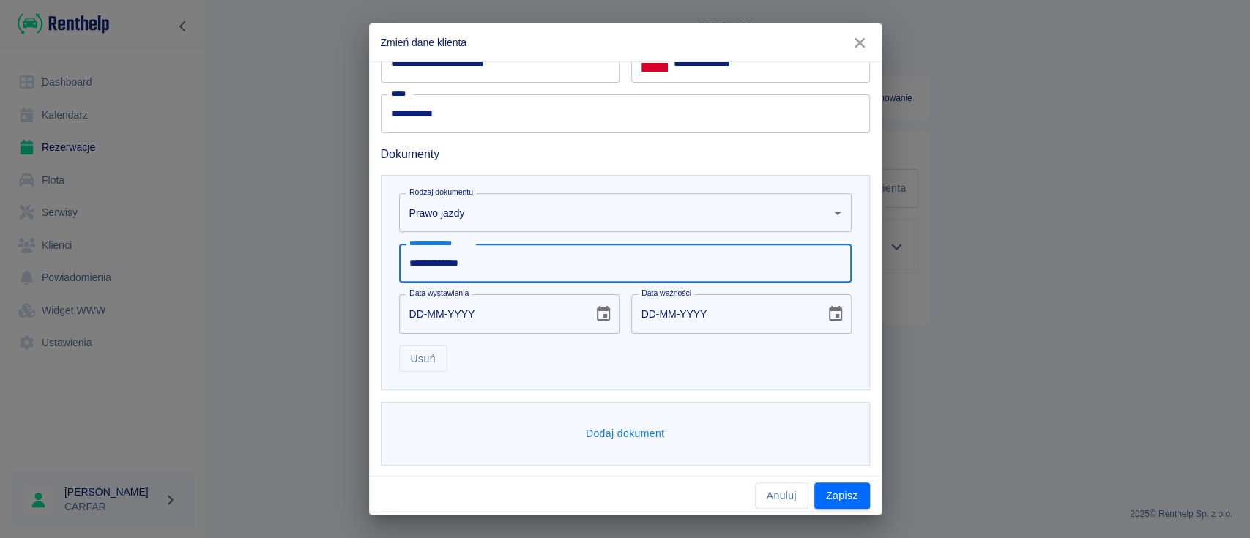
type input "**********"
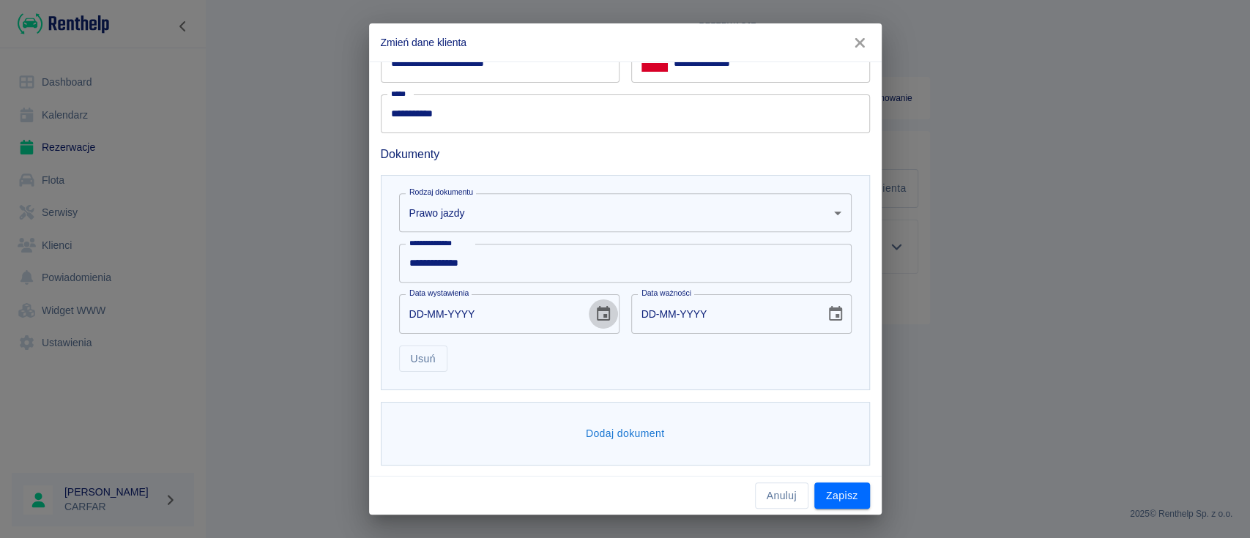
click at [594, 315] on icon "Choose date" at bounding box center [603, 314] width 18 height 18
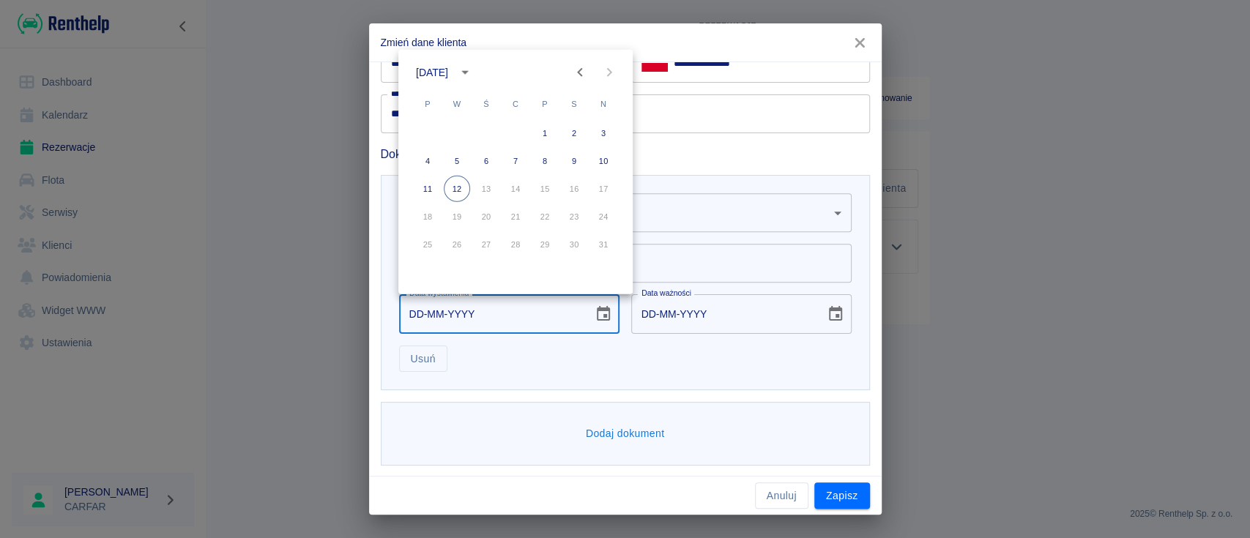
click at [470, 62] on div "[DATE]" at bounding box center [446, 72] width 61 height 25
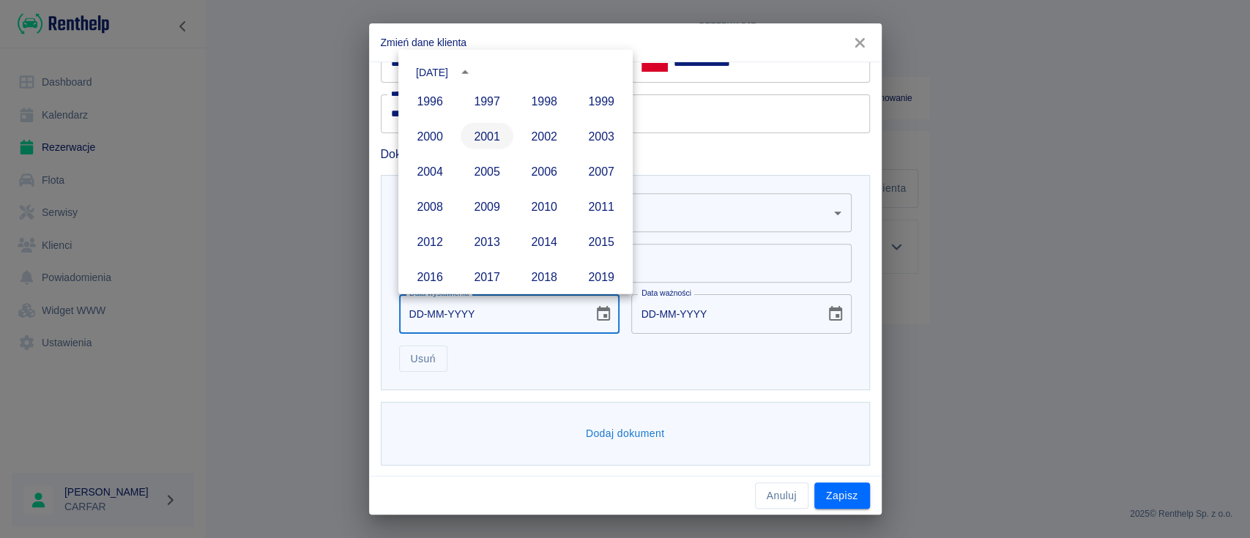
scroll to position [809, 0]
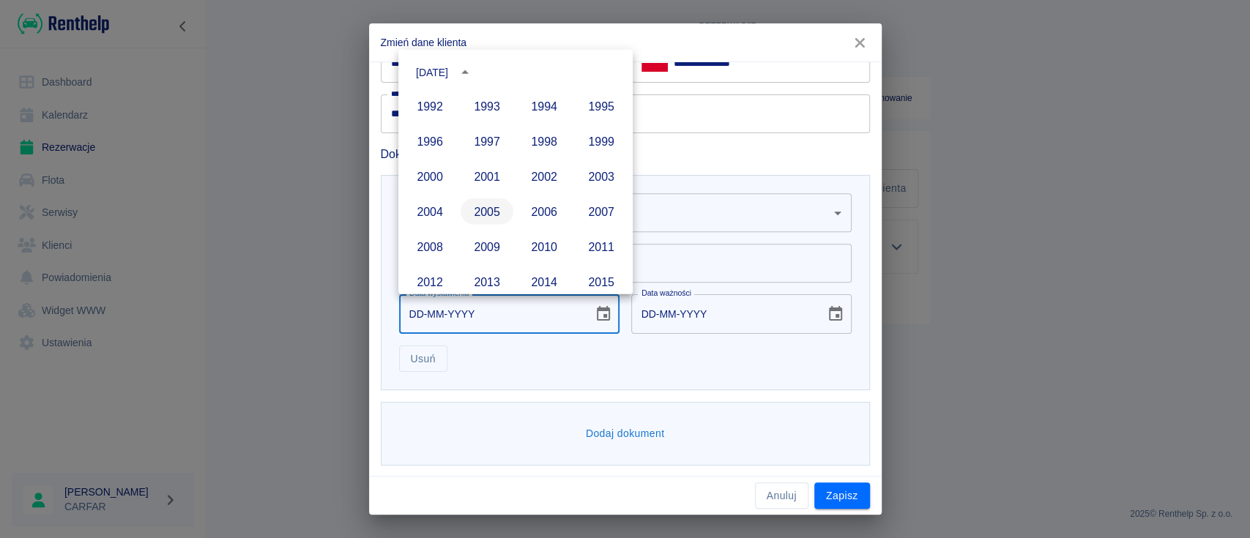
click at [488, 217] on button "2005" at bounding box center [486, 211] width 53 height 26
type input "12-08-2005"
type input "12-08-2015"
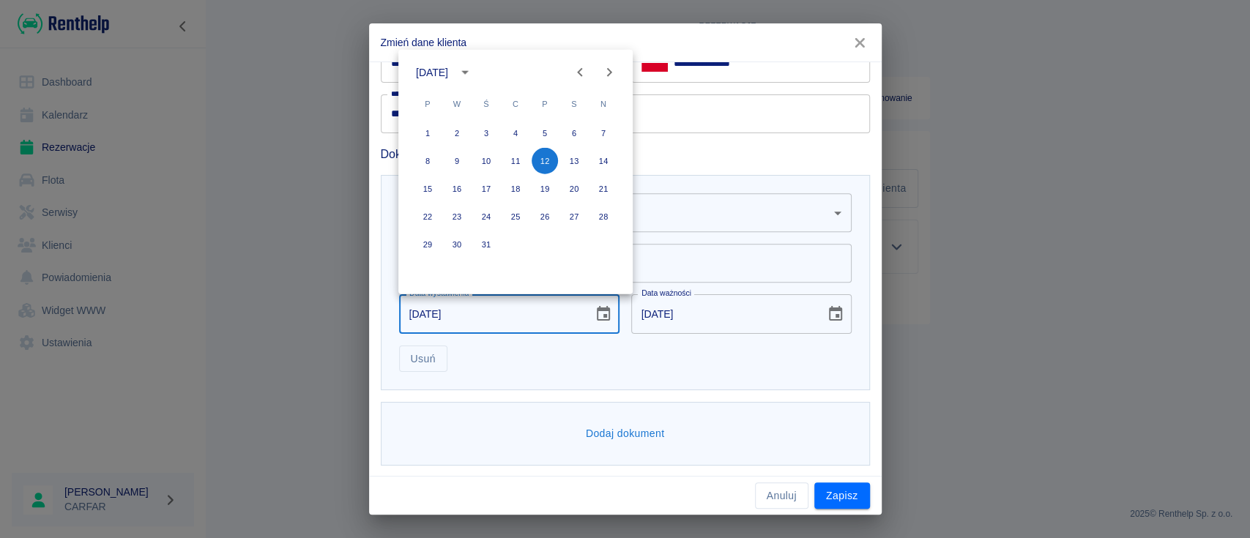
click at [618, 72] on button "Next month" at bounding box center [608, 72] width 29 height 29
click at [486, 214] on button "21" at bounding box center [486, 217] width 26 height 26
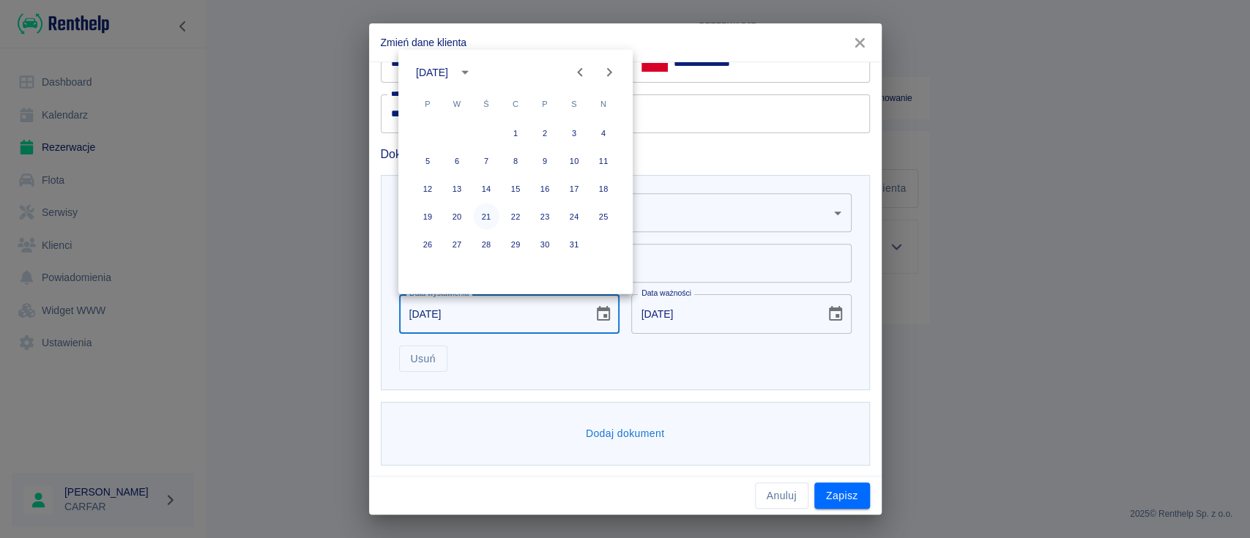
type input "21-12-2005"
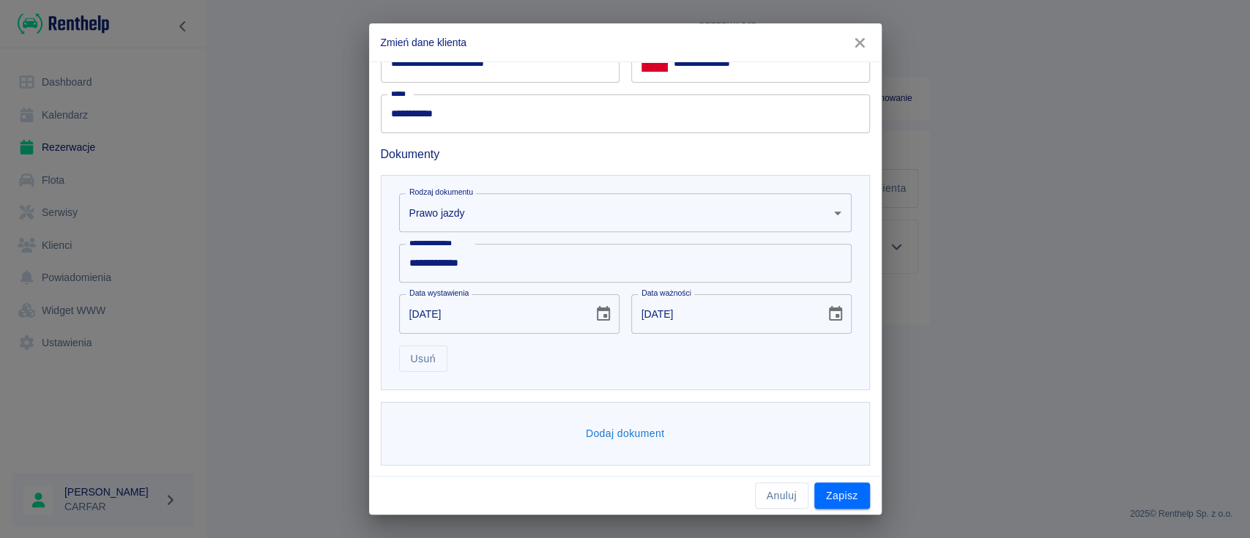
click at [827, 319] on icon "Choose date, selected date is 21 gru 2015" at bounding box center [836, 314] width 18 height 18
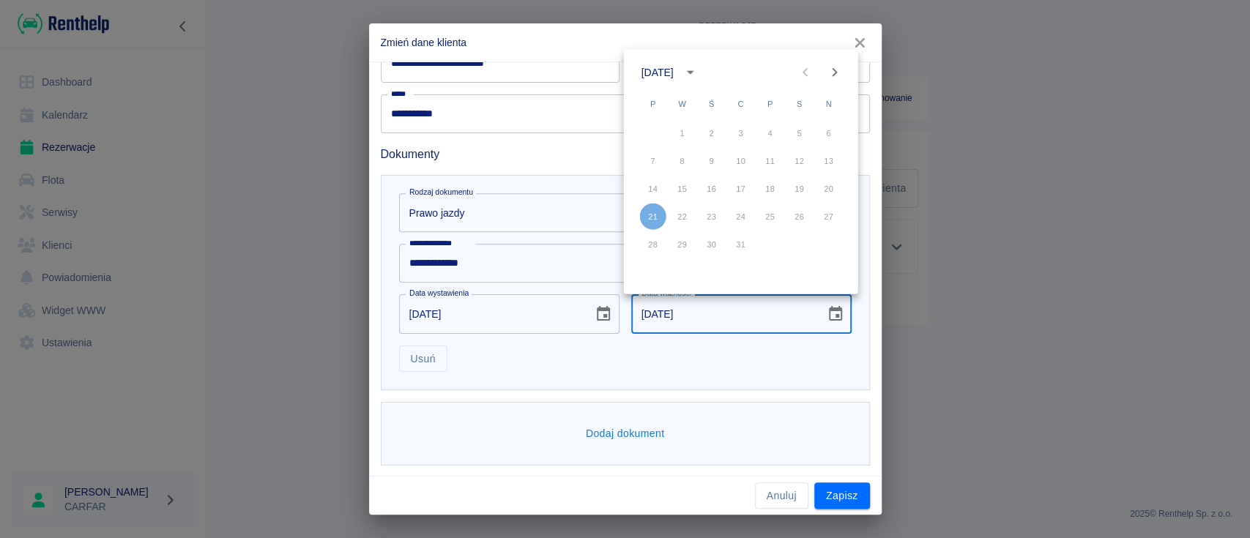
click at [698, 70] on icon "calendar view is open, switch to year view" at bounding box center [690, 73] width 18 height 18
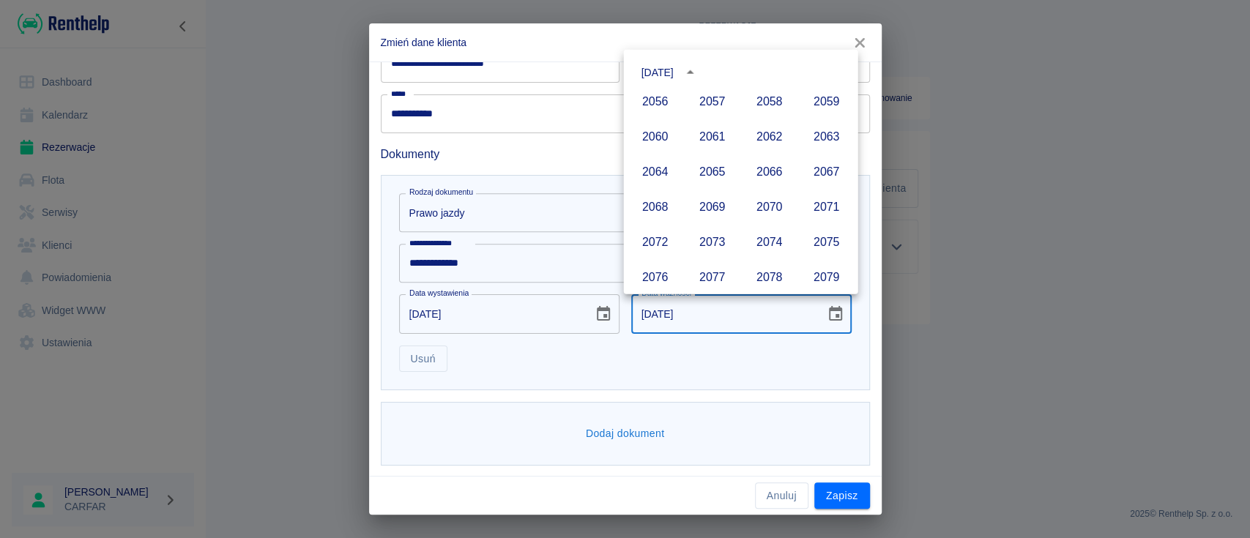
scroll to position [1259, 0]
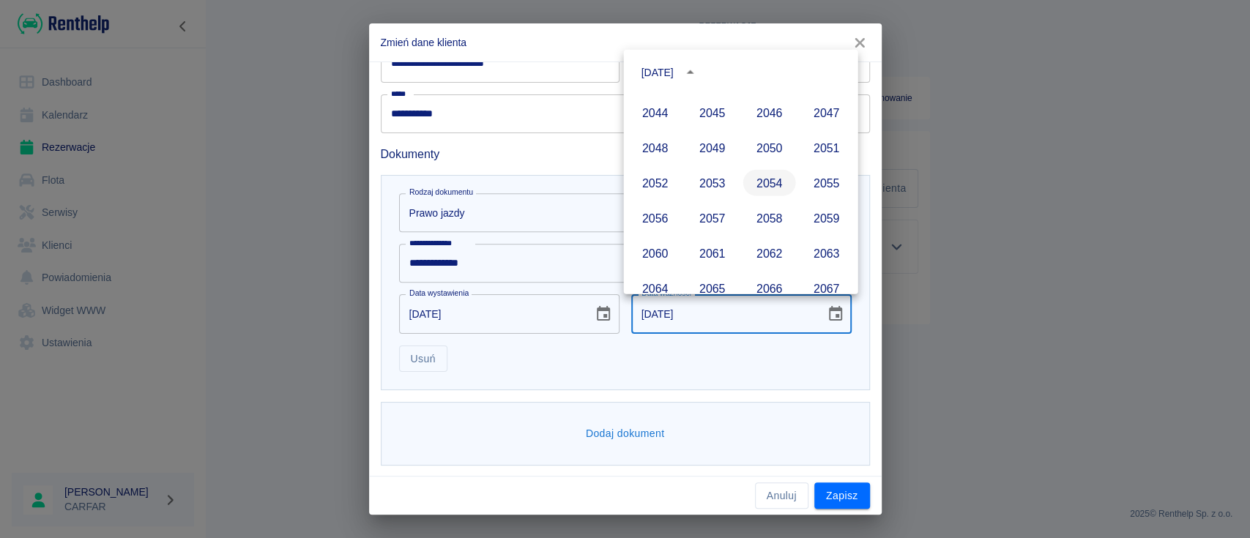
click at [767, 187] on button "2054" at bounding box center [769, 183] width 53 height 26
type input "21-12-2054"
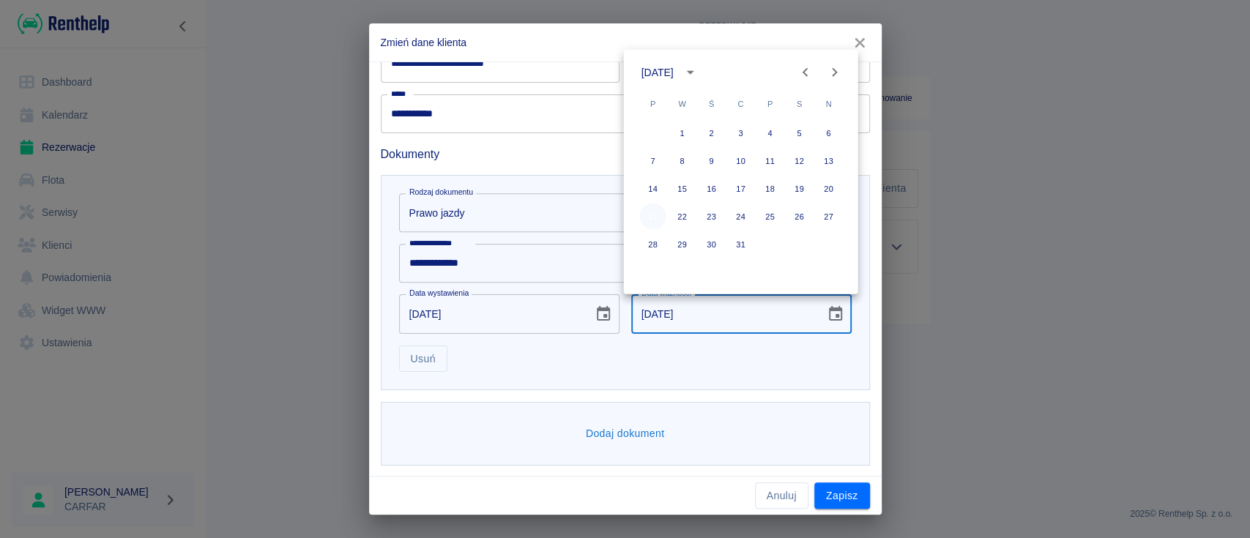
click at [653, 220] on button "21" at bounding box center [653, 217] width 26 height 26
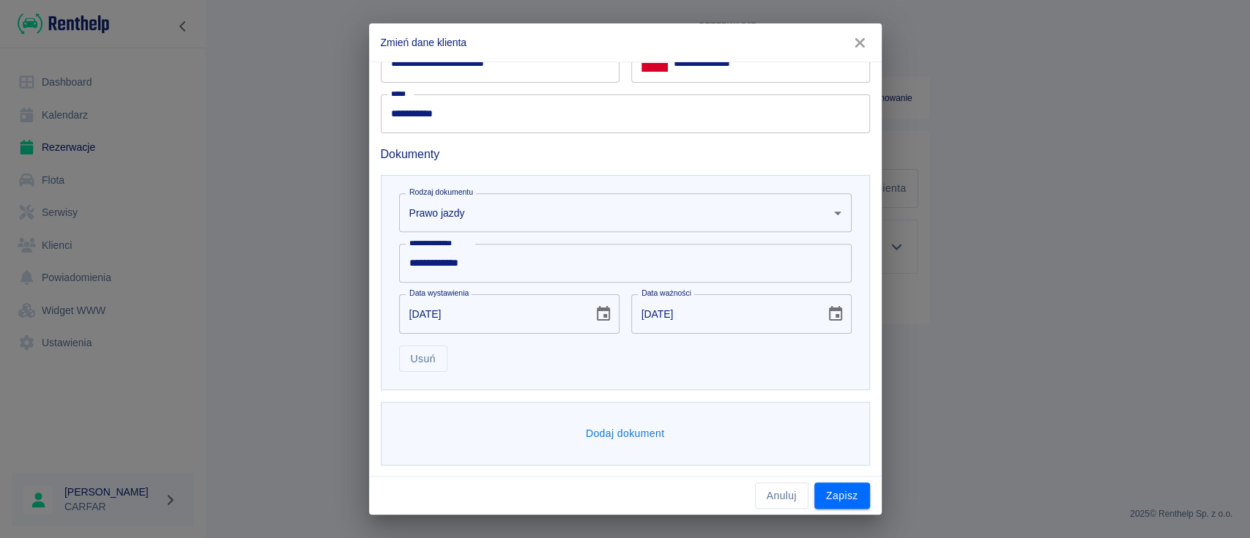
click at [615, 425] on button "Dodaj dokument" at bounding box center [625, 433] width 91 height 27
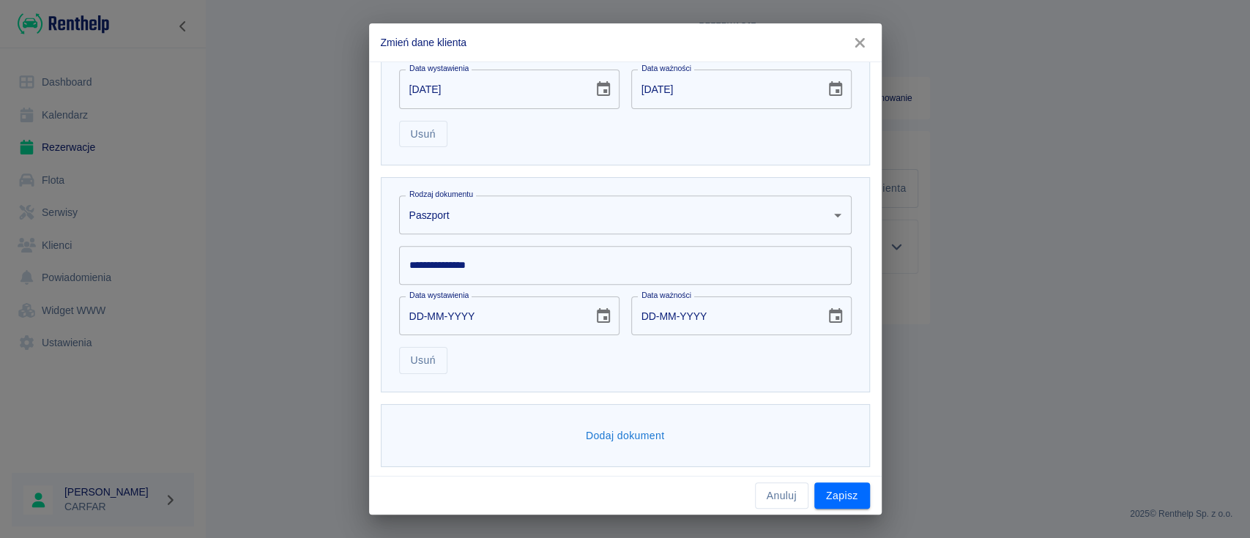
scroll to position [742, 0]
click at [617, 208] on body "**********" at bounding box center [625, 269] width 1250 height 538
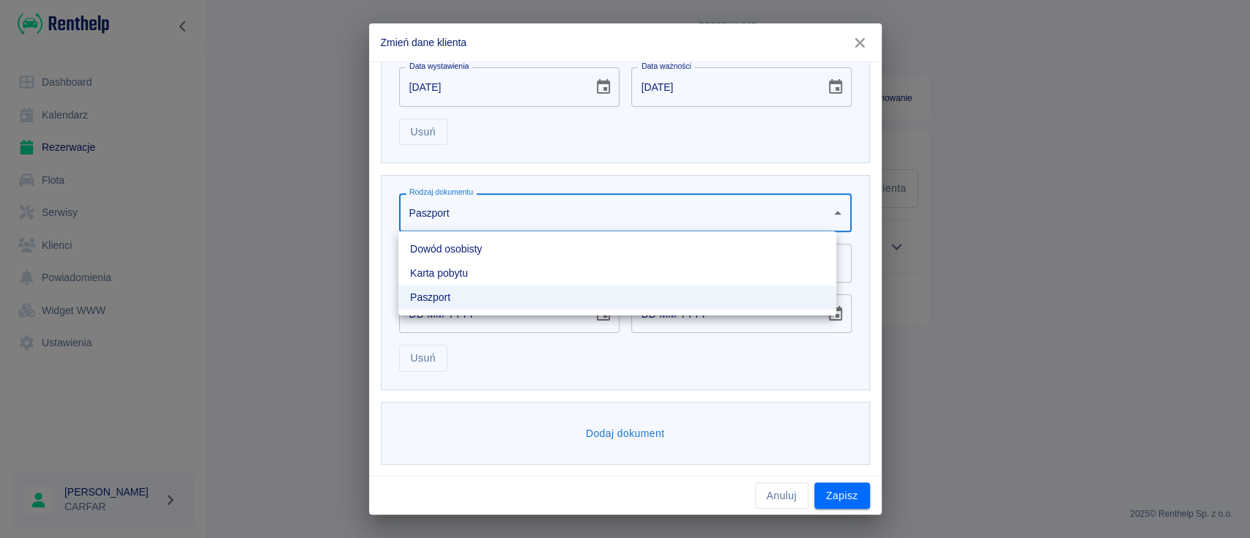
click at [550, 249] on li "Dowód osobisty" at bounding box center [617, 249] width 438 height 24
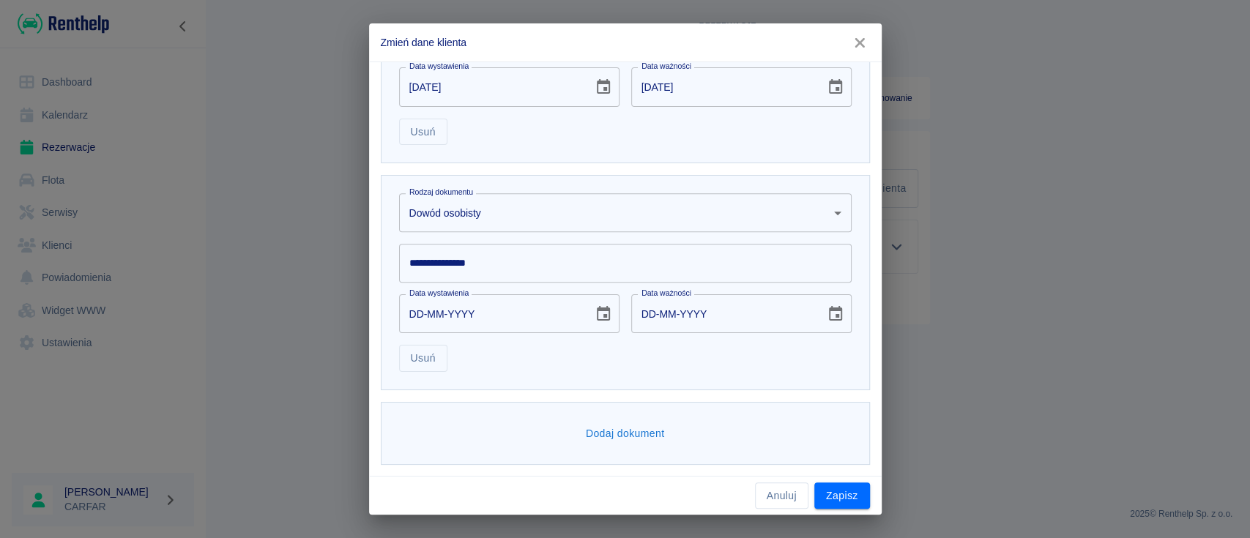
click at [523, 266] on input "**********" at bounding box center [625, 263] width 452 height 39
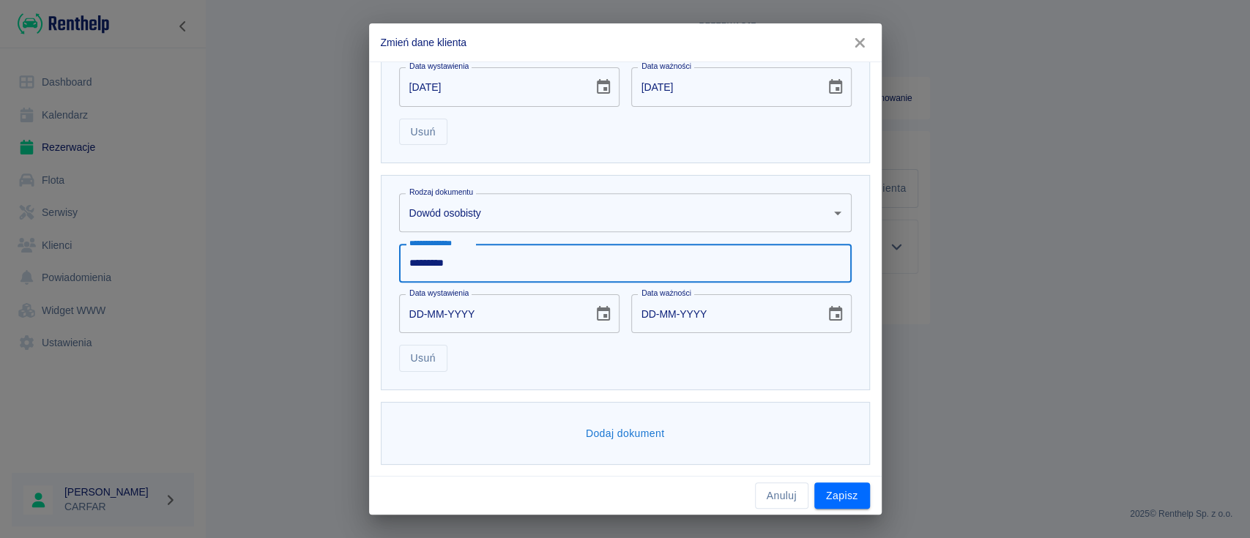
type input "*********"
click at [597, 315] on icon "Choose date" at bounding box center [603, 313] width 13 height 15
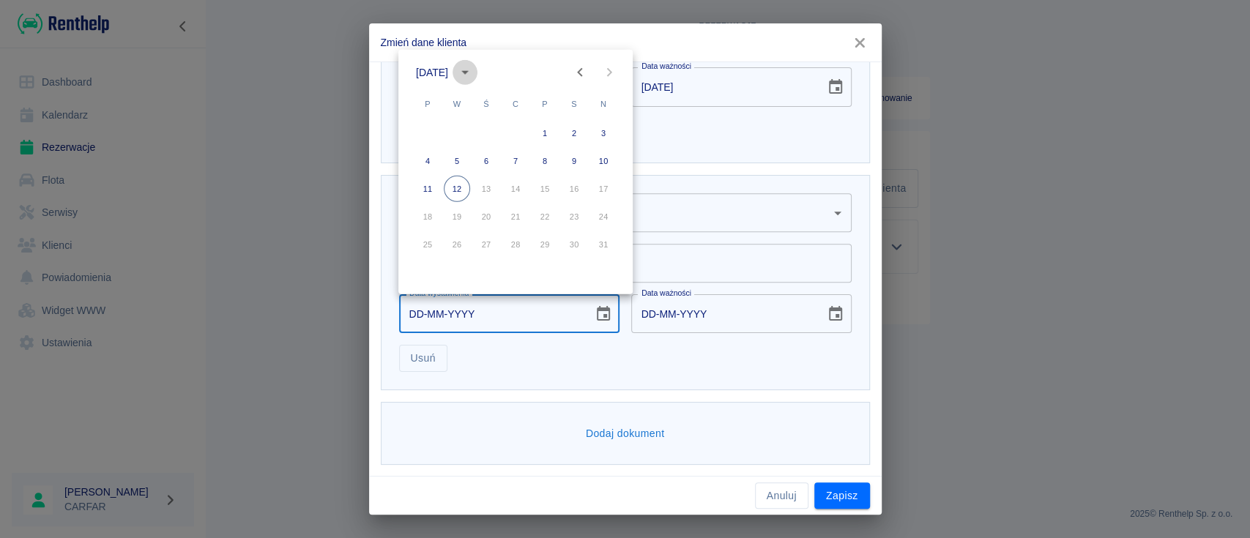
click at [477, 70] on button "calendar view is open, switch to year view" at bounding box center [464, 72] width 25 height 25
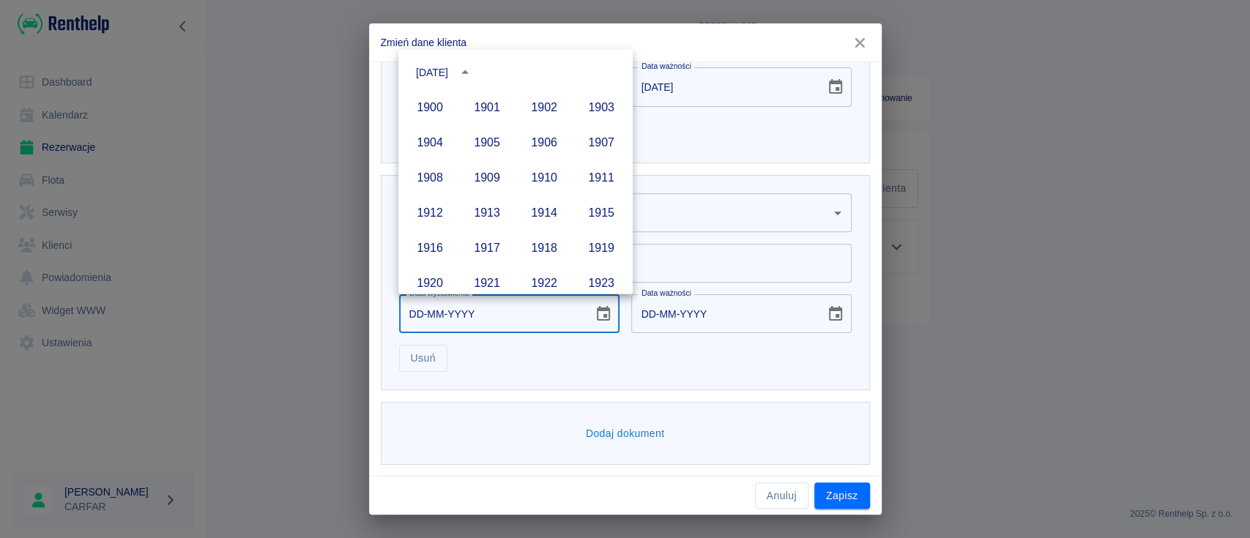
scroll to position [1004, 0]
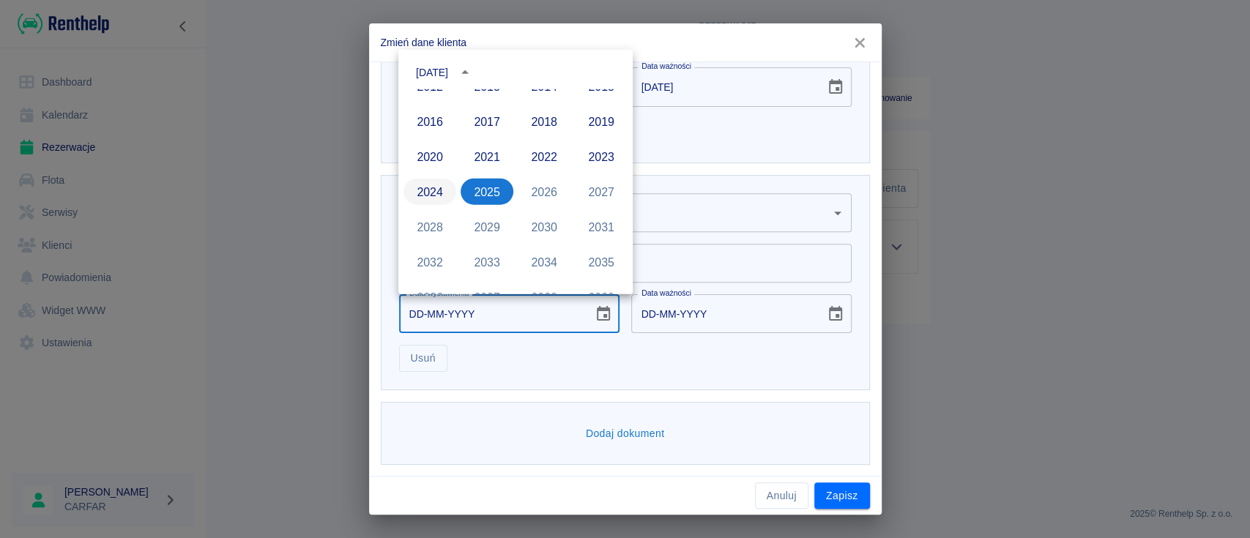
click at [422, 193] on button "2024" at bounding box center [429, 192] width 53 height 26
type input "[DATE]"
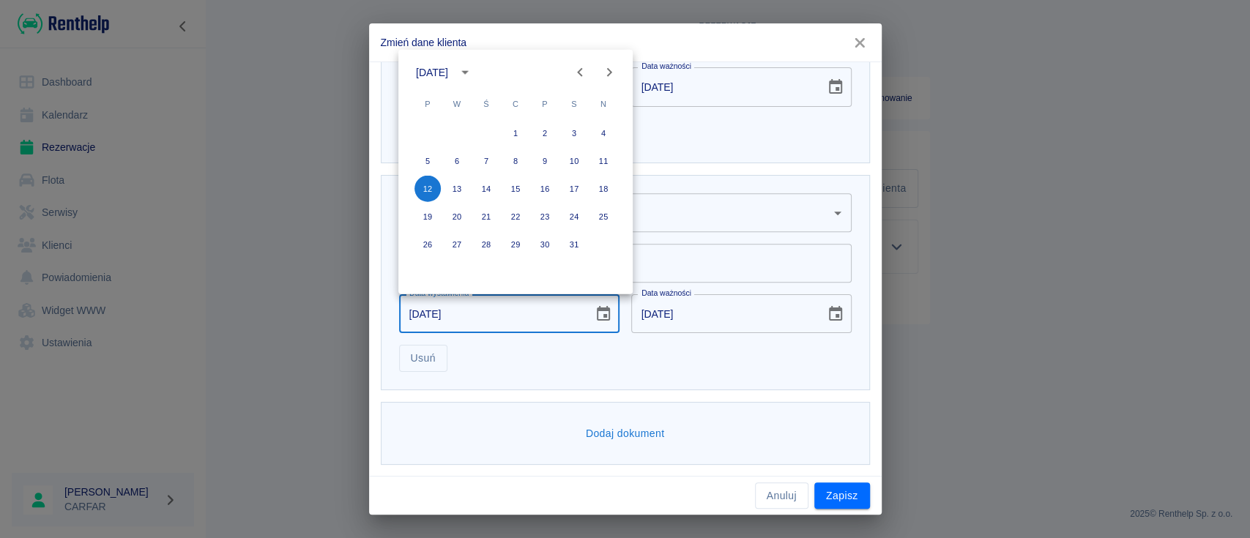
click at [576, 74] on icon "Previous month" at bounding box center [580, 73] width 18 height 18
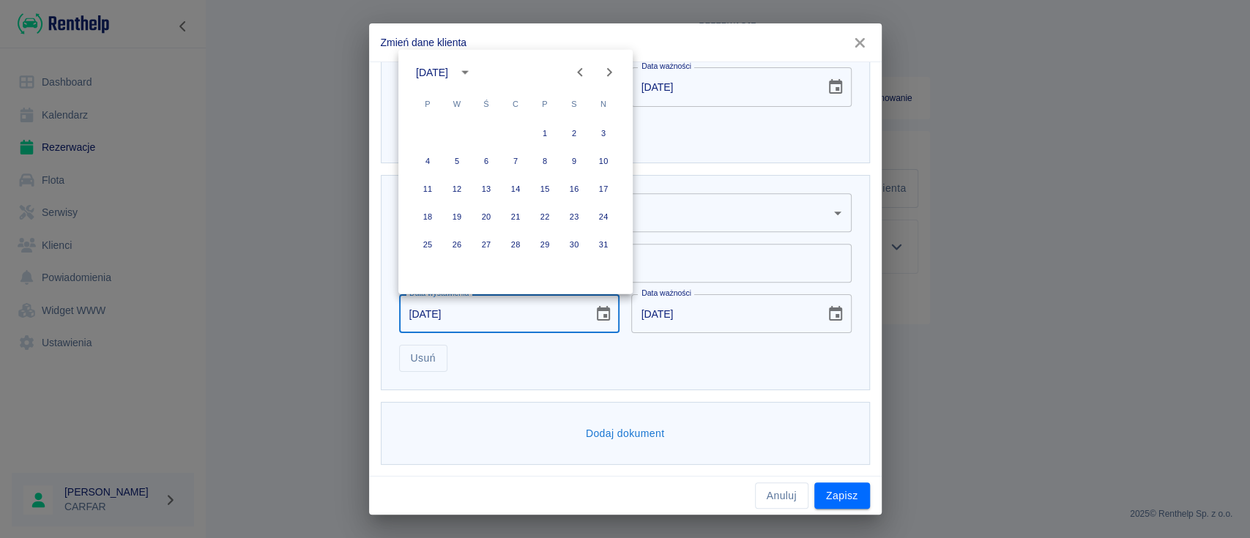
click at [576, 74] on icon "Previous month" at bounding box center [580, 73] width 18 height 18
drag, startPoint x: 426, startPoint y: 187, endPoint x: 444, endPoint y: 187, distance: 17.6
click at [427, 187] on button "12" at bounding box center [427, 189] width 26 height 26
type input "12-02-2024"
type input "12-02-2034"
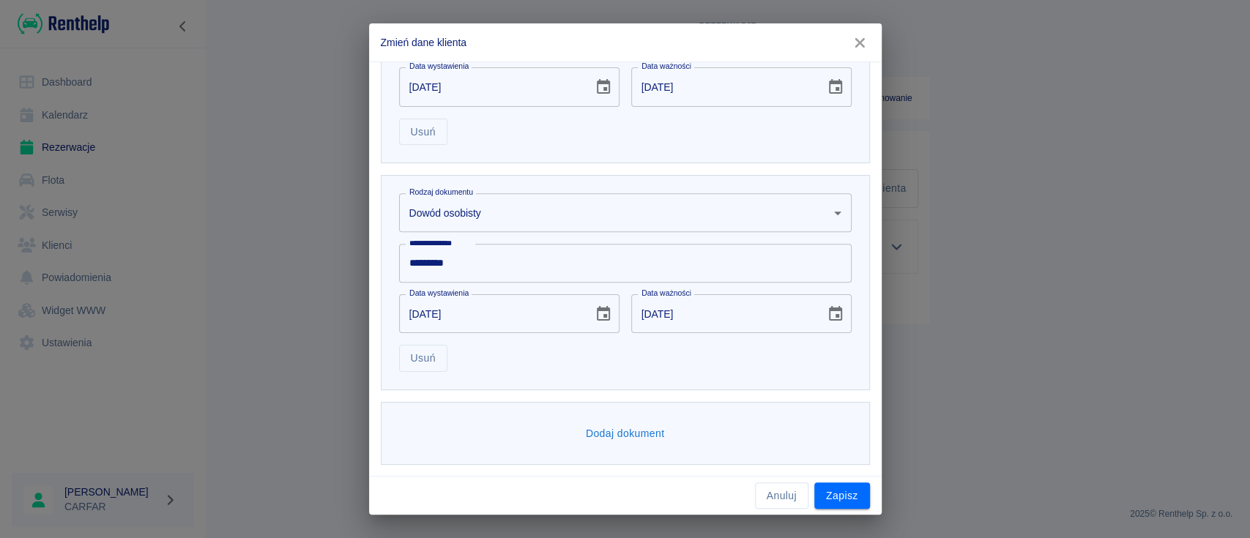
click at [698, 373] on div "**********" at bounding box center [625, 282] width 489 height 215
click at [855, 488] on button "Zapisz" at bounding box center [842, 495] width 56 height 27
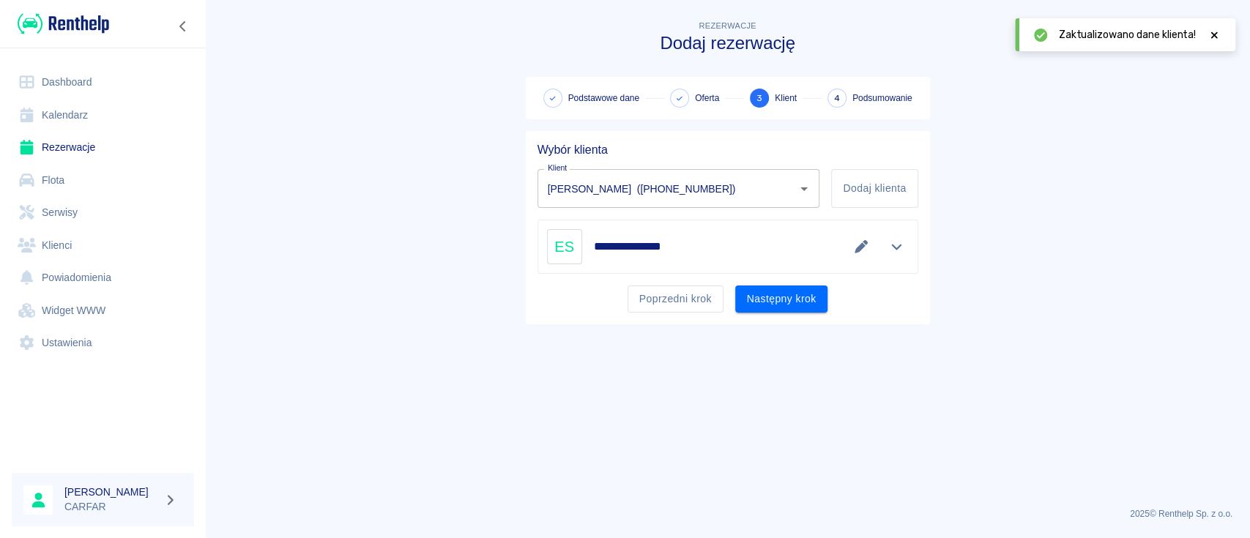
type input "EMIL SŁODZIŃSKI - ES Concept EMIL SŁODZIŃSKI (NIP: 8281370482) (+48695211728)"
click at [808, 291] on button "Następny krok" at bounding box center [781, 299] width 93 height 27
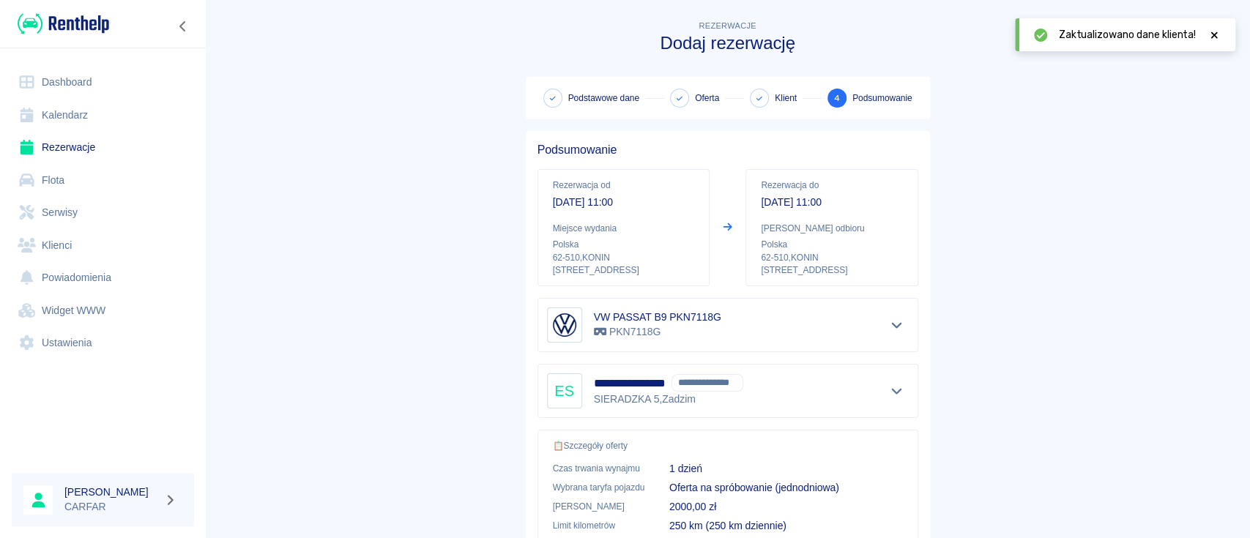
click at [1216, 38] on icon at bounding box center [1213, 35] width 13 height 10
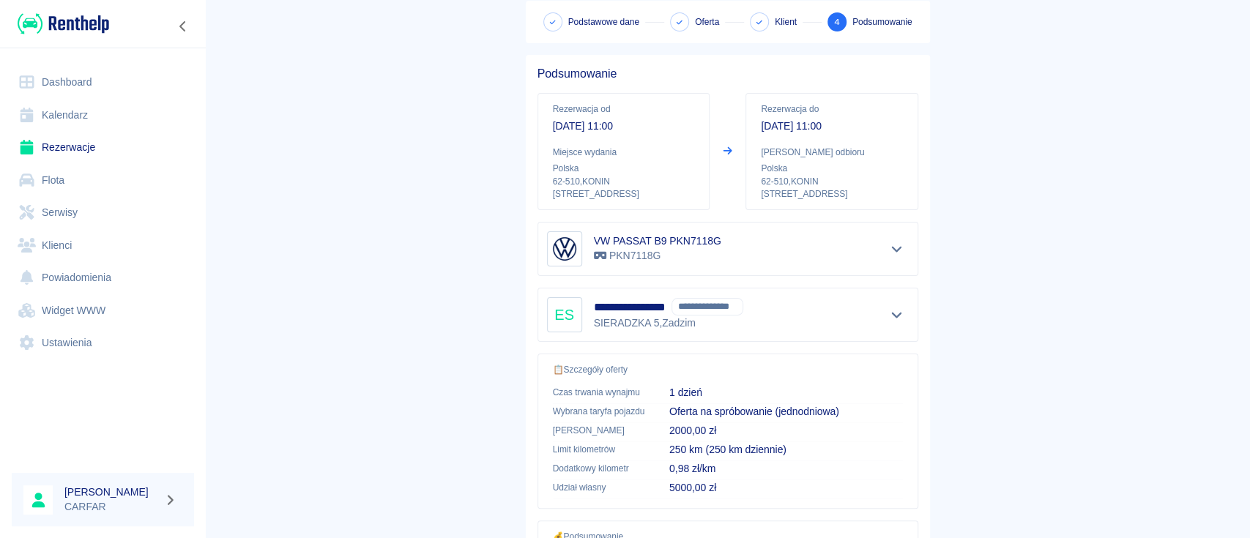
scroll to position [250, 0]
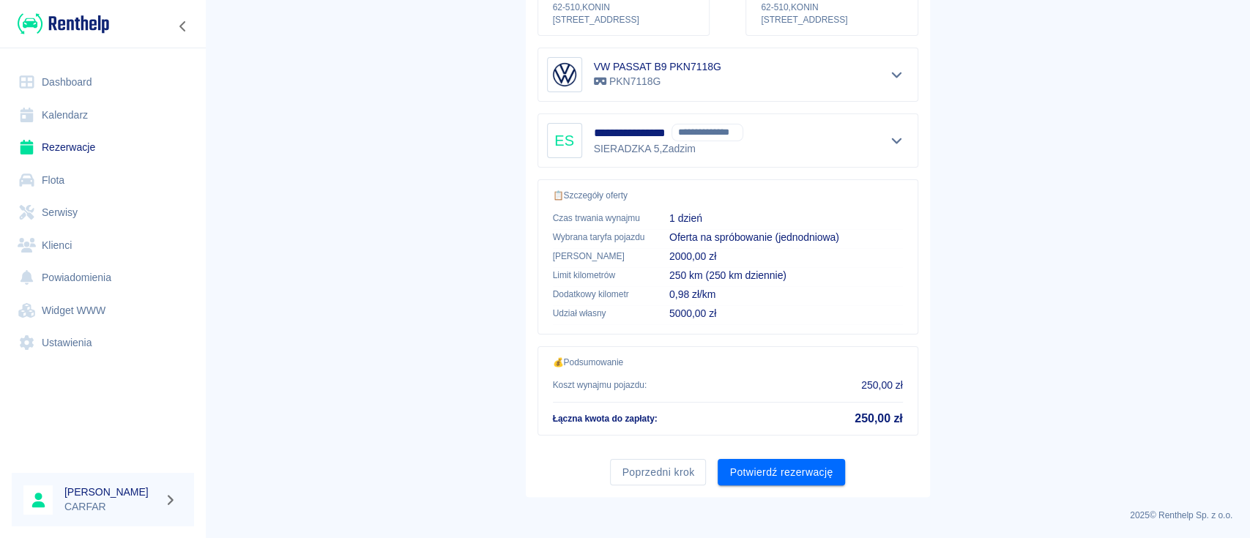
drag, startPoint x: 767, startPoint y: 471, endPoint x: 759, endPoint y: 466, distance: 9.5
click at [769, 471] on button "Potwierdź rezerwację" at bounding box center [780, 472] width 127 height 27
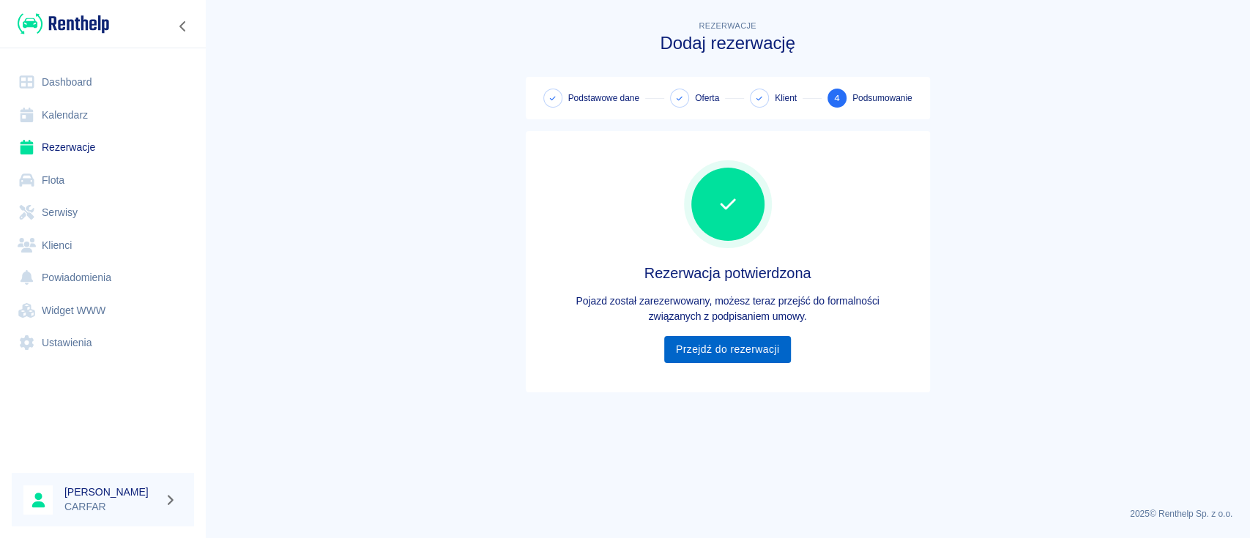
click at [745, 356] on link "Przejdź do rezerwacji" at bounding box center [727, 349] width 127 height 27
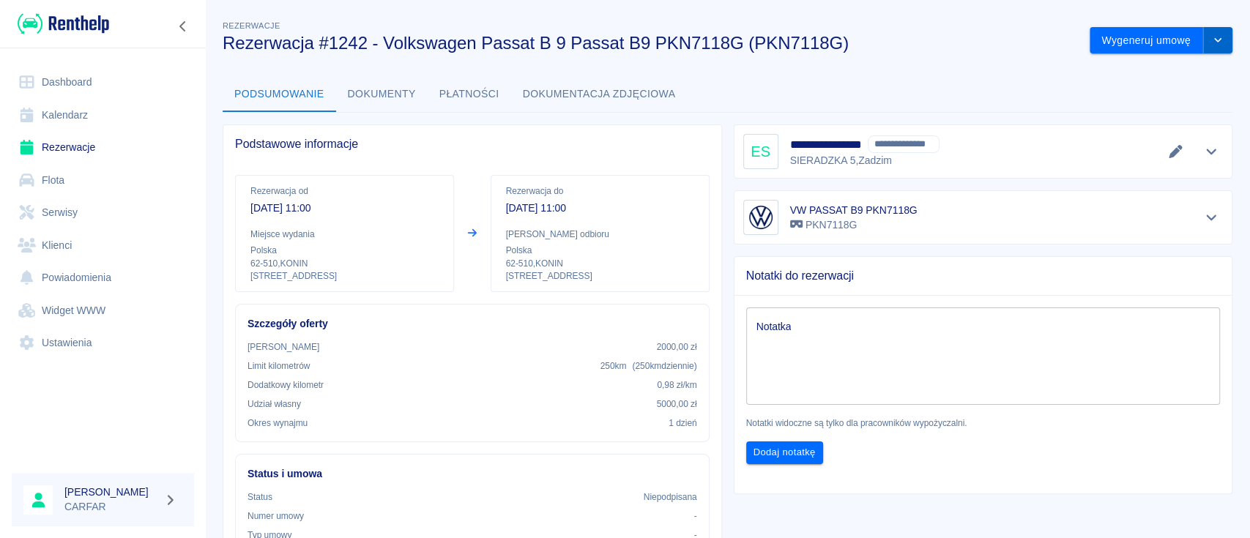
click at [1203, 38] on button "drop-down" at bounding box center [1217, 40] width 29 height 27
click at [1169, 67] on li "Modyfikuj rezerwację" at bounding box center [1145, 71] width 119 height 24
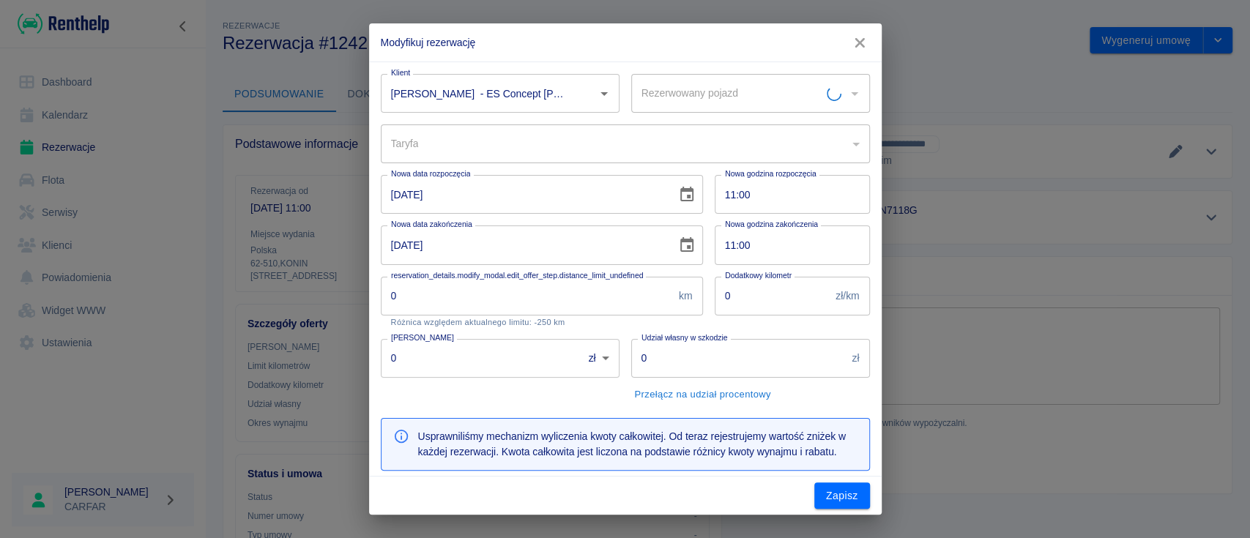
type input "62687fb6-bb98-426b-8b55-7340ad445086"
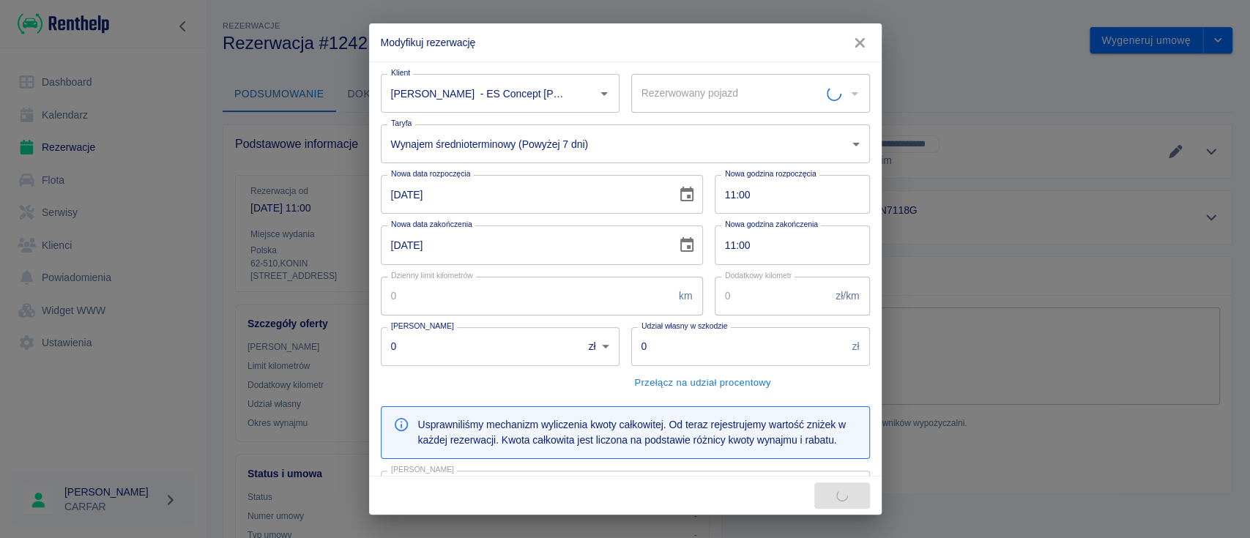
type input "VW PASSAT B9 PKN7118G - PKN7118G"
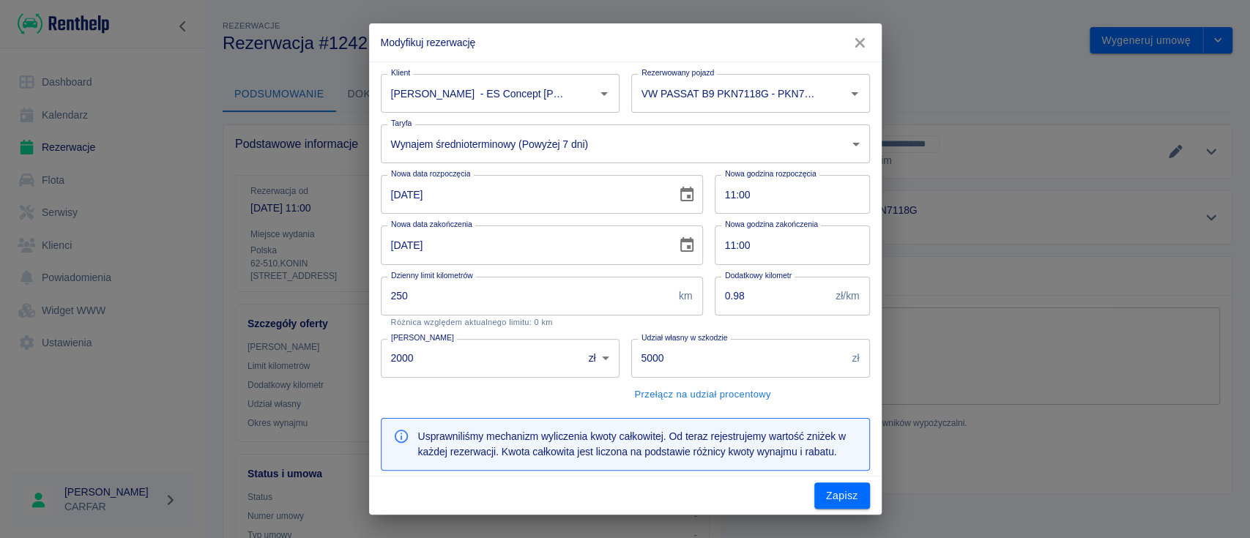
type input "250"
type input "0.98"
type input "2000"
type input "5000"
type input "225"
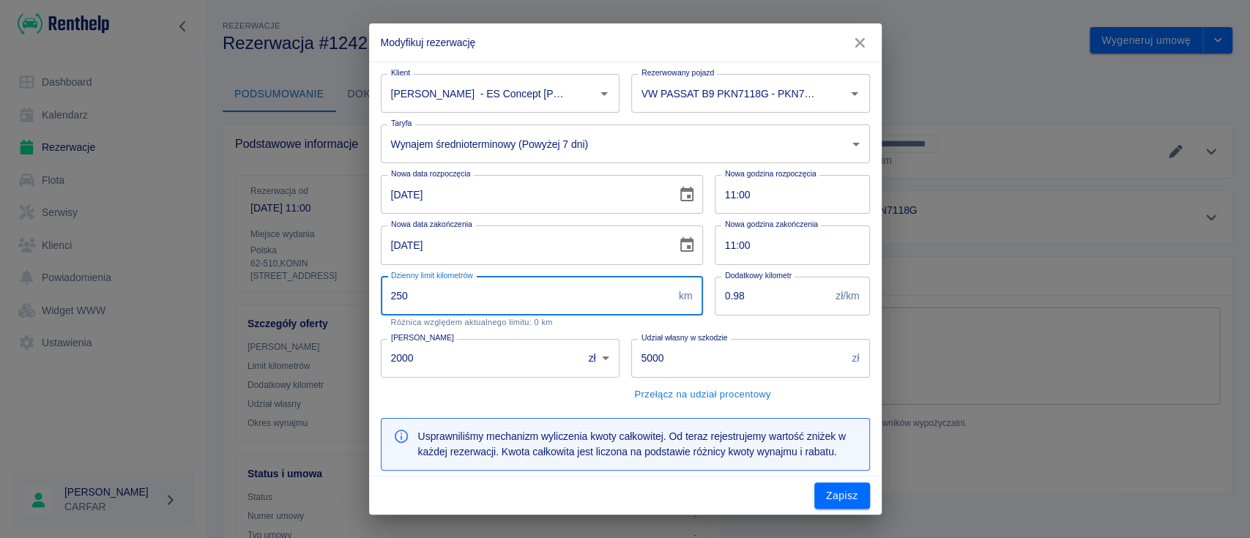
drag, startPoint x: 430, startPoint y: 296, endPoint x: 307, endPoint y: 294, distance: 123.0
click at [307, 294] on div "Modyfikuj rezerwację Klient EMIL SŁODZIŃSKI - ES Concept EMIL SŁODZIŃSKI (NIP: …" at bounding box center [625, 269] width 1250 height 538
type input "450"
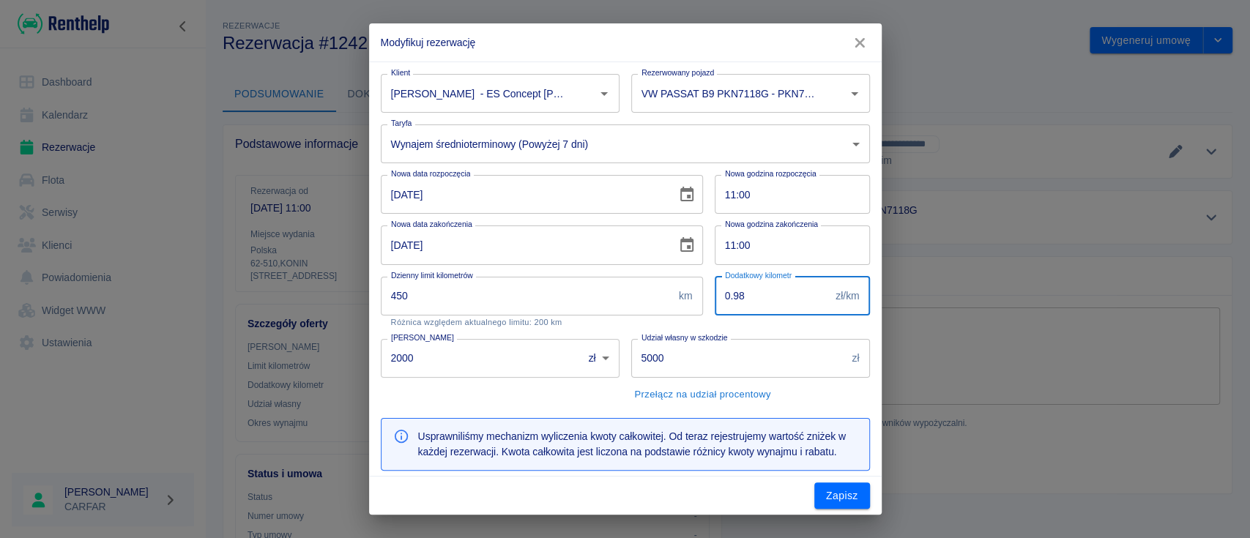
click at [715, 278] on input "0.98" at bounding box center [773, 296] width 116 height 39
click at [703, 280] on div "Dodatkowy kilometr 0.98 zł/km Dodatkowy kilometr" at bounding box center [786, 296] width 167 height 62
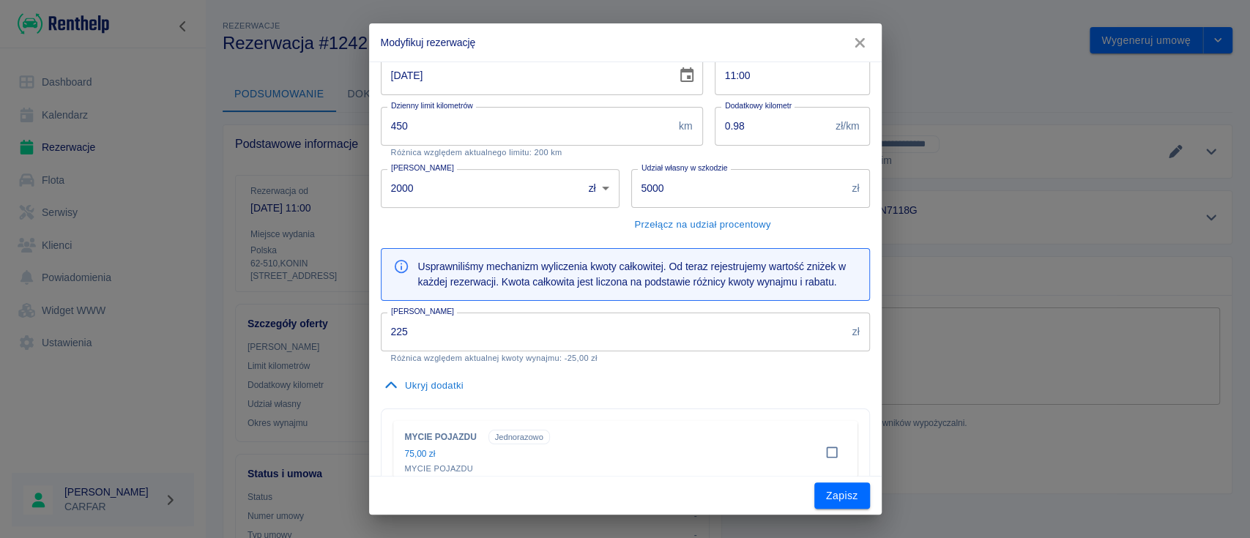
scroll to position [293, 0]
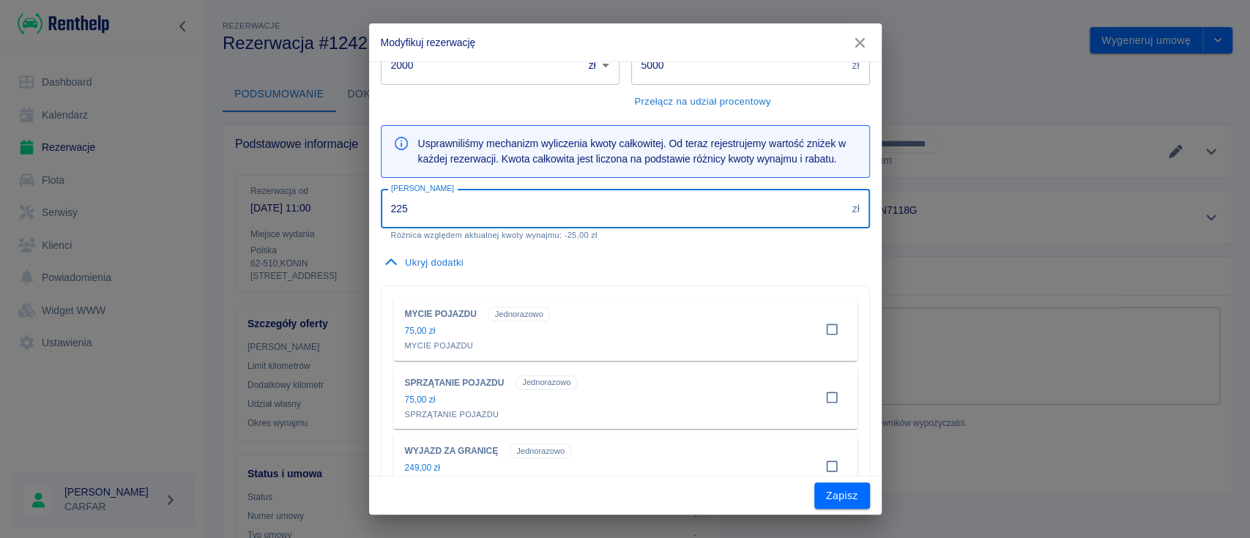
drag, startPoint x: 494, startPoint y: 222, endPoint x: 306, endPoint y: 222, distance: 188.1
click at [307, 225] on div "Modyfikuj rezerwację Klient EMIL SŁODZIŃSKI - ES Concept EMIL SŁODZIŃSKI (NIP: …" at bounding box center [625, 269] width 1250 height 538
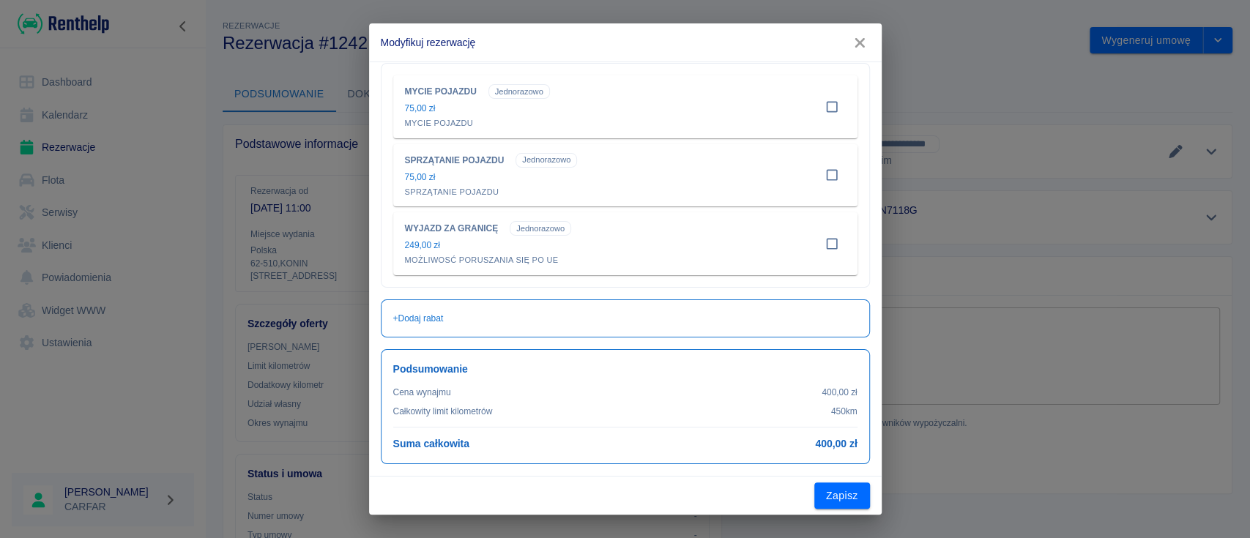
scroll to position [529, 0]
type input "400"
click at [850, 495] on button "Zapisz" at bounding box center [842, 495] width 56 height 27
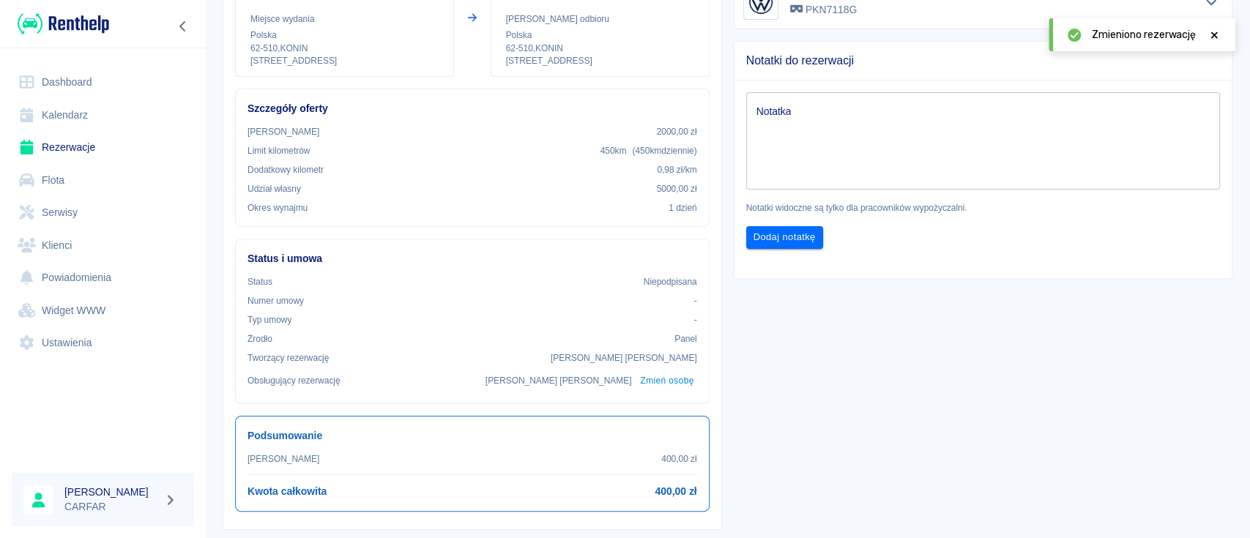
scroll to position [0, 0]
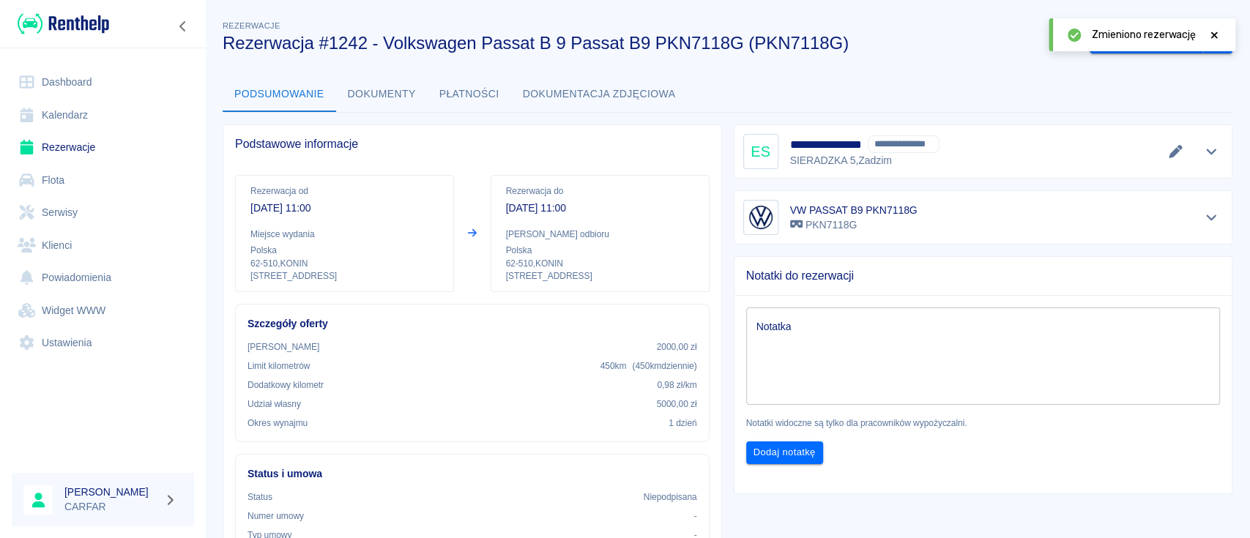
click at [1217, 34] on icon at bounding box center [1213, 35] width 13 height 10
click at [1144, 43] on button "Wygeneruj umowę" at bounding box center [1145, 40] width 113 height 27
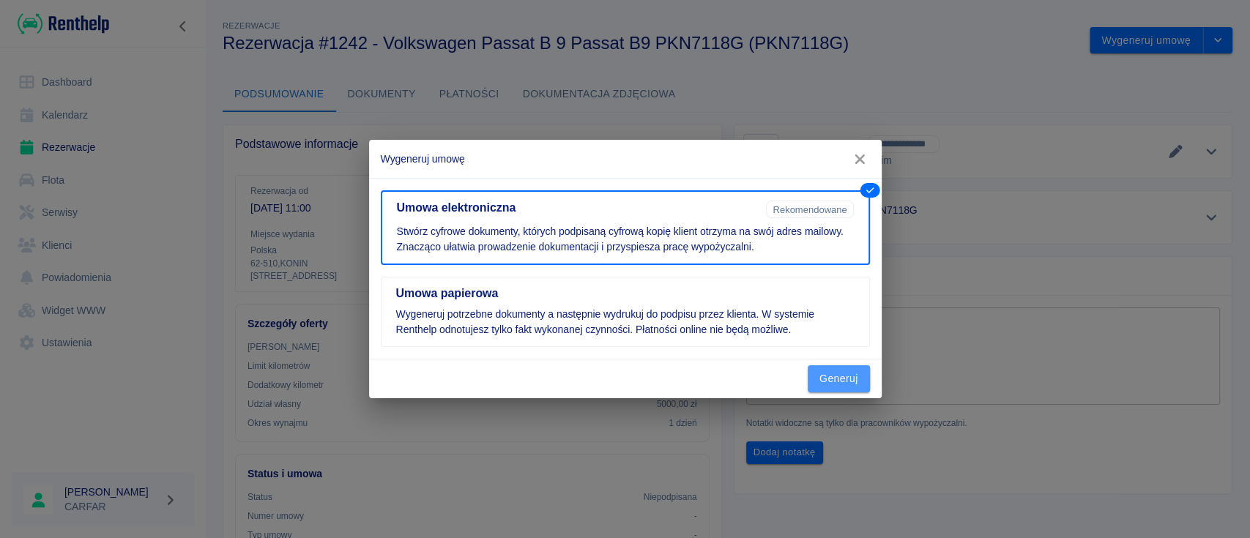
click at [846, 376] on button "Generuj" at bounding box center [839, 378] width 62 height 27
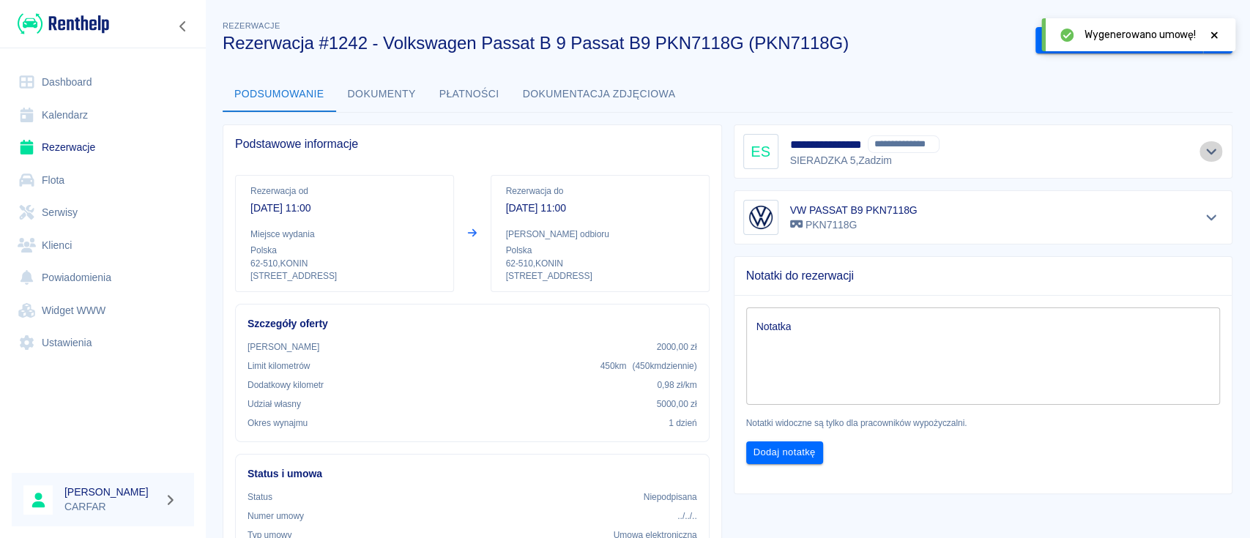
click at [1203, 149] on icon "Pokaż szczegóły" at bounding box center [1211, 151] width 17 height 13
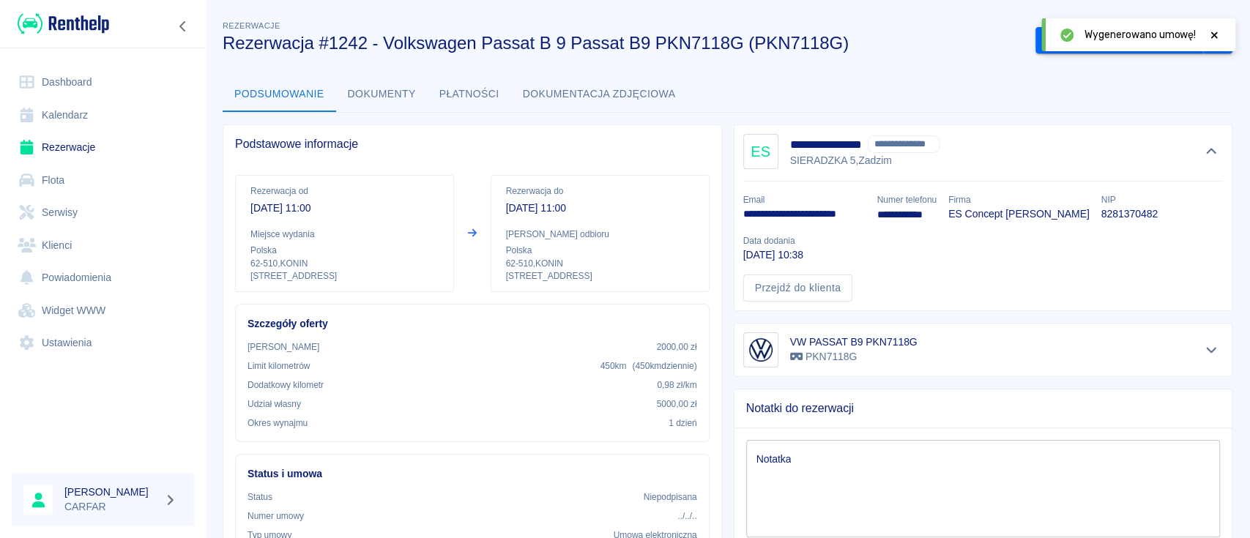
click at [1128, 217] on p "8281370482" at bounding box center [1129, 213] width 56 height 15
copy p "8281370482"
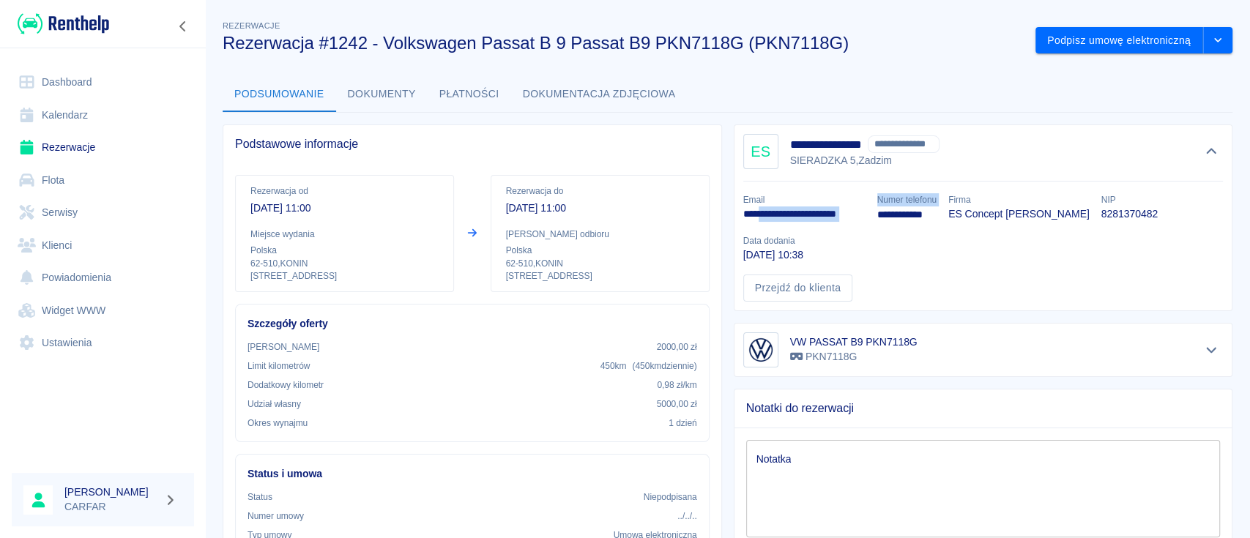
drag, startPoint x: 855, startPoint y: 215, endPoint x: 752, endPoint y: 215, distance: 103.2
click at [753, 215] on div "**********" at bounding box center [977, 242] width 492 height 120
click at [750, 215] on p "**********" at bounding box center [804, 213] width 122 height 15
click at [796, 216] on p "**********" at bounding box center [804, 213] width 122 height 15
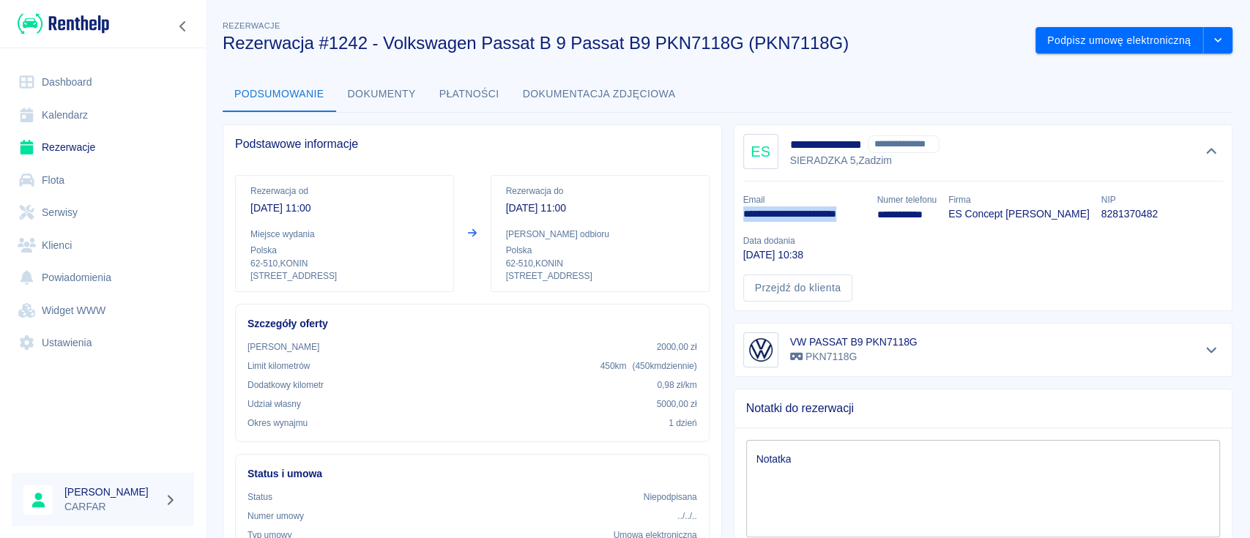
drag, startPoint x: 735, startPoint y: 215, endPoint x: 856, endPoint y: 212, distance: 120.8
click at [856, 212] on p "**********" at bounding box center [804, 213] width 122 height 15
copy p "**********"
click at [393, 87] on button "Dokumenty" at bounding box center [382, 94] width 92 height 35
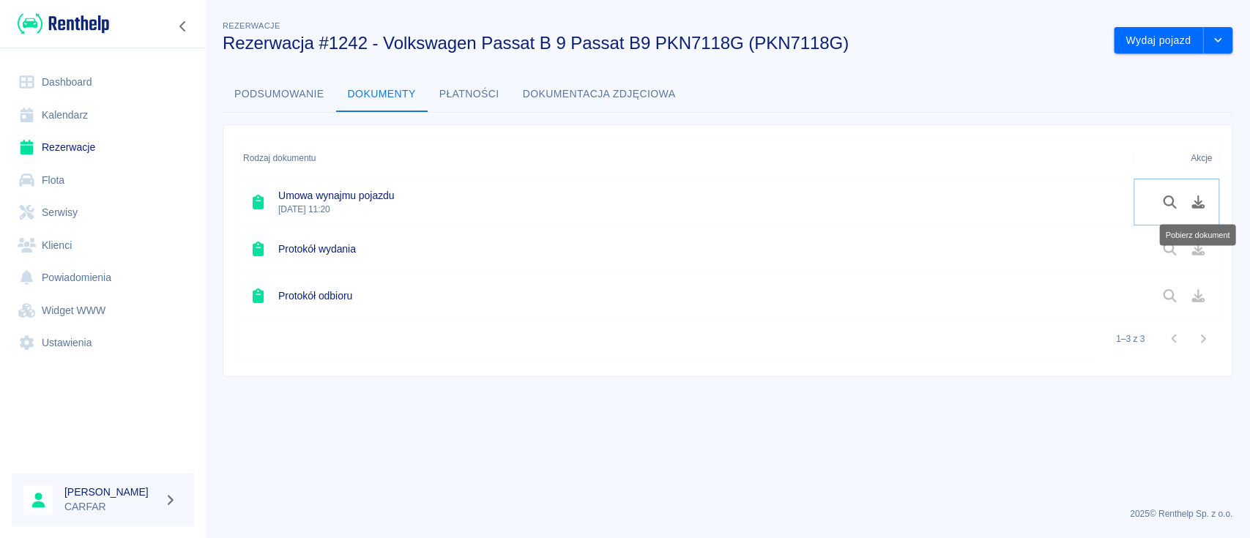
click at [1202, 202] on icon "Pobierz dokument" at bounding box center [1198, 201] width 17 height 13
